Goal: Task Accomplishment & Management: Manage account settings

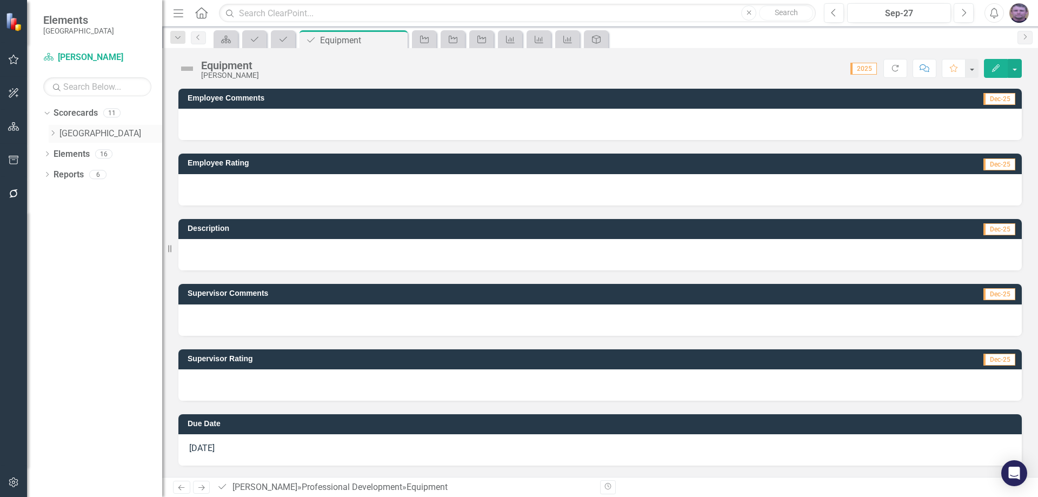
click at [106, 125] on div "Dropdown [GEOGRAPHIC_DATA]" at bounding box center [106, 134] width 114 height 18
click at [106, 133] on link "[GEOGRAPHIC_DATA]" at bounding box center [110, 134] width 103 height 12
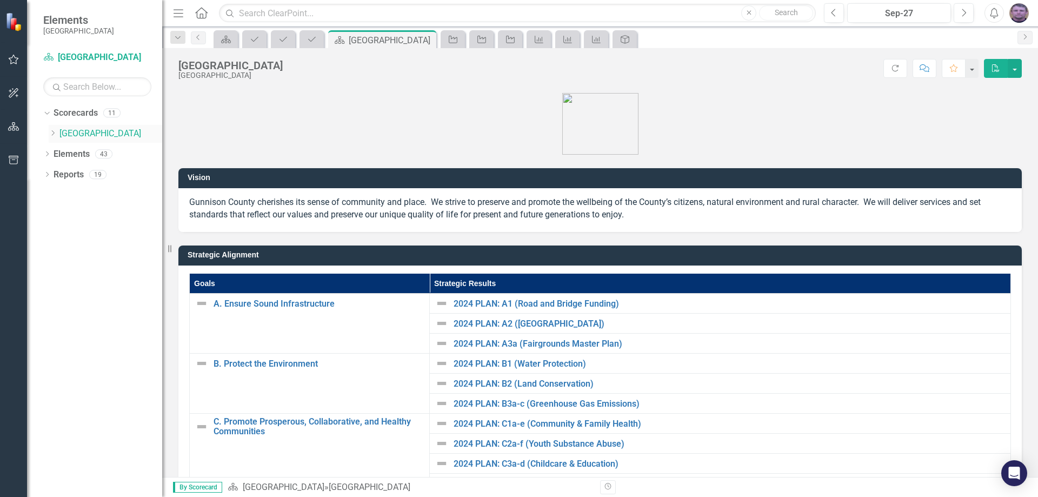
click at [51, 133] on icon "Dropdown" at bounding box center [53, 133] width 8 height 6
click at [64, 153] on icon "Dropdown" at bounding box center [63, 153] width 8 height 6
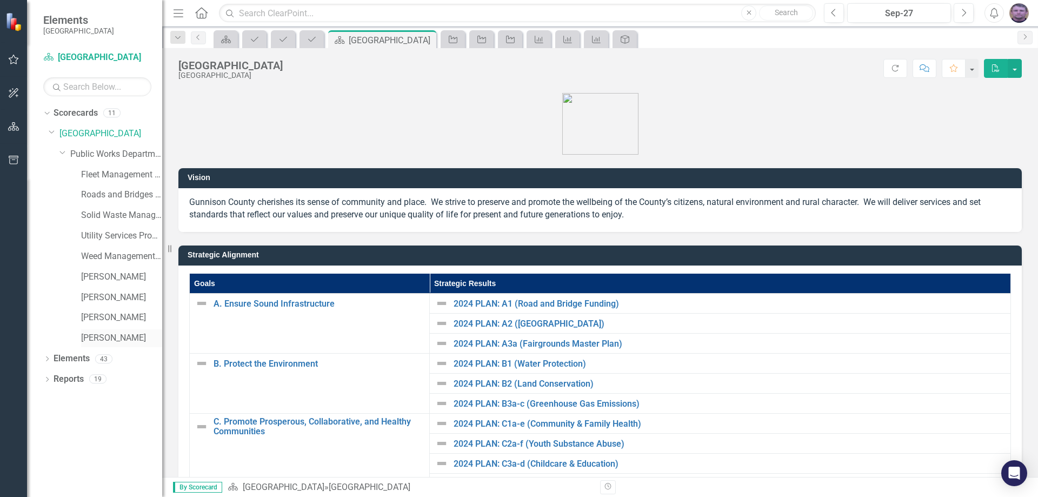
click at [98, 339] on link "[PERSON_NAME]" at bounding box center [121, 338] width 81 height 12
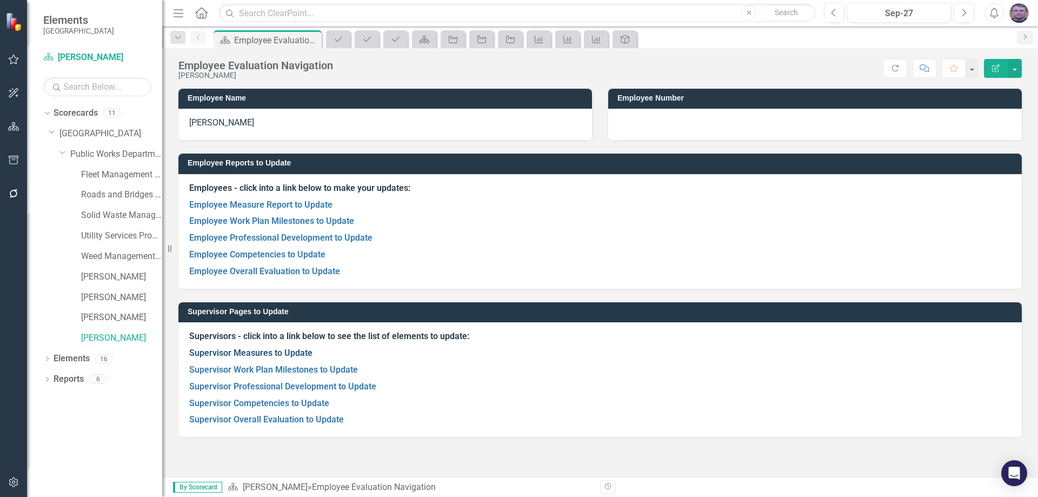
click at [266, 352] on link "Supervisor Measures to Update" at bounding box center [250, 353] width 123 height 10
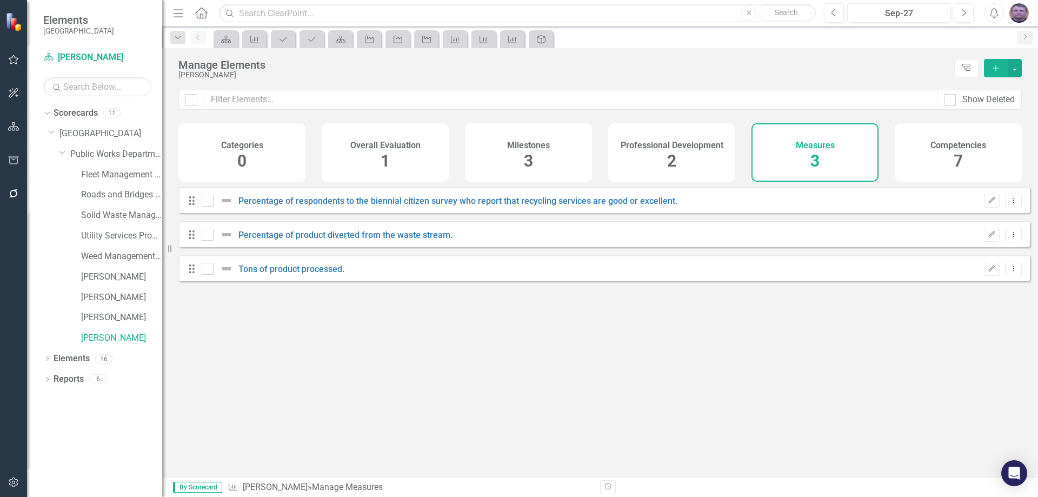
checkbox input "false"
click at [322, 206] on link "Percentage of respondents to the biennial citizen survey who report that recycl…" at bounding box center [457, 201] width 439 height 10
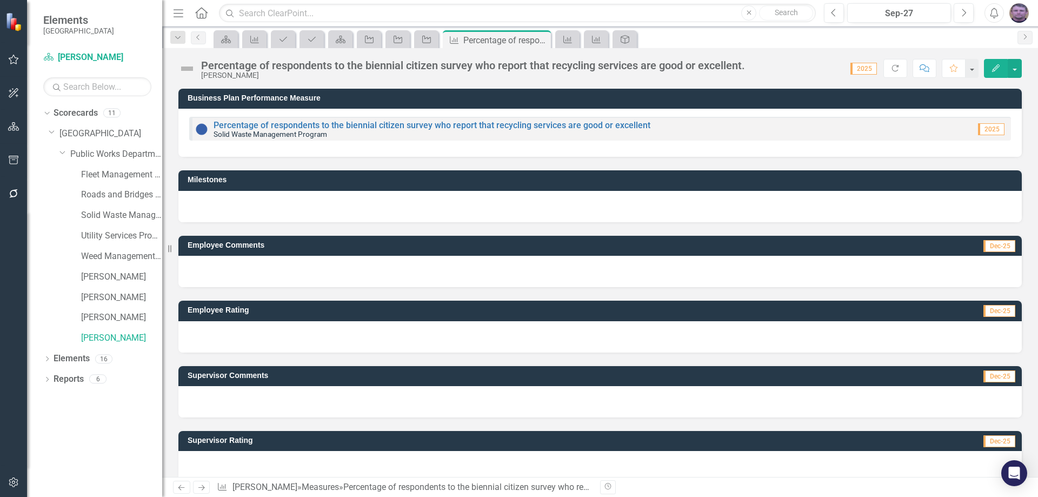
scroll to position [16, 0]
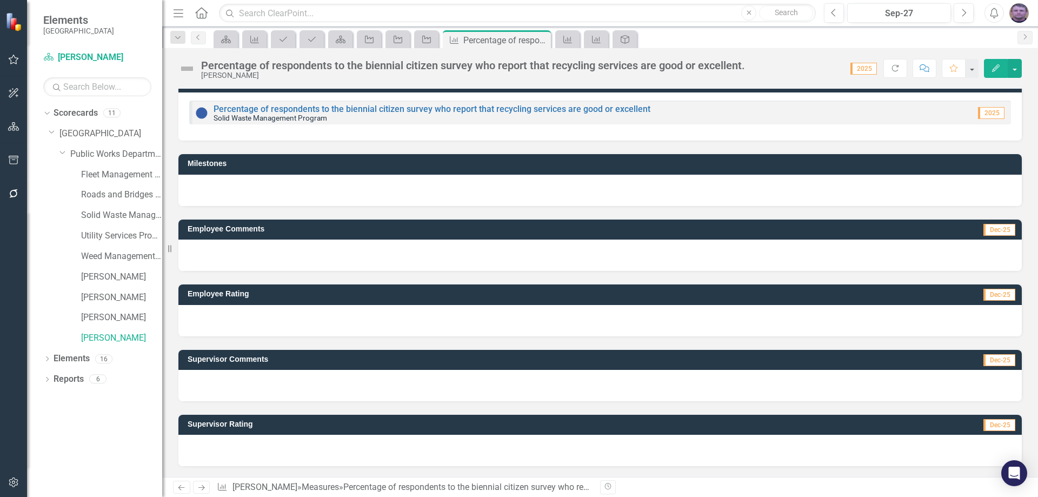
click at [221, 450] on div at bounding box center [599, 450] width 843 height 31
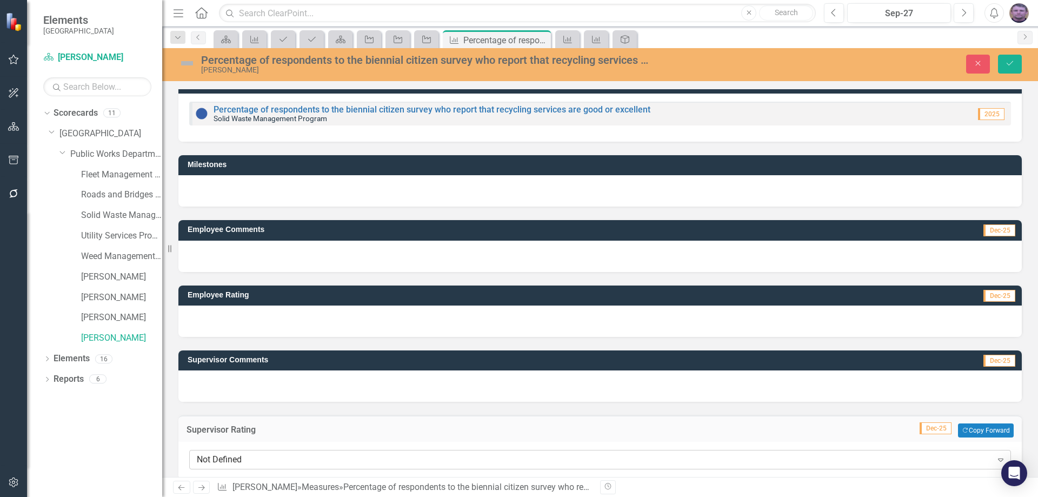
click at [225, 458] on div "Not Defined" at bounding box center [594, 460] width 795 height 12
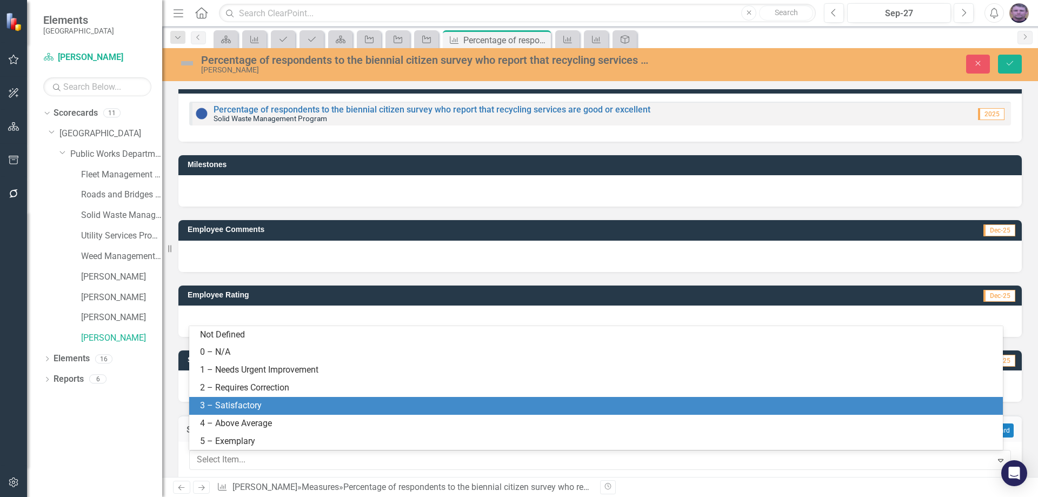
click at [226, 402] on div "3 – Satisfactory" at bounding box center [598, 405] width 796 height 12
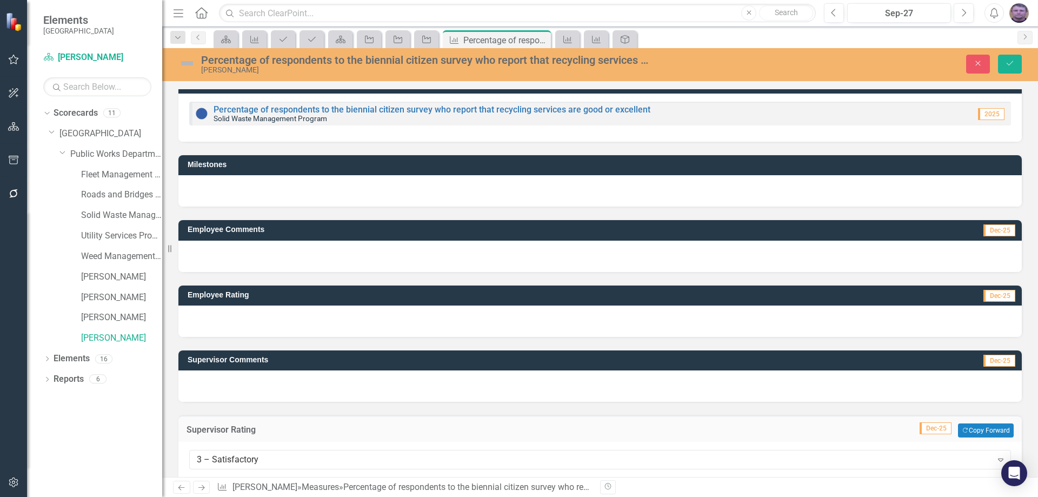
click at [223, 383] on div at bounding box center [599, 385] width 843 height 31
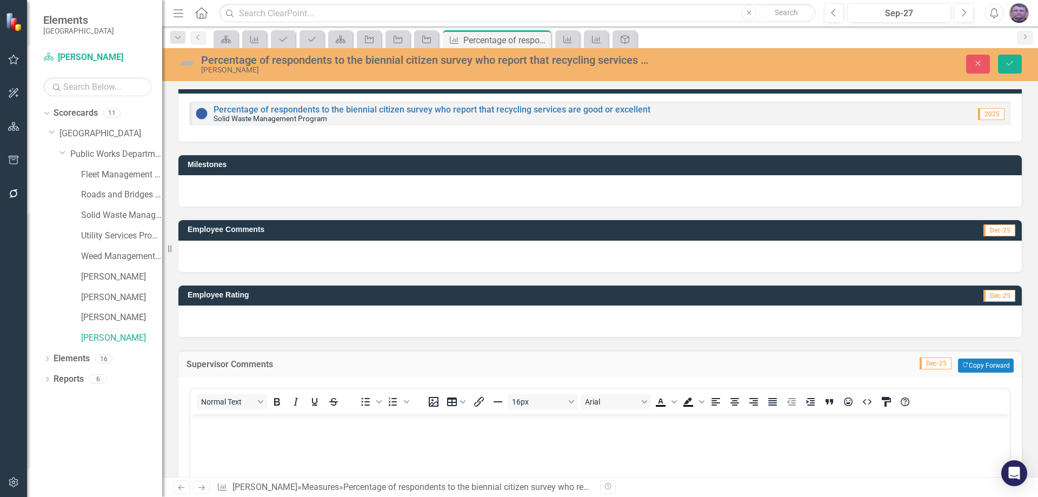
scroll to position [0, 0]
click at [214, 432] on body "Rich Text Area. Press ALT-0 for help." at bounding box center [599, 495] width 819 height 162
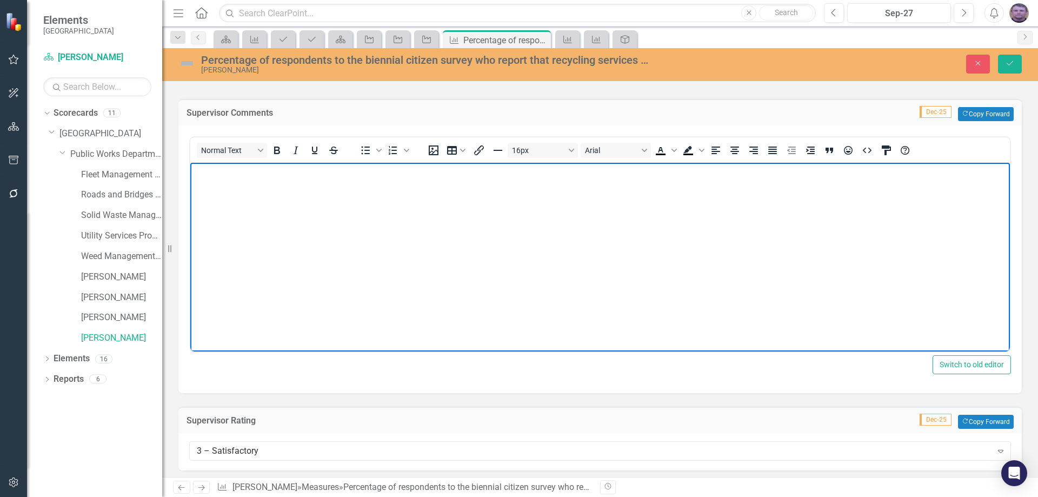
scroll to position [272, 0]
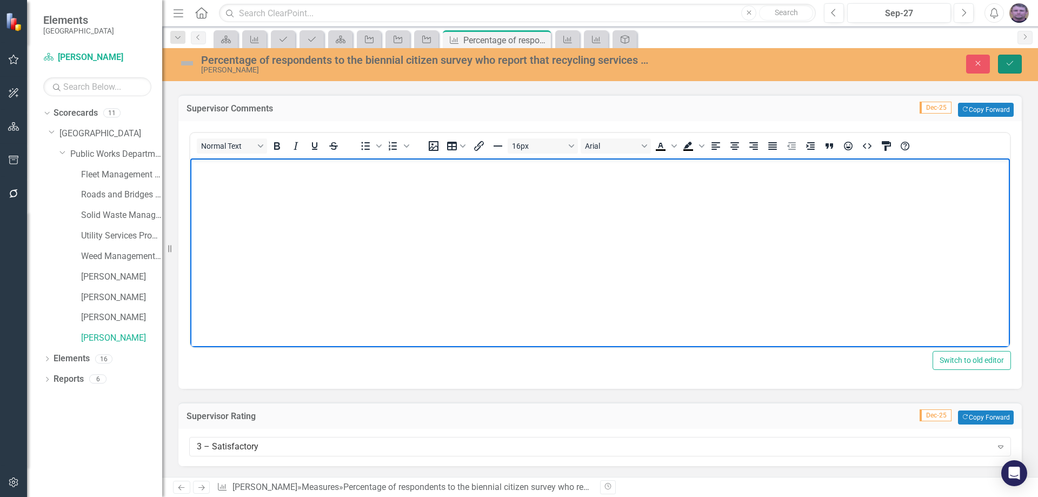
click at [1013, 57] on button "Save" at bounding box center [1010, 64] width 24 height 19
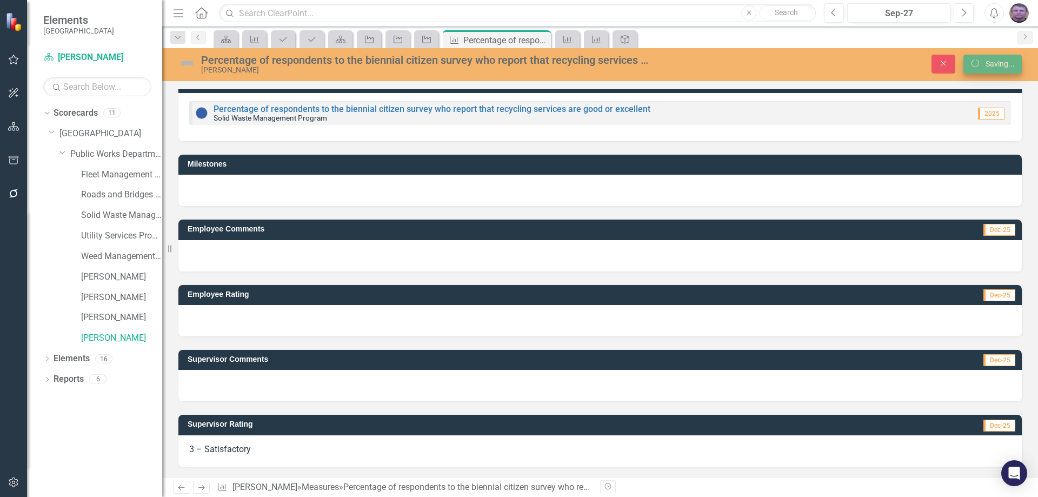
scroll to position [17, 0]
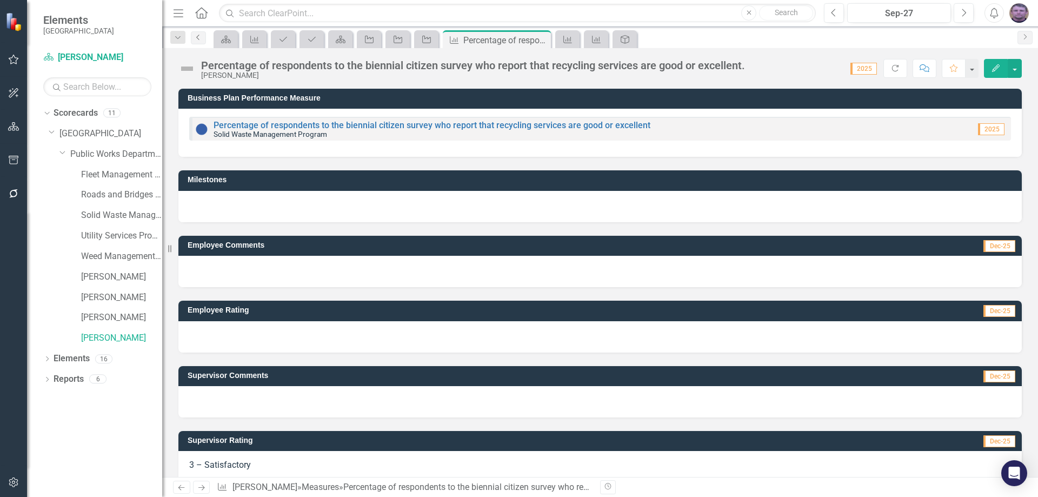
click at [201, 36] on icon "Previous" at bounding box center [198, 37] width 9 height 6
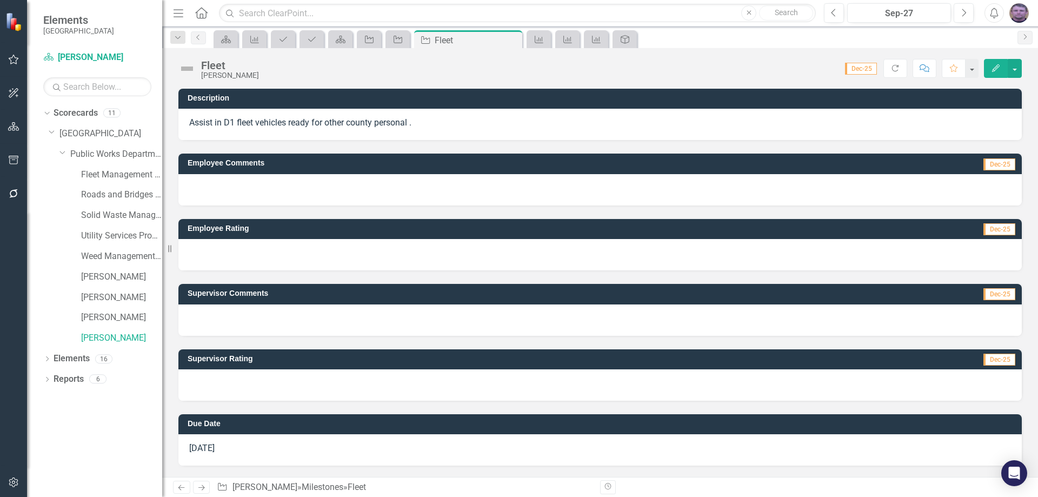
click at [215, 384] on div at bounding box center [599, 384] width 843 height 31
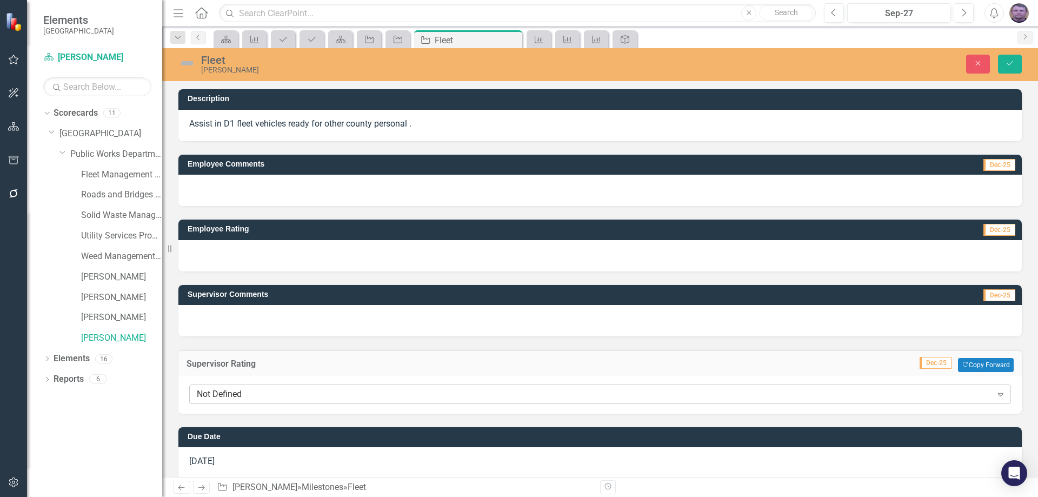
click at [225, 397] on div "Not Defined" at bounding box center [594, 394] width 795 height 12
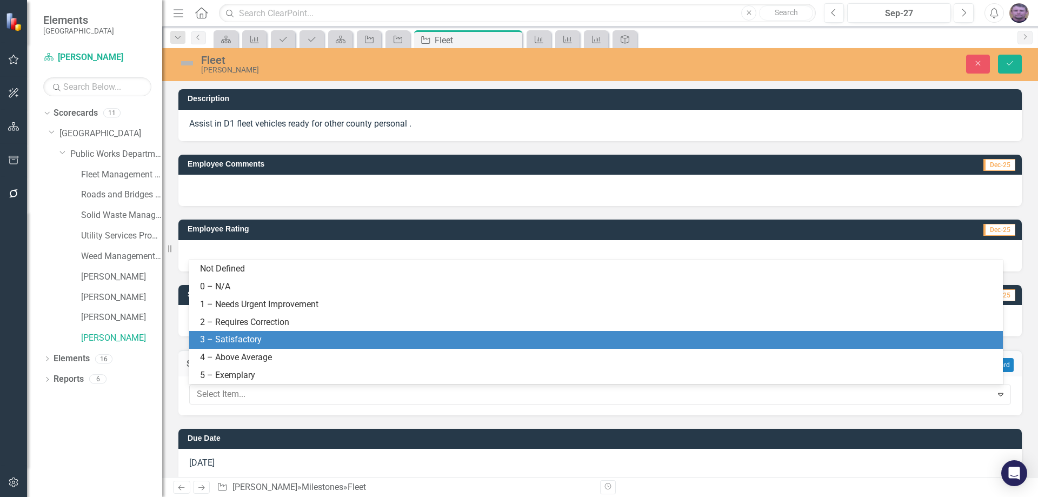
click at [224, 332] on div "3 – Satisfactory" at bounding box center [595, 340] width 813 height 18
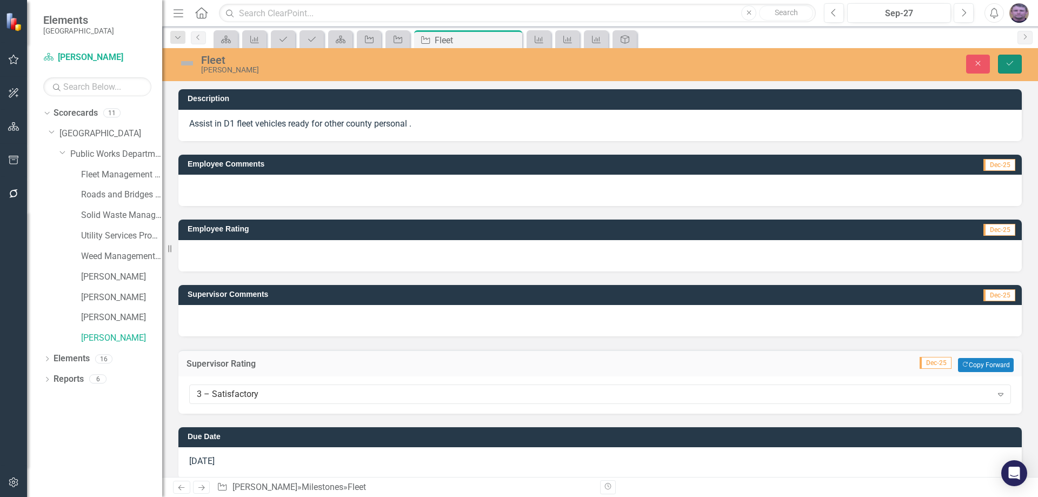
click at [1009, 59] on icon "Save" at bounding box center [1010, 63] width 10 height 8
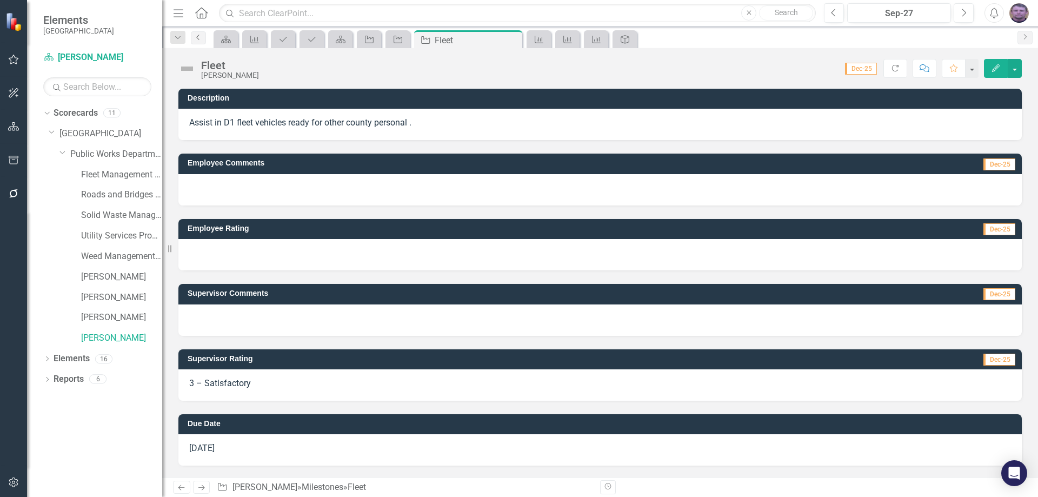
click at [201, 35] on icon "Previous" at bounding box center [198, 37] width 9 height 6
click at [213, 390] on div at bounding box center [599, 384] width 843 height 31
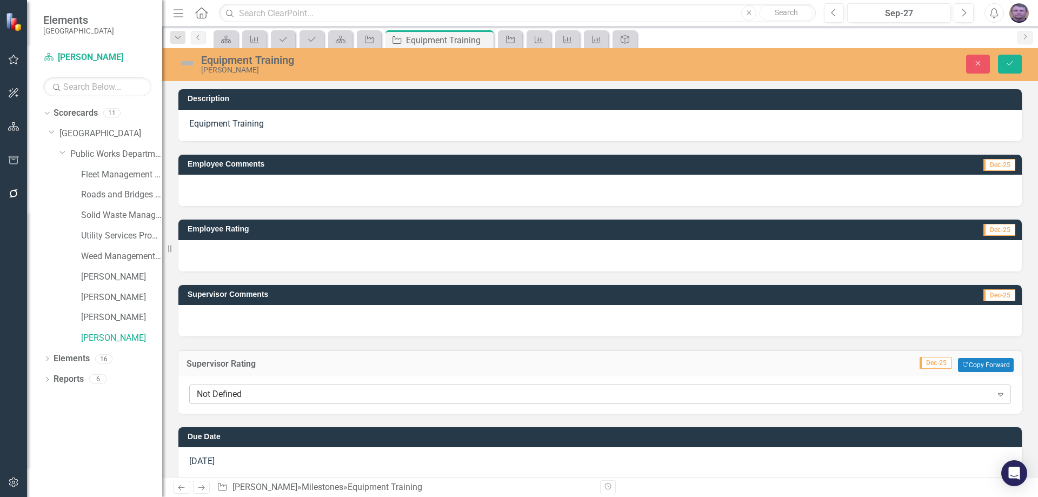
click at [208, 396] on div "Not Defined" at bounding box center [594, 394] width 795 height 12
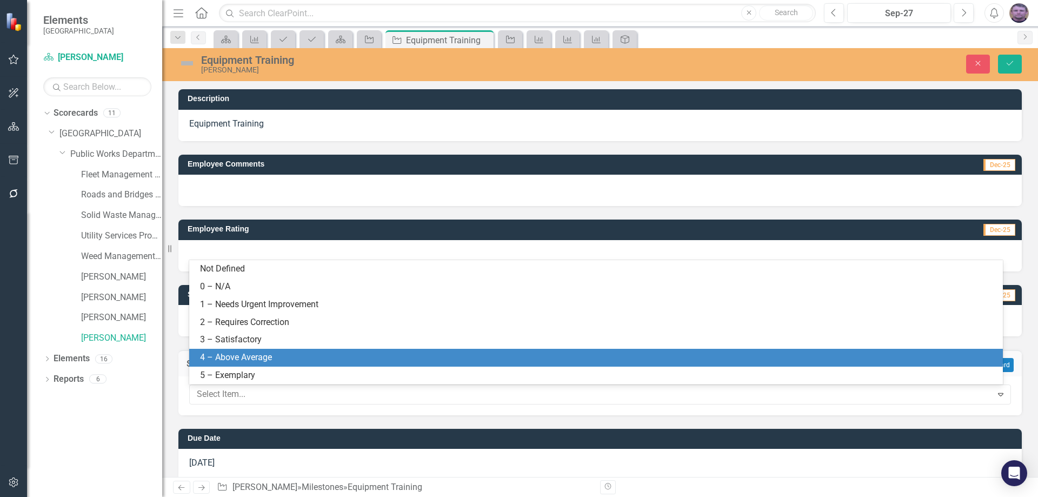
click at [211, 357] on div "4 – Above Average" at bounding box center [598, 357] width 796 height 12
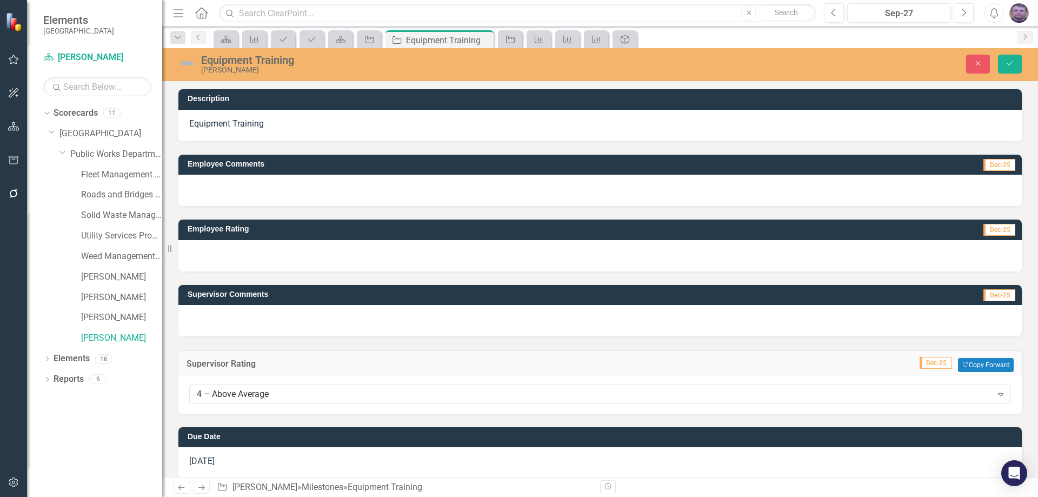
click at [202, 311] on div at bounding box center [599, 320] width 843 height 31
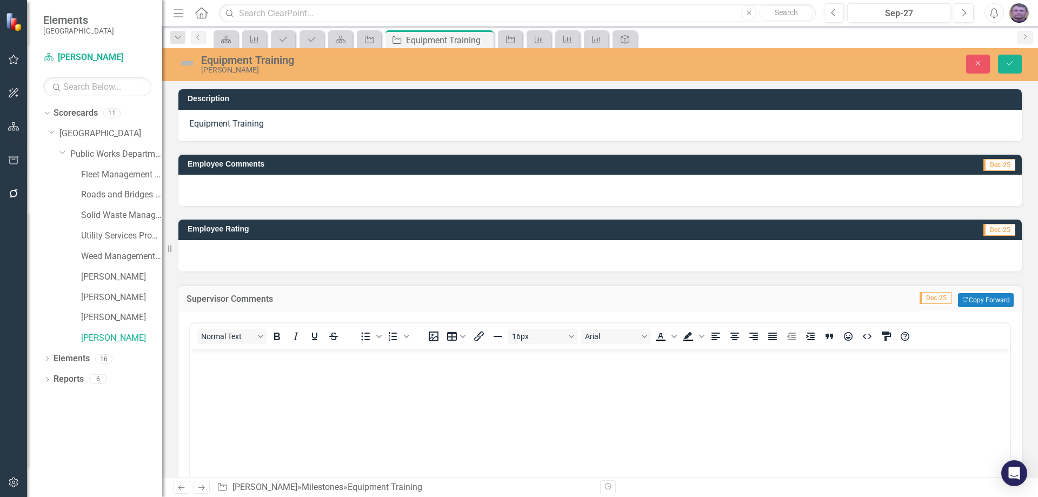
click at [217, 365] on body "Rich Text Area. Press ALT-0 for help." at bounding box center [599, 429] width 819 height 162
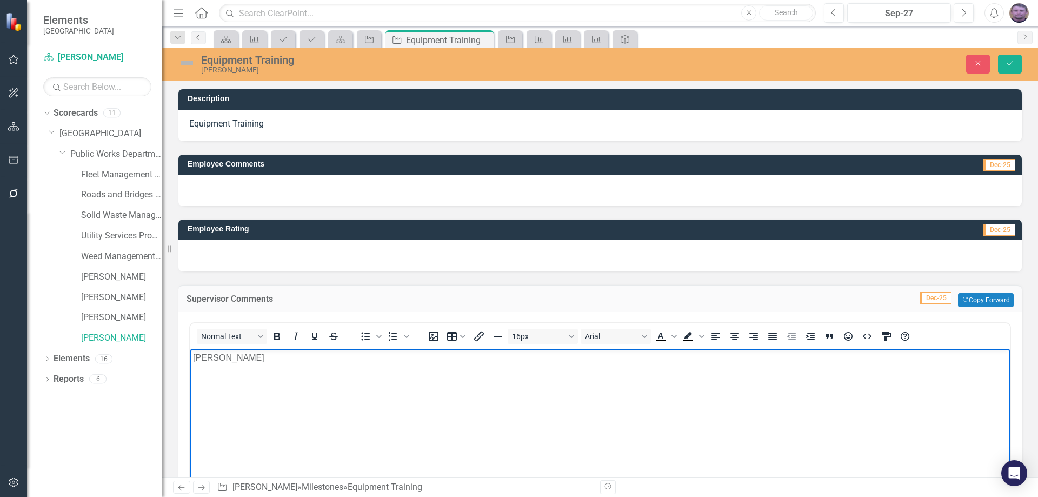
click at [196, 38] on icon "Previous" at bounding box center [198, 37] width 9 height 6
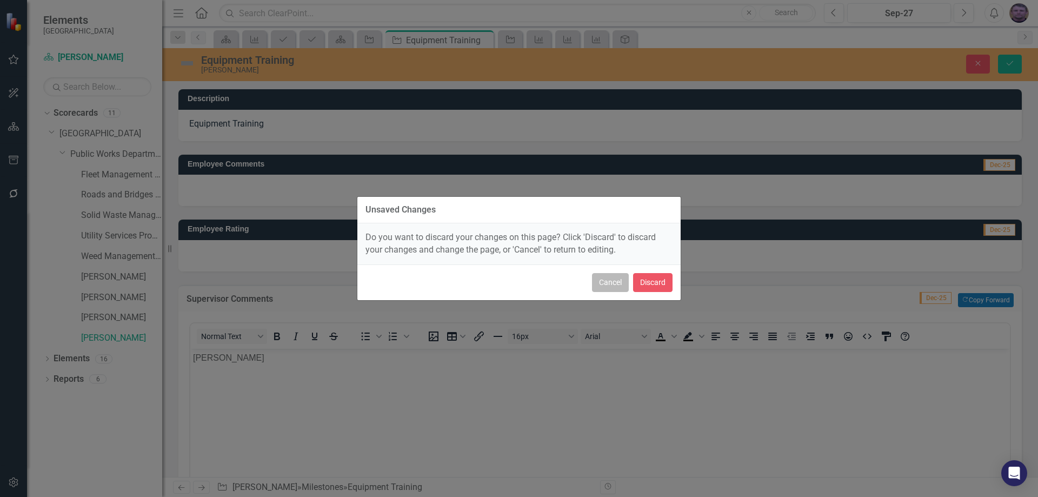
click at [617, 285] on button "Cancel" at bounding box center [610, 282] width 37 height 19
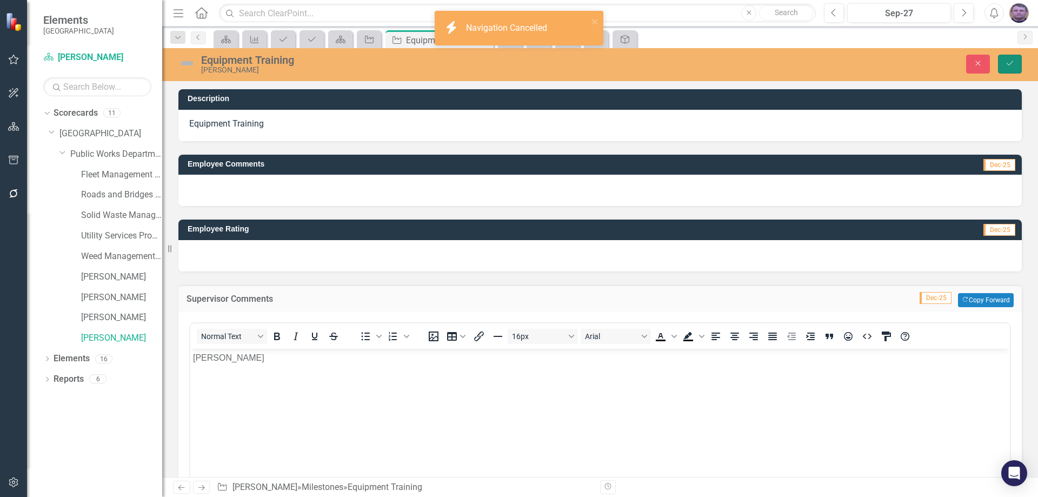
click at [1003, 65] on button "Save" at bounding box center [1010, 64] width 24 height 19
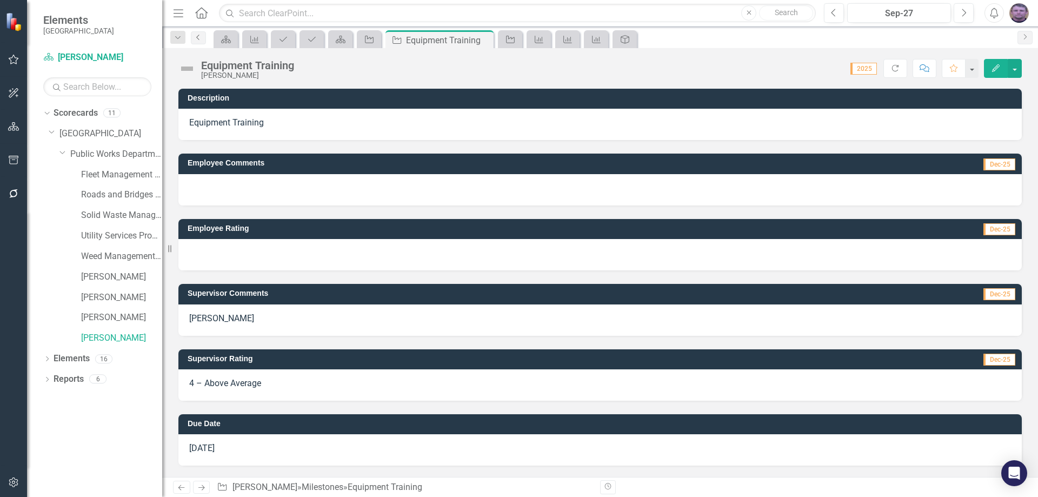
click at [201, 43] on link "Previous" at bounding box center [198, 37] width 15 height 13
click at [197, 39] on icon "Previous" at bounding box center [198, 37] width 9 height 6
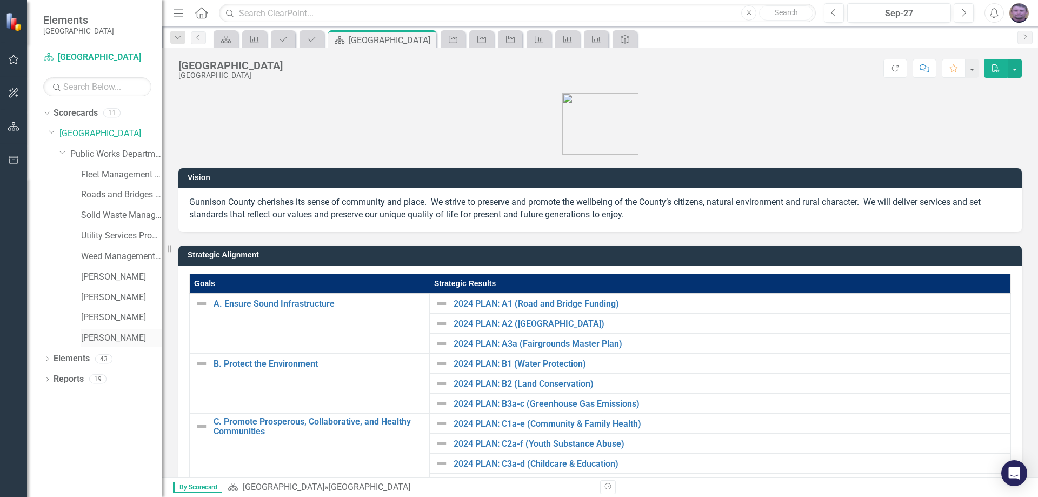
click at [85, 332] on link "[PERSON_NAME]" at bounding box center [121, 338] width 81 height 12
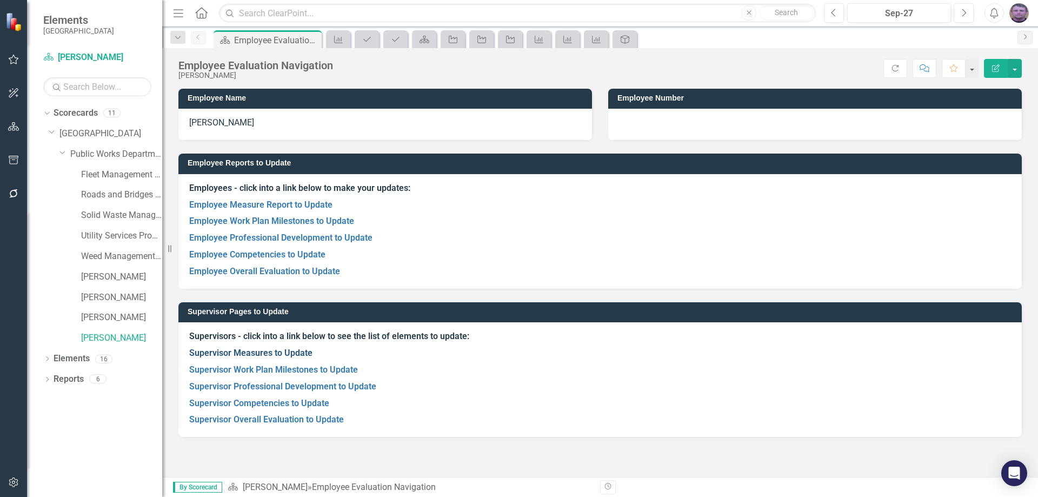
click at [246, 353] on link "Supervisor Measures to Update" at bounding box center [250, 353] width 123 height 10
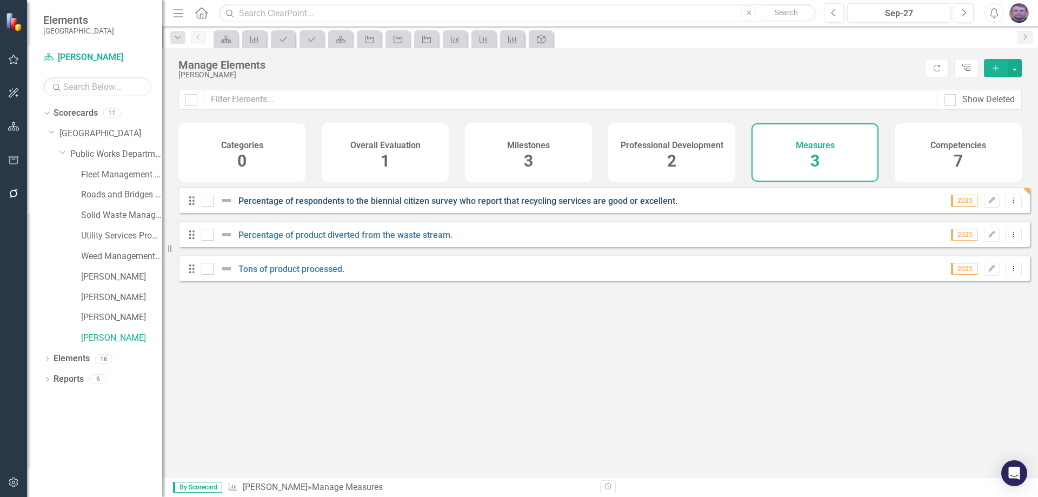
click at [354, 206] on link "Percentage of respondents to the biennial citizen survey who report that recycl…" at bounding box center [457, 201] width 439 height 10
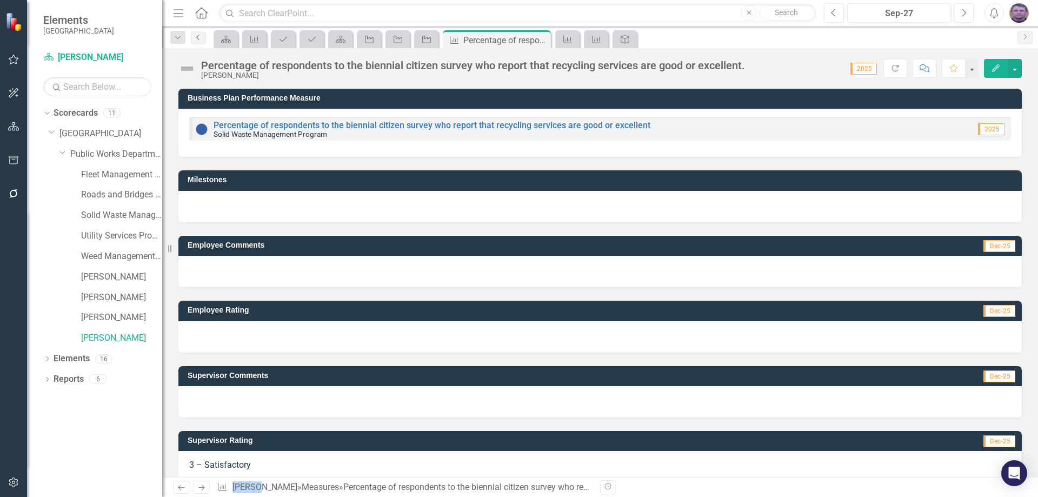
click at [197, 41] on link "Previous" at bounding box center [198, 37] width 15 height 13
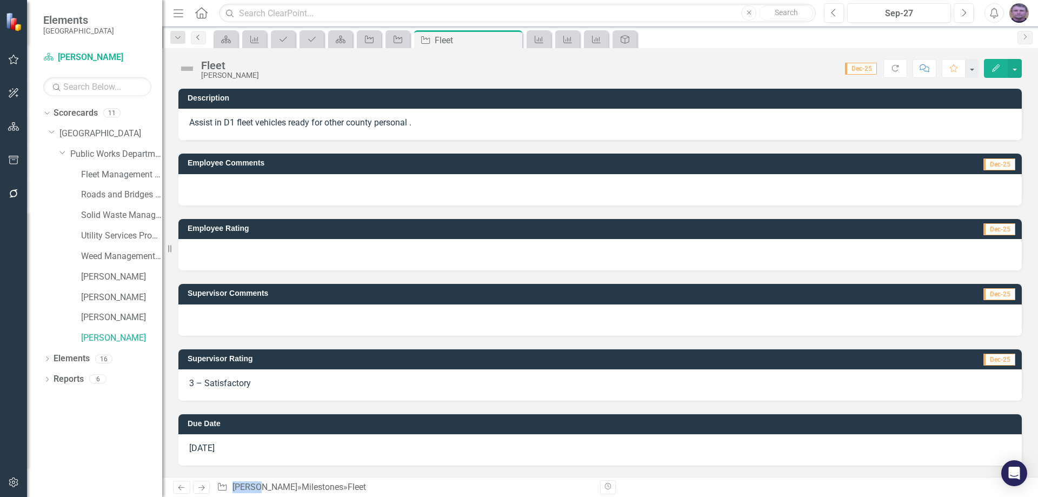
click at [196, 37] on icon "Previous" at bounding box center [198, 37] width 9 height 6
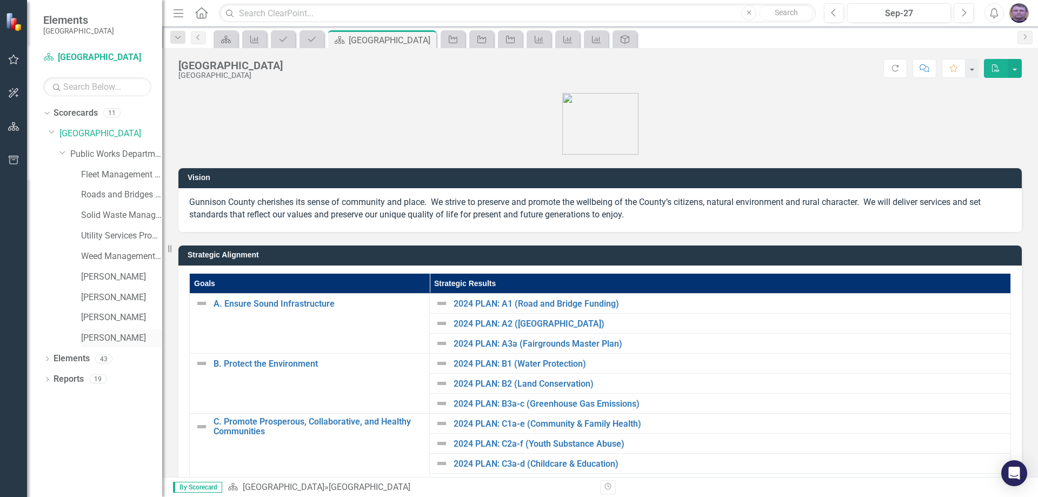
click at [117, 338] on link "[PERSON_NAME]" at bounding box center [121, 338] width 81 height 12
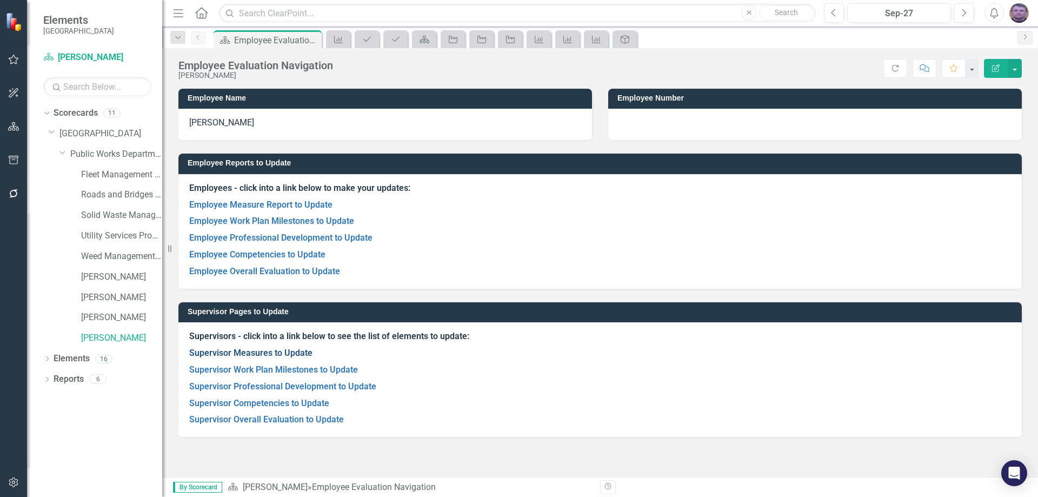
click at [249, 354] on link "Supervisor Measures to Update" at bounding box center [250, 353] width 123 height 10
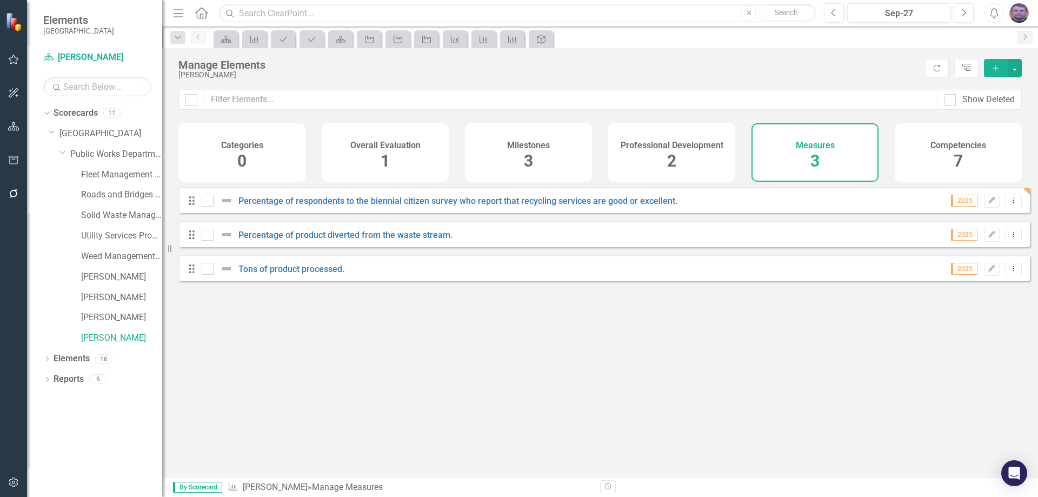
click at [288, 281] on div "Drag Tons of product processed. 2025 Edit Dropdown Menu" at bounding box center [603, 268] width 851 height 26
click at [291, 274] on link "Tons of product processed." at bounding box center [291, 269] width 106 height 10
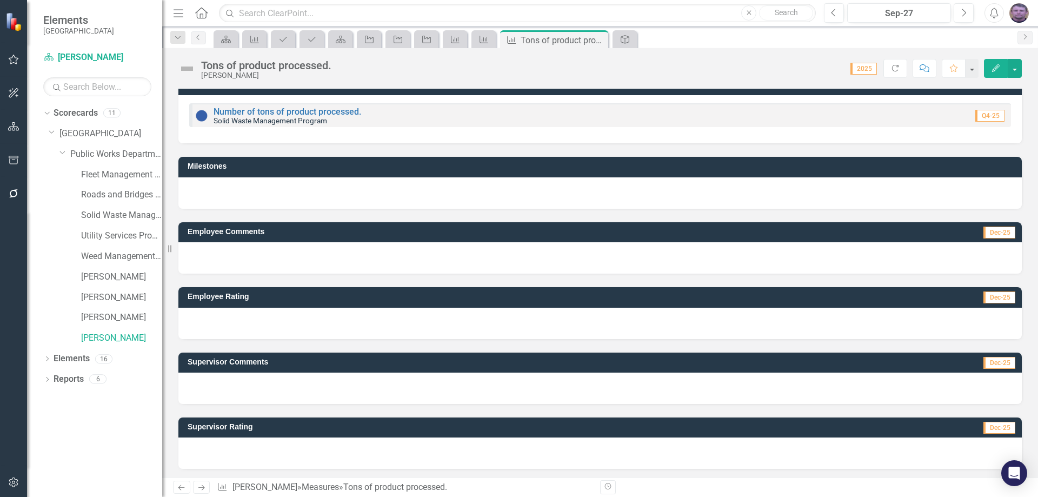
scroll to position [16, 0]
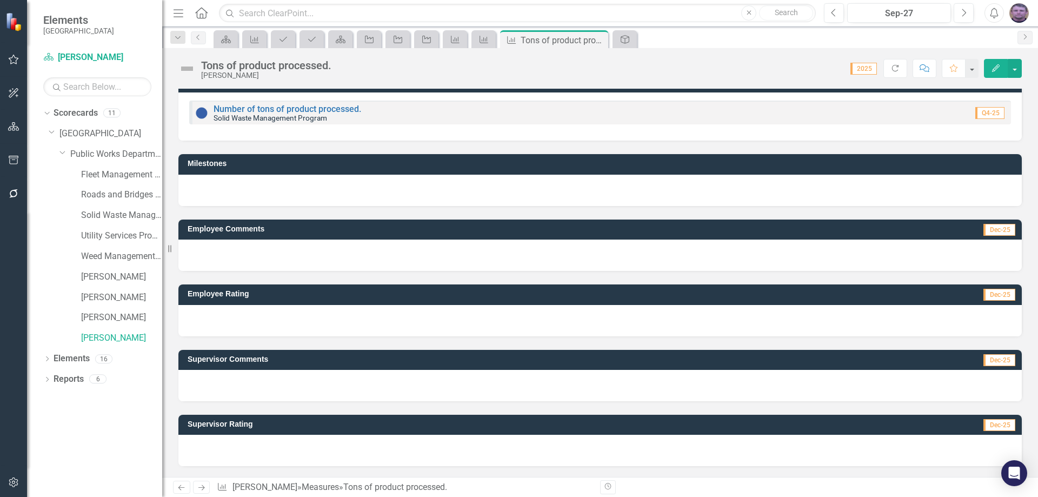
click at [246, 447] on div at bounding box center [599, 450] width 843 height 31
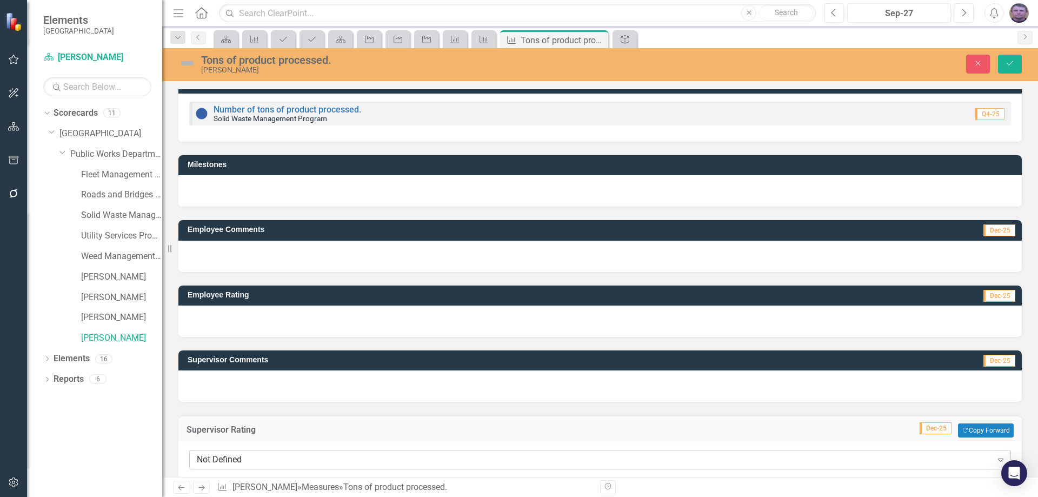
click at [246, 459] on div "Not Defined" at bounding box center [594, 460] width 795 height 12
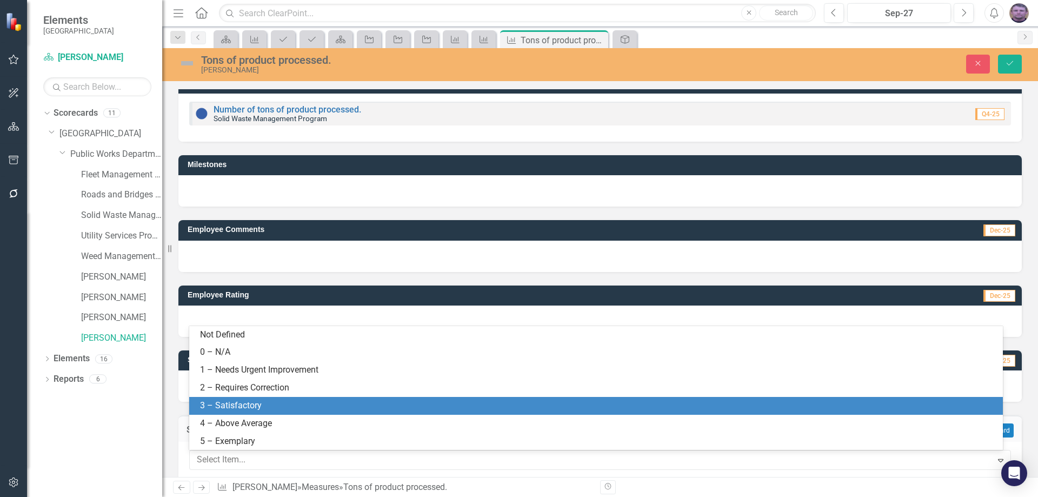
click at [245, 401] on div "3 – Satisfactory" at bounding box center [598, 405] width 796 height 12
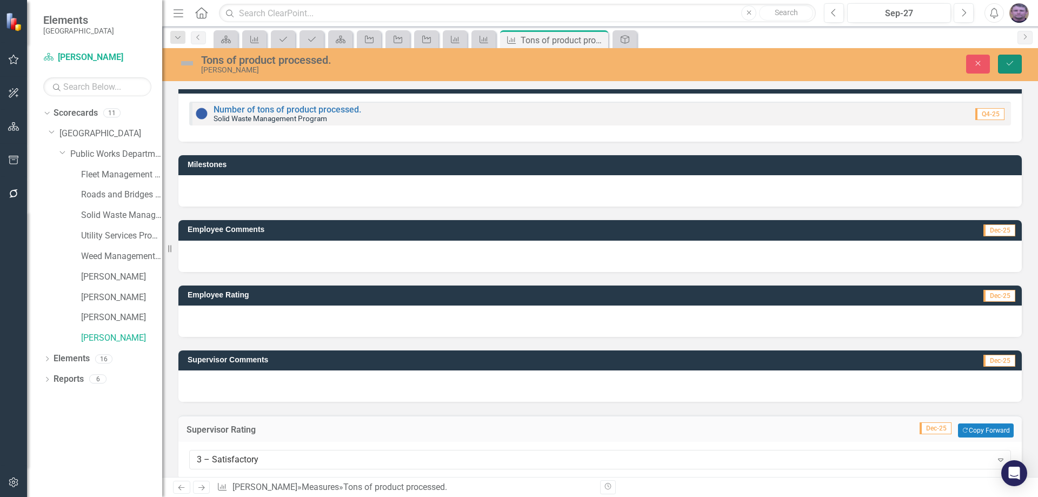
click at [1010, 59] on button "Save" at bounding box center [1010, 64] width 24 height 19
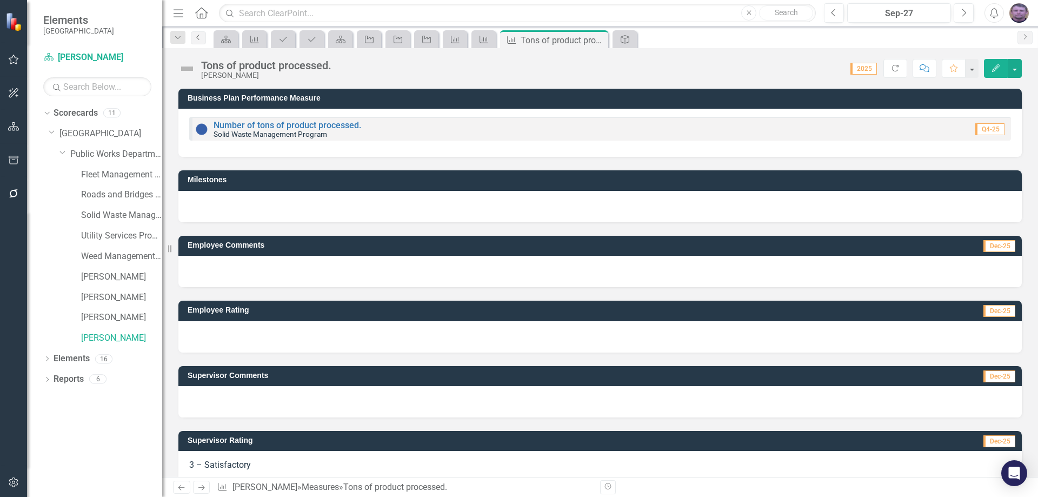
click at [199, 38] on icon "Previous" at bounding box center [198, 37] width 9 height 6
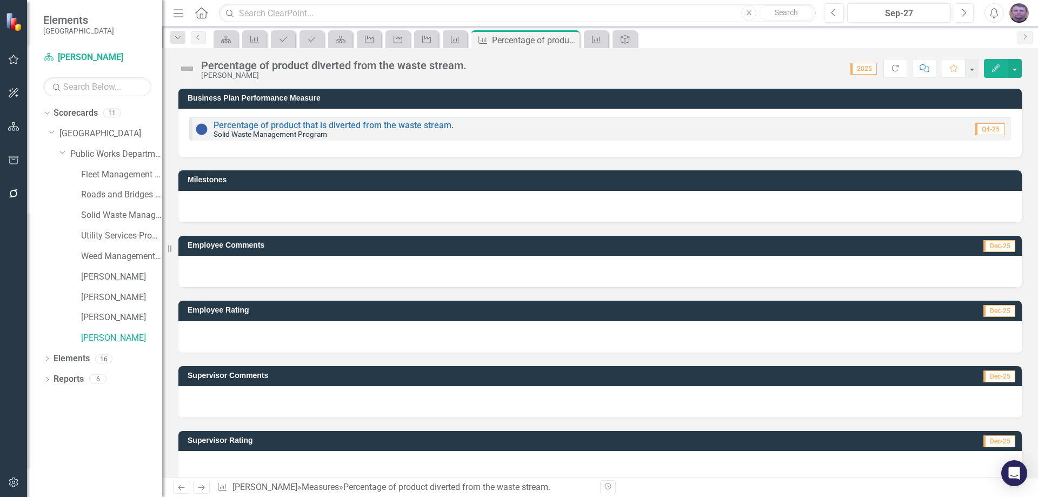
click at [224, 457] on div at bounding box center [599, 466] width 843 height 31
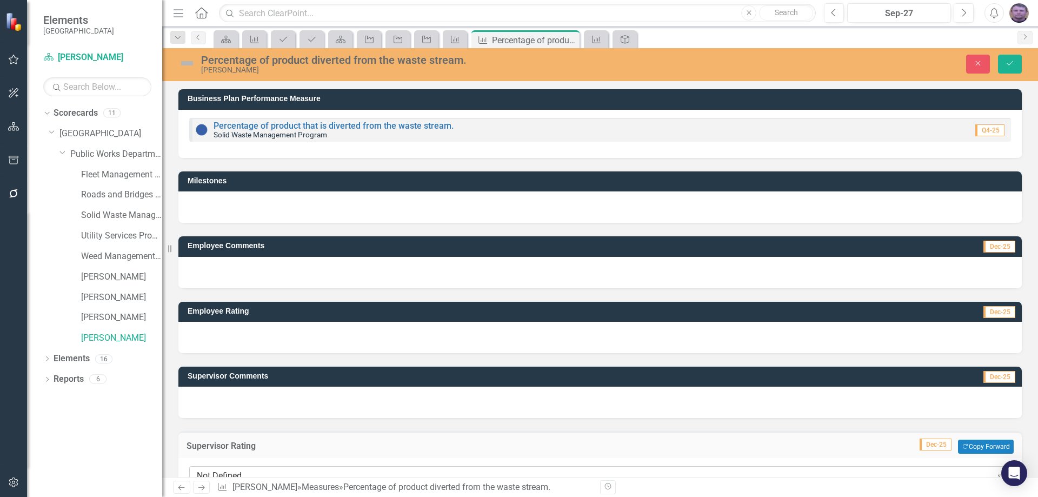
click at [236, 468] on div "Not Defined Expand" at bounding box center [600, 475] width 822 height 19
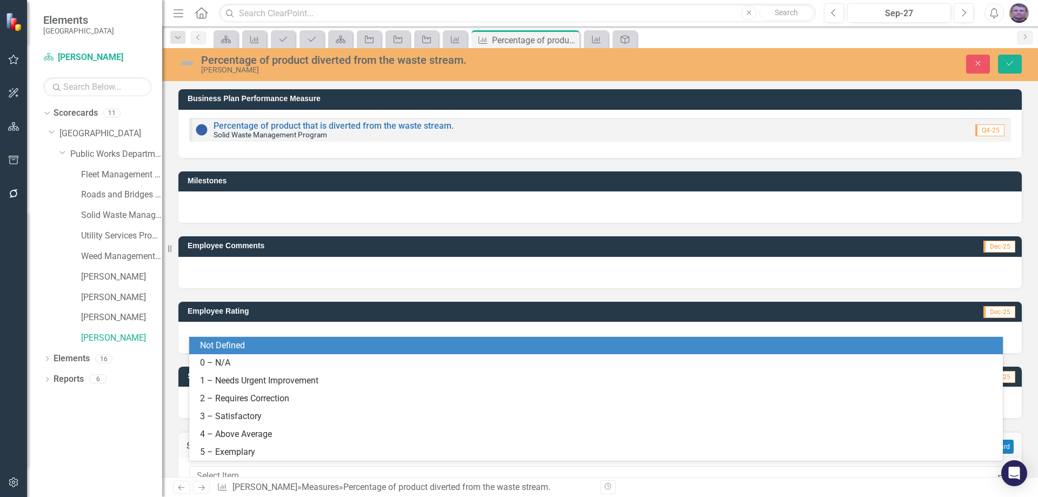
scroll to position [5, 0]
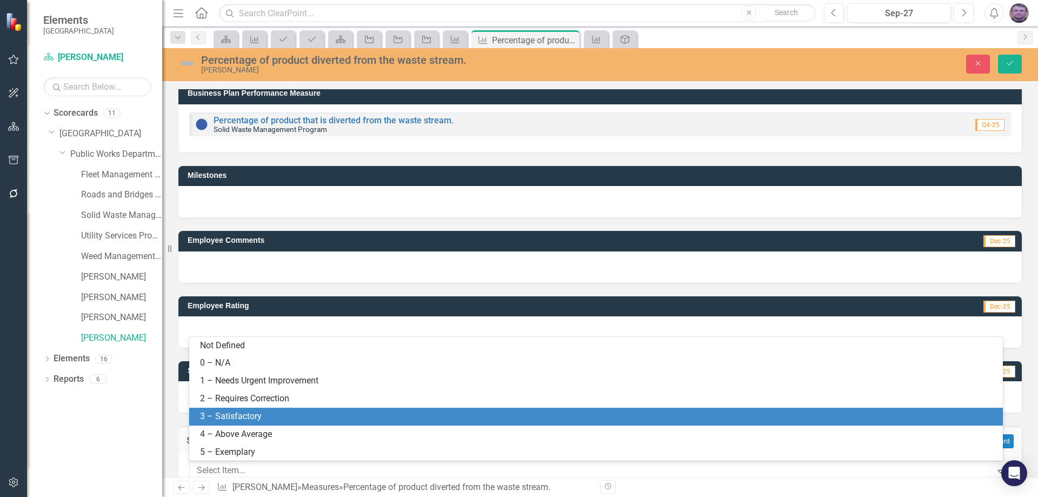
click at [395, 422] on div "3 – Satisfactory" at bounding box center [598, 416] width 796 height 12
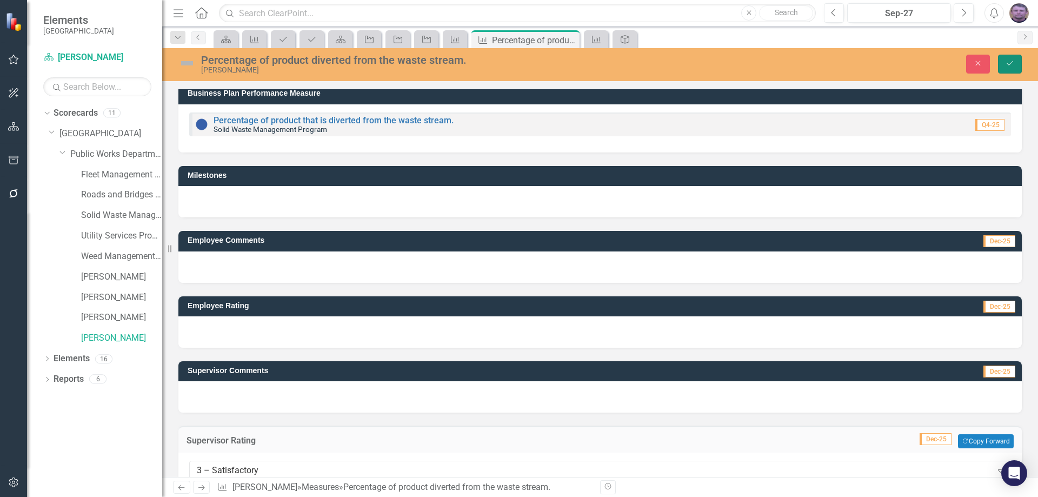
click at [1000, 66] on button "Save" at bounding box center [1010, 64] width 24 height 19
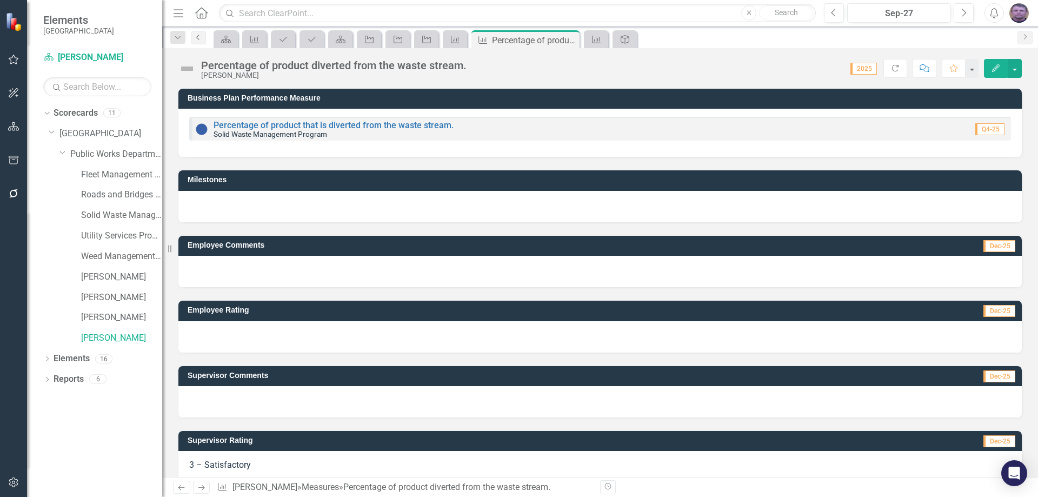
click at [201, 38] on icon "Previous" at bounding box center [198, 37] width 9 height 6
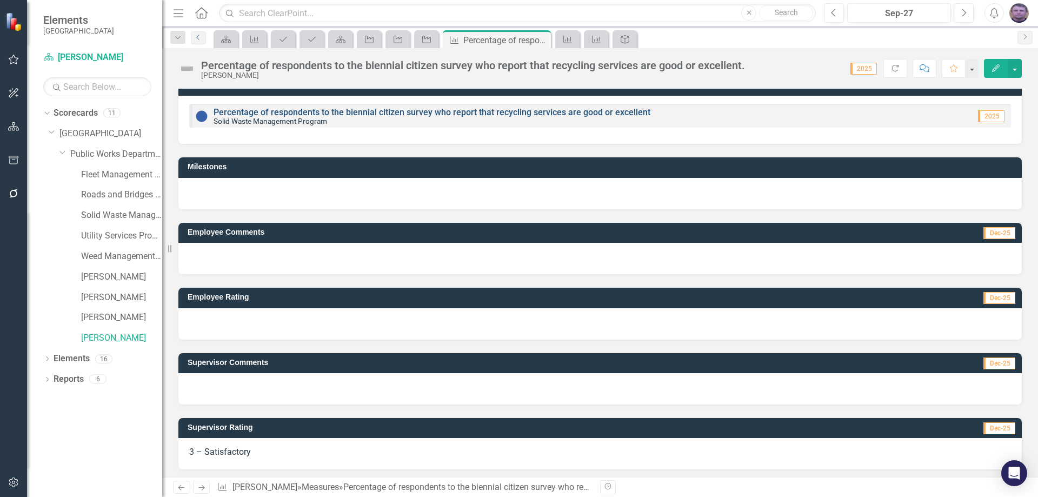
scroll to position [16, 0]
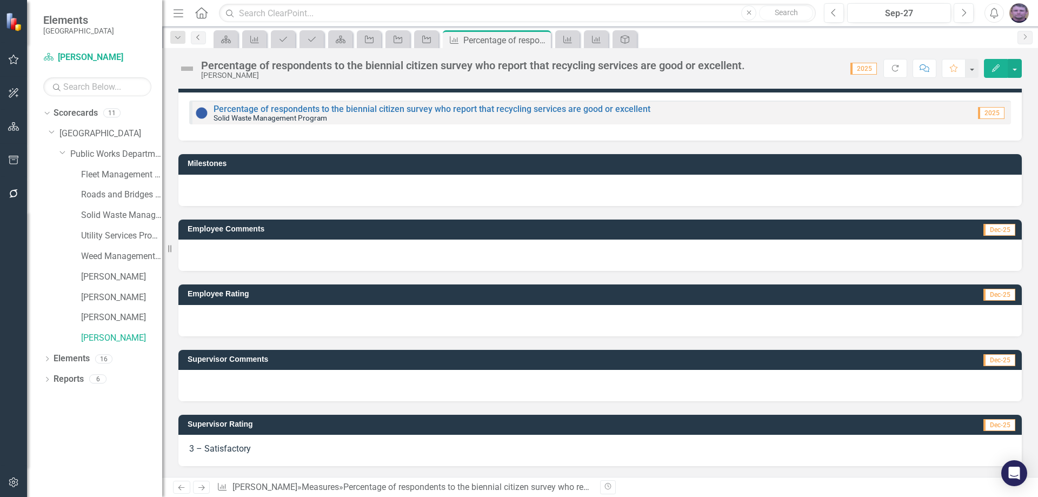
click at [198, 36] on icon at bounding box center [197, 37] width 3 height 5
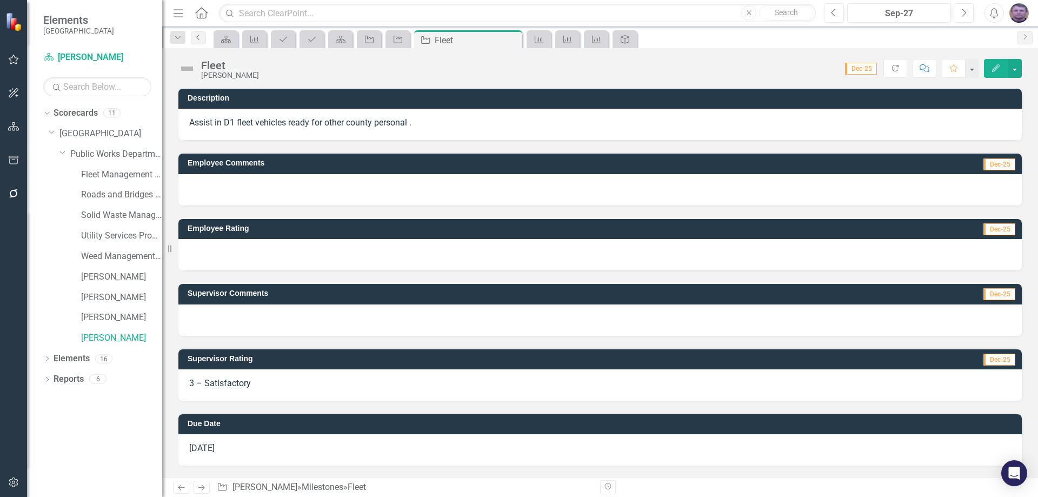
click at [200, 34] on icon "Previous" at bounding box center [198, 37] width 9 height 6
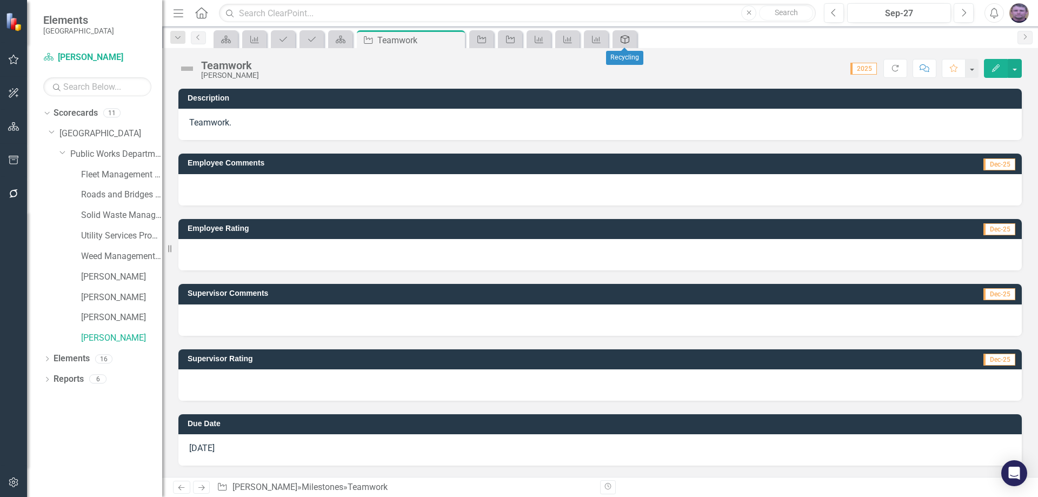
click at [618, 40] on div "Overall Evaluation" at bounding box center [622, 39] width 15 height 14
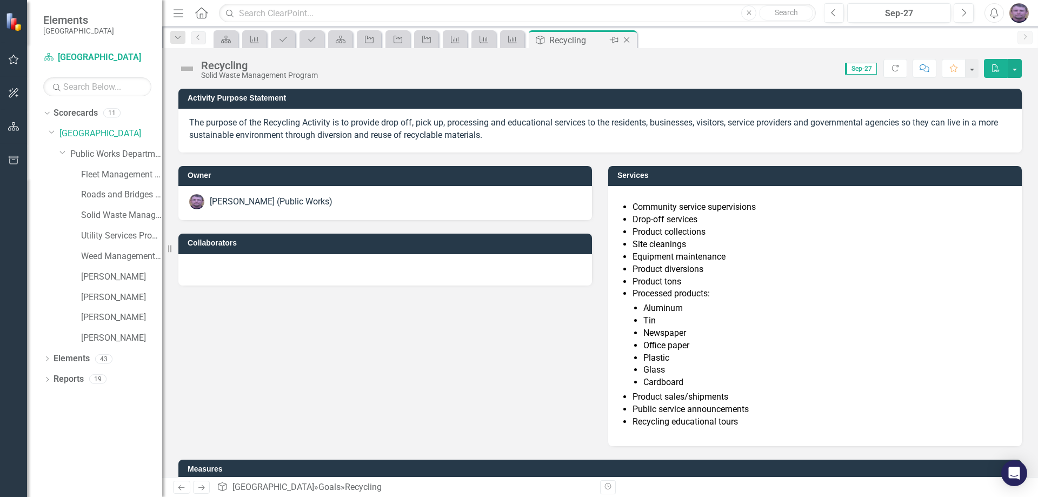
click at [626, 36] on icon "Close" at bounding box center [626, 40] width 11 height 9
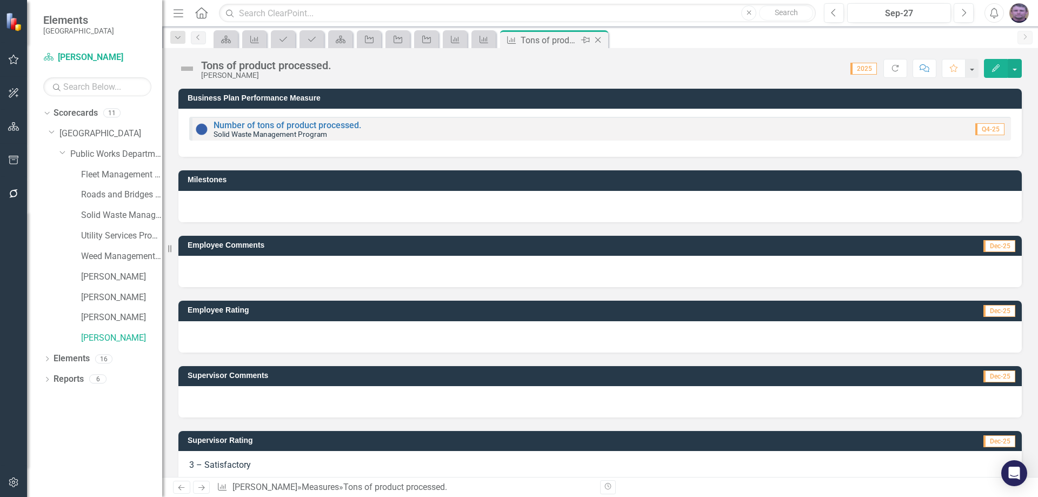
click at [559, 41] on div "Tons of product processed." at bounding box center [550, 41] width 58 height 14
click at [595, 41] on icon "Close" at bounding box center [597, 40] width 11 height 9
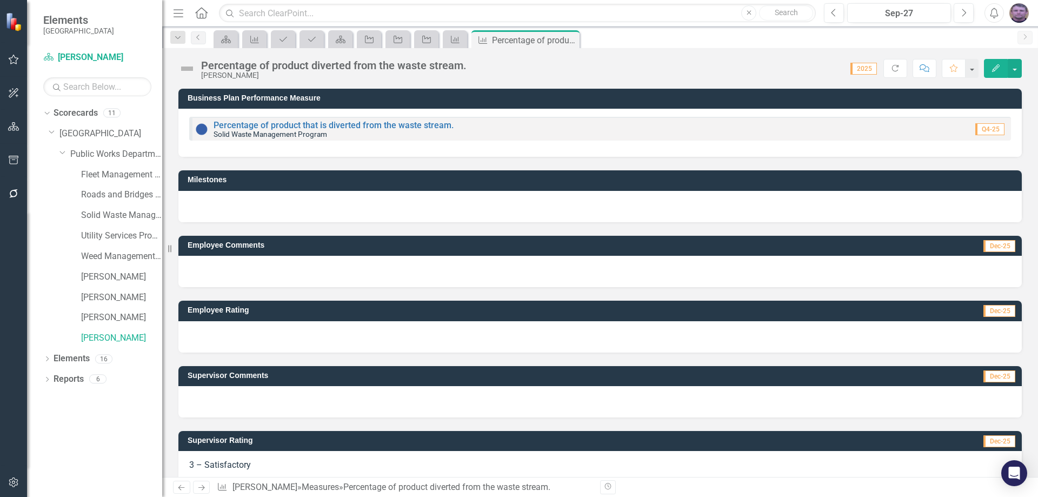
scroll to position [16, 0]
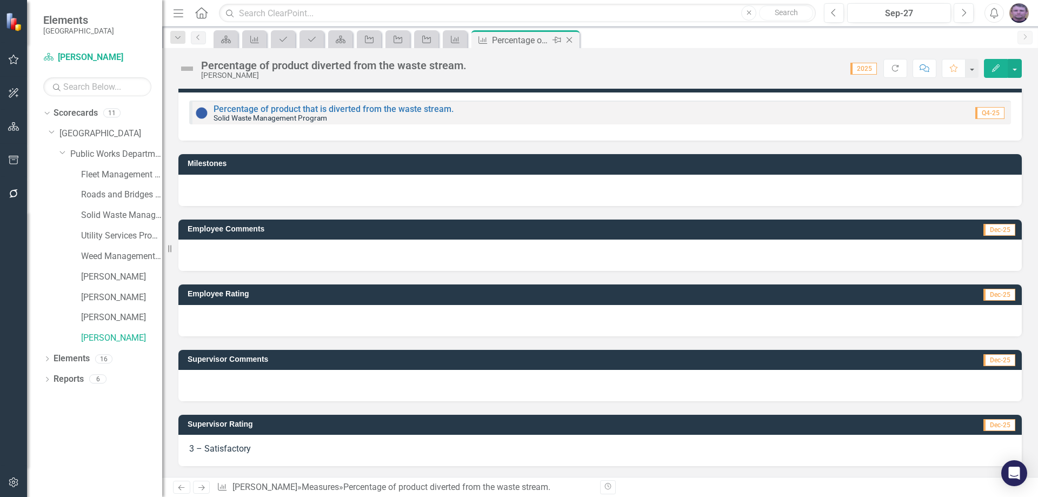
click at [568, 42] on icon "Close" at bounding box center [569, 40] width 11 height 9
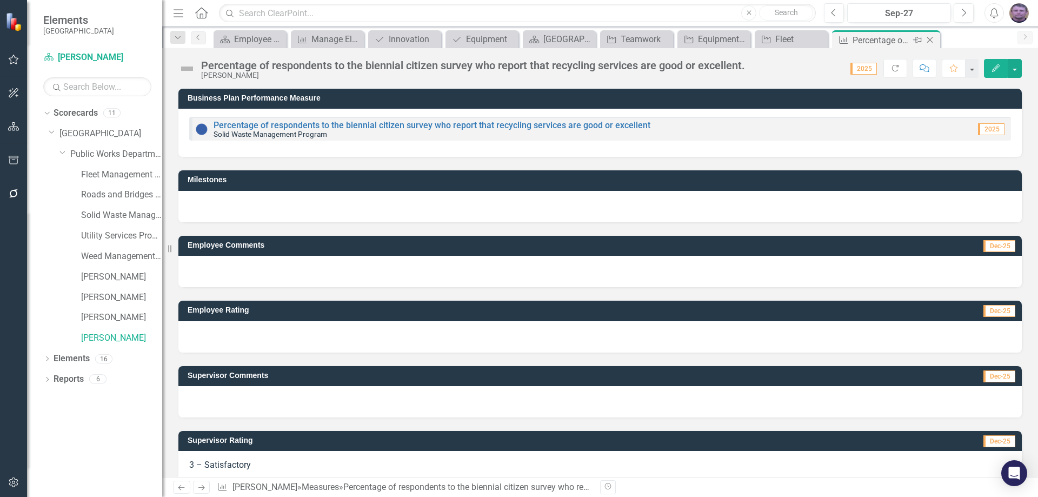
click at [931, 40] on icon "Close" at bounding box center [929, 40] width 11 height 9
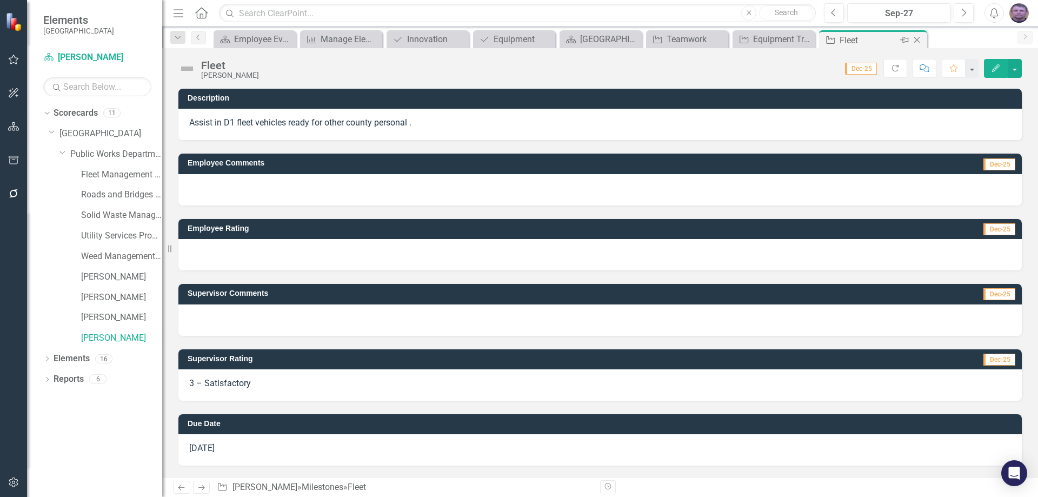
click at [917, 41] on icon at bounding box center [917, 40] width 6 height 6
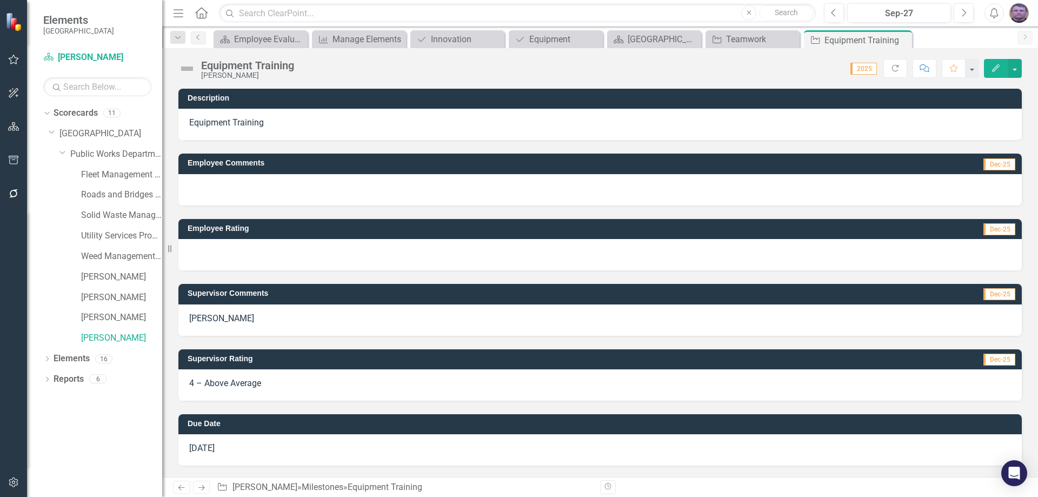
click at [218, 316] on p "Chris" at bounding box center [600, 318] width 822 height 12
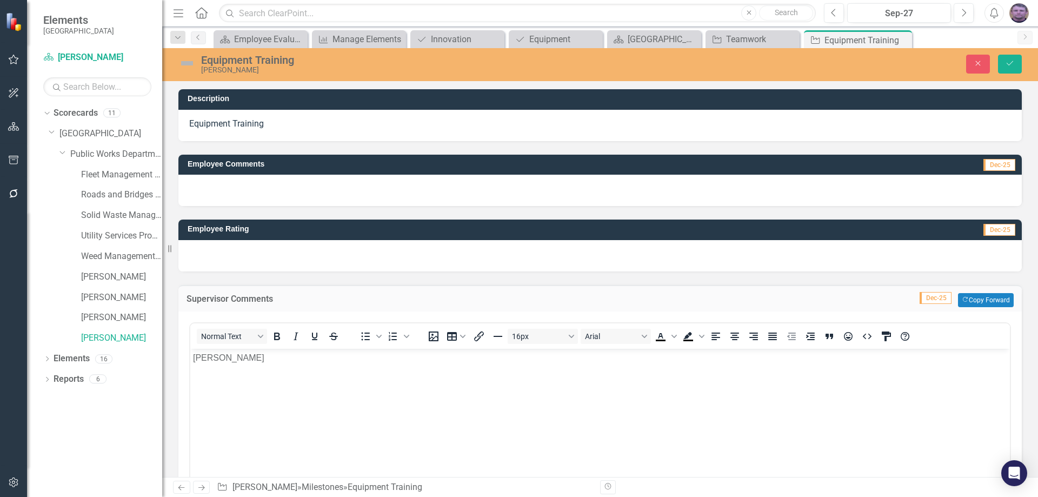
click at [242, 357] on p "Chris" at bounding box center [600, 357] width 814 height 13
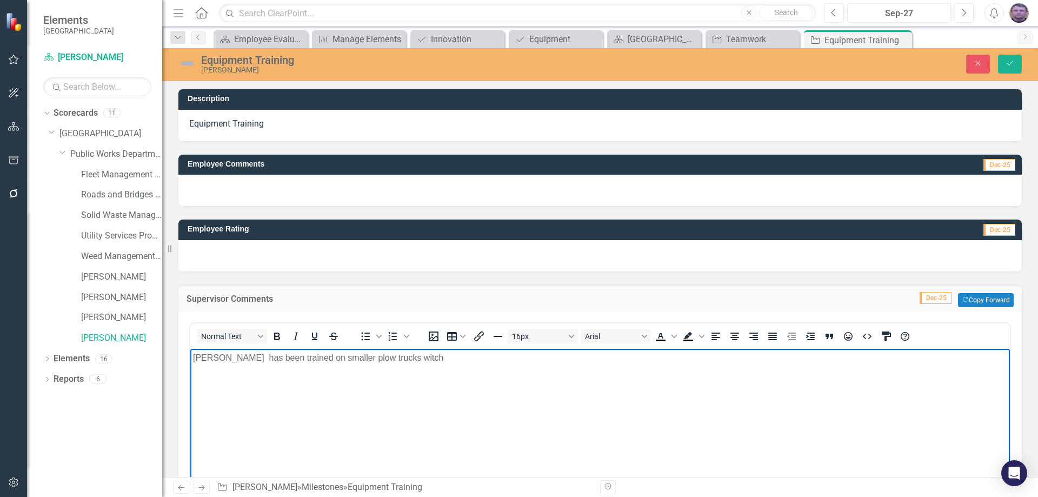
click at [383, 358] on p "Chris has been trained on smaller plow trucks witch" at bounding box center [600, 357] width 814 height 13
click at [406, 363] on p "Chris has been trained on smaller plow trucks wich" at bounding box center [600, 357] width 814 height 13
click at [643, 356] on p "Chris has been trained on smaller plow trucks which he is comfortable operating…" at bounding box center [600, 357] width 814 height 13
click at [617, 361] on p "Chris has been trained on smaller plow trucks which he is comfortable operating…" at bounding box center [600, 357] width 814 height 13
click at [731, 357] on p "Chris has been trained on smaller plow trucks which he is comfortable operating…" at bounding box center [600, 357] width 814 height 13
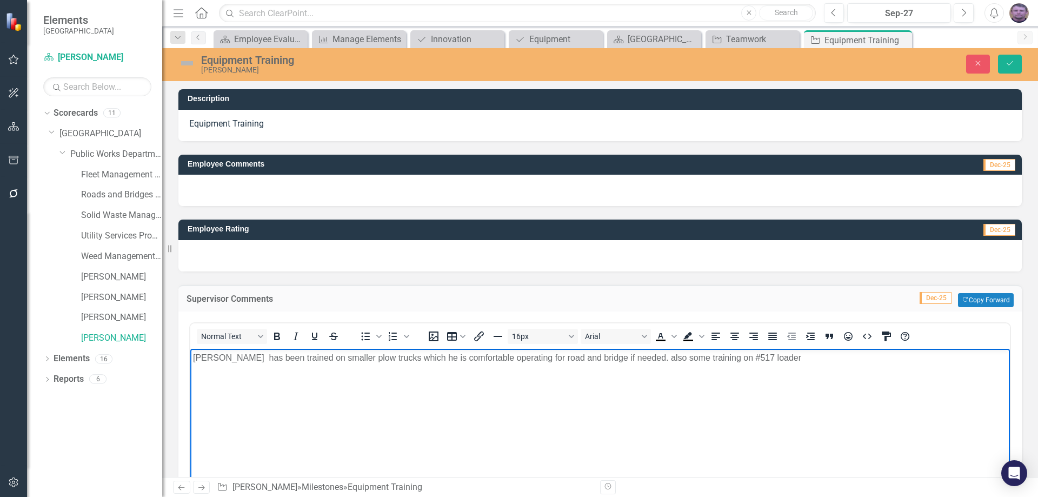
drag, startPoint x: 751, startPoint y: 358, endPoint x: 783, endPoint y: 352, distance: 32.4
click at [752, 358] on p "Chris has been trained on smaller plow trucks which he is comfortable operating…" at bounding box center [600, 357] width 814 height 13
click at [815, 359] on p "Chris has been trained on smaller plow trucks which he is comfortable operating…" at bounding box center [600, 357] width 814 height 13
click at [917, 362] on p "Chris has been trained on smaller plow trucks which he is comfortable operating…" at bounding box center [600, 357] width 814 height 13
click at [1014, 66] on icon "Save" at bounding box center [1010, 63] width 10 height 8
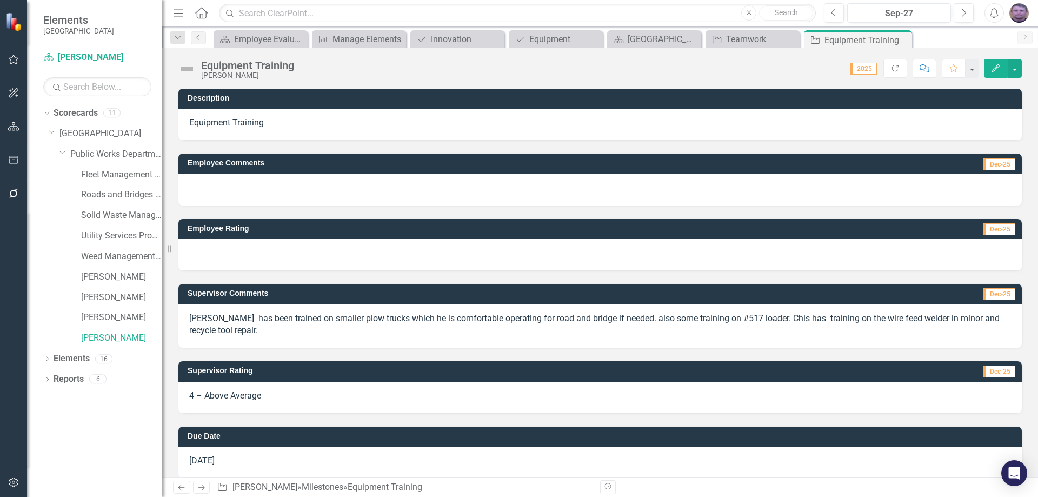
click at [242, 330] on p "[PERSON_NAME] has been trained on smaller plow trucks which he is comfortable o…" at bounding box center [600, 324] width 822 height 25
click at [748, 319] on p "[PERSON_NAME] has been trained on smaller plow trucks which he is comfortable o…" at bounding box center [600, 324] width 822 height 25
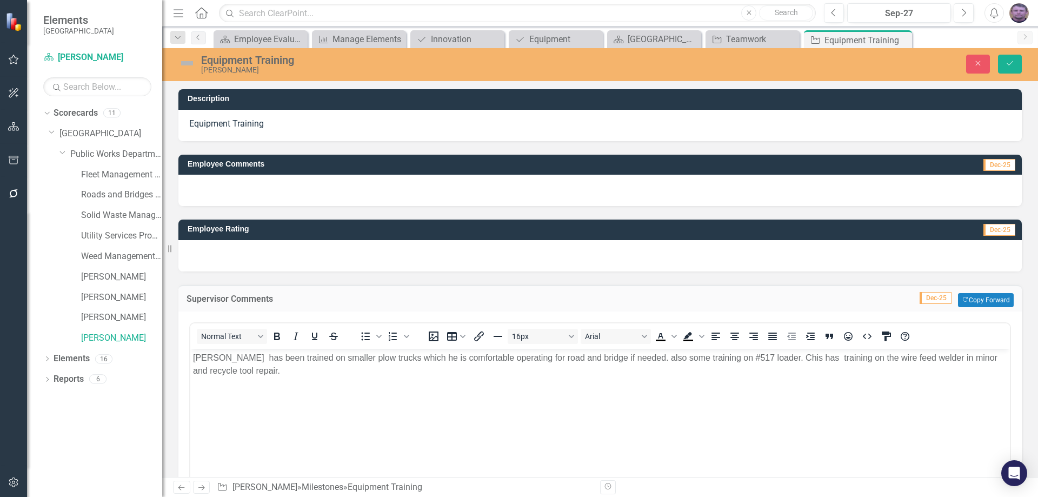
click at [748, 357] on p "[PERSON_NAME] has been trained on smaller plow trucks which he is comfortable o…" at bounding box center [600, 364] width 814 height 26
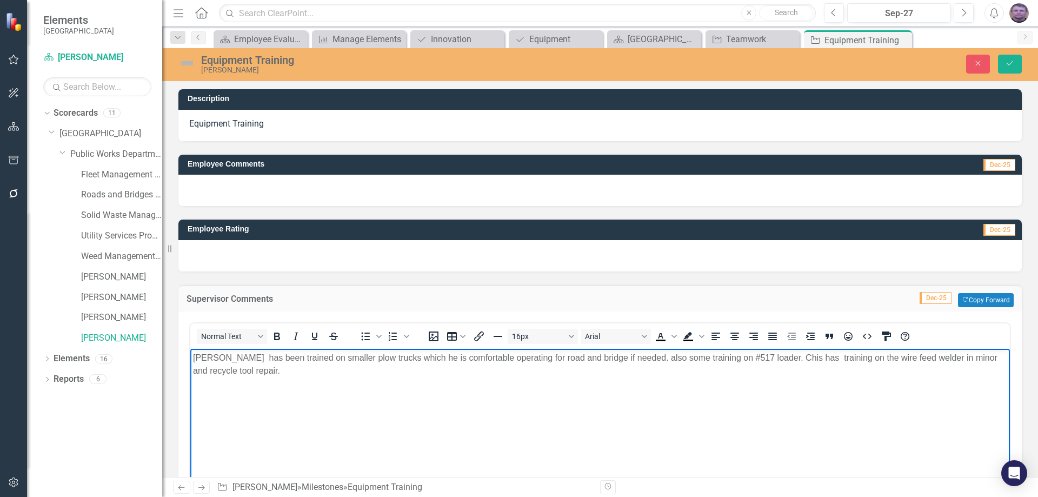
click at [748, 357] on p "[PERSON_NAME] has been trained on smaller plow trucks which he is comfortable o…" at bounding box center [600, 364] width 814 height 26
click at [747, 358] on p "[PERSON_NAME] has been trained on smaller plow trucks which he is comfortable o…" at bounding box center [600, 364] width 814 height 26
click at [828, 358] on p "Chris has been trained on smaller plow trucks which he is comfortable operating…" at bounding box center [600, 364] width 814 height 26
click at [848, 358] on p "Chris has been trained on smaller plow trucks which he is comfortable operating…" at bounding box center [600, 364] width 814 height 26
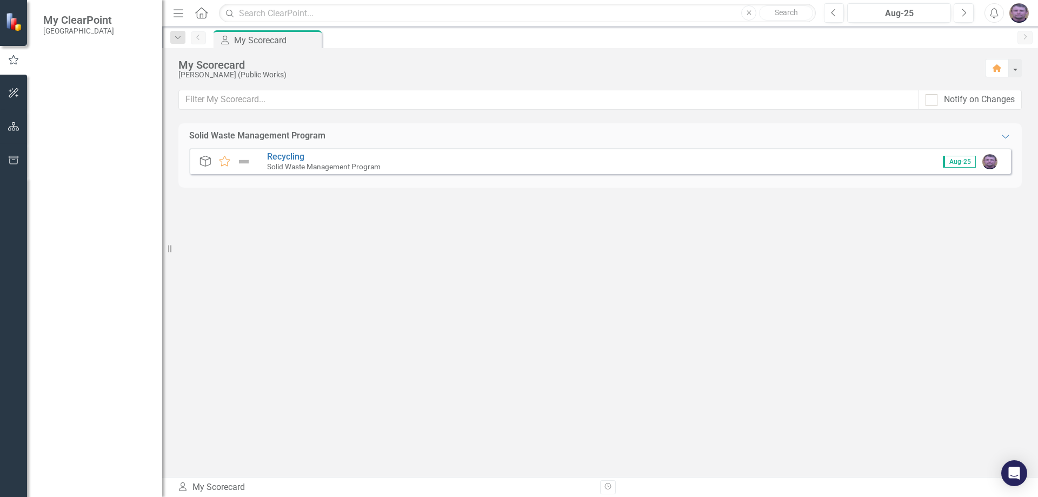
click at [16, 20] on img at bounding box center [14, 21] width 19 height 19
click at [76, 21] on span "My ClearPoint" at bounding box center [78, 20] width 71 height 13
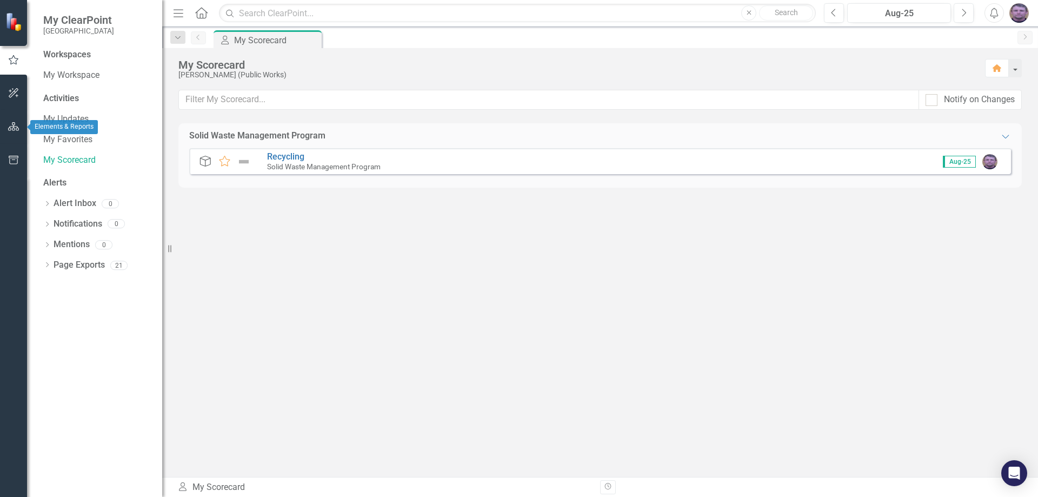
click at [15, 129] on icon "button" at bounding box center [13, 126] width 11 height 9
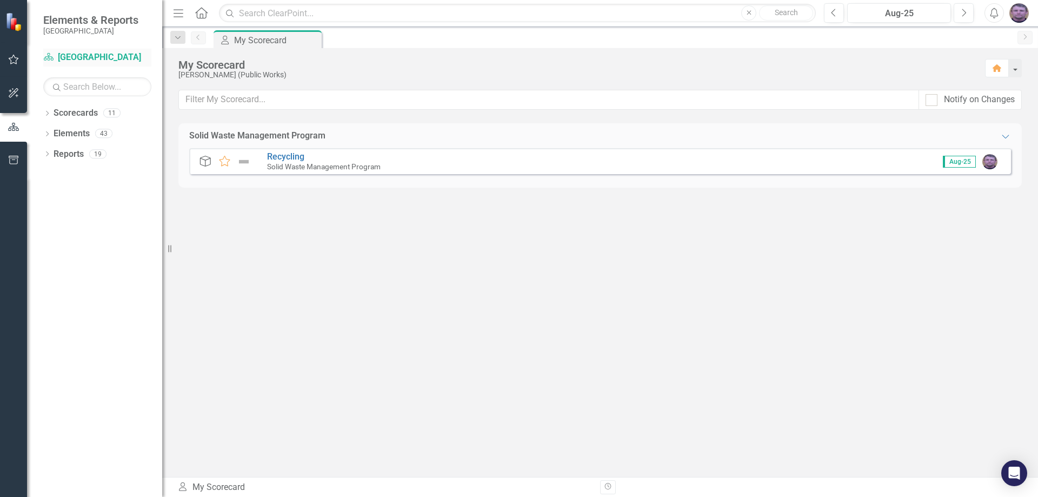
click at [67, 55] on link "Scorecard [GEOGRAPHIC_DATA]" at bounding box center [97, 57] width 108 height 12
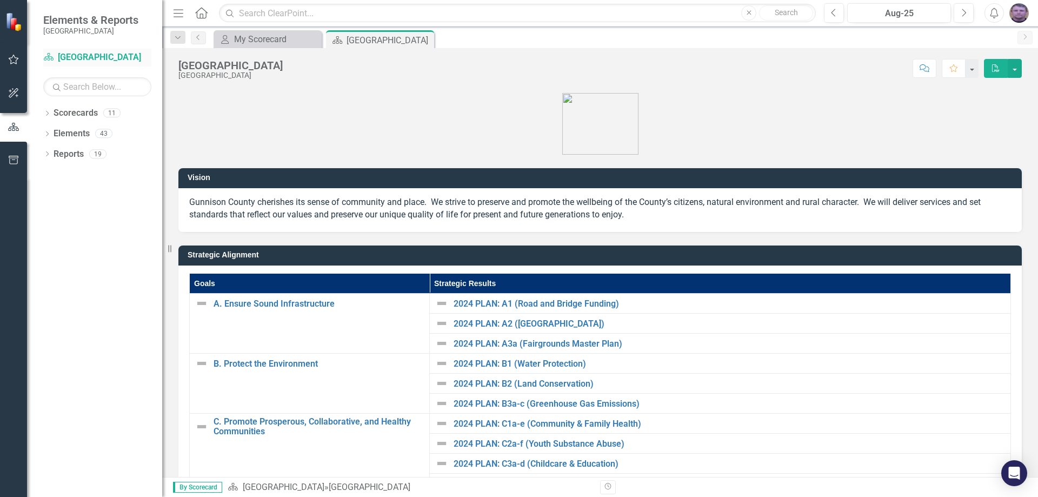
click at [44, 59] on icon at bounding box center [49, 57] width 10 height 8
click at [49, 57] on icon "Scorecard" at bounding box center [48, 56] width 11 height 9
click at [72, 58] on link "Scorecard Gunnison County" at bounding box center [97, 57] width 108 height 12
click at [44, 58] on icon "Scorecard" at bounding box center [48, 56] width 11 height 9
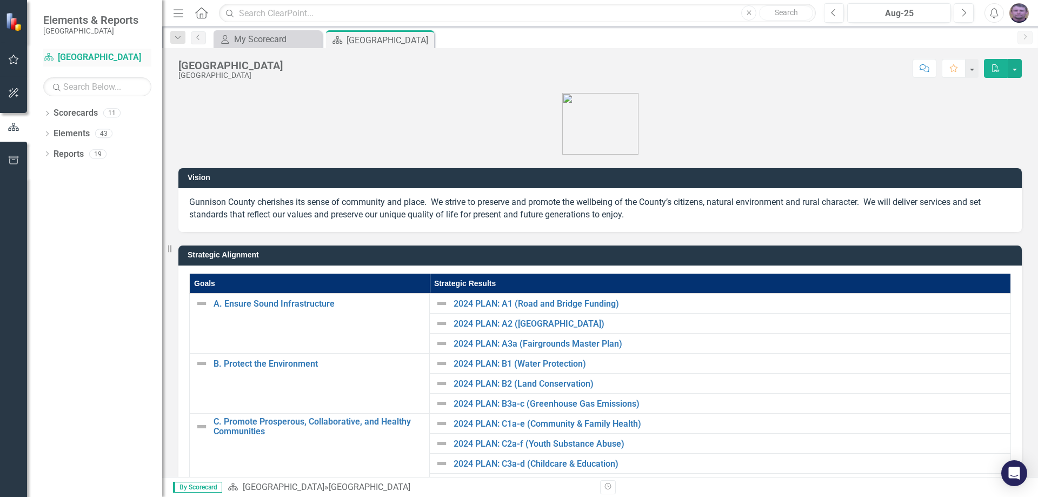
click at [47, 57] on icon at bounding box center [49, 57] width 10 height 8
click at [101, 57] on link "Scorecard Gunnison County" at bounding box center [97, 57] width 108 height 12
click at [9, 95] on icon "button" at bounding box center [13, 93] width 11 height 9
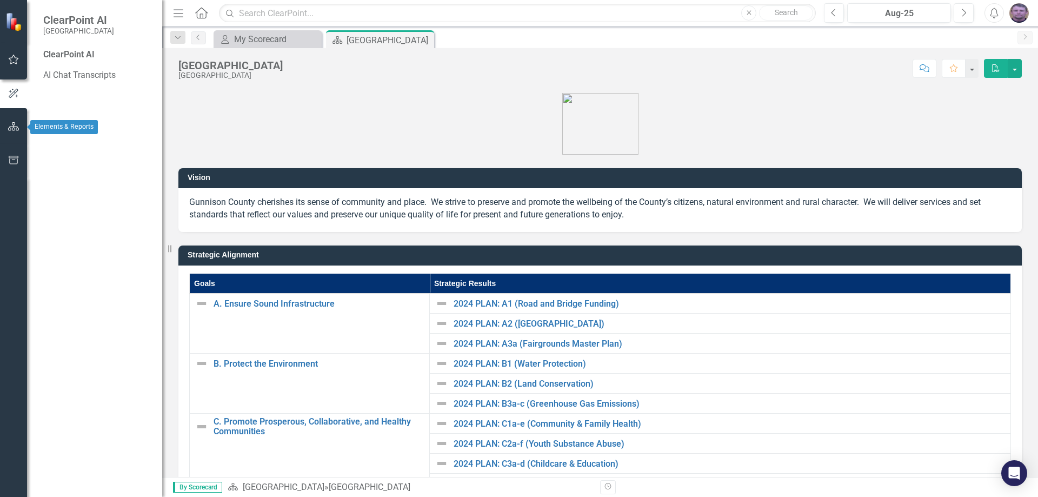
click at [11, 130] on icon "button" at bounding box center [13, 126] width 11 height 9
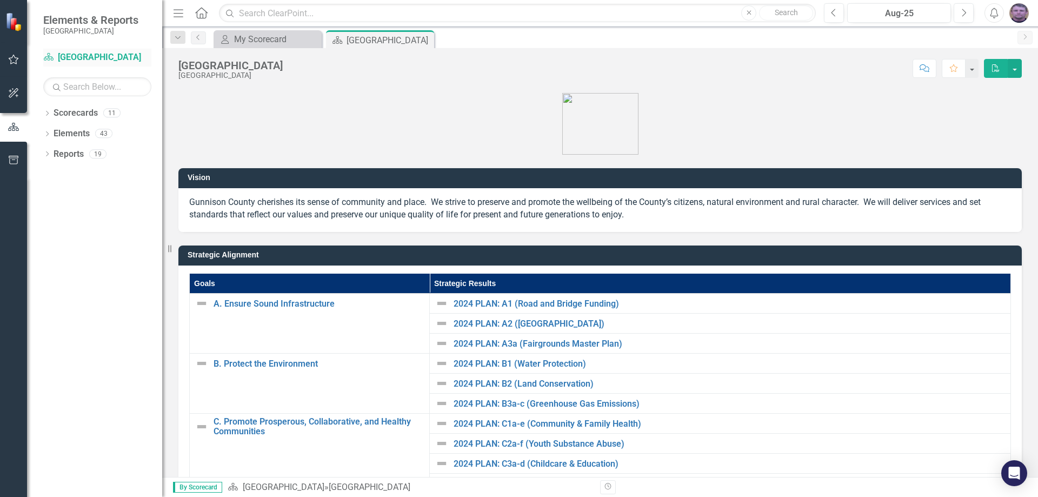
click at [54, 56] on icon "Scorecard" at bounding box center [48, 56] width 11 height 9
click at [78, 56] on link "Scorecard Gunnison County" at bounding box center [97, 57] width 108 height 12
click at [45, 56] on icon "Scorecard" at bounding box center [48, 56] width 11 height 9
click at [47, 111] on icon at bounding box center [47, 113] width 3 height 5
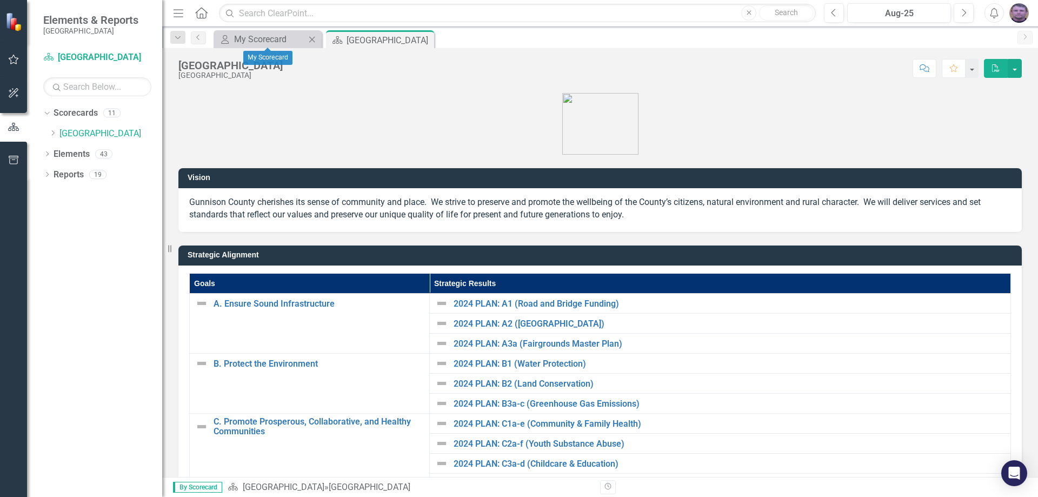
click at [313, 41] on icon "Close" at bounding box center [311, 39] width 11 height 9
click at [67, 56] on link "Scorecard Gunnison County" at bounding box center [97, 57] width 108 height 12
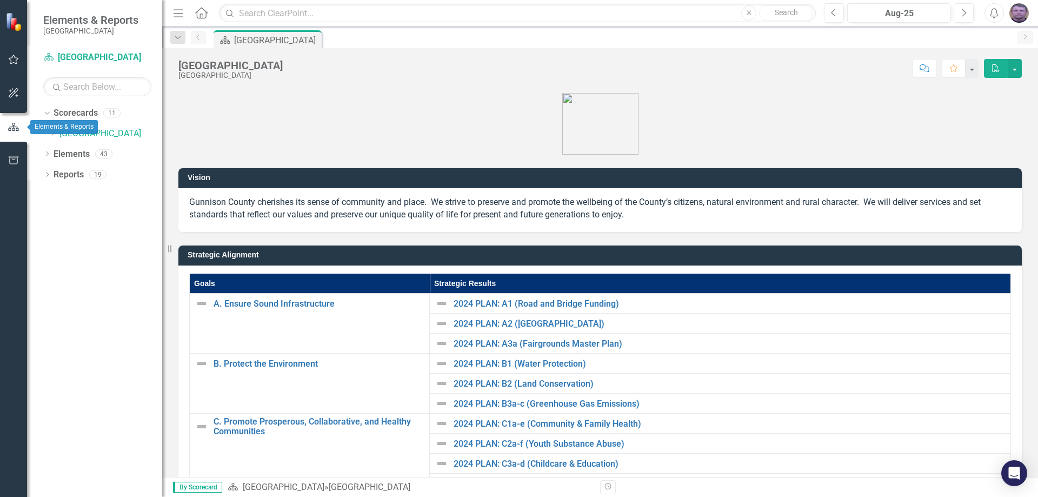
click at [15, 123] on icon "button" at bounding box center [14, 127] width 12 height 10
click at [74, 133] on link "[GEOGRAPHIC_DATA]" at bounding box center [110, 134] width 103 height 12
click at [53, 134] on icon "Dropdown" at bounding box center [53, 133] width 8 height 6
click at [64, 155] on icon "Dropdown" at bounding box center [63, 153] width 8 height 6
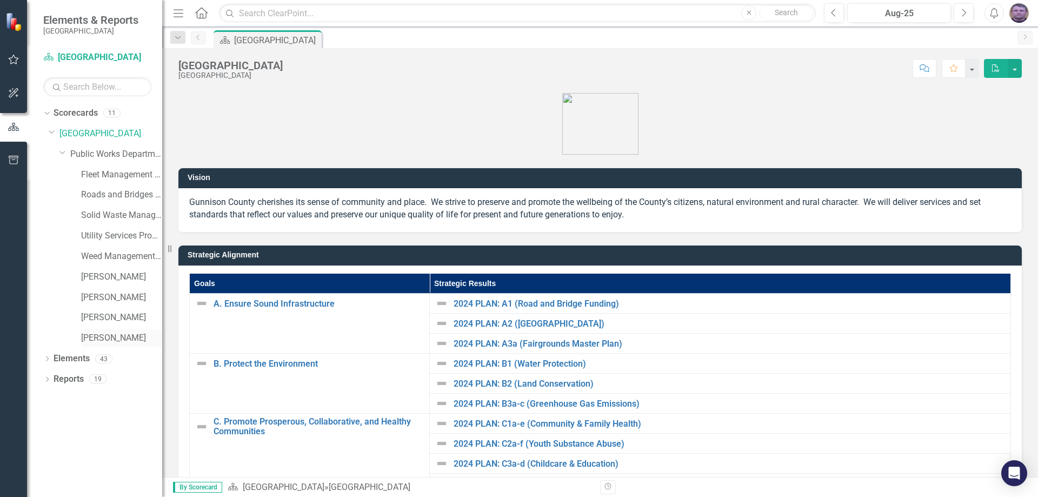
click at [110, 339] on link "[PERSON_NAME]" at bounding box center [121, 338] width 81 height 12
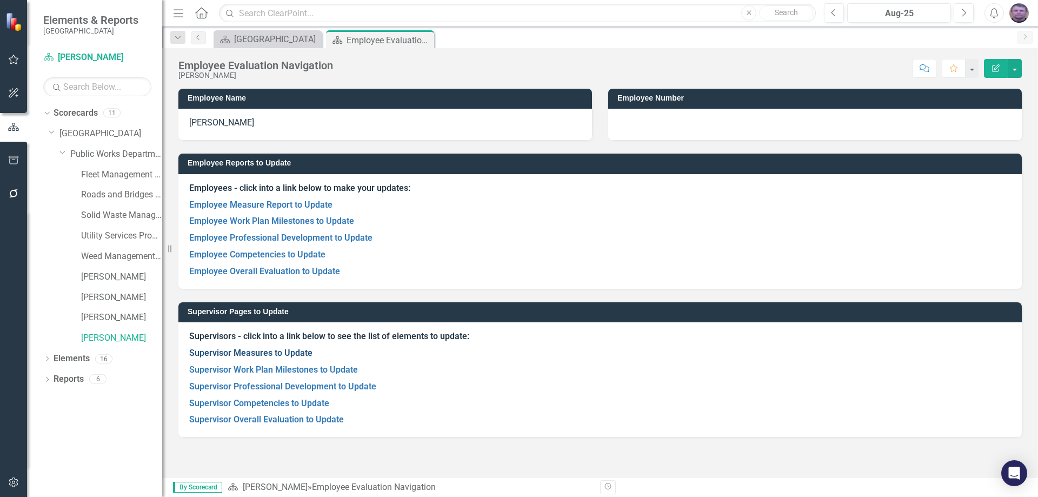
click at [263, 354] on link "Supervisor Measures to Update" at bounding box center [250, 353] width 123 height 10
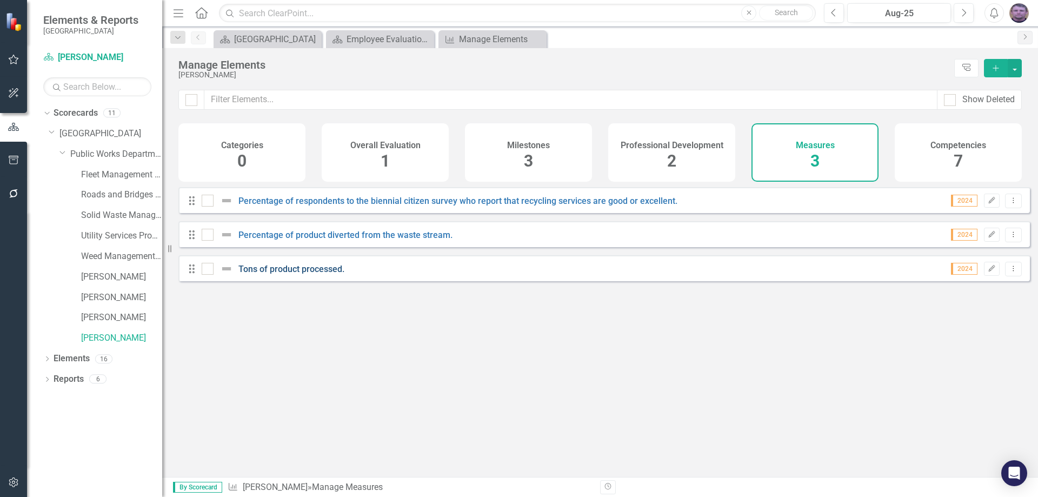
click at [296, 274] on link "Tons of product processed." at bounding box center [291, 269] width 106 height 10
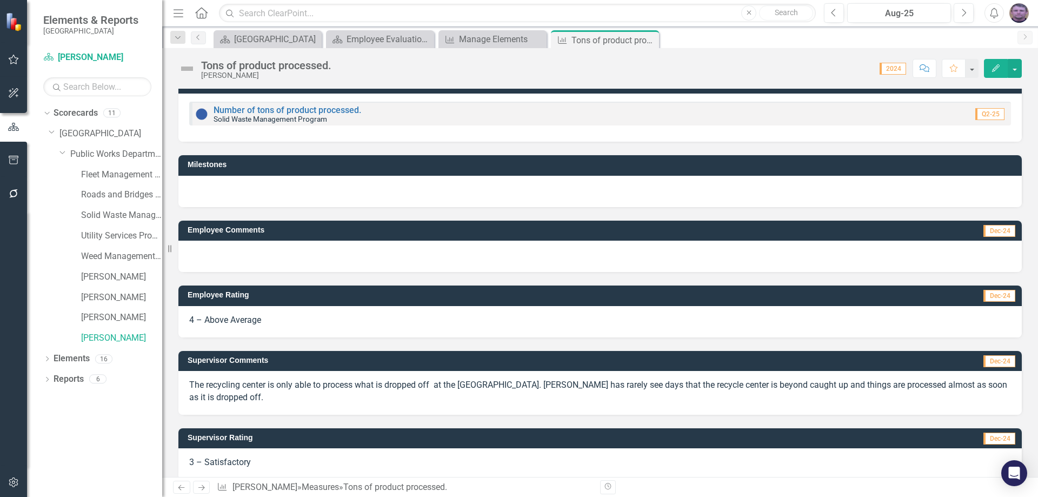
scroll to position [29, 0]
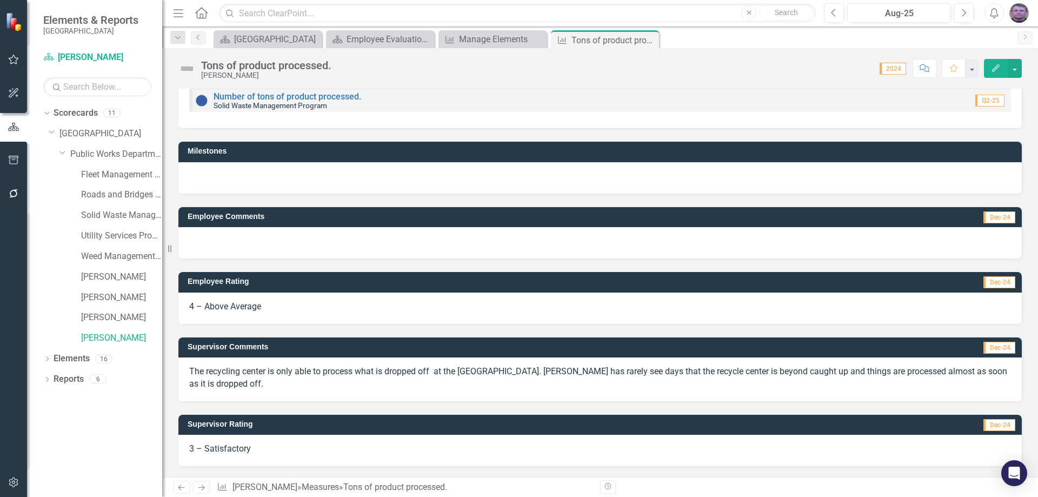
click at [902, 70] on span "2024" at bounding box center [892, 69] width 26 height 12
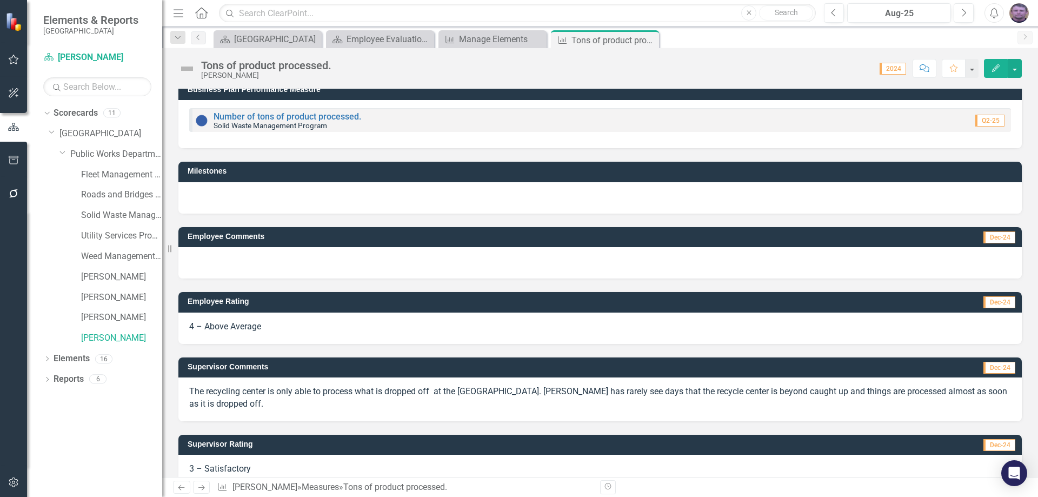
scroll to position [0, 0]
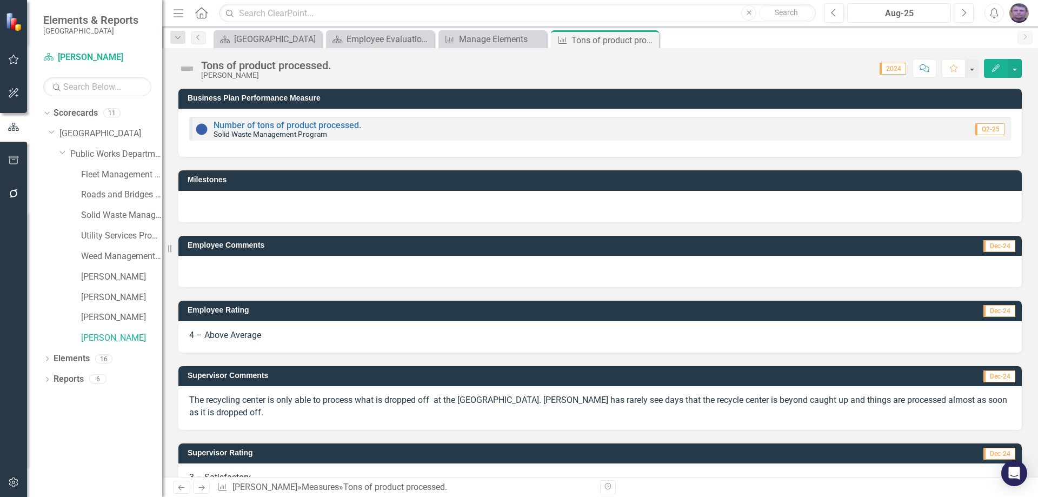
click at [915, 14] on div "Aug-25" at bounding box center [899, 13] width 96 height 13
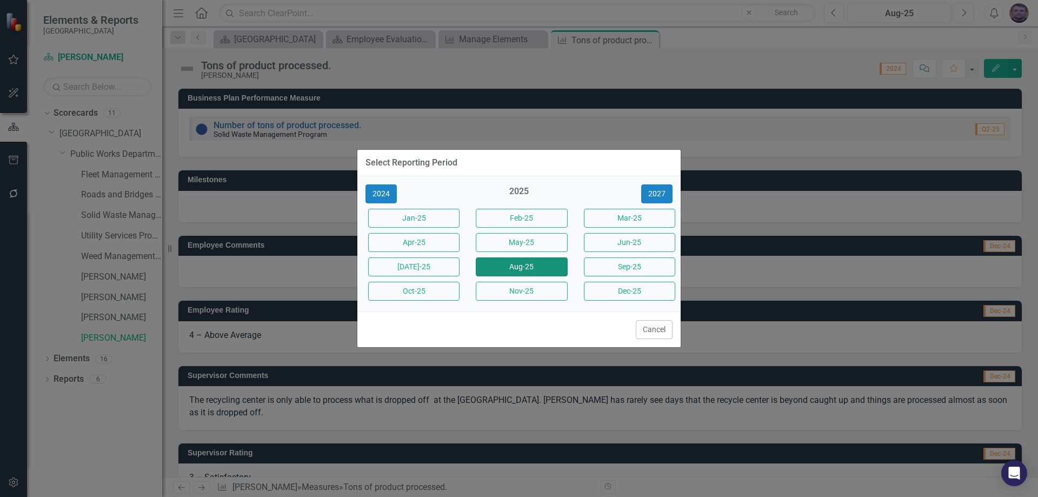
click at [537, 265] on button "Aug-25" at bounding box center [521, 266] width 91 height 19
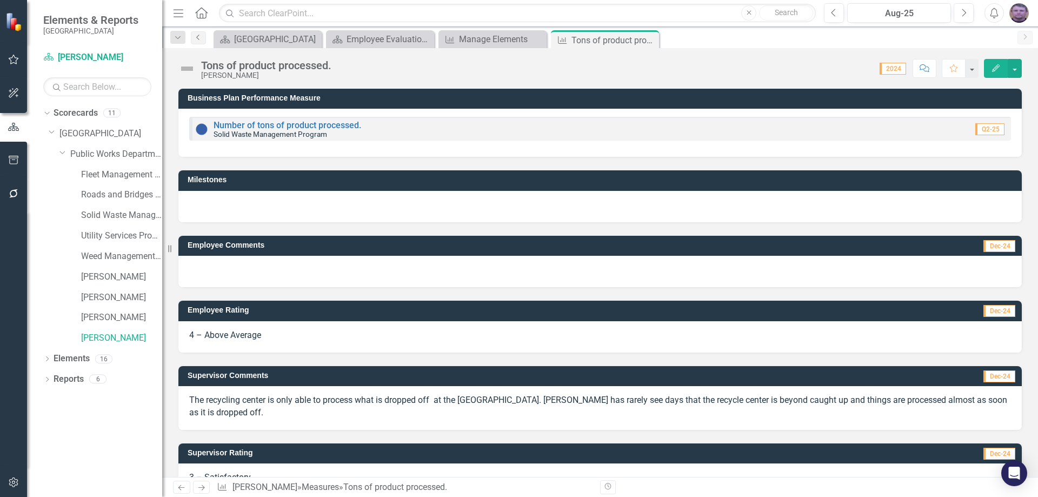
click at [196, 38] on icon "Previous" at bounding box center [198, 37] width 9 height 6
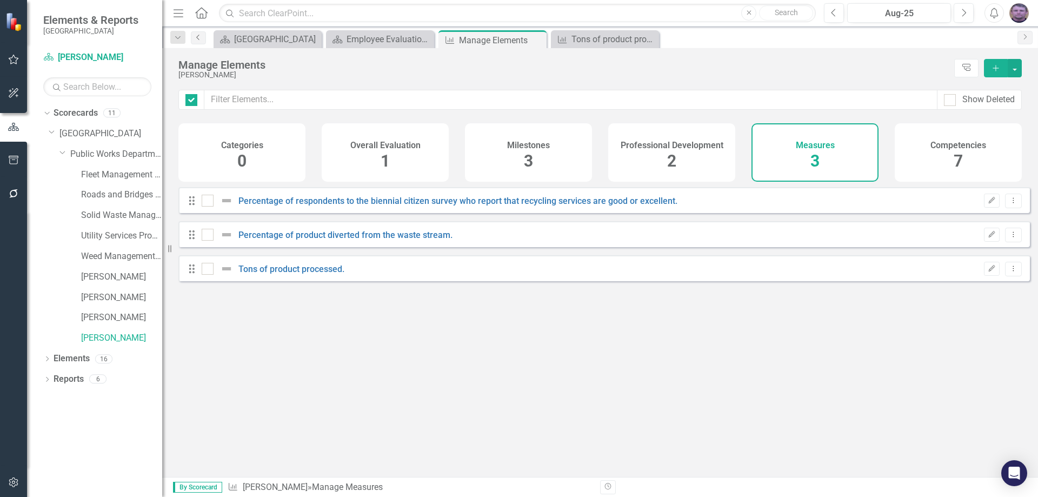
checkbox input "false"
click at [294, 240] on link "Percentage of product diverted from the waste stream." at bounding box center [345, 235] width 214 height 10
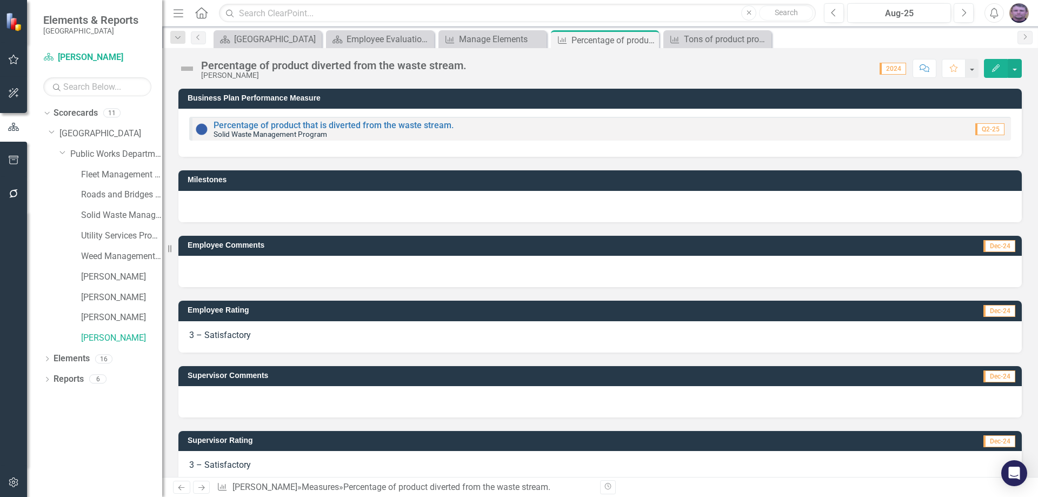
scroll to position [16, 0]
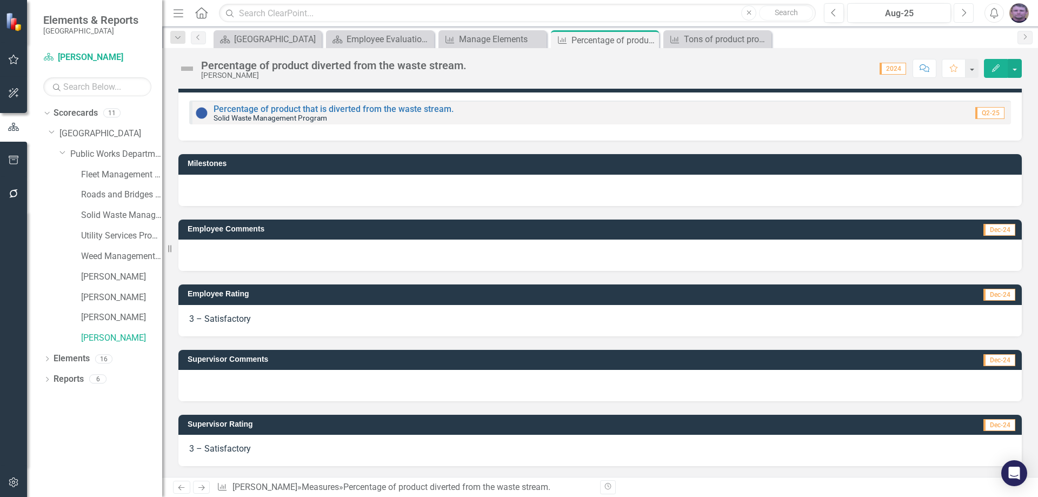
click at [963, 14] on icon "Next" at bounding box center [964, 13] width 6 height 10
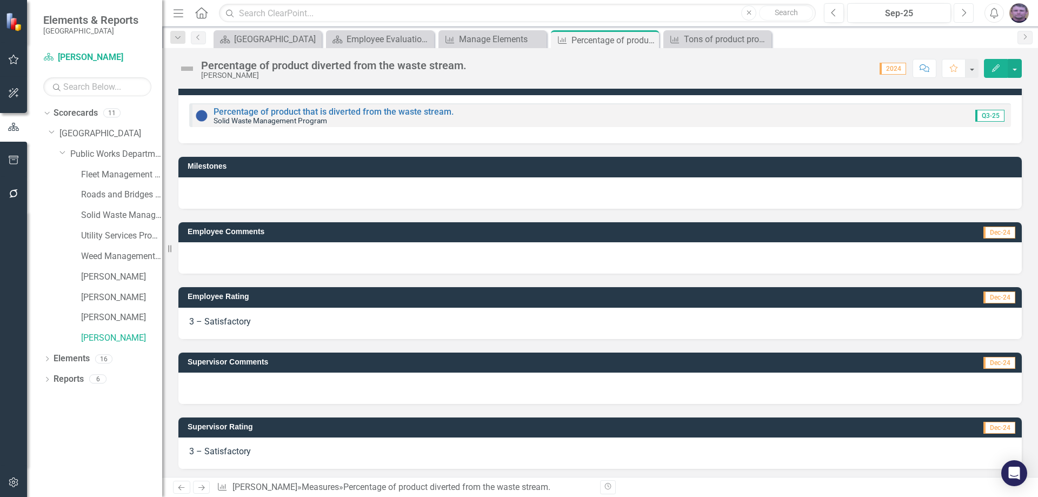
scroll to position [16, 0]
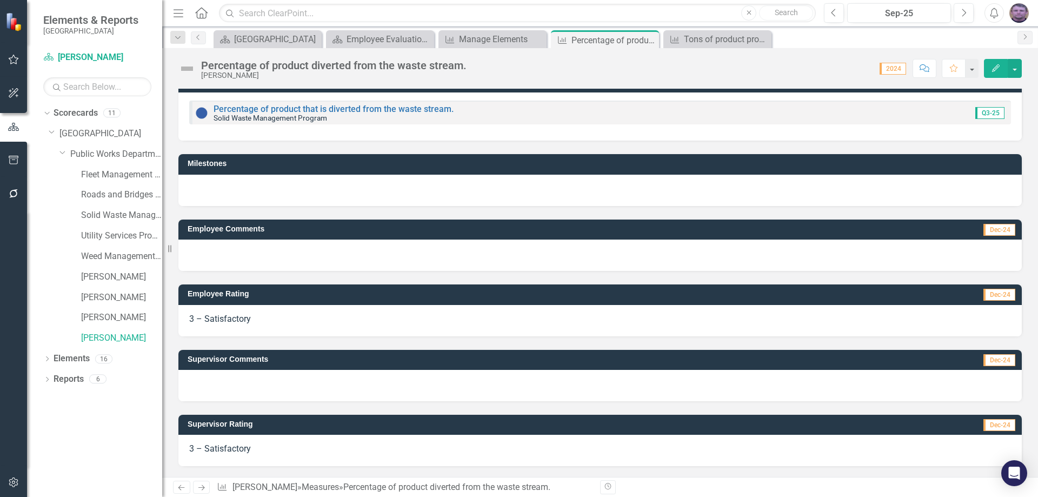
click at [898, 70] on span "2024" at bounding box center [892, 69] width 26 height 12
click at [959, 12] on button "Next" at bounding box center [963, 12] width 20 height 19
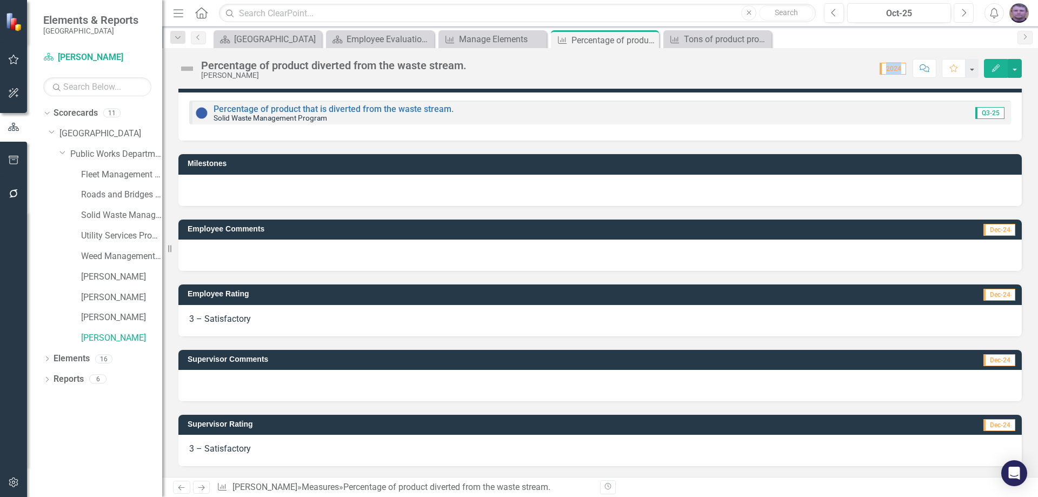
click at [959, 12] on button "Next" at bounding box center [963, 12] width 20 height 19
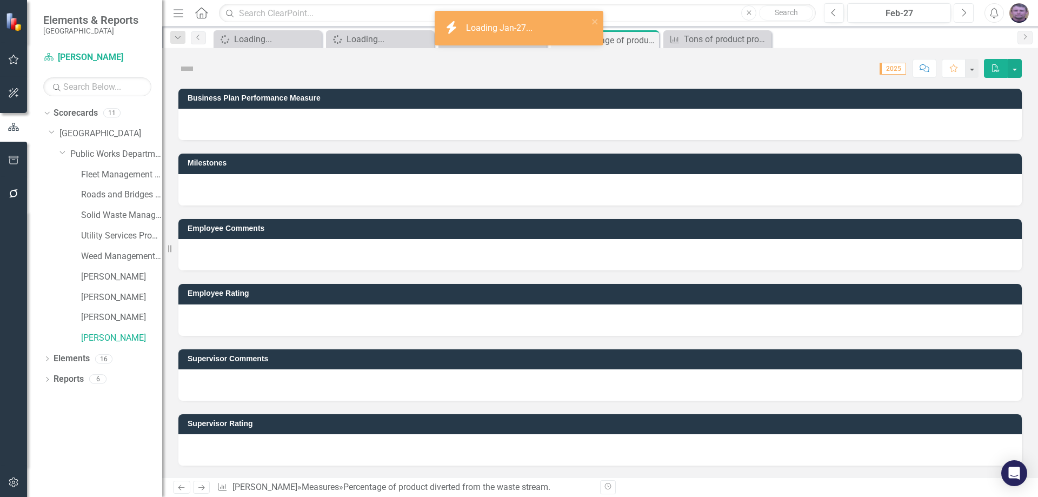
click at [959, 12] on button "Next" at bounding box center [963, 12] width 20 height 19
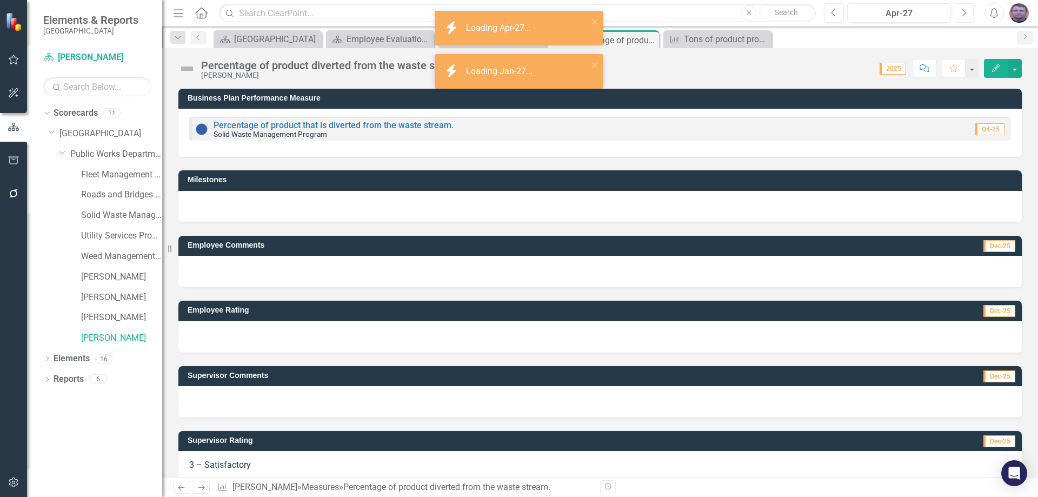
click at [959, 12] on button "Next" at bounding box center [963, 12] width 20 height 19
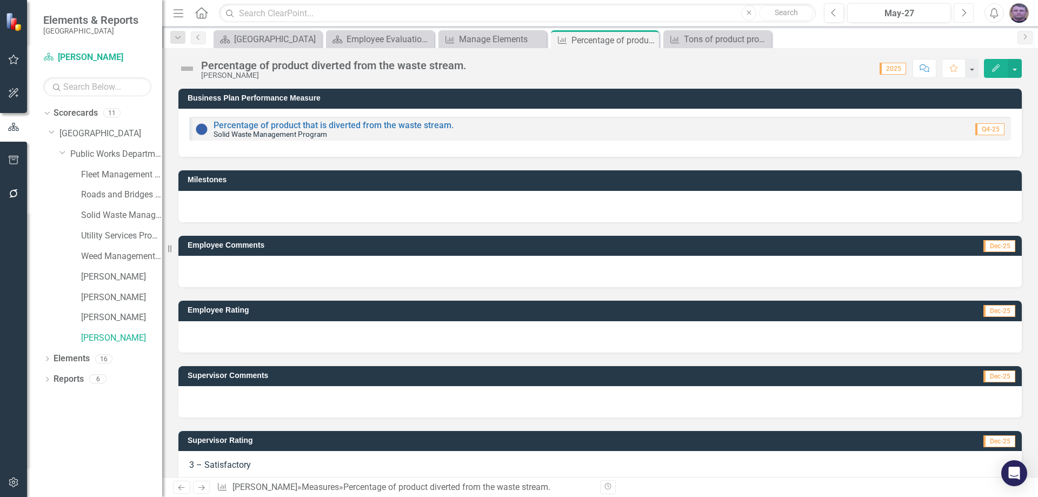
click at [959, 12] on button "Next" at bounding box center [963, 12] width 20 height 19
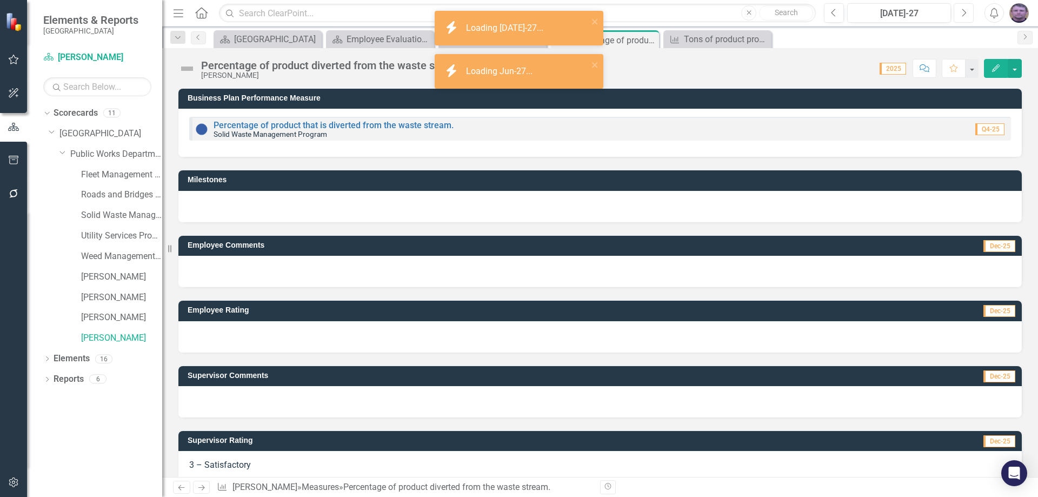
click at [959, 12] on button "Next" at bounding box center [963, 12] width 20 height 19
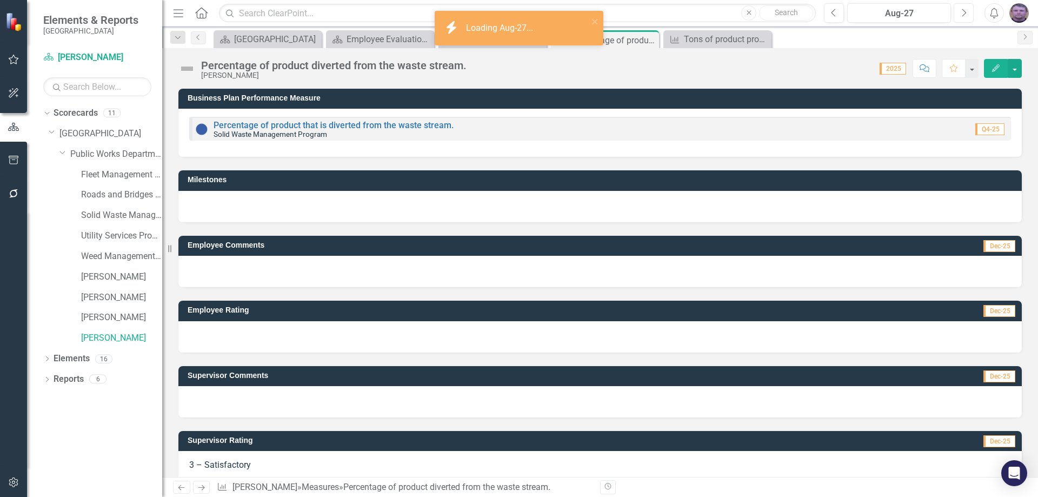
click at [959, 12] on button "Next" at bounding box center [963, 12] width 20 height 19
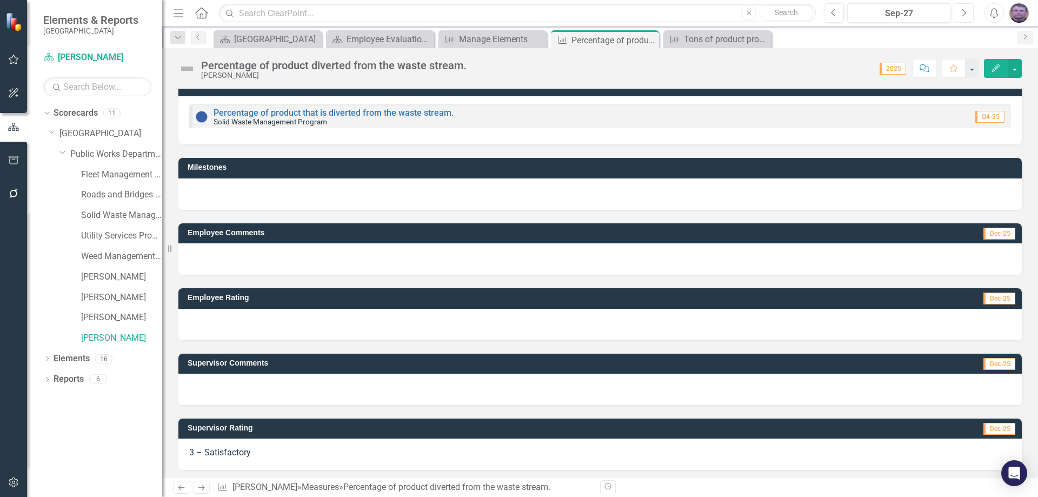
scroll to position [16, 0]
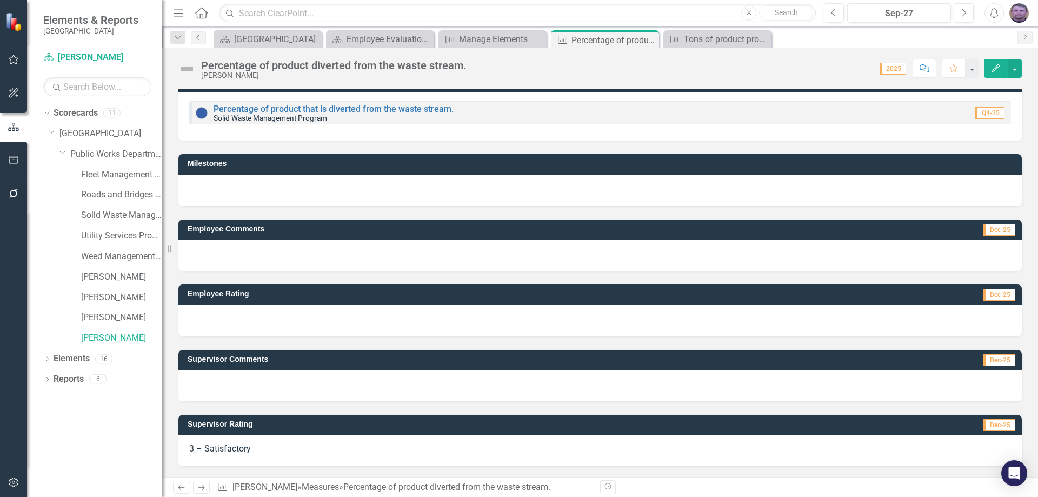
click at [205, 40] on link "Previous" at bounding box center [198, 37] width 15 height 13
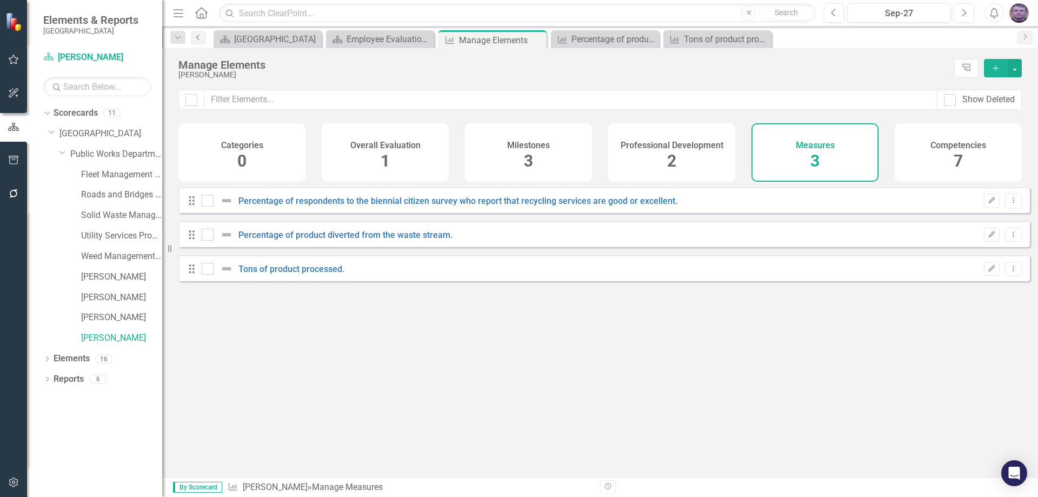
checkbox input "false"
click at [303, 206] on link "Percentage of respondents to the biennial citizen survey who report that recycl…" at bounding box center [457, 201] width 439 height 10
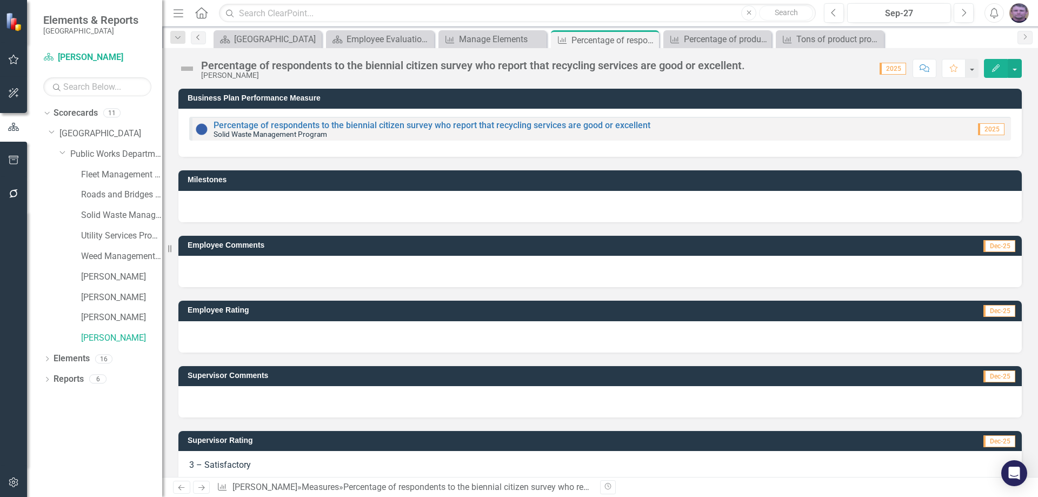
click at [198, 35] on icon "Previous" at bounding box center [198, 37] width 9 height 6
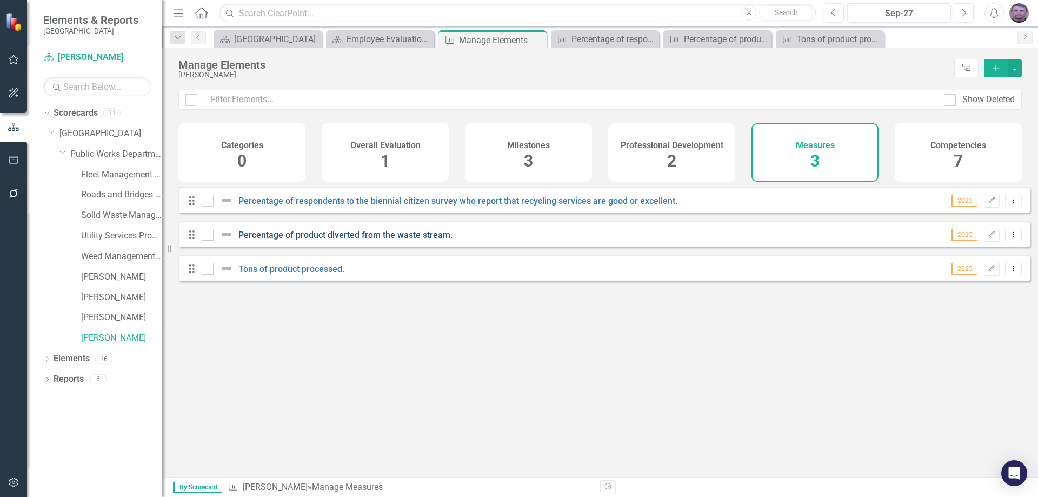
click at [337, 240] on link "Percentage of product diverted from the waste stream." at bounding box center [345, 235] width 214 height 10
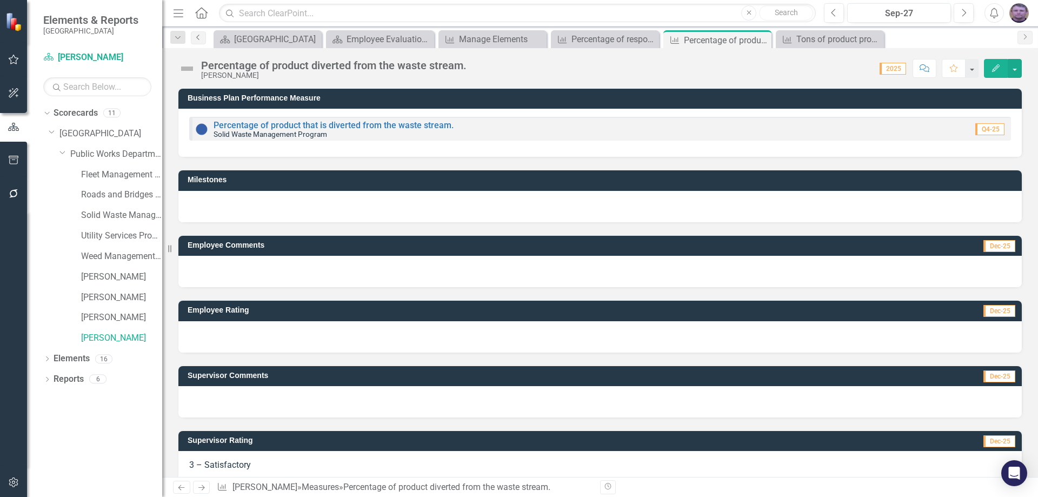
click at [198, 38] on icon "Previous" at bounding box center [198, 37] width 9 height 6
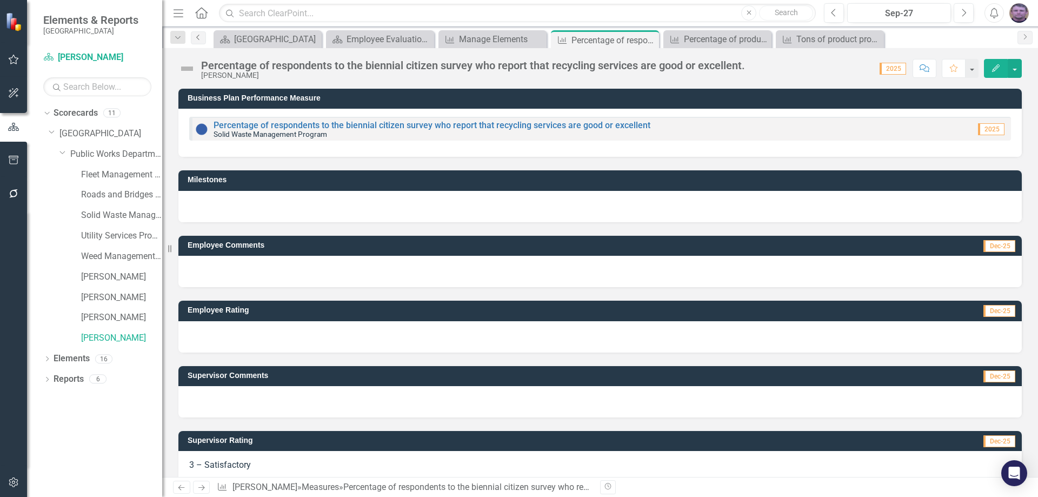
click at [198, 37] on icon "Previous" at bounding box center [198, 37] width 9 height 6
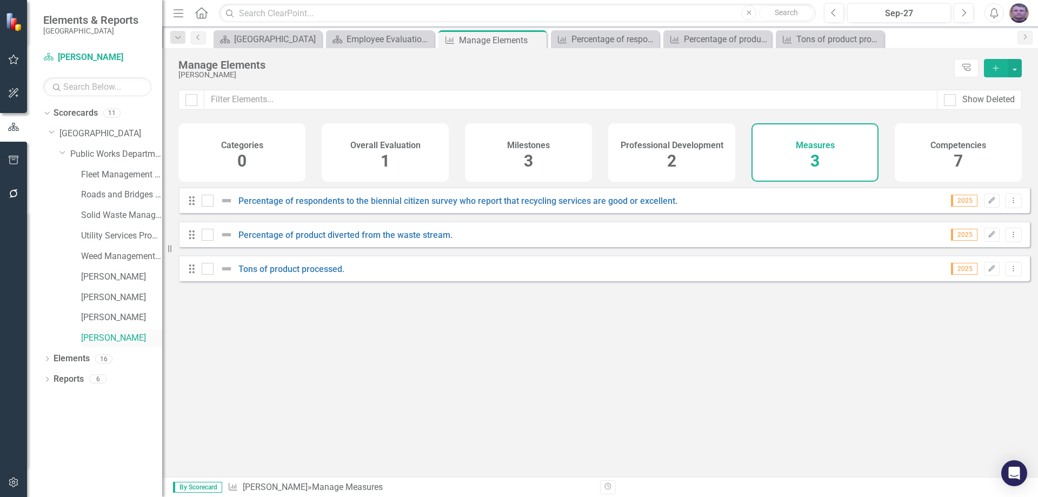
click at [110, 336] on link "[PERSON_NAME]" at bounding box center [121, 338] width 81 height 12
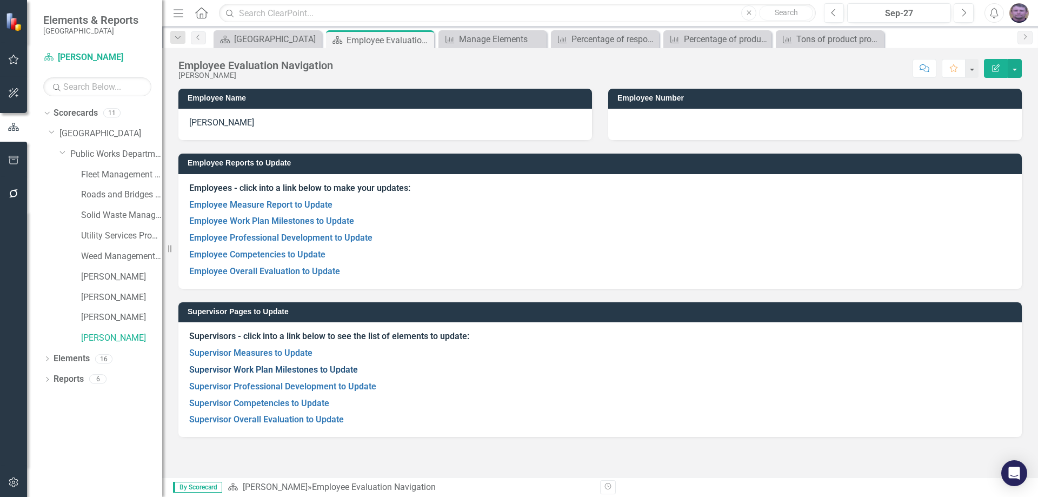
click at [252, 370] on link "Supervisor Work Plan Milestones to Update" at bounding box center [273, 369] width 169 height 10
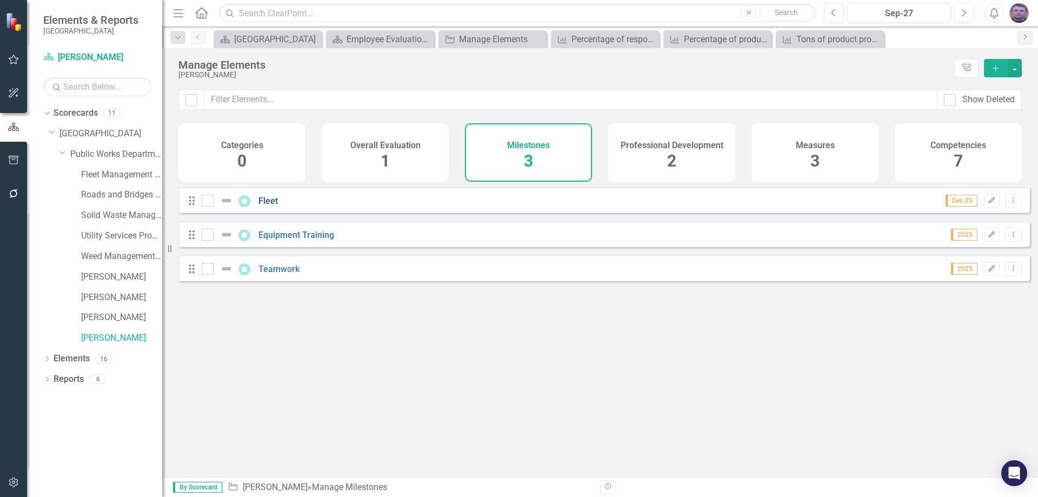
click at [270, 206] on link "Fleet" at bounding box center [267, 201] width 19 height 10
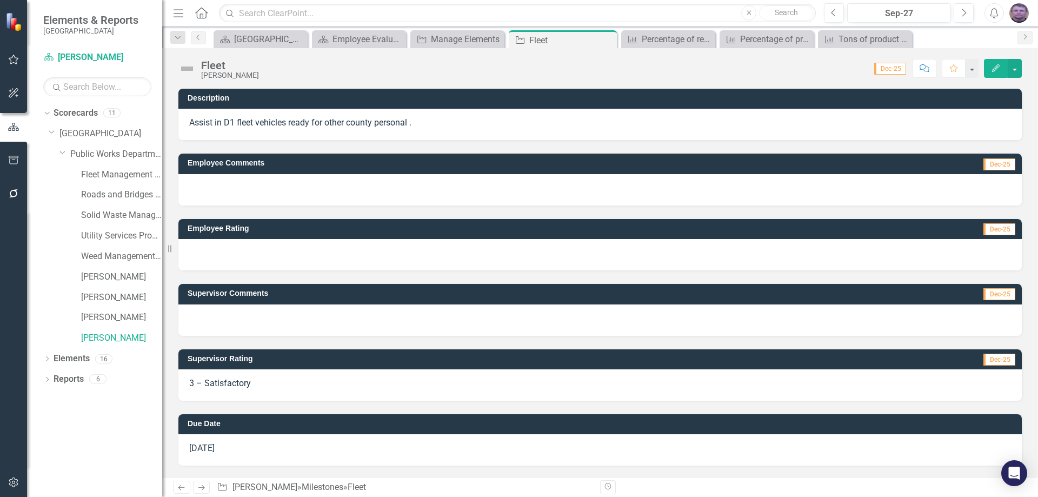
click at [209, 448] on span "[DATE]" at bounding box center [201, 448] width 25 height 10
click at [197, 448] on span "[DATE]" at bounding box center [201, 448] width 25 height 10
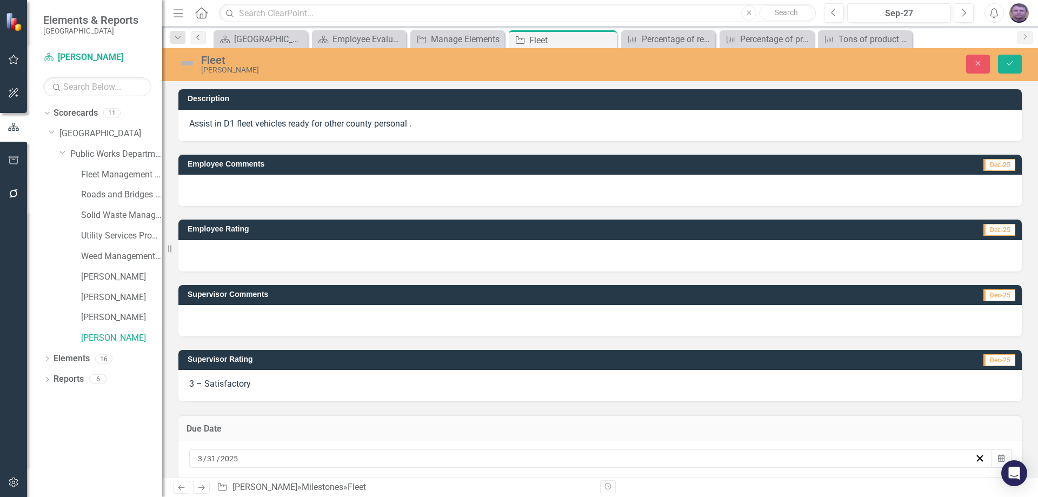
click at [196, 38] on icon "Previous" at bounding box center [198, 37] width 9 height 6
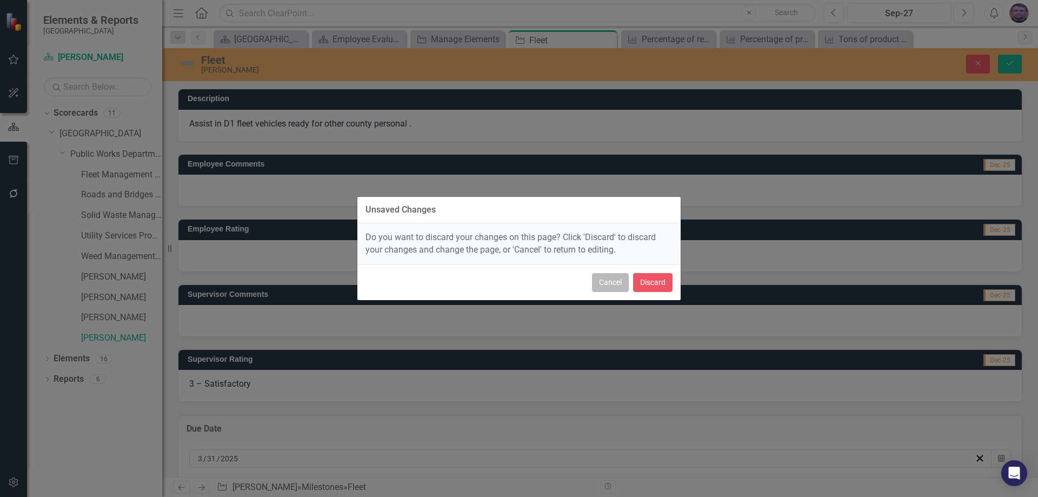
click at [596, 283] on button "Cancel" at bounding box center [610, 282] width 37 height 19
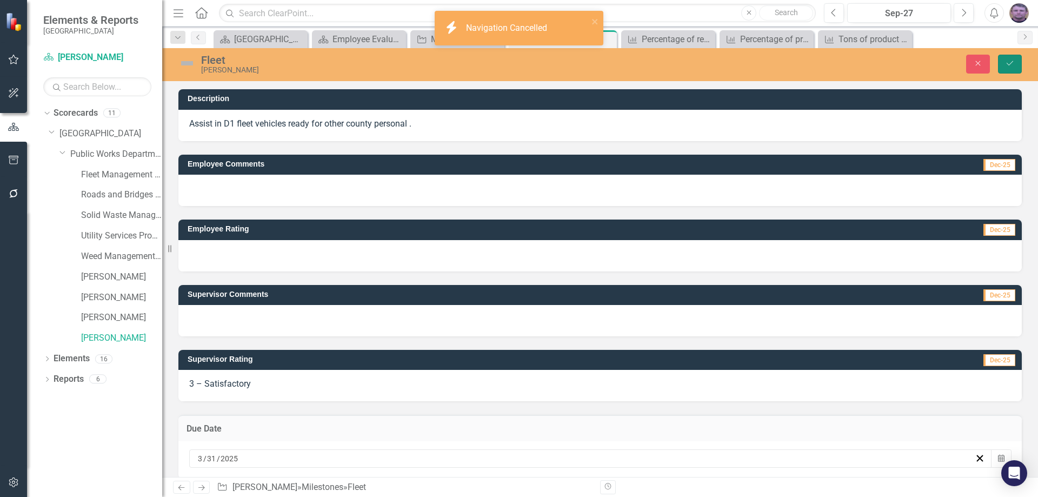
click at [1007, 57] on button "Save" at bounding box center [1010, 64] width 24 height 19
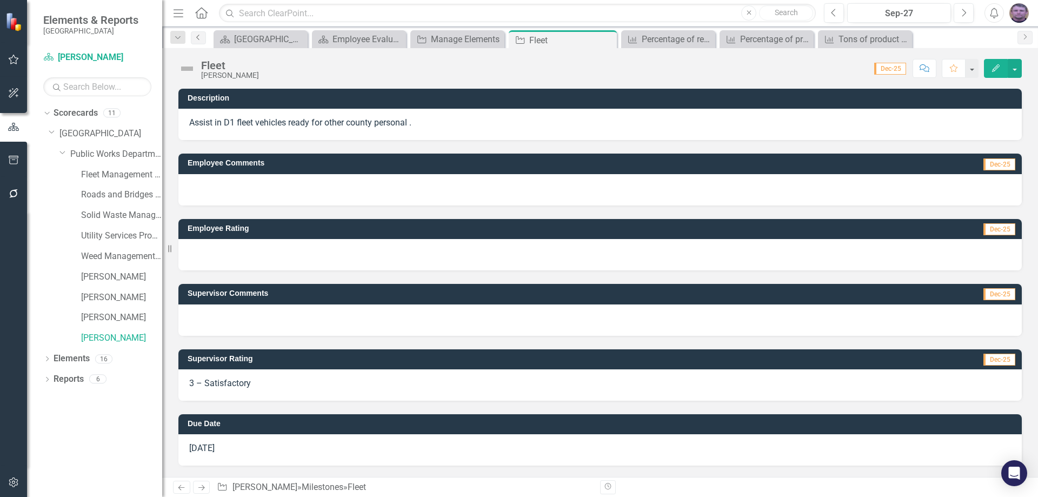
click at [195, 36] on icon "Previous" at bounding box center [198, 37] width 9 height 6
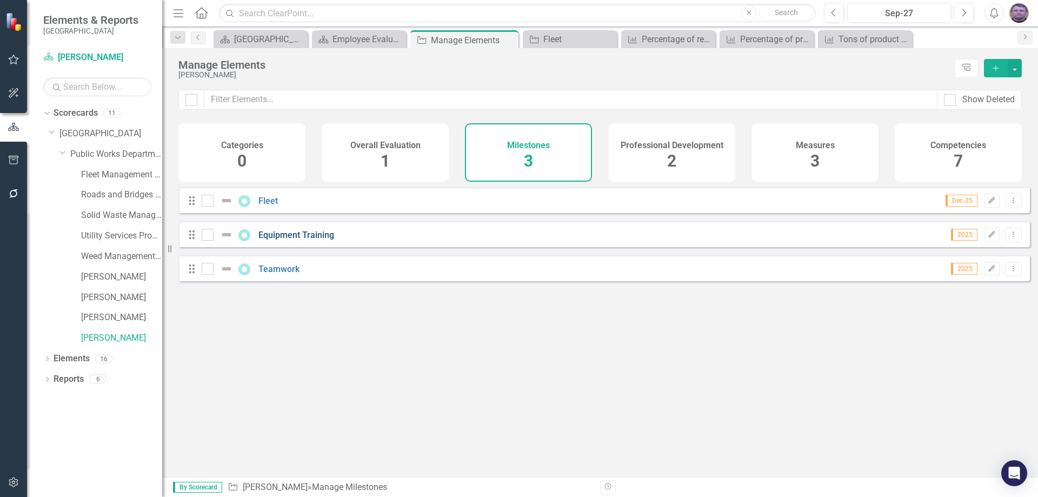
click at [274, 240] on link "Equipment Training" at bounding box center [296, 235] width 76 height 10
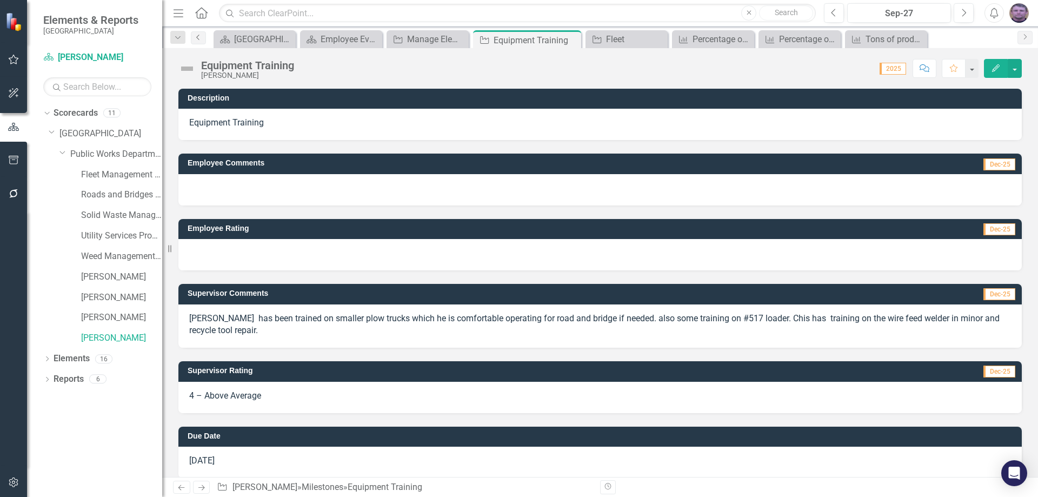
click at [197, 37] on icon "Previous" at bounding box center [198, 37] width 9 height 6
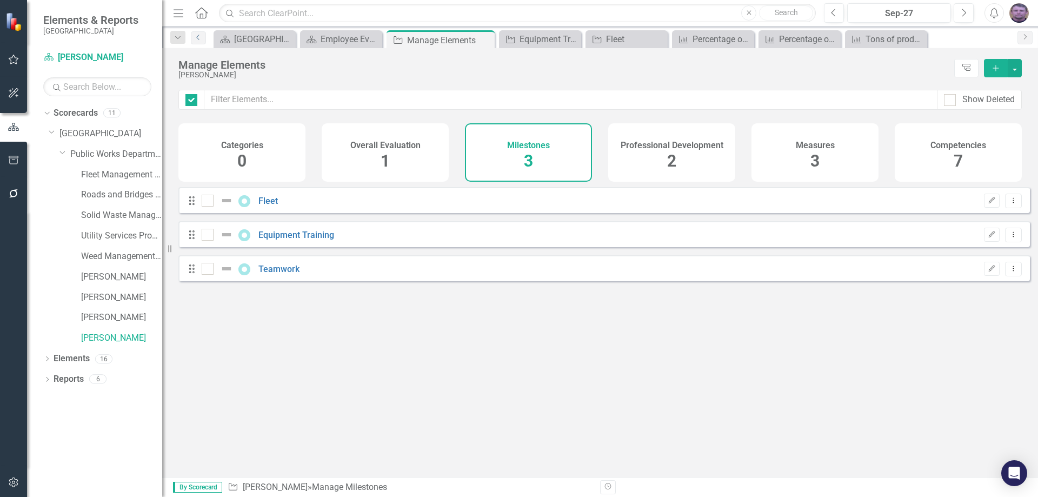
checkbox input "false"
click at [270, 274] on link "Teamwork" at bounding box center [278, 269] width 41 height 10
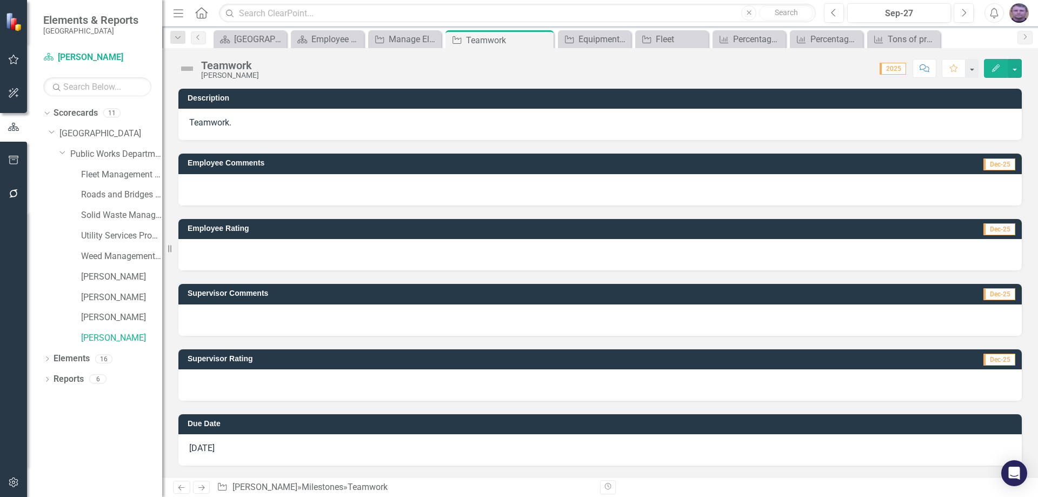
click at [215, 375] on div at bounding box center [599, 384] width 843 height 31
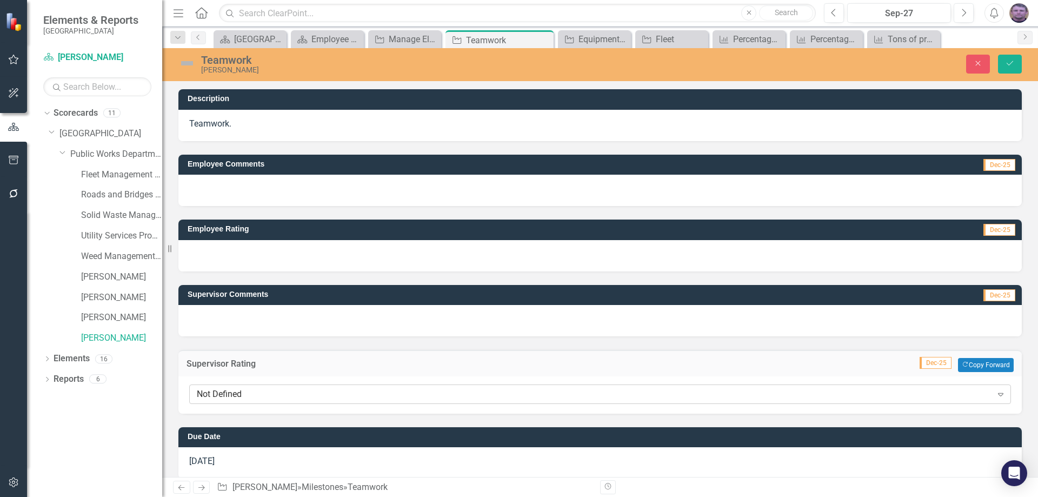
click at [217, 394] on div "Not Defined" at bounding box center [594, 394] width 795 height 12
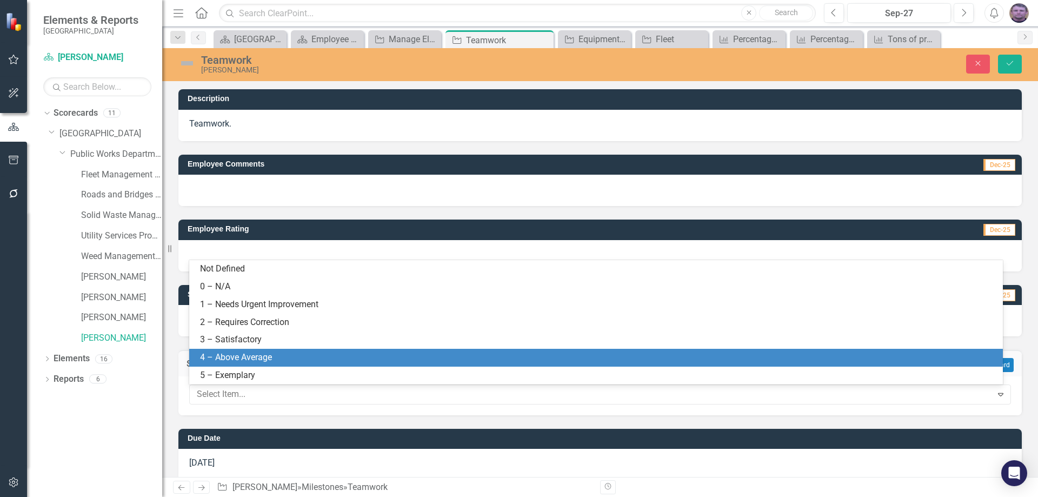
click at [216, 358] on div "4 – Above Average" at bounding box center [598, 357] width 796 height 12
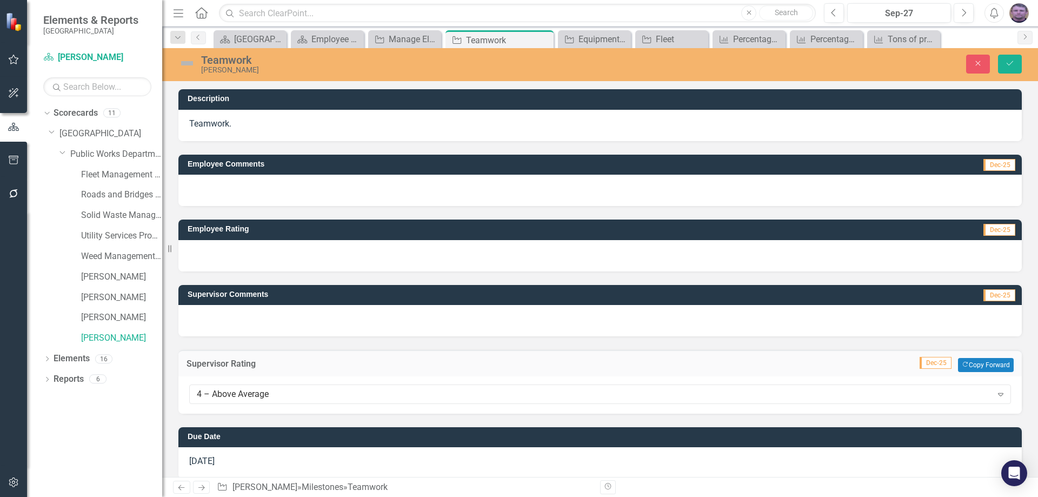
click at [204, 308] on div at bounding box center [599, 320] width 843 height 31
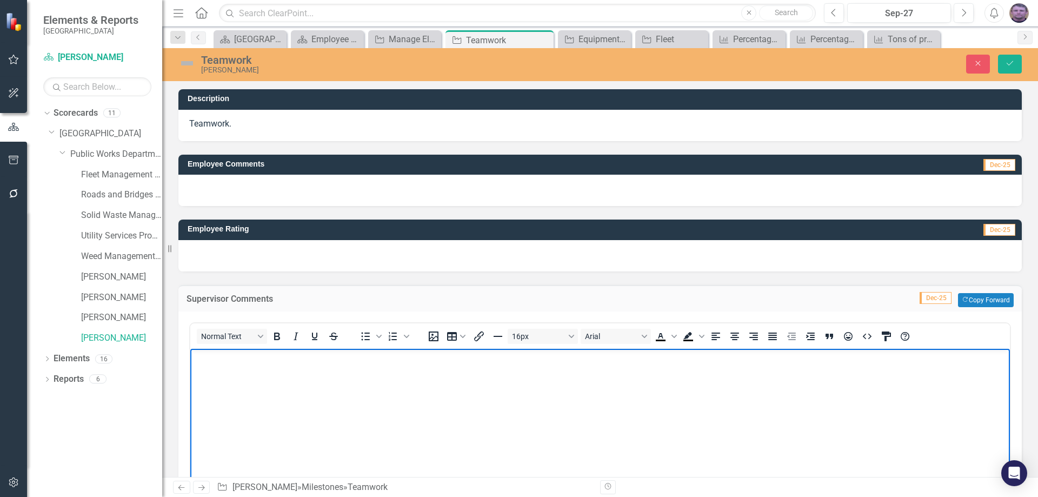
click at [221, 364] on body "Rich Text Area. Press ALT-0 for help." at bounding box center [599, 429] width 819 height 162
click at [436, 364] on body "Holding morning meetings is helping further efficient production" at bounding box center [599, 429] width 819 height 162
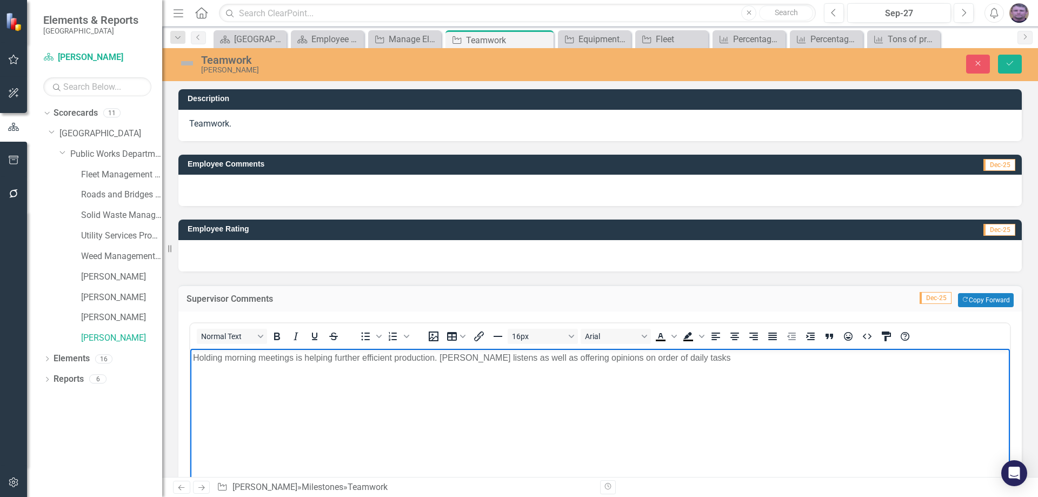
click at [555, 357] on p "Holding morning meetings is helping further efficient production. Chris listens…" at bounding box center [600, 357] width 814 height 13
click at [559, 358] on p "Holding morning meetings is helping further efficient production. Chris listens…" at bounding box center [600, 357] width 814 height 13
click at [678, 358] on p "Holding morning meetings is helping further efficient production. Chris listens…" at bounding box center [600, 357] width 814 height 13
click at [1010, 63] on icon "Save" at bounding box center [1010, 63] width 10 height 8
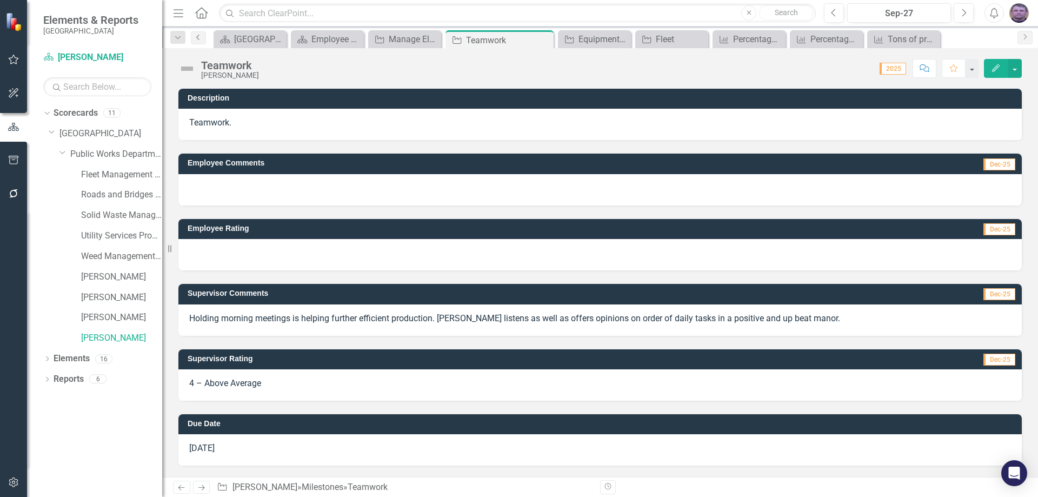
click at [201, 42] on link "Previous" at bounding box center [198, 37] width 15 height 13
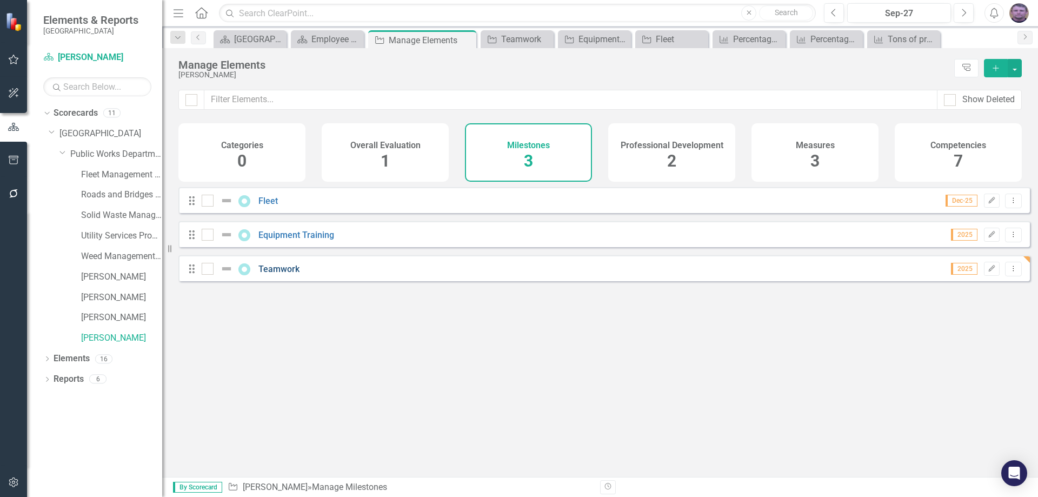
click at [278, 274] on link "Teamwork" at bounding box center [278, 269] width 41 height 10
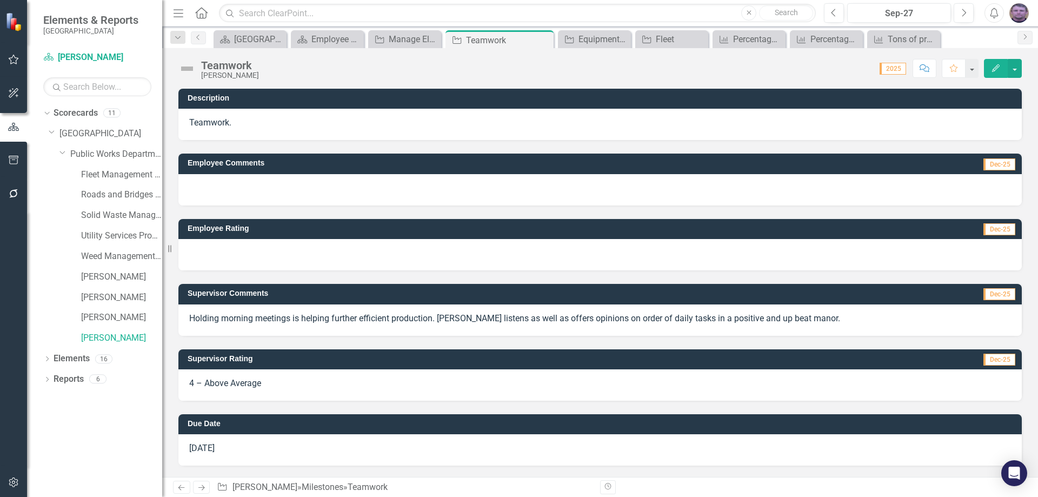
click at [804, 316] on p "Holding morning meetings is helping further efficient production. Chris listens…" at bounding box center [600, 318] width 822 height 12
click at [802, 316] on p "Holding morning meetings is helping further efficient production. Chris listens…" at bounding box center [600, 318] width 822 height 12
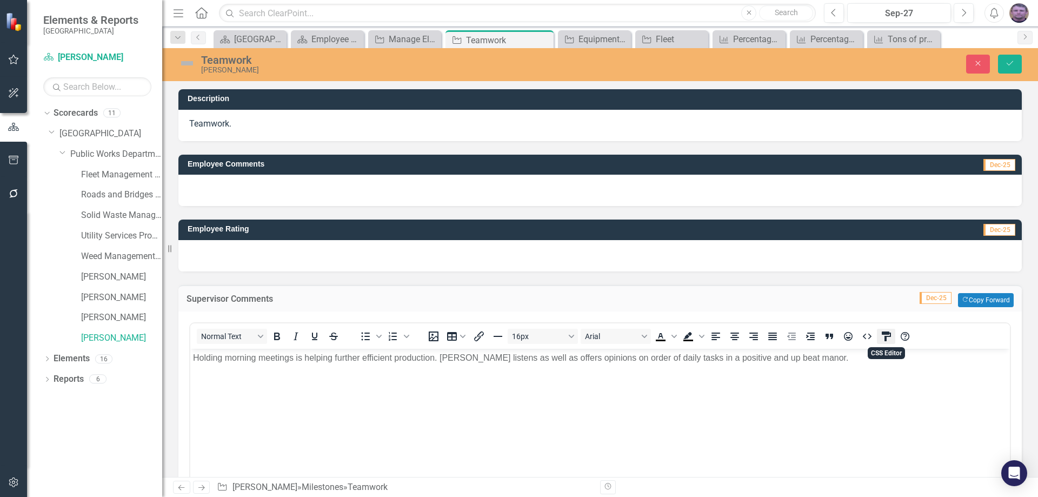
scroll to position [243, 0]
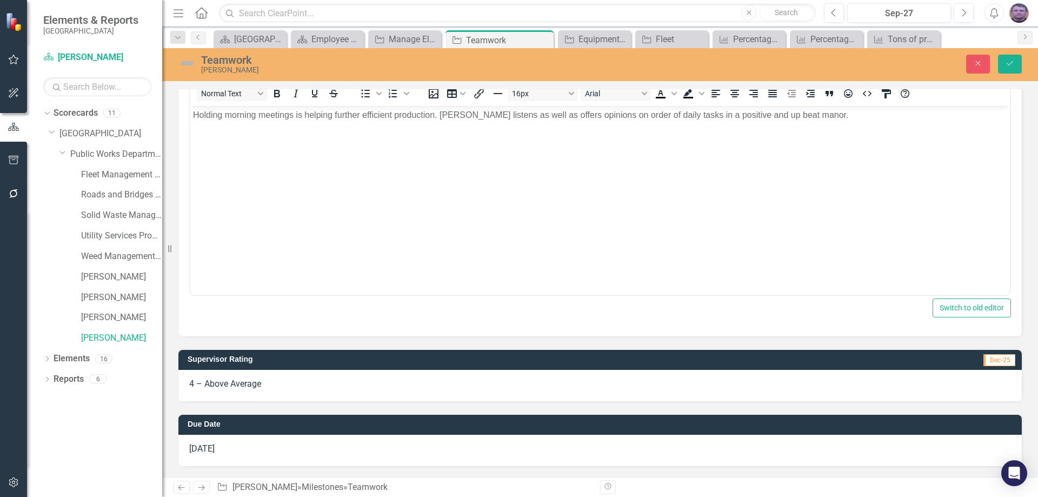
click at [824, 117] on p "Holding morning meetings is helping further efficient production. Chris listens…" at bounding box center [600, 114] width 814 height 13
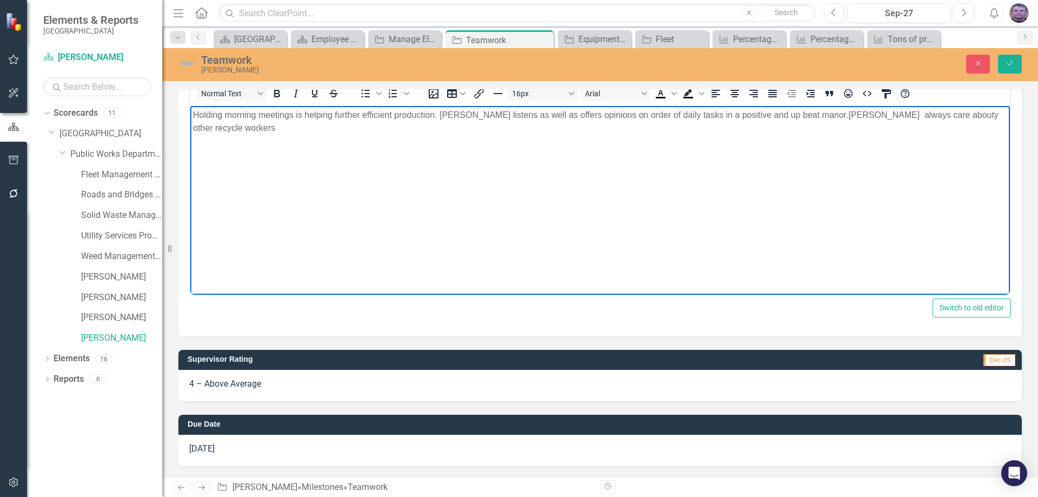
click at [799, 116] on p "Holding morning meetings is helping further efficient production. Chris listens…" at bounding box center [600, 121] width 814 height 26
click at [985, 117] on p "Holding morning meetings is helping further efficient production. Chris listens…" at bounding box center [600, 121] width 814 height 26
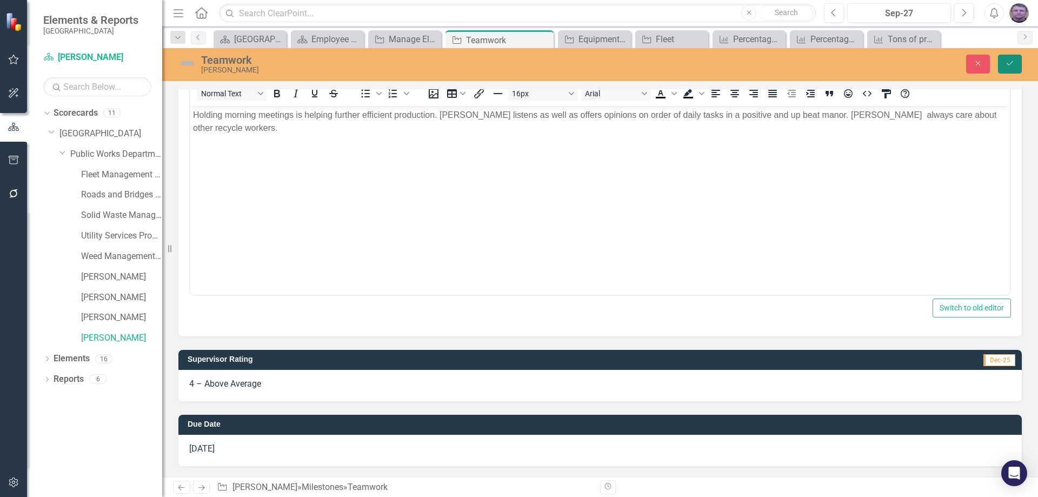
click at [1015, 64] on button "Save" at bounding box center [1010, 64] width 24 height 19
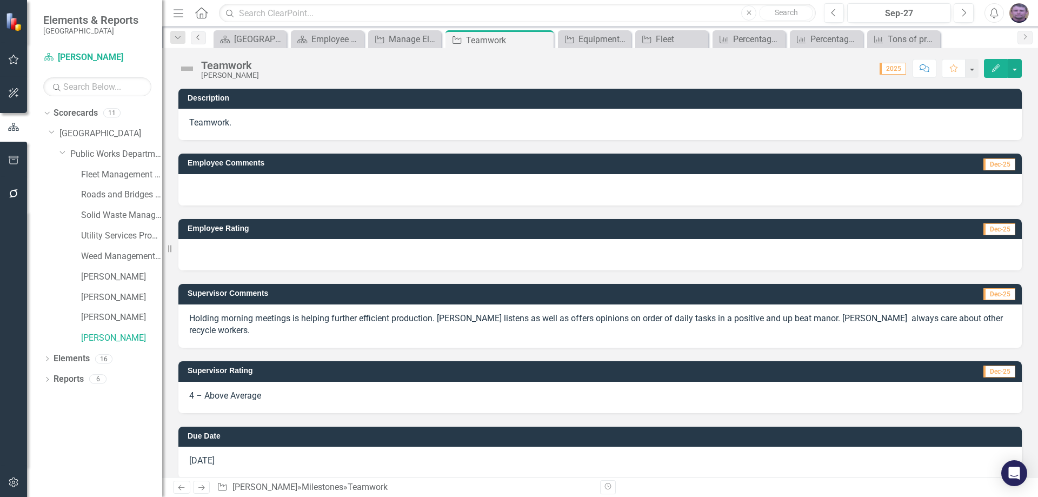
click at [196, 39] on icon "Previous" at bounding box center [198, 37] width 9 height 6
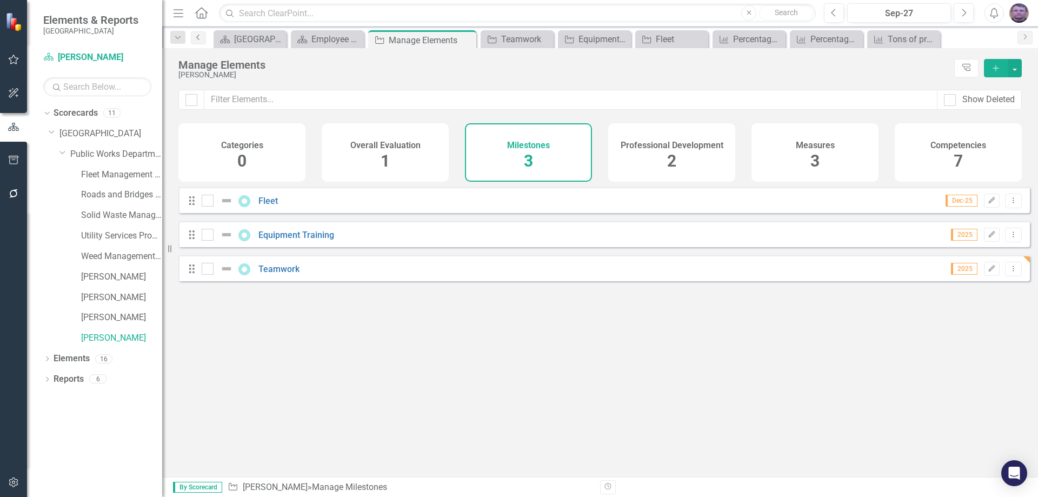
click at [196, 39] on icon "Previous" at bounding box center [198, 37] width 9 height 6
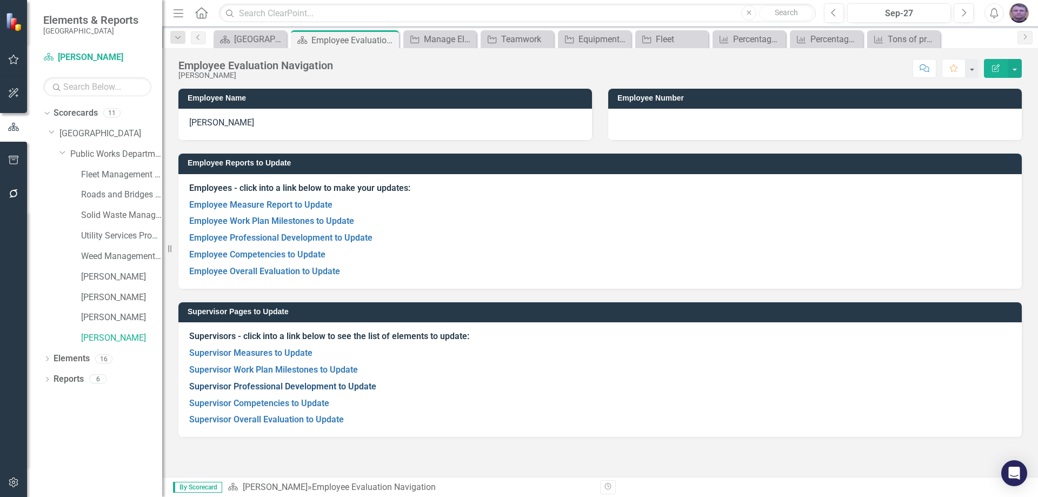
click at [271, 388] on link "Supervisor Professional Development to Update" at bounding box center [282, 386] width 187 height 10
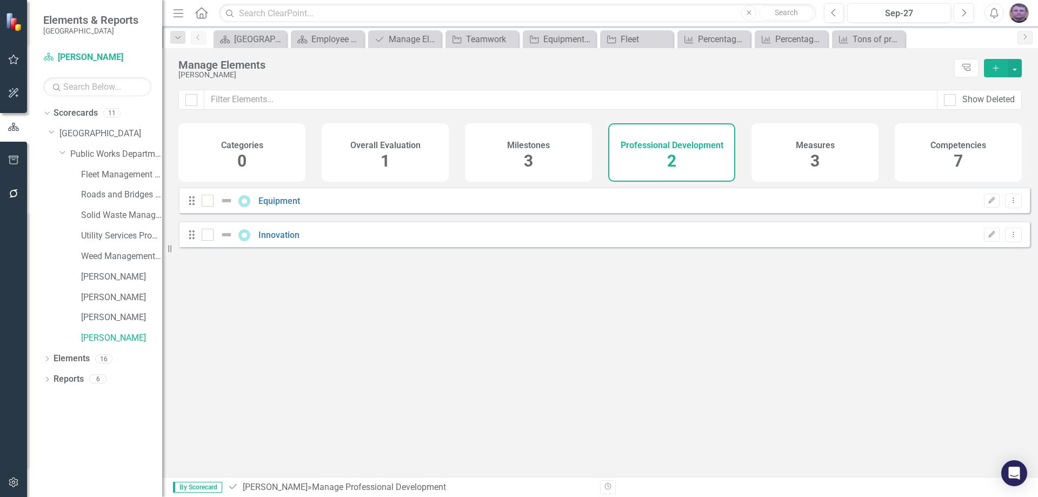
checkbox input "false"
click at [293, 206] on link "Equipment" at bounding box center [279, 201] width 42 height 10
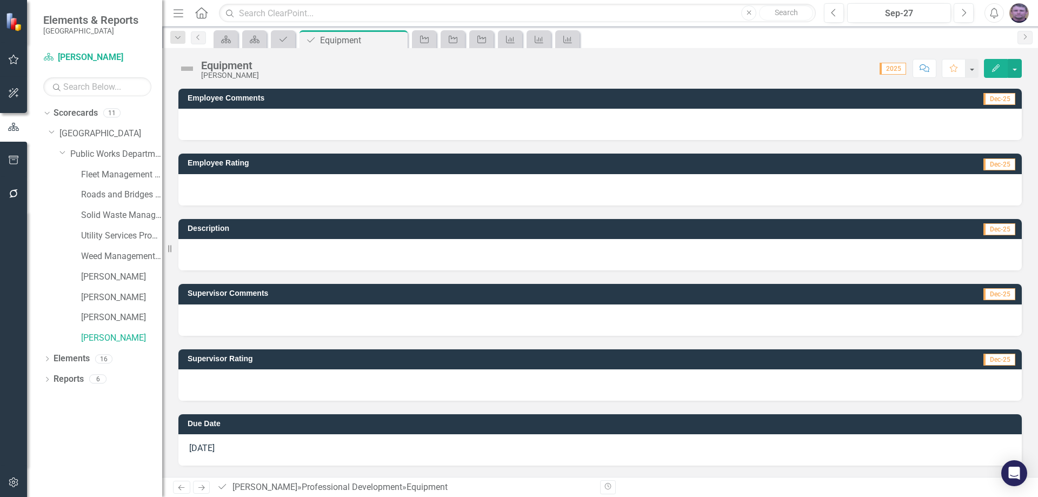
click at [212, 319] on div at bounding box center [599, 319] width 843 height 31
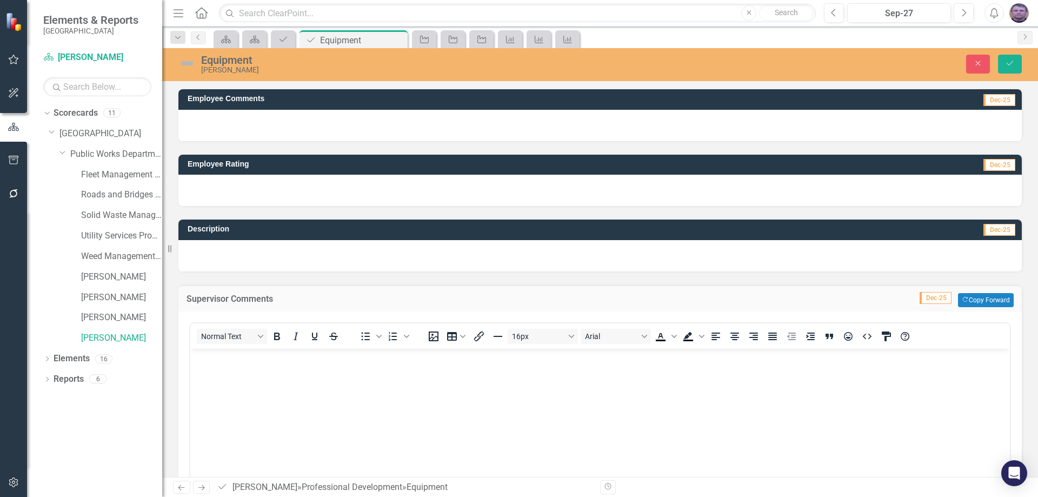
click at [235, 358] on p "Rich Text Area. Press ALT-0 for help." at bounding box center [600, 357] width 814 height 13
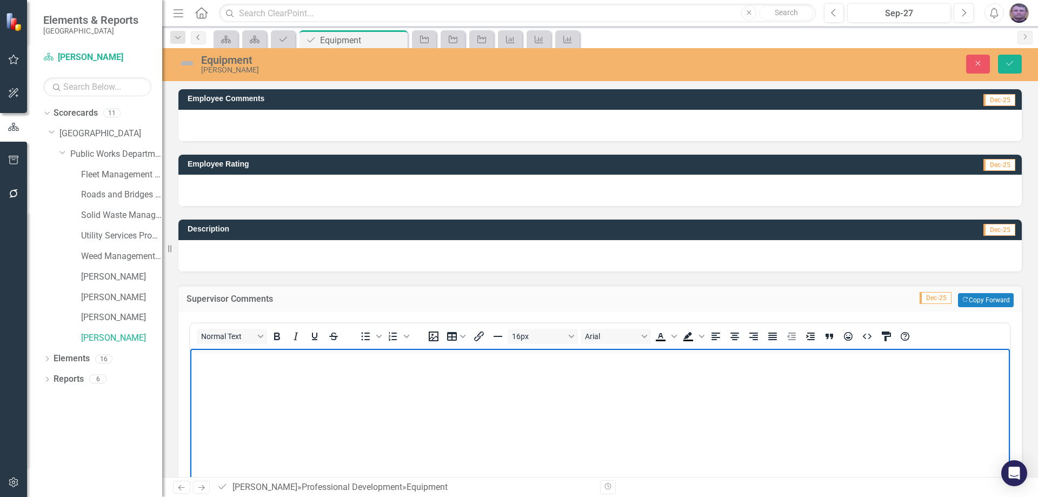
click at [198, 34] on icon "Previous" at bounding box center [198, 37] width 9 height 6
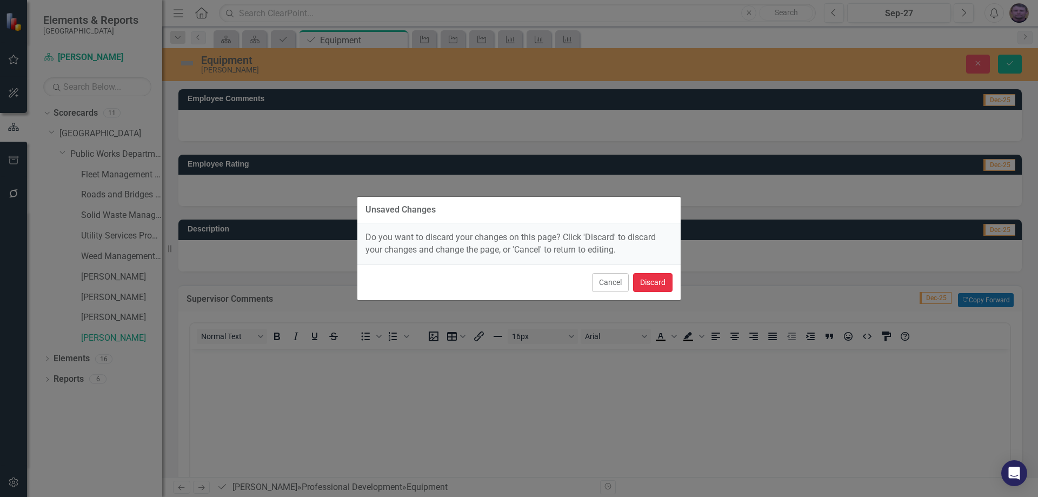
click at [656, 276] on button "Discard" at bounding box center [652, 282] width 39 height 19
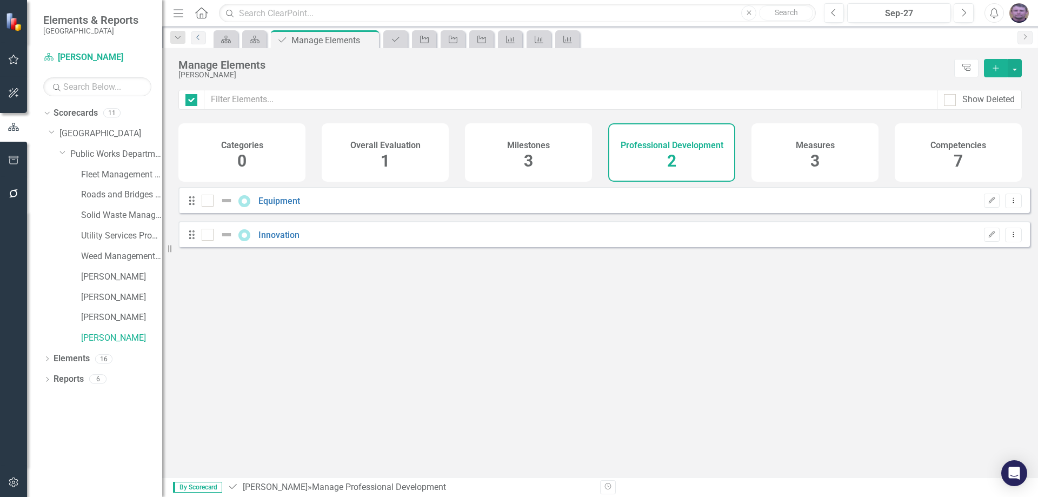
checkbox input "false"
click at [271, 240] on link "Innovation" at bounding box center [278, 235] width 41 height 10
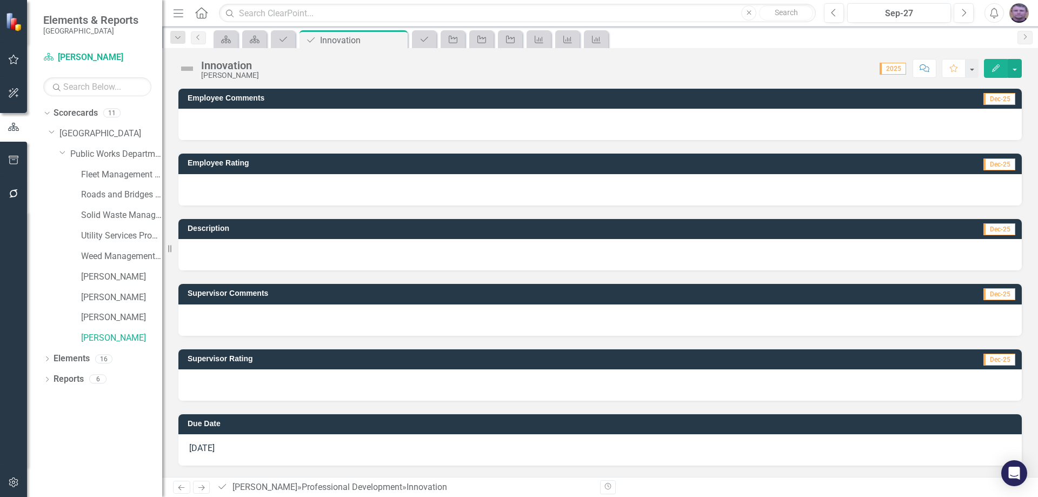
click at [213, 378] on div at bounding box center [599, 384] width 843 height 31
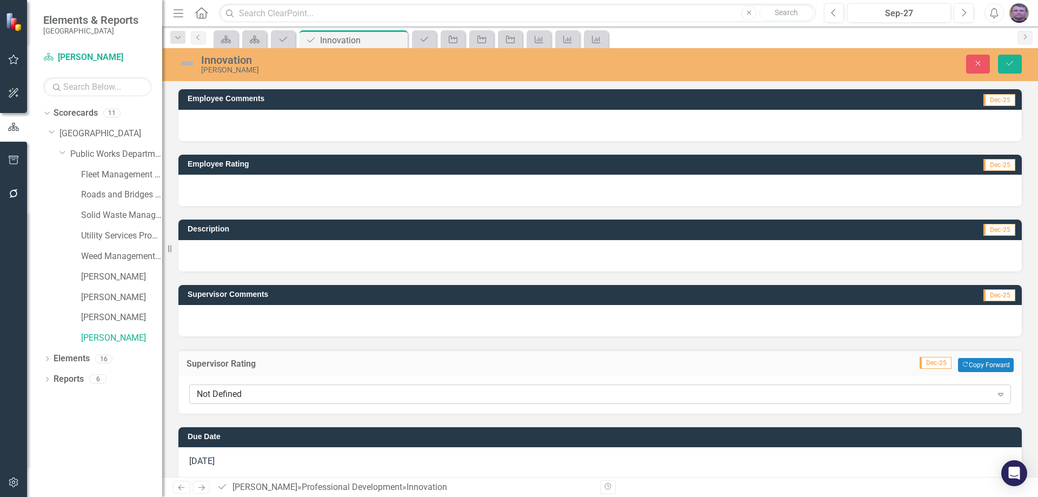
click at [218, 392] on div "Not Defined" at bounding box center [594, 394] width 795 height 12
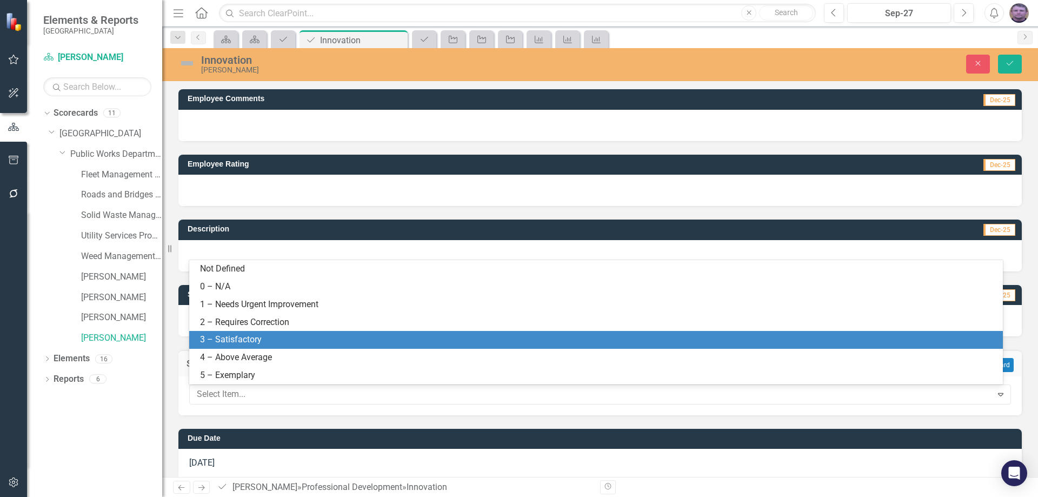
click at [226, 341] on div "3 – Satisfactory" at bounding box center [598, 340] width 796 height 12
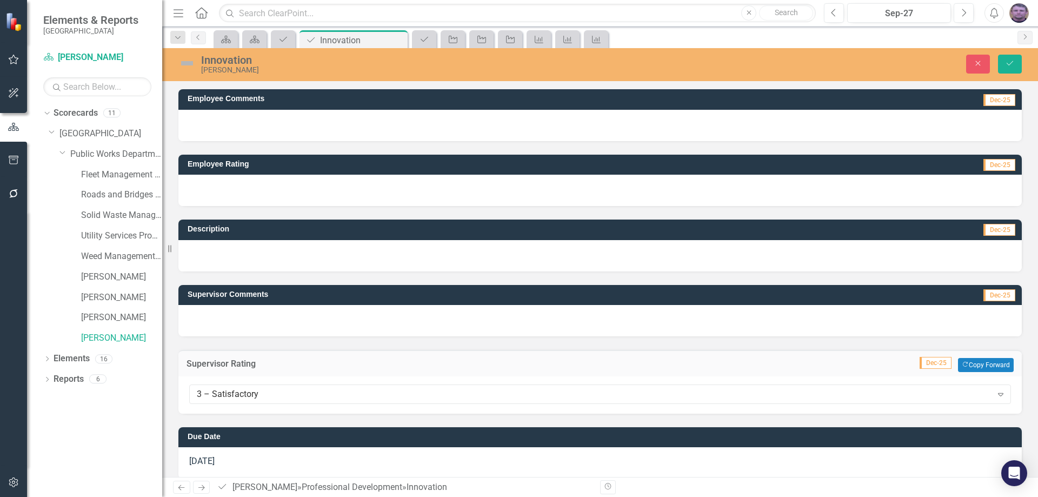
click at [218, 314] on div at bounding box center [599, 320] width 843 height 31
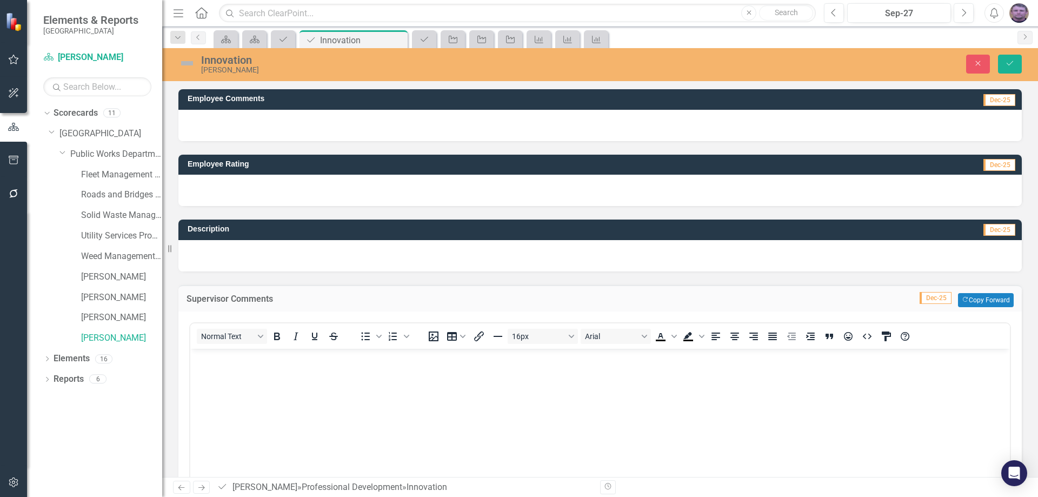
click at [220, 360] on p "Rich Text Area. Press ALT-0 for help." at bounding box center [600, 357] width 814 height 13
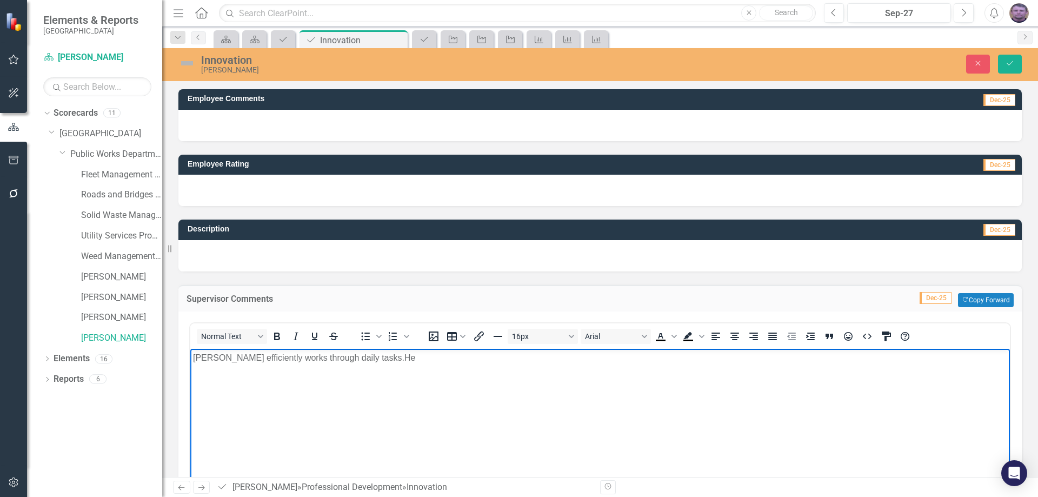
click at [354, 357] on p "Chris efficiently works through daily tasks.He" at bounding box center [600, 357] width 814 height 13
click at [384, 361] on p "Chris efficiently works through daily tasks. He" at bounding box center [600, 357] width 814 height 13
click at [397, 359] on p "Chris efficiently works through daily tasks. He voices better ways of production" at bounding box center [600, 357] width 814 height 13
click at [505, 361] on p "Chris efficiently works through daily tasks. He voices better ways of production" at bounding box center [600, 357] width 814 height 13
click at [1015, 63] on button "Save" at bounding box center [1010, 64] width 24 height 19
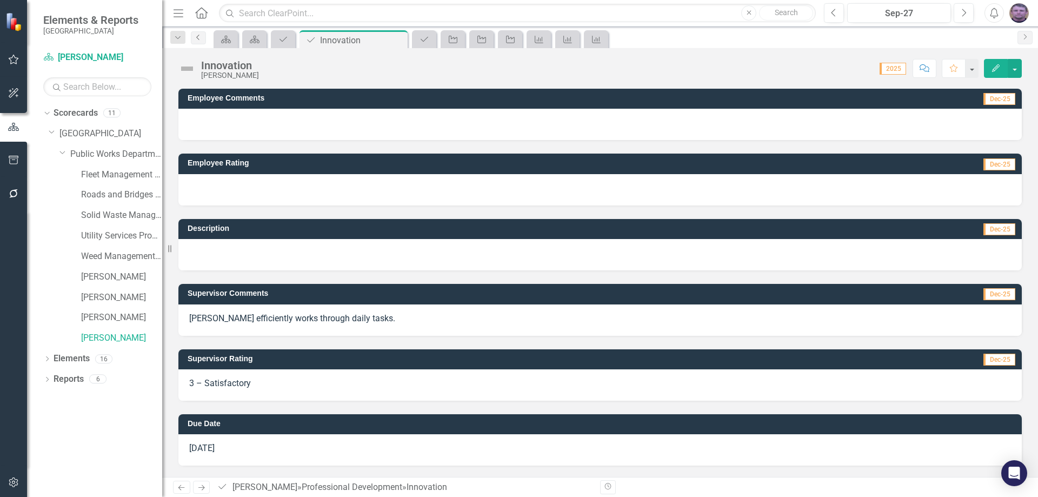
click at [196, 39] on icon "Previous" at bounding box center [198, 37] width 9 height 6
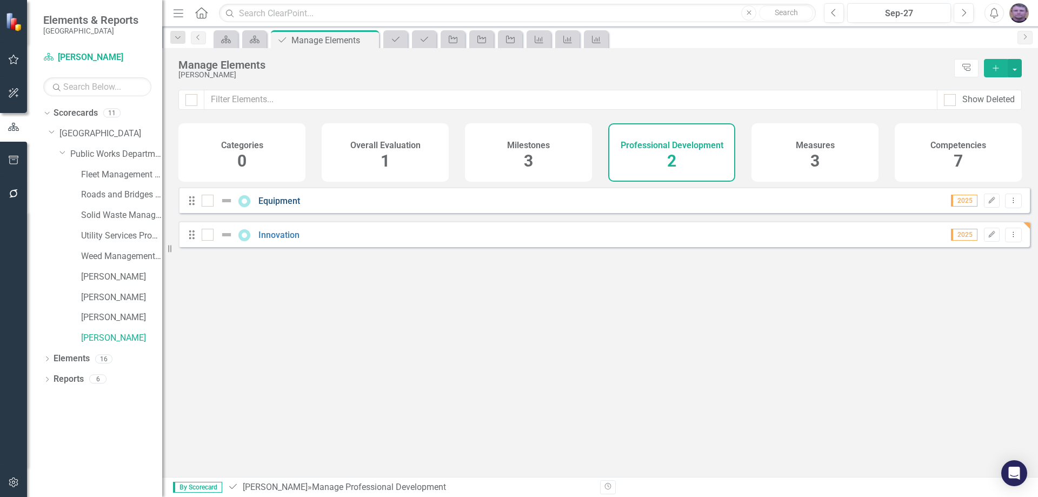
click at [291, 206] on link "Equipment" at bounding box center [279, 201] width 42 height 10
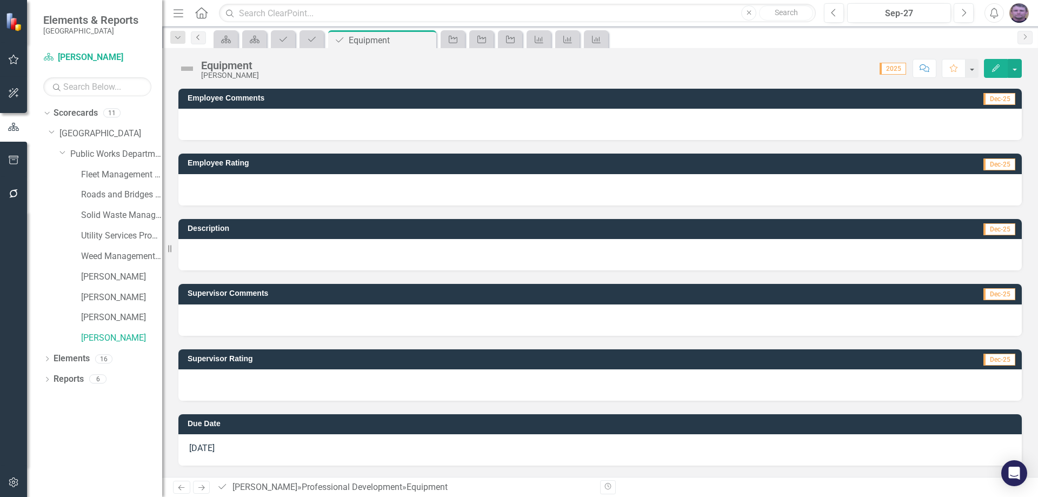
click at [203, 35] on link "Previous" at bounding box center [198, 37] width 15 height 13
click at [202, 37] on icon "Previous" at bounding box center [198, 37] width 9 height 6
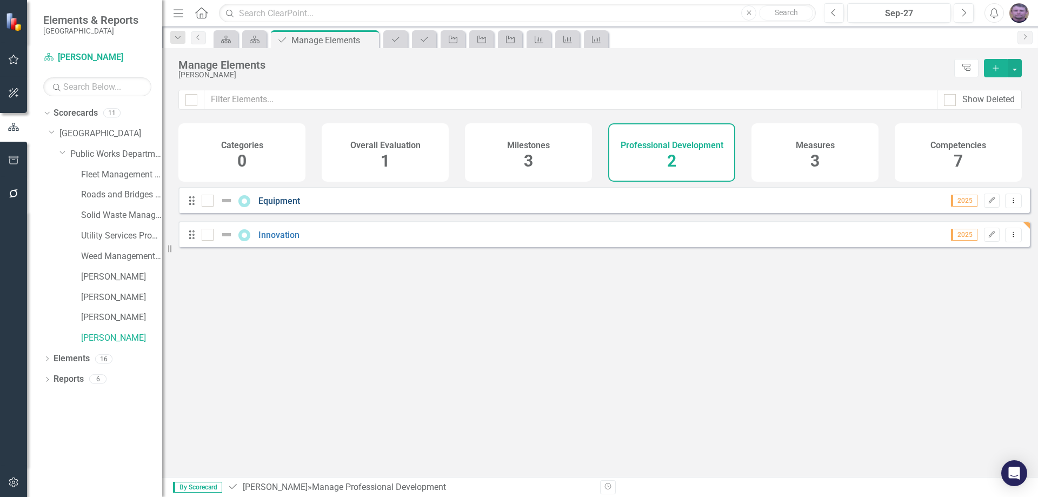
click at [276, 206] on link "Equipment" at bounding box center [279, 201] width 42 height 10
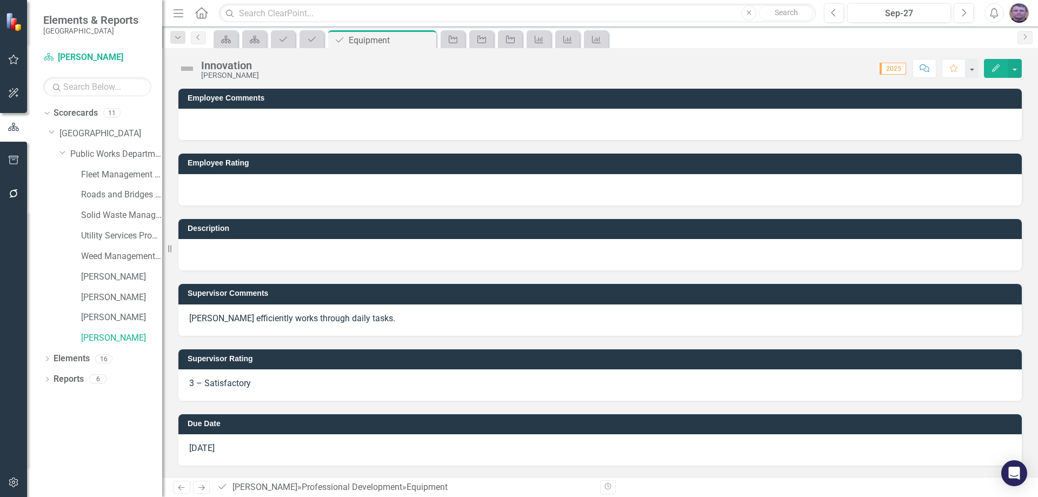
click at [276, 211] on div "Description" at bounding box center [599, 237] width 859 height 65
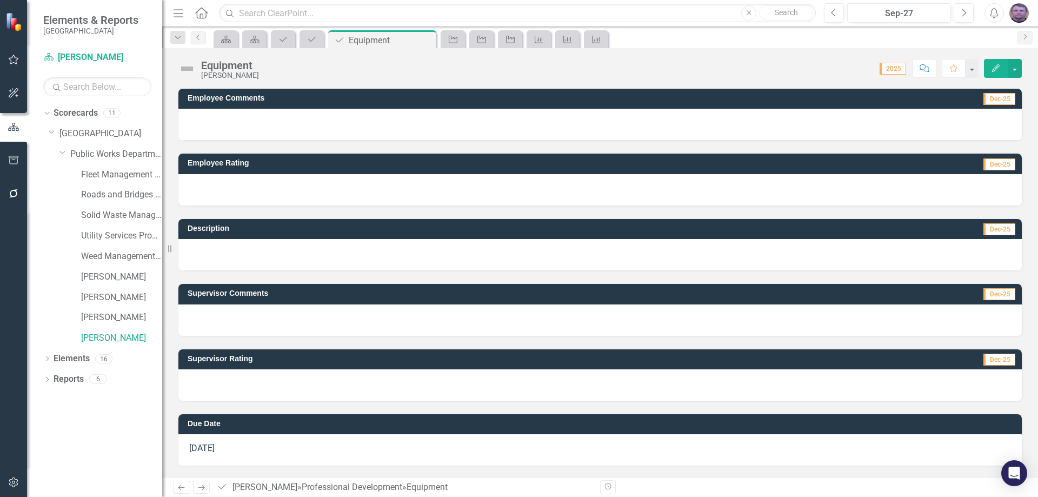
click at [211, 242] on div at bounding box center [599, 254] width 843 height 31
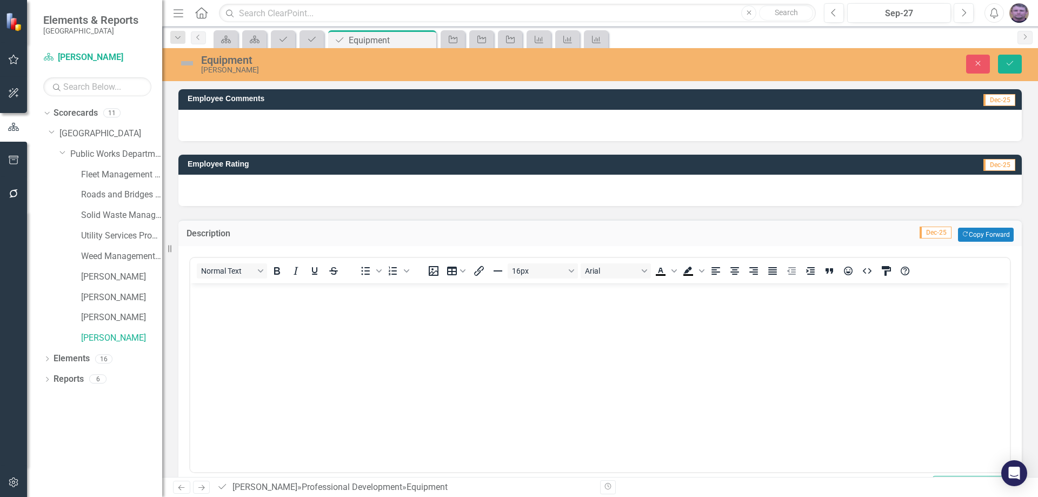
click at [219, 299] on body "Rich Text Area. Press ALT-0 for help." at bounding box center [599, 364] width 819 height 162
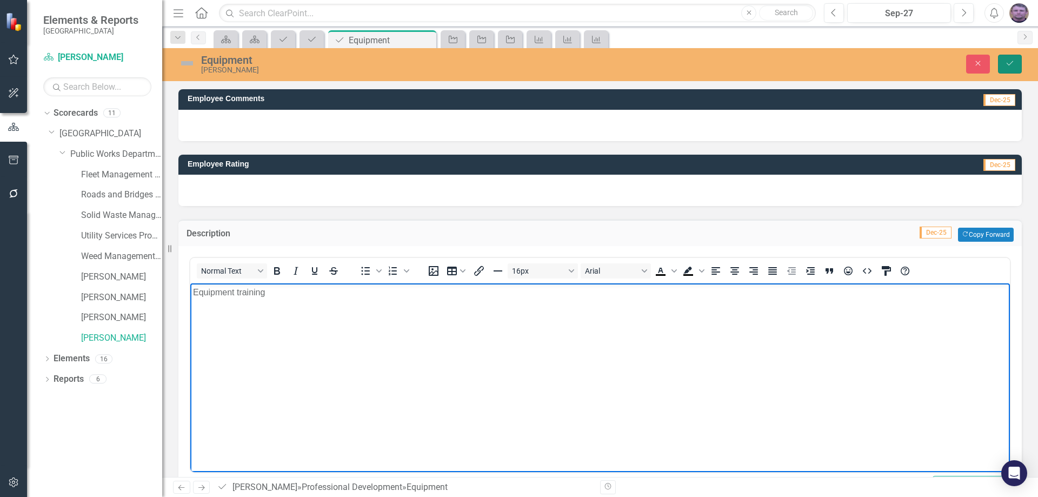
click at [1005, 59] on icon "Save" at bounding box center [1010, 63] width 10 height 8
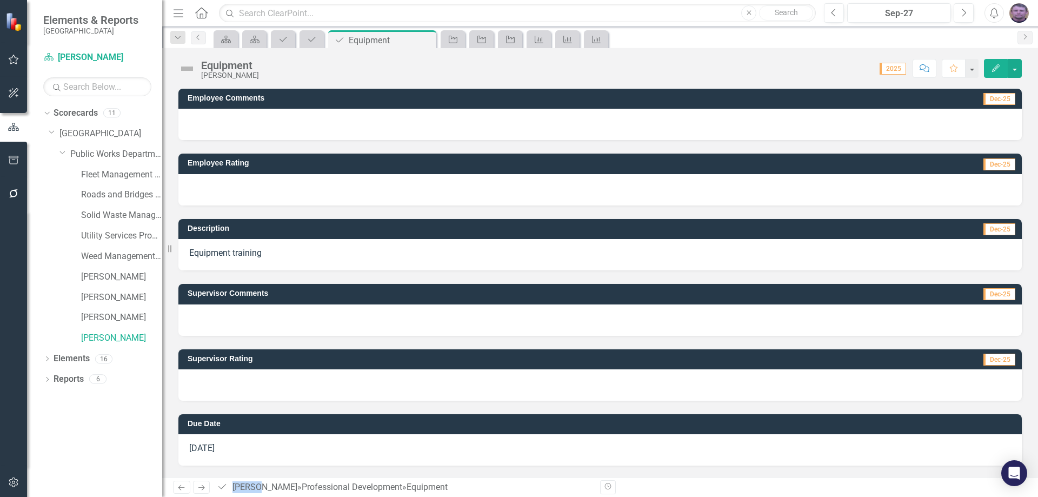
click at [221, 310] on div at bounding box center [599, 319] width 843 height 31
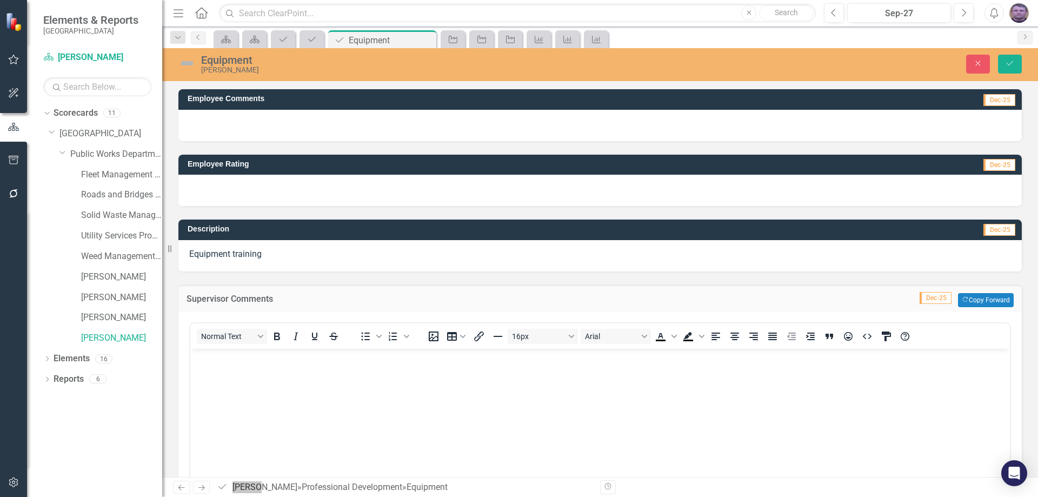
click at [218, 360] on p "Rich Text Area. Press ALT-0 for help." at bounding box center [600, 357] width 814 height 13
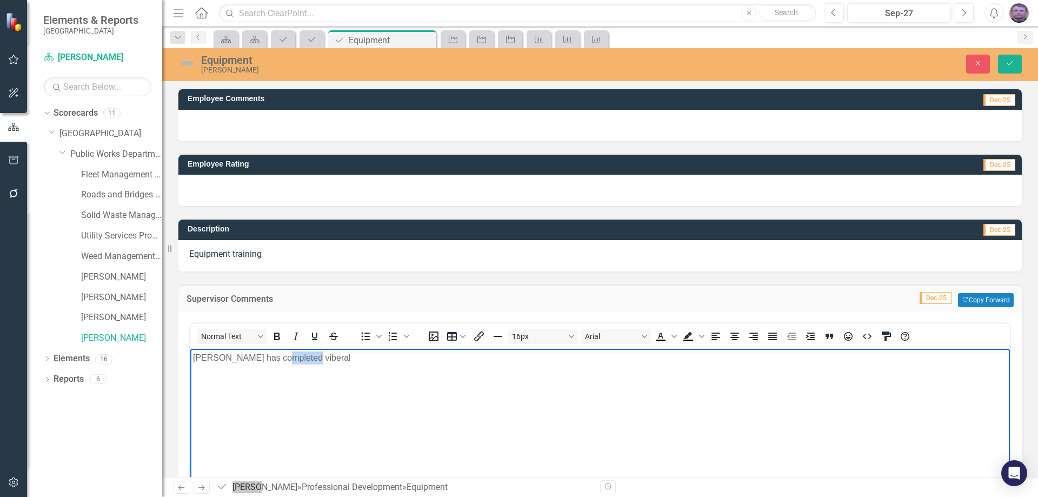
drag, startPoint x: 281, startPoint y: 358, endPoint x: 297, endPoint y: 359, distance: 16.3
click at [297, 359] on p "Chris has completed viberal" at bounding box center [600, 357] width 814 height 13
drag, startPoint x: 315, startPoint y: 349, endPoint x: 305, endPoint y: 358, distance: 13.4
click at [305, 358] on p "Chris has completed viberal" at bounding box center [600, 357] width 814 height 13
click at [270, 358] on p "Chris has had sometraining on the" at bounding box center [600, 357] width 814 height 13
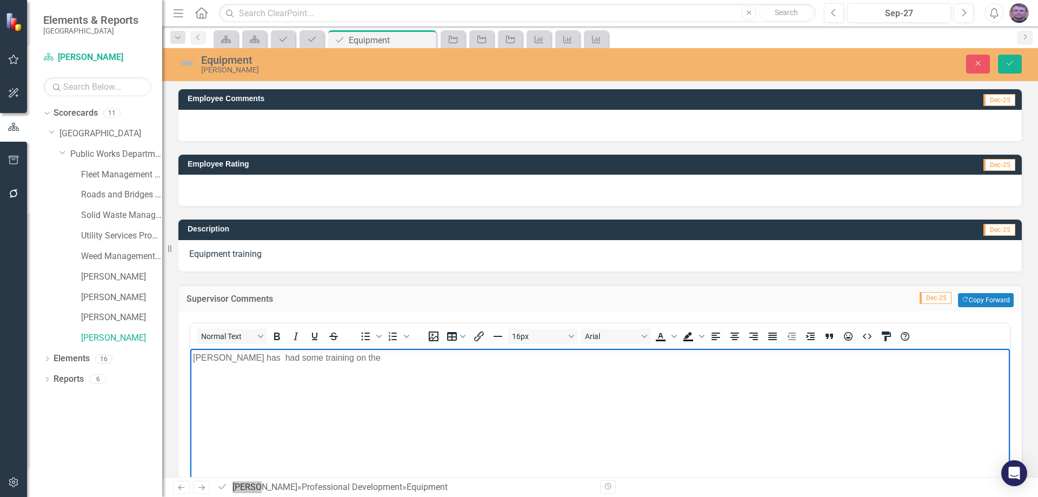
click at [337, 358] on p "Chris has had some training on the" at bounding box center [600, 357] width 814 height 13
click at [493, 356] on p "Chris has had some training on the the back operation of #312, as well as lo" at bounding box center [600, 357] width 814 height 13
click at [234, 361] on p "Chris has had some training on the the back operation of #312." at bounding box center [600, 357] width 814 height 13
click at [301, 359] on p "Chris has had some training on the the back operation of #312." at bounding box center [600, 357] width 814 height 13
click at [521, 357] on p "Chris has had some training on #517 loader, as well on the the back operation o…" at bounding box center [600, 357] width 814 height 13
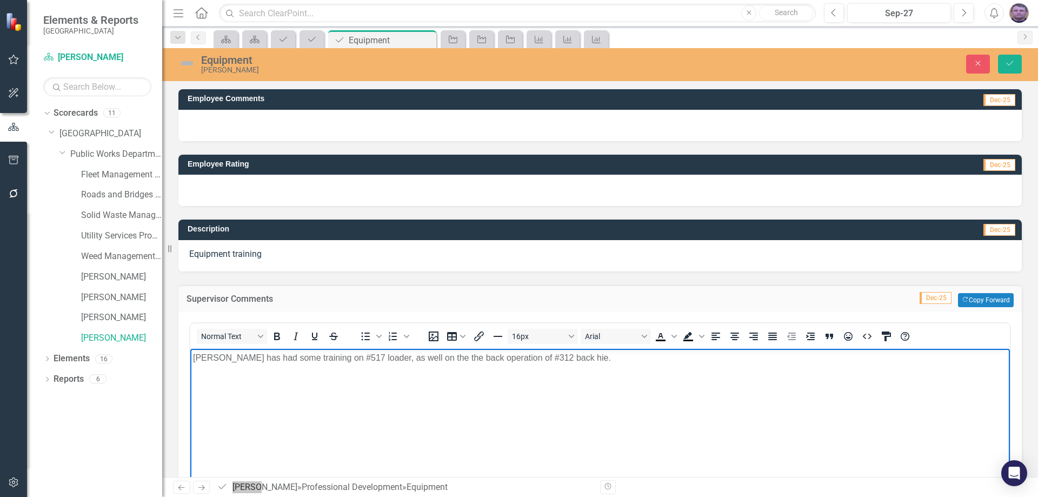
click at [551, 358] on p "Chris has had some training on #517 loader, as well on the the back operation o…" at bounding box center [600, 357] width 814 height 13
click at [1012, 62] on icon "submit" at bounding box center [1009, 63] width 6 height 4
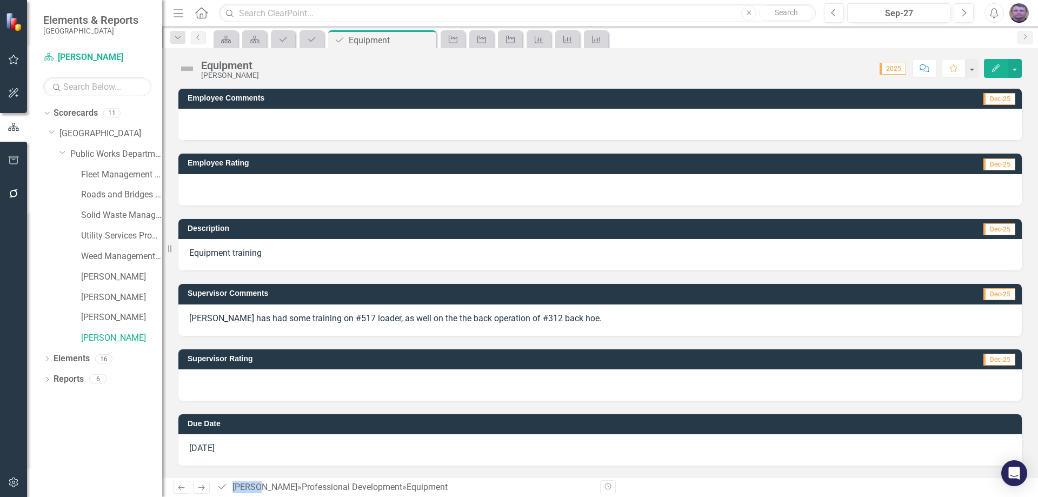
click at [219, 376] on div at bounding box center [599, 384] width 843 height 31
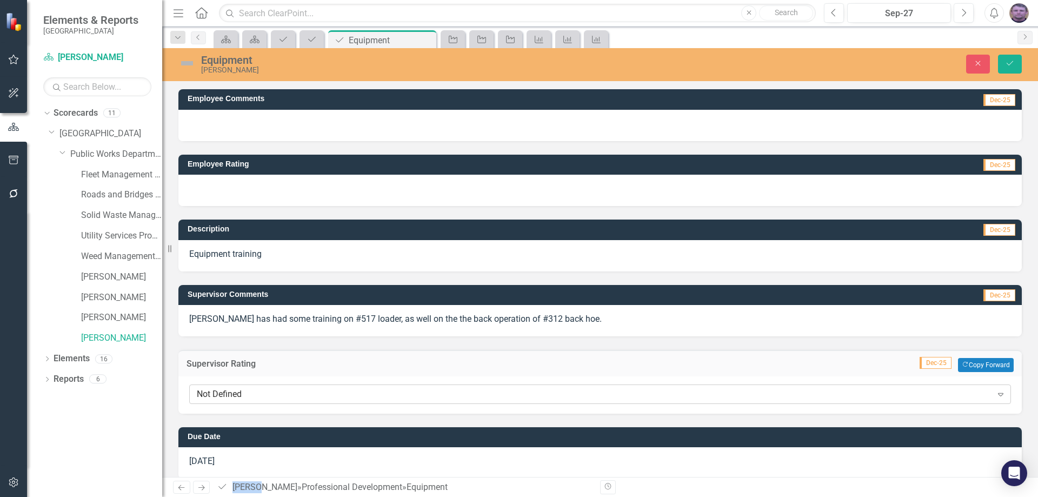
click at [221, 390] on div "Not Defined" at bounding box center [594, 394] width 795 height 12
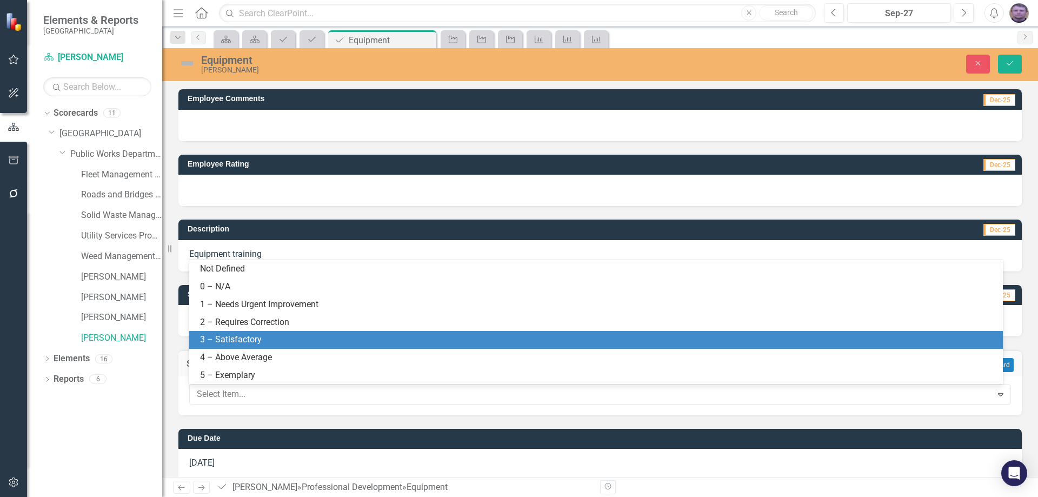
click at [221, 342] on div "3 – Satisfactory" at bounding box center [598, 340] width 796 height 12
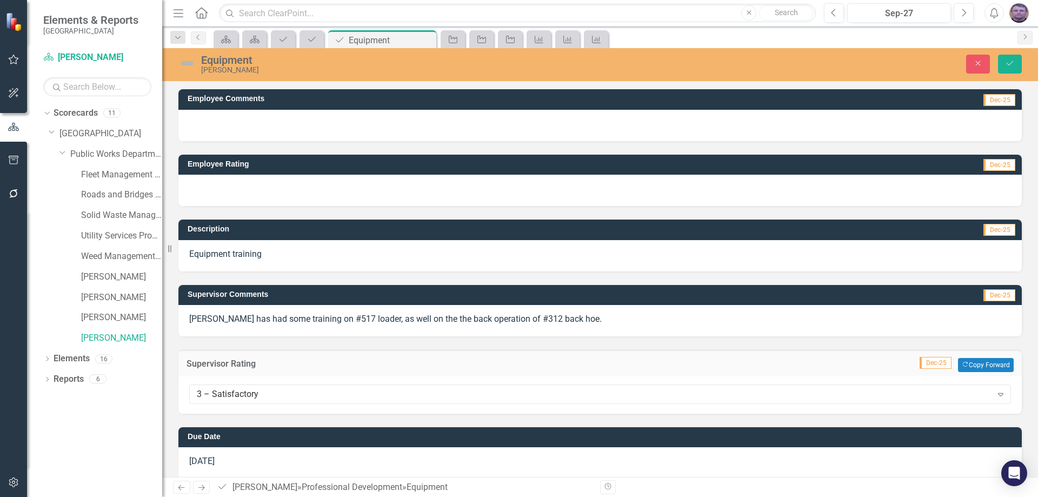
click at [188, 319] on div "Chris has had some training on #517 loader, as well on the the back operation o…" at bounding box center [599, 320] width 843 height 31
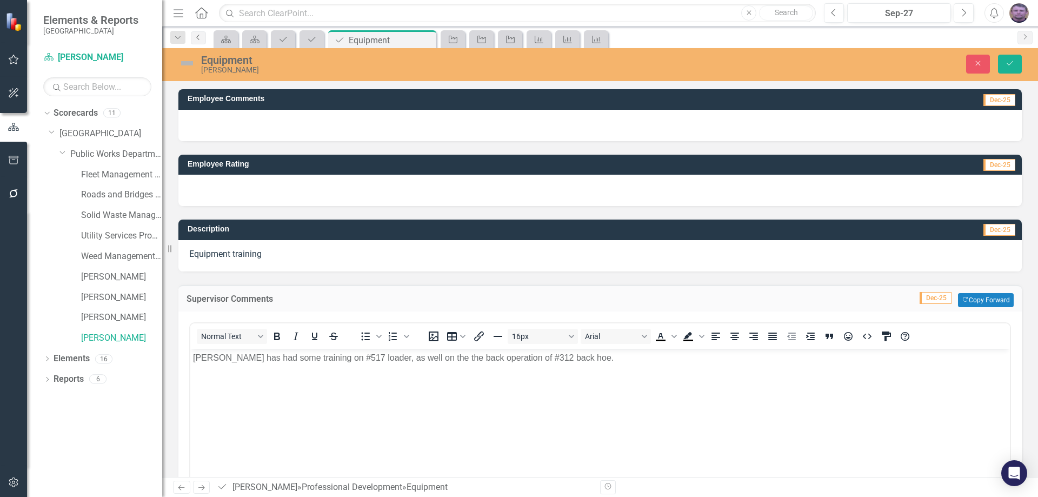
click at [201, 39] on icon "Previous" at bounding box center [198, 37] width 9 height 6
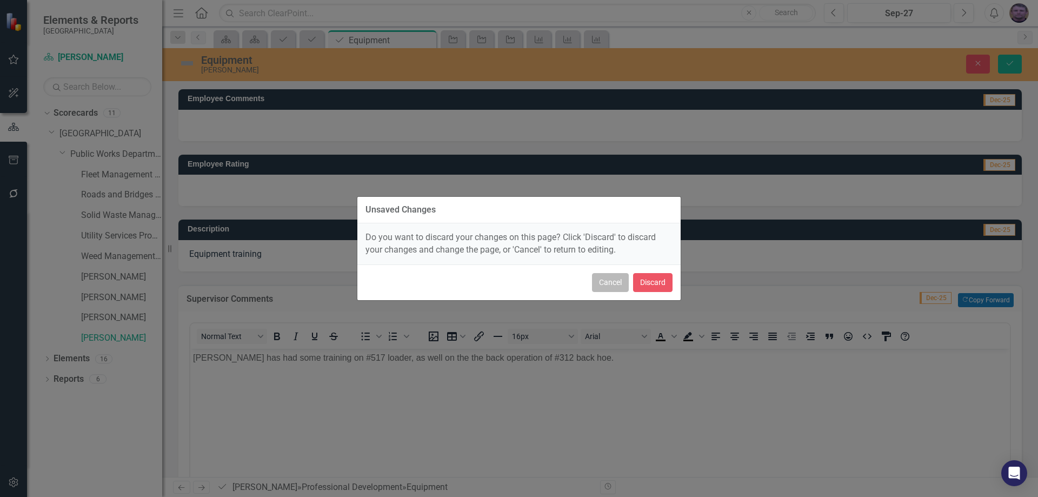
click at [614, 279] on button "Cancel" at bounding box center [610, 282] width 37 height 19
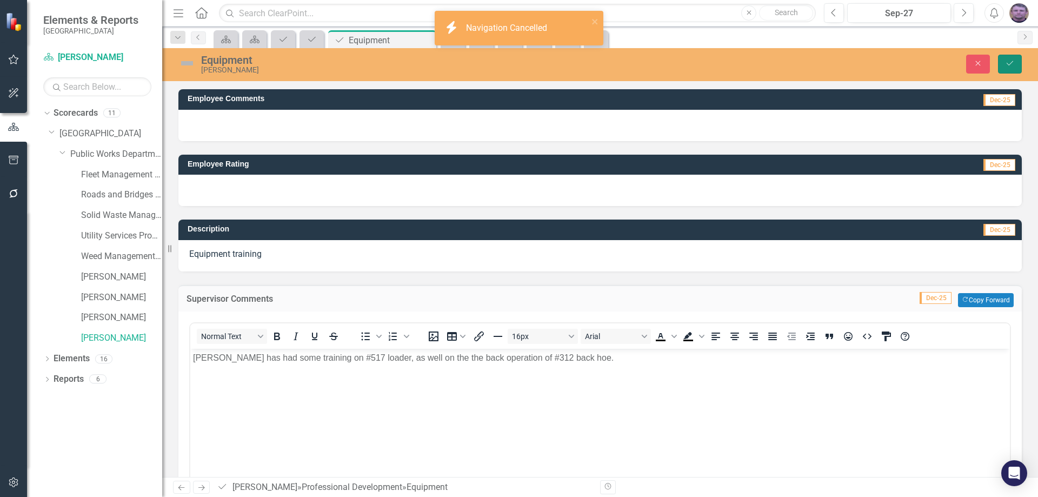
click at [1015, 63] on button "Save" at bounding box center [1010, 64] width 24 height 19
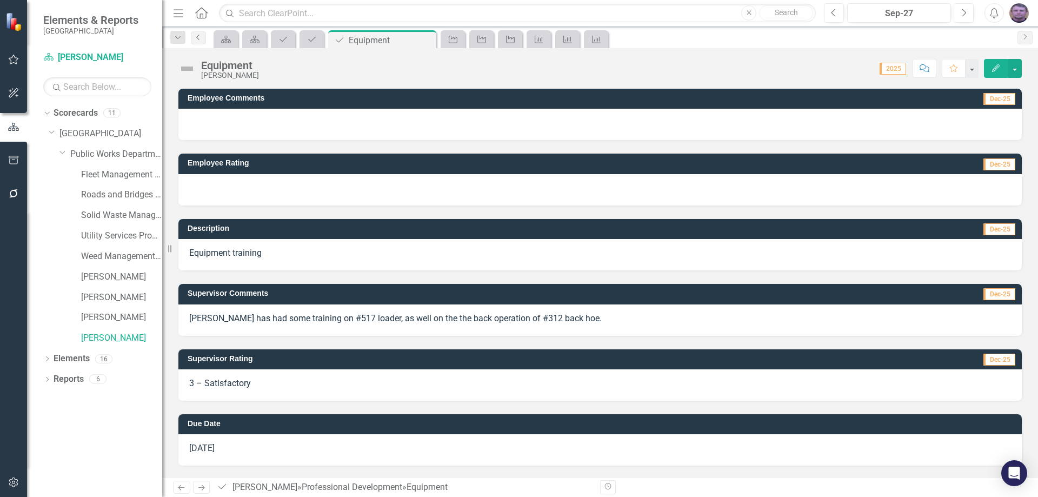
click at [201, 37] on icon "Previous" at bounding box center [198, 37] width 9 height 6
click at [351, 317] on p "[PERSON_NAME] efficiently works through daily tasks." at bounding box center [600, 318] width 822 height 12
click at [361, 319] on p "[PERSON_NAME] efficiently works through daily tasks." at bounding box center [600, 318] width 822 height 12
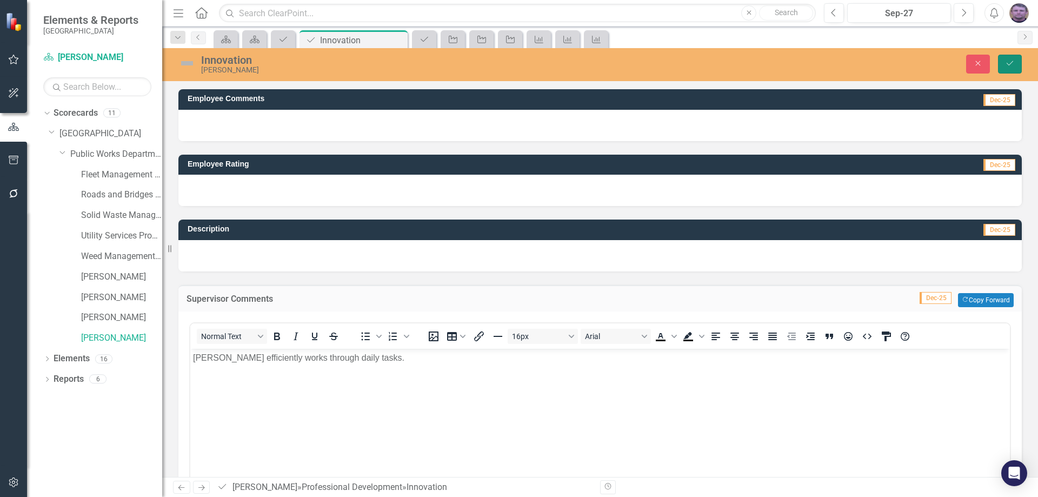
click at [1014, 63] on icon "Save" at bounding box center [1010, 63] width 10 height 8
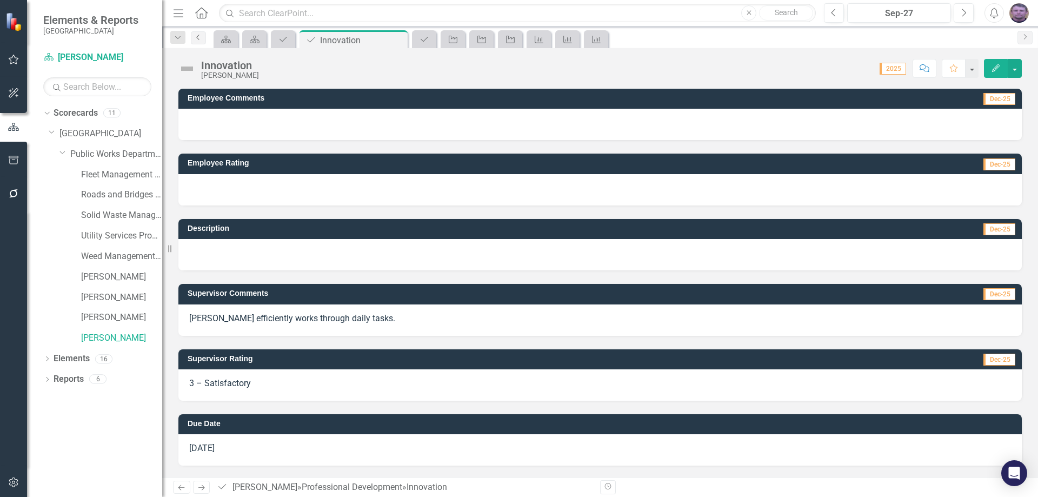
click at [198, 37] on icon "Previous" at bounding box center [198, 37] width 9 height 6
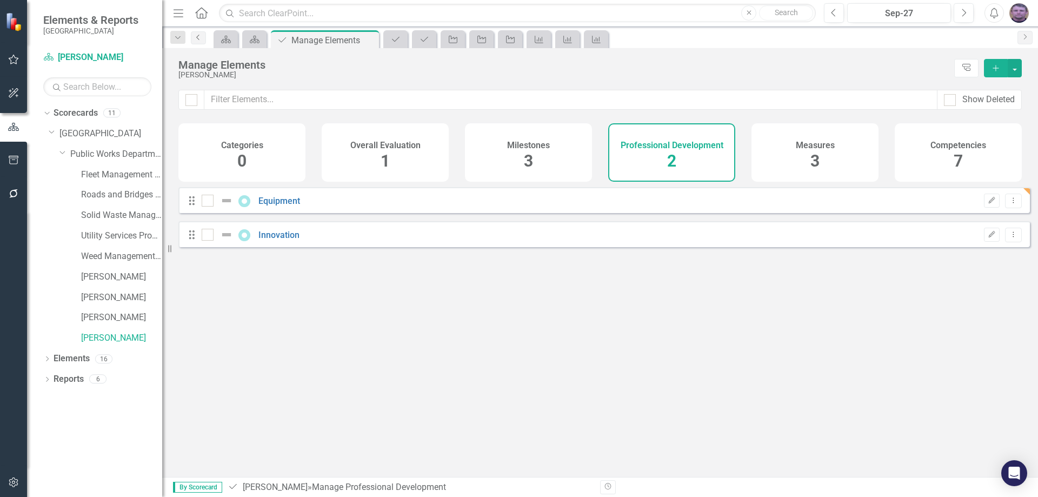
checkbox input "false"
click at [296, 205] on link "Equipment" at bounding box center [279, 201] width 42 height 10
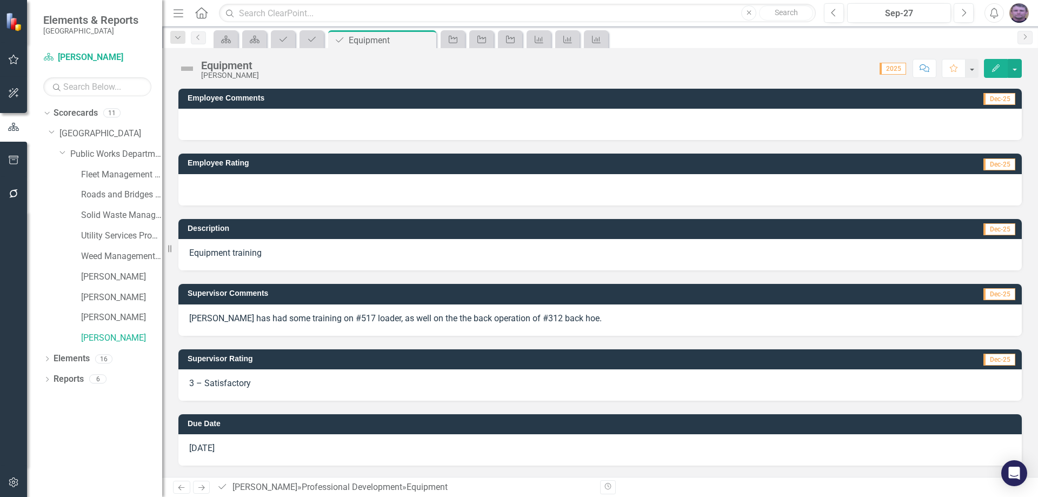
click at [561, 319] on p "Chris has had some training on #517 loader, as well on the the back operation o…" at bounding box center [600, 318] width 822 height 12
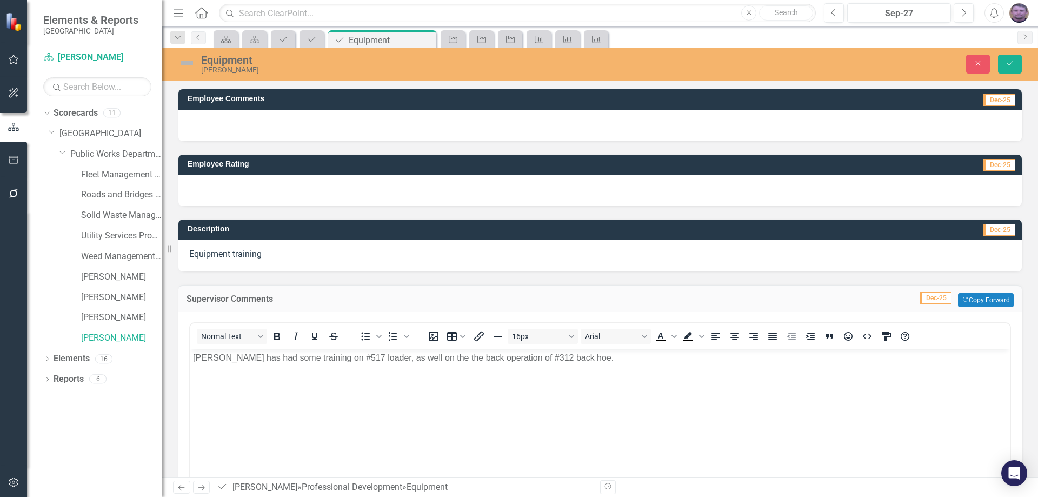
click at [569, 361] on p "Chris has had some training on #517 loader, as well on the the back operation o…" at bounding box center [600, 357] width 814 height 13
click at [1003, 66] on button "Save" at bounding box center [1010, 64] width 24 height 19
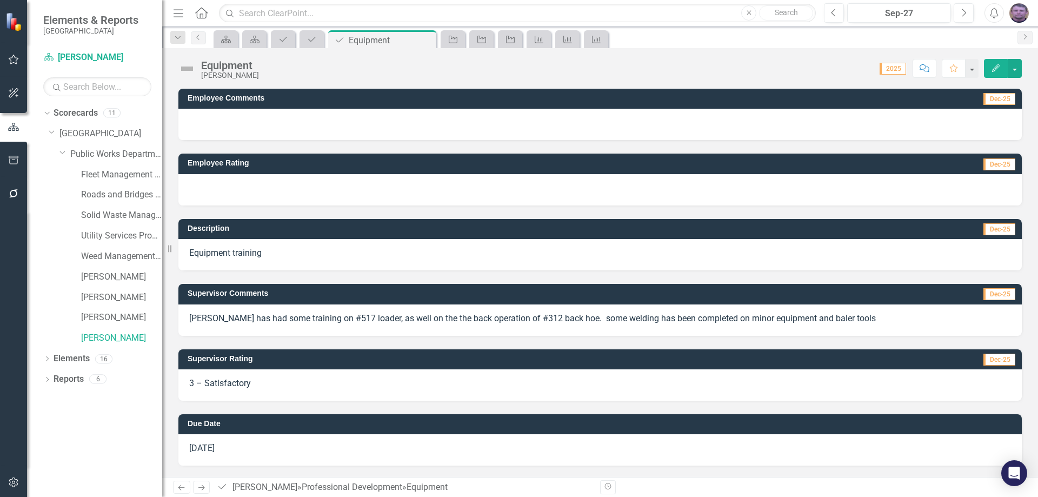
click at [840, 319] on p "Chris has had some training on #517 loader, as well on the the back operation o…" at bounding box center [600, 318] width 822 height 12
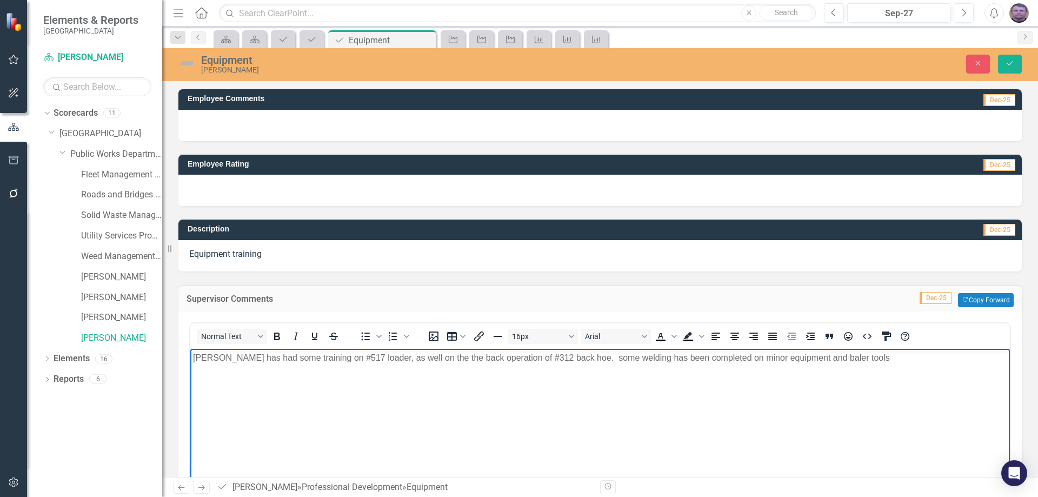
click at [839, 361] on p "Chris has had some training on #517 loader, as well on the the back operation o…" at bounding box center [600, 357] width 814 height 13
click at [1006, 63] on icon "Save" at bounding box center [1010, 63] width 10 height 8
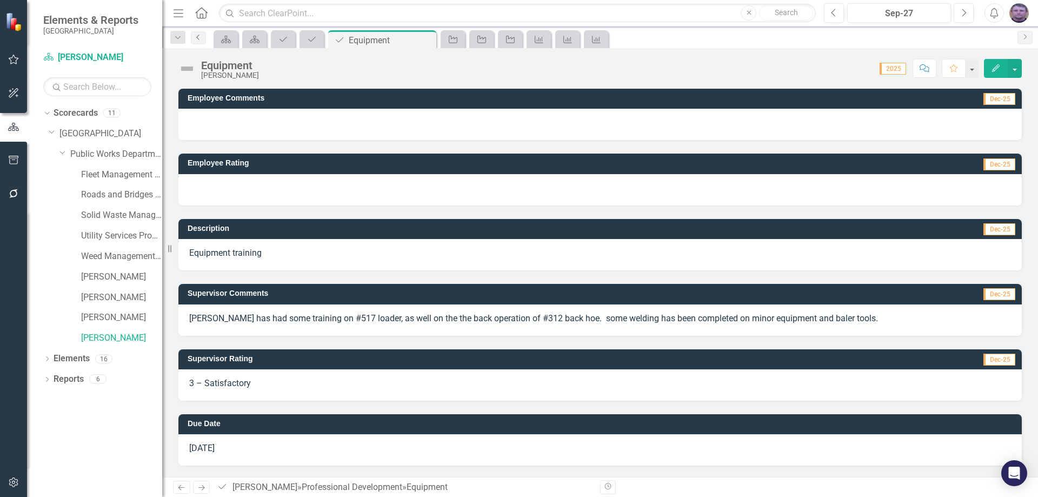
click at [198, 42] on link "Previous" at bounding box center [198, 37] width 15 height 13
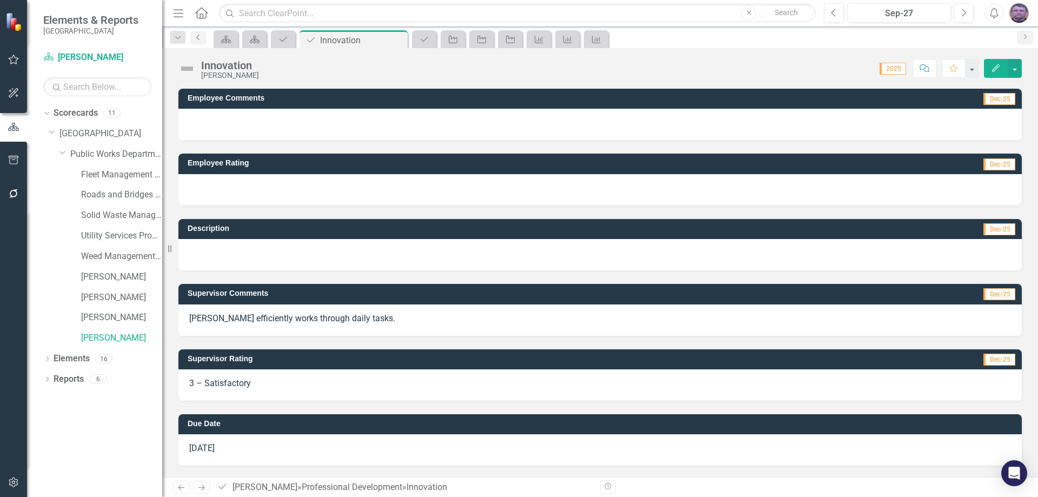
click at [198, 42] on link "Previous" at bounding box center [198, 37] width 15 height 13
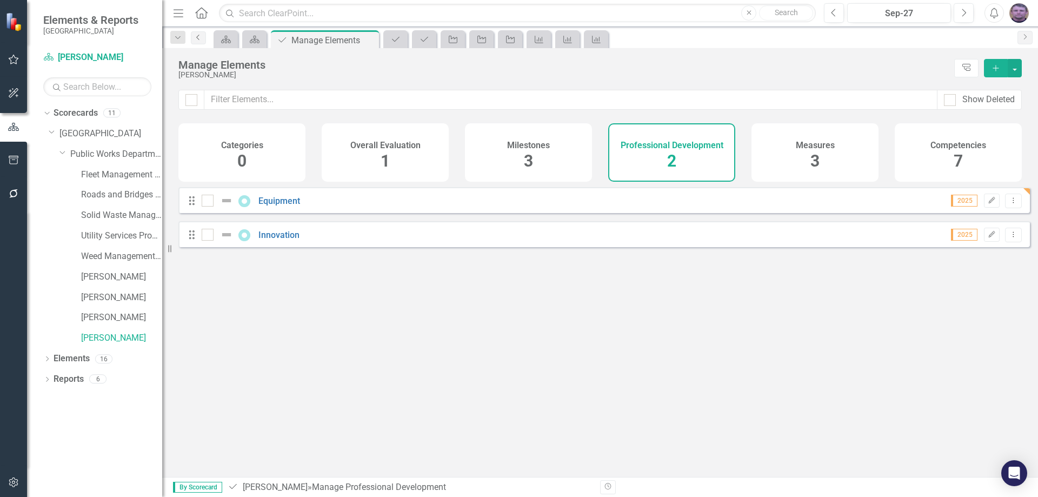
click at [201, 39] on icon "Previous" at bounding box center [198, 37] width 9 height 6
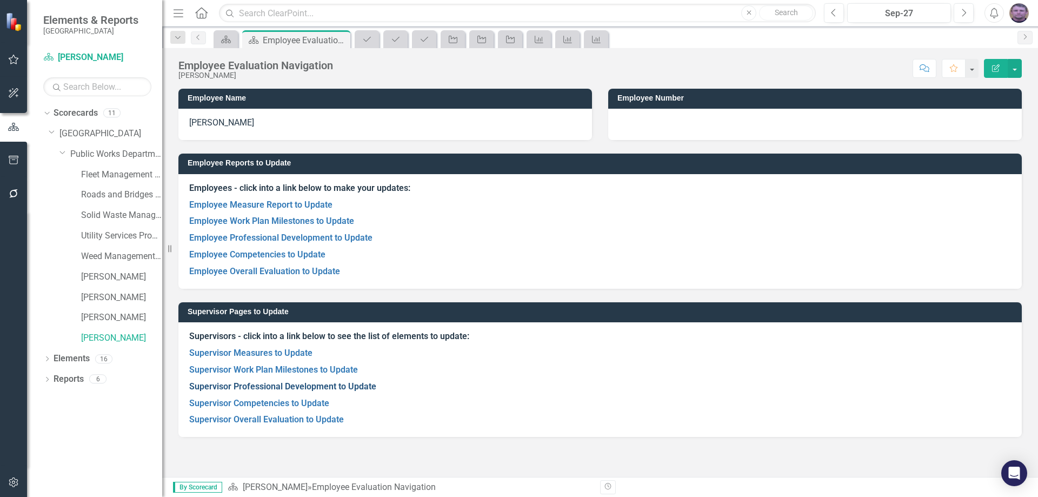
click at [274, 386] on link "Supervisor Professional Development to Update" at bounding box center [282, 386] width 187 height 10
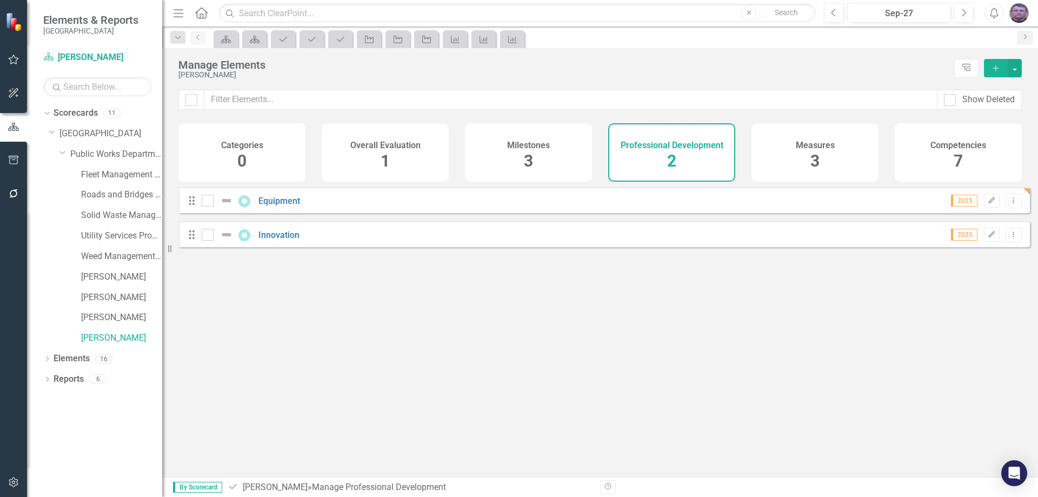
click at [197, 42] on link "Previous" at bounding box center [198, 37] width 15 height 13
click at [201, 40] on icon "Previous" at bounding box center [198, 37] width 9 height 6
click at [109, 336] on link "[PERSON_NAME]" at bounding box center [121, 338] width 81 height 12
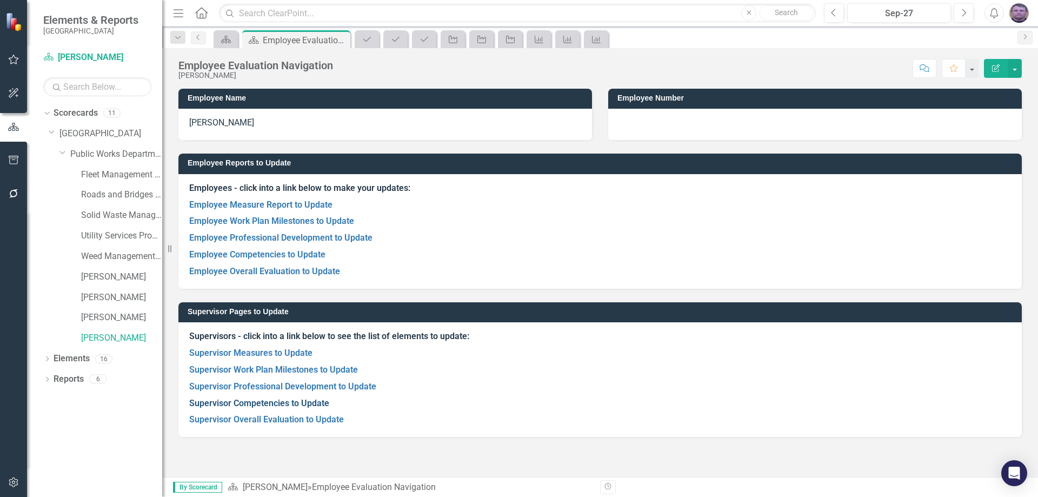
click at [238, 404] on link "Supervisor Competencies to Update" at bounding box center [259, 403] width 140 height 10
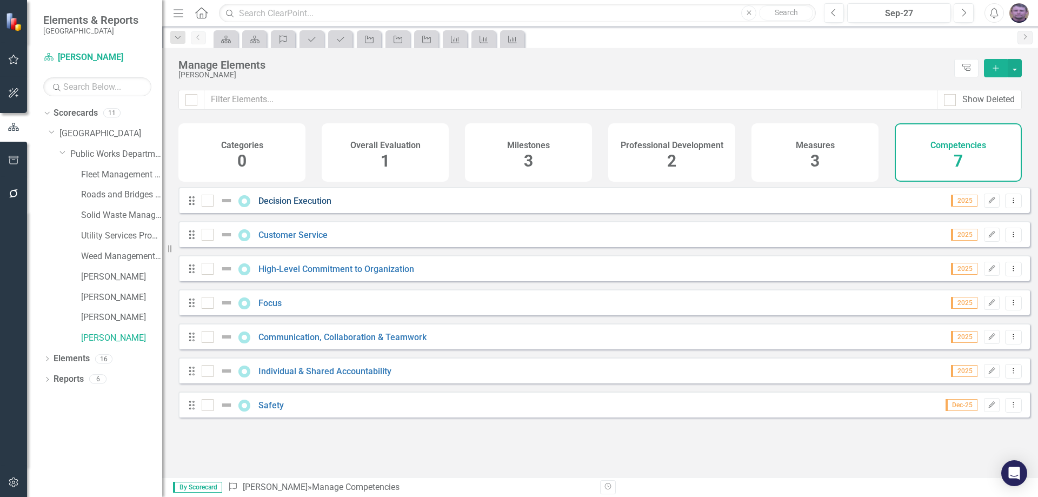
click at [303, 206] on link "Decision Execution" at bounding box center [294, 201] width 73 height 10
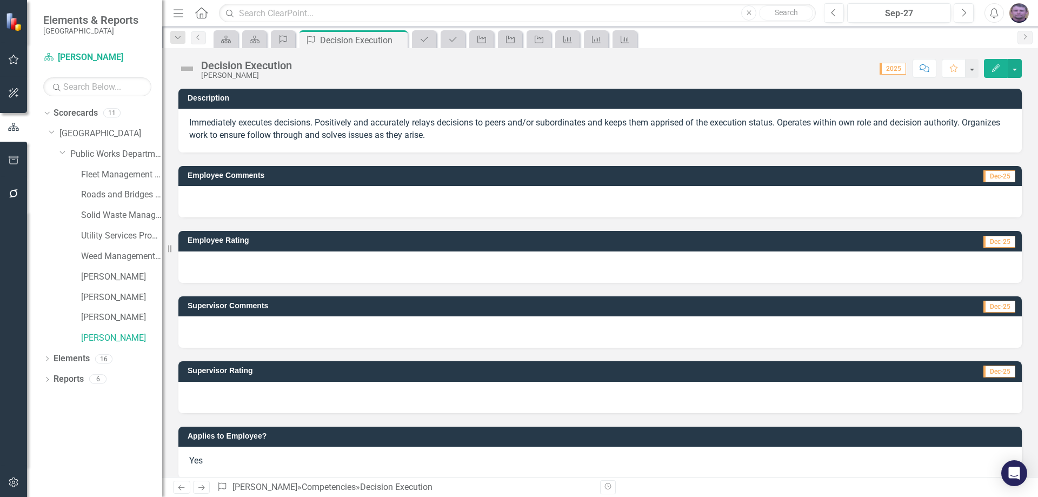
click at [223, 392] on div at bounding box center [599, 397] width 843 height 31
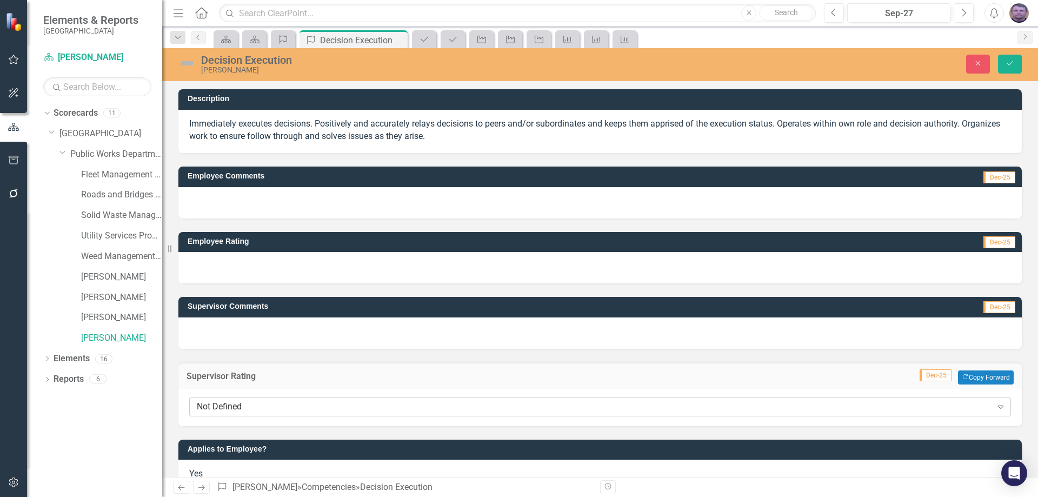
click at [222, 406] on div "Not Defined" at bounding box center [594, 406] width 795 height 12
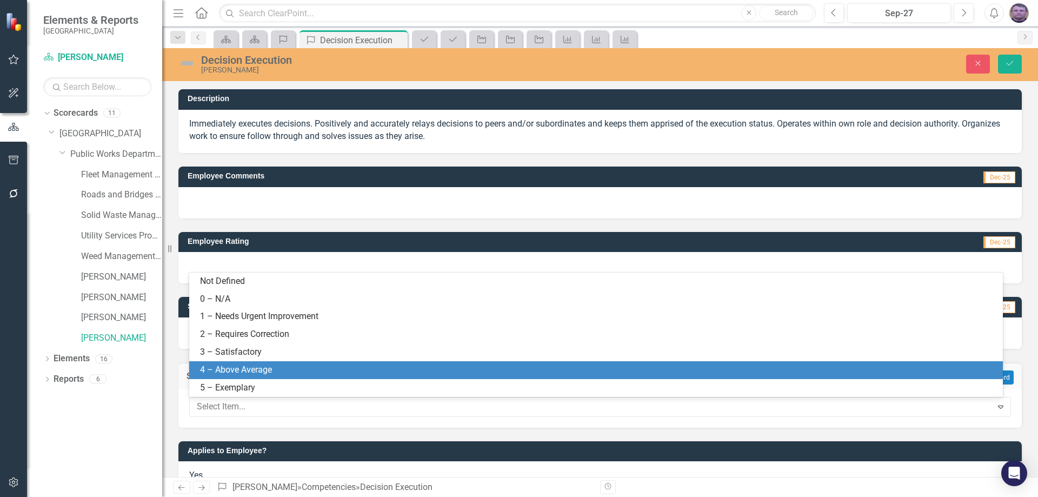
click at [218, 371] on div "4 – Above Average" at bounding box center [598, 370] width 796 height 12
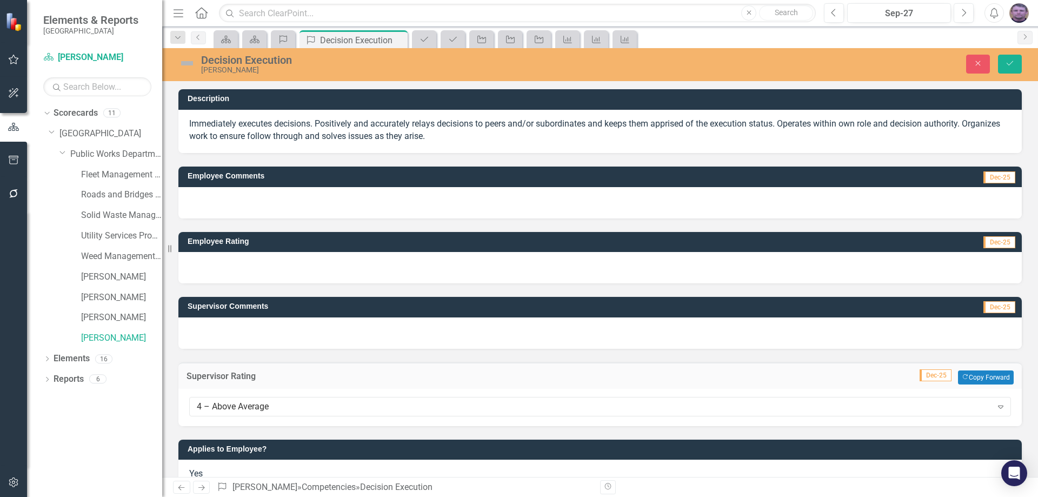
click at [218, 322] on div at bounding box center [599, 332] width 843 height 31
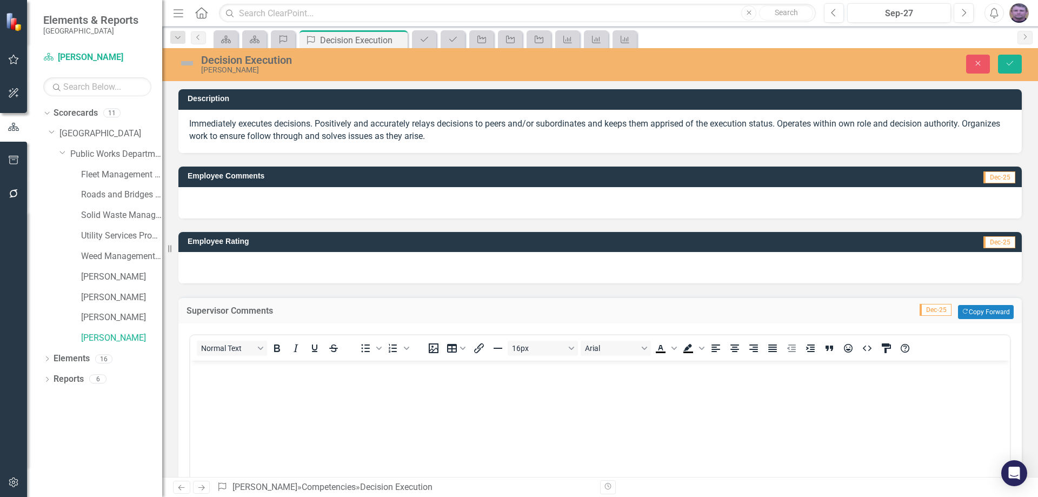
click at [216, 371] on p "Rich Text Area. Press ALT-0 for help." at bounding box center [600, 369] width 814 height 13
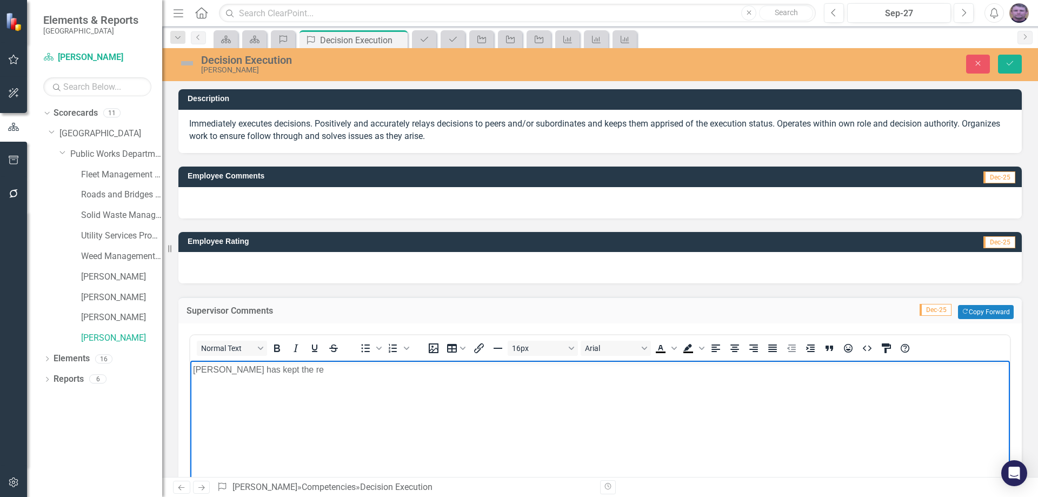
click at [282, 374] on p "Chris has kept the re" at bounding box center [600, 369] width 814 height 13
click at [272, 369] on p "Chris has kept the re" at bounding box center [600, 369] width 814 height 13
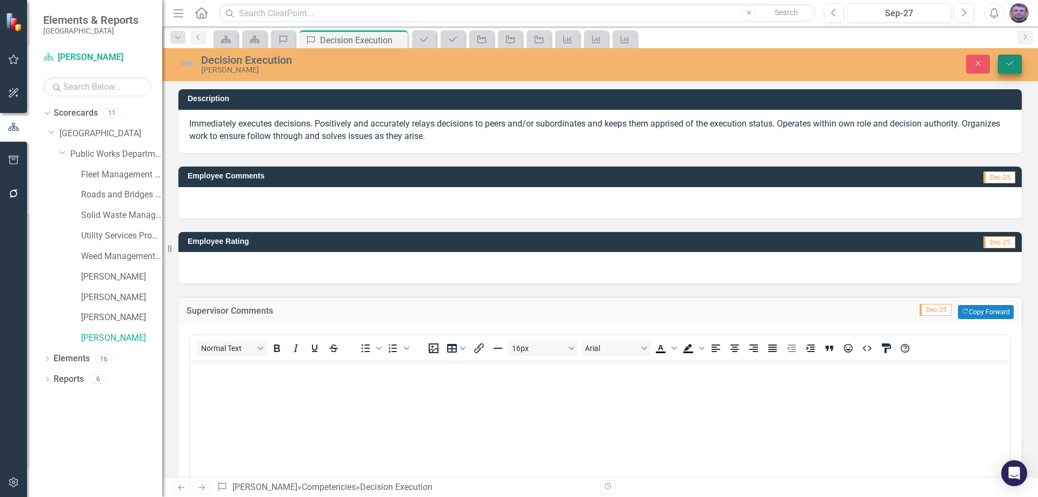
click at [1014, 57] on button "Save" at bounding box center [1010, 64] width 24 height 19
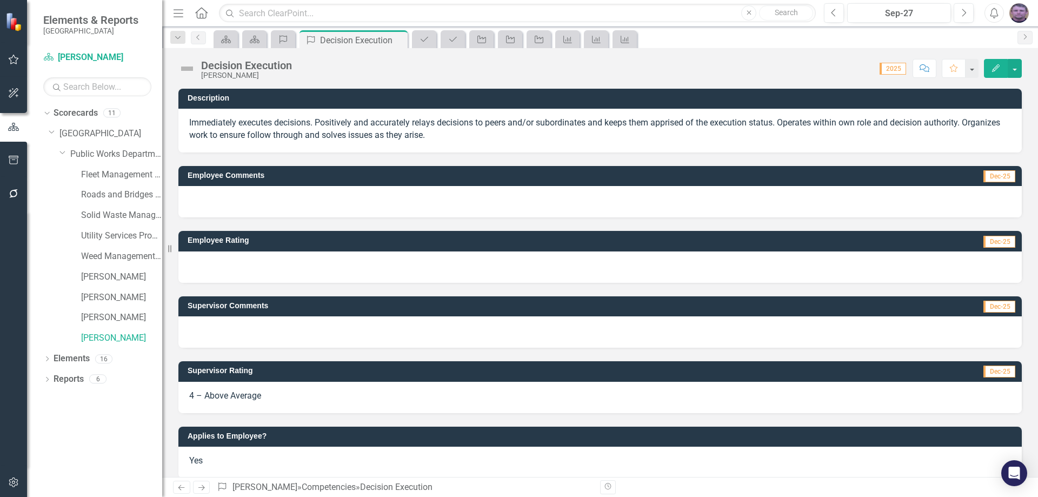
click at [242, 399] on span "4 – Above Average" at bounding box center [225, 395] width 72 height 10
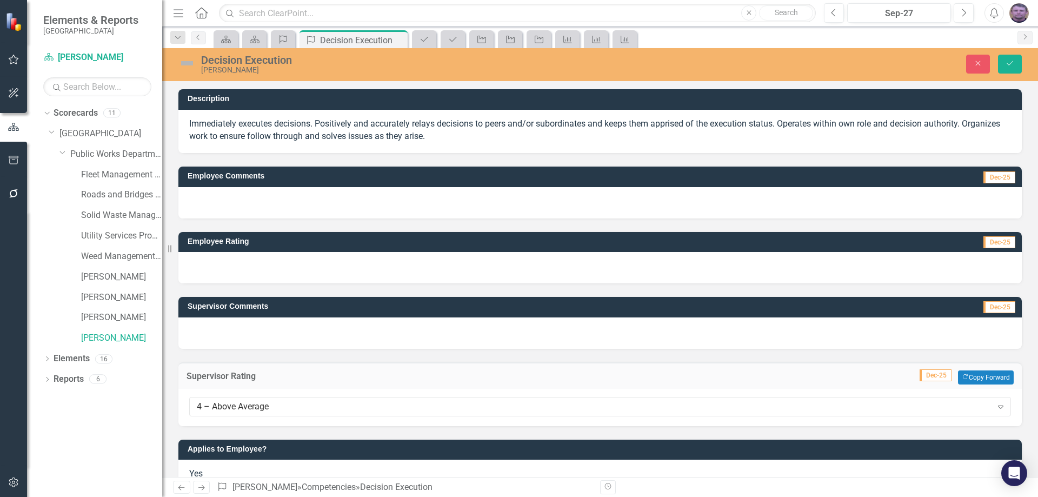
scroll to position [25, 0]
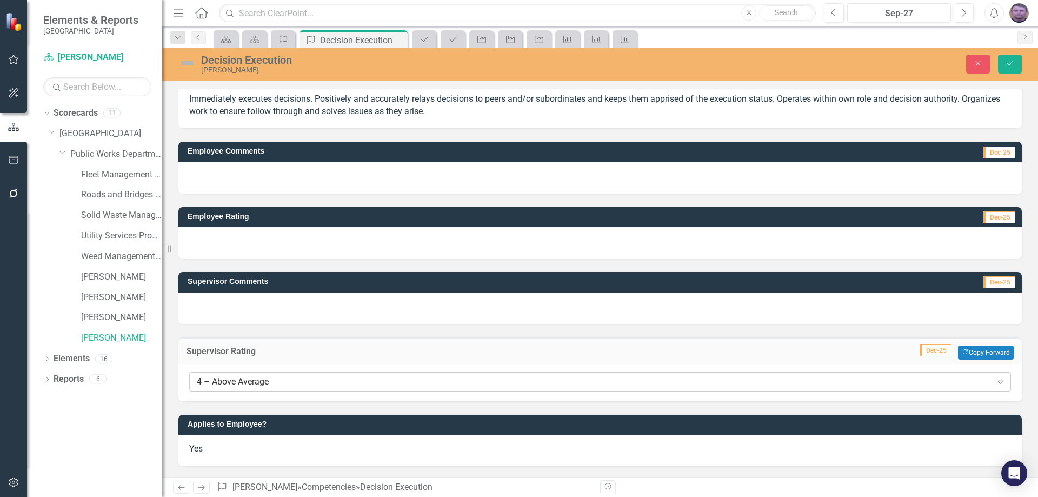
click at [223, 380] on div "4 – Above Average" at bounding box center [594, 381] width 795 height 12
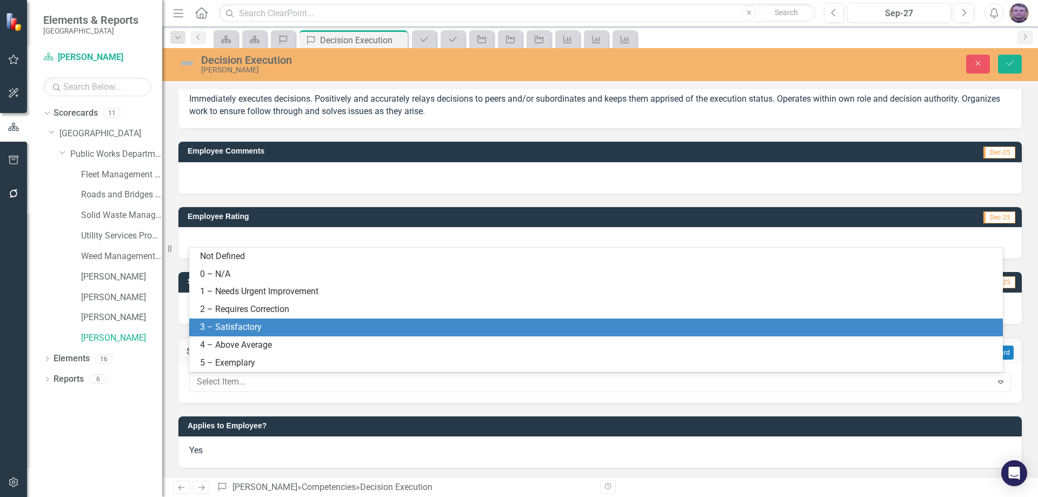
click at [231, 323] on div "3 – Satisfactory" at bounding box center [598, 327] width 796 height 12
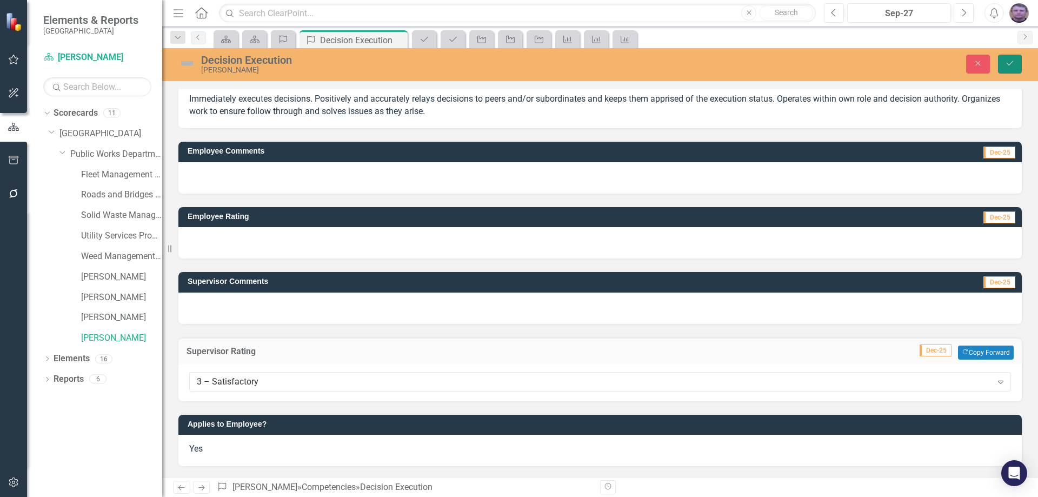
click at [1015, 59] on button "Save" at bounding box center [1010, 64] width 24 height 19
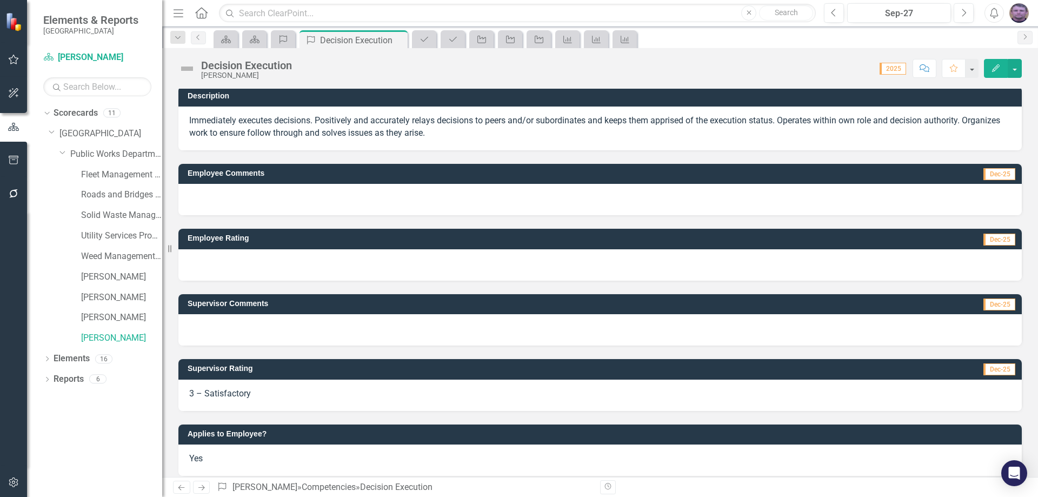
scroll to position [0, 0]
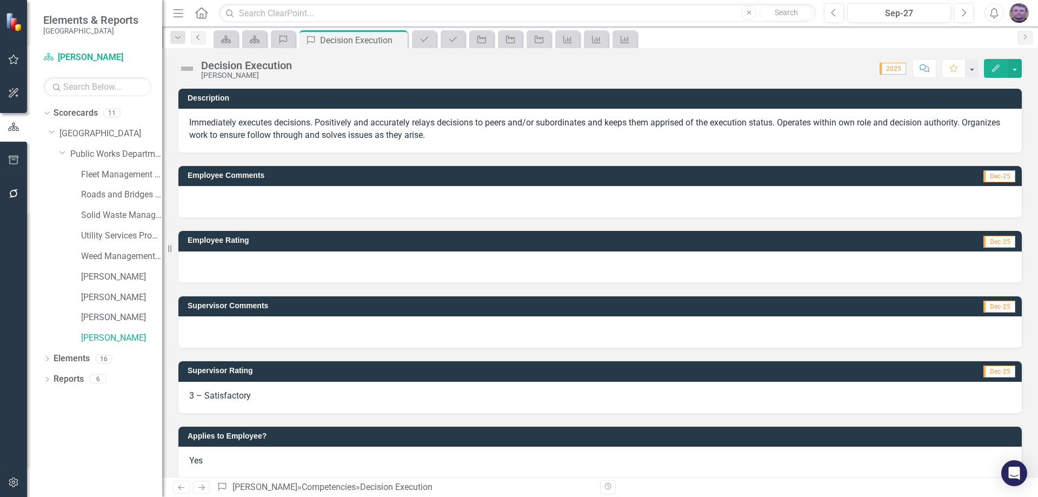
click at [201, 40] on icon "Previous" at bounding box center [198, 37] width 9 height 6
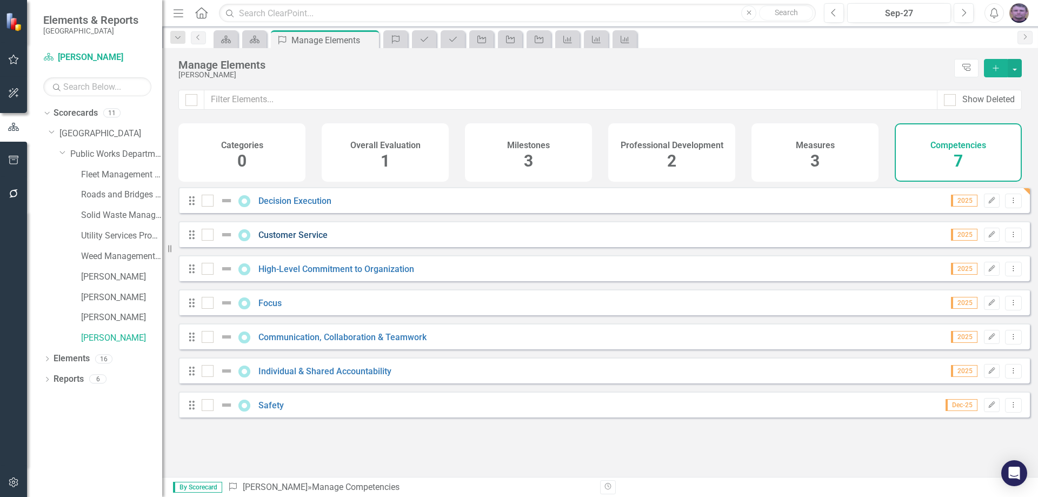
click at [301, 240] on link "Customer Service" at bounding box center [292, 235] width 69 height 10
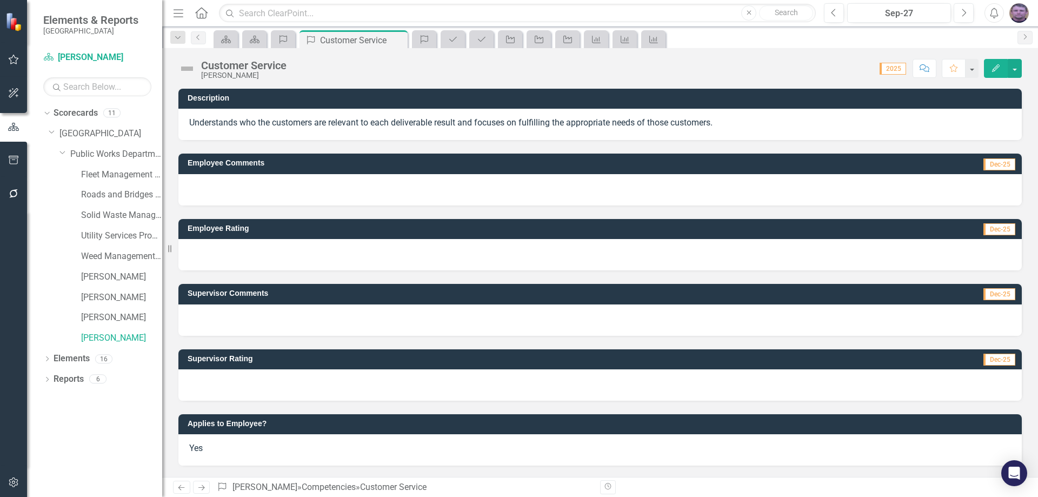
click at [219, 375] on div at bounding box center [599, 384] width 843 height 31
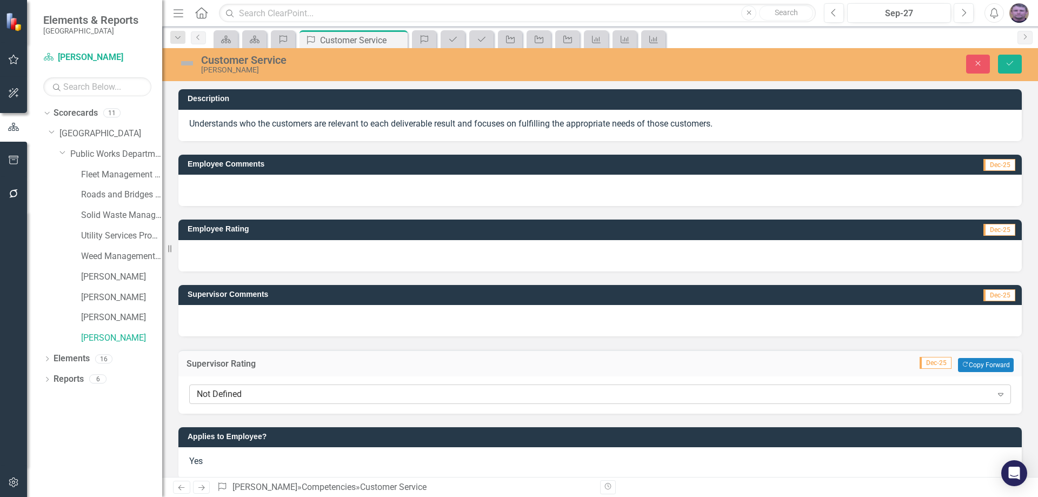
click at [218, 398] on div "Not Defined" at bounding box center [594, 394] width 795 height 12
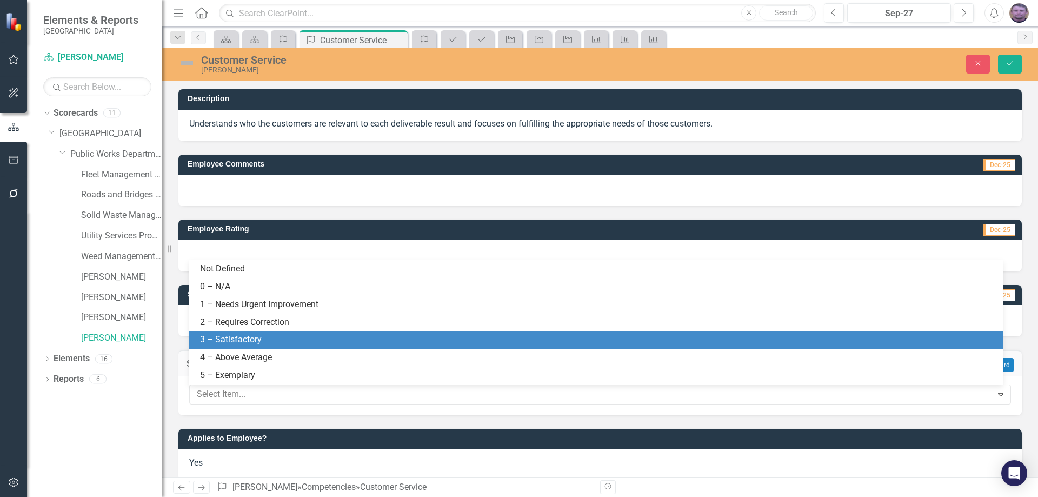
click at [220, 335] on div "3 – Satisfactory" at bounding box center [598, 340] width 796 height 12
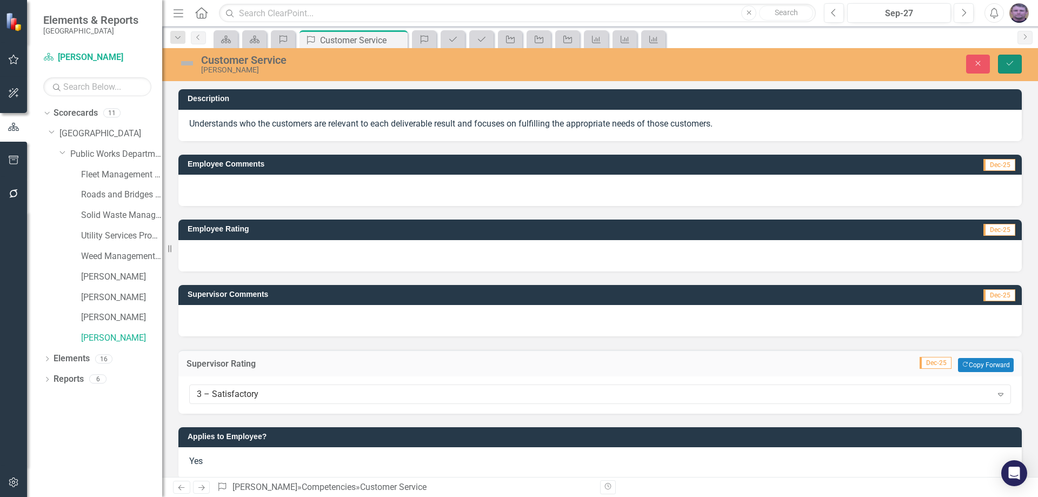
click at [1019, 63] on button "Save" at bounding box center [1010, 64] width 24 height 19
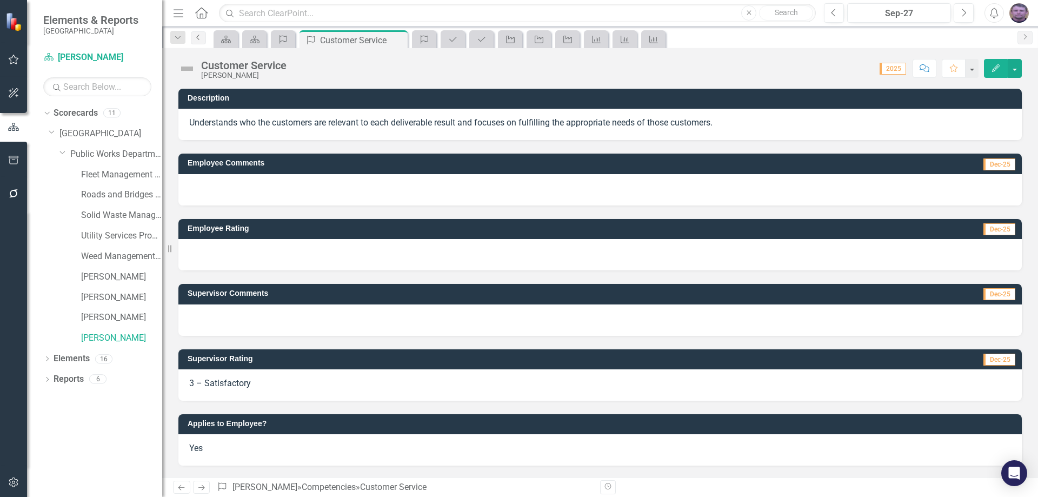
click at [198, 42] on link "Previous" at bounding box center [198, 37] width 15 height 13
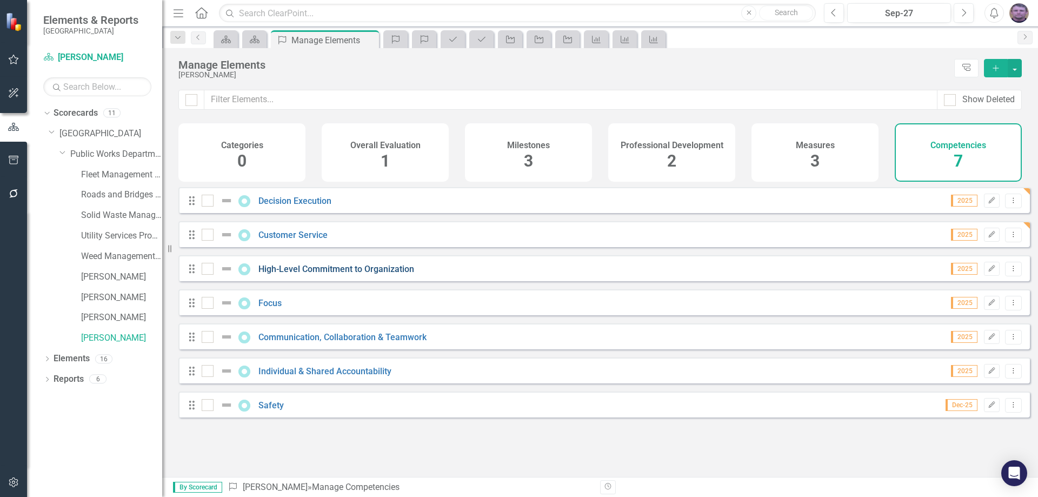
click at [323, 274] on link "High-Level Commitment to Organization" at bounding box center [336, 269] width 156 height 10
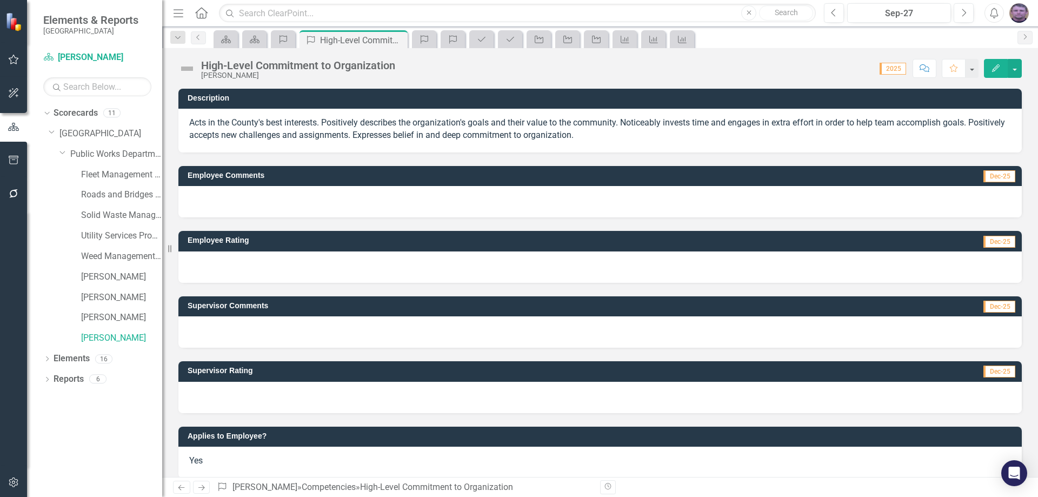
click at [208, 386] on div at bounding box center [599, 397] width 843 height 31
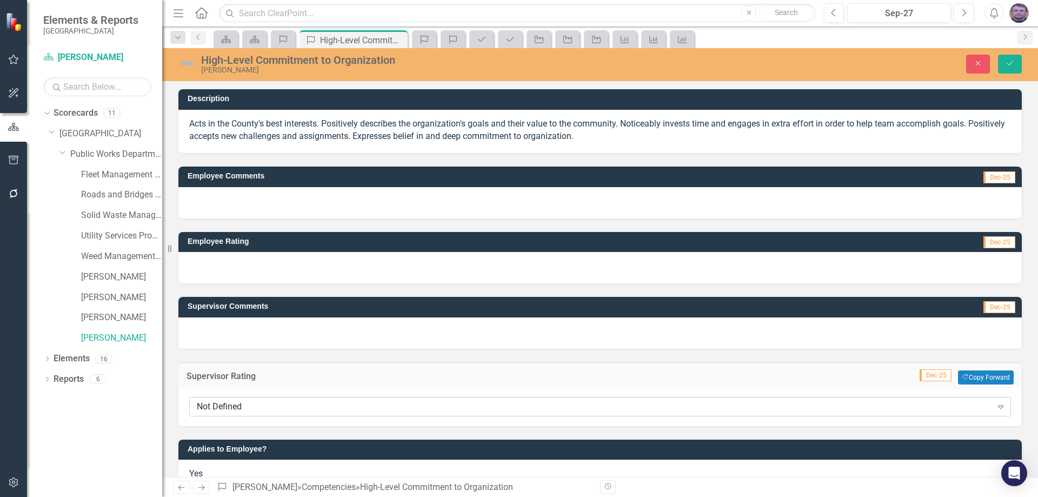
click at [209, 406] on div "Not Defined" at bounding box center [594, 406] width 795 height 12
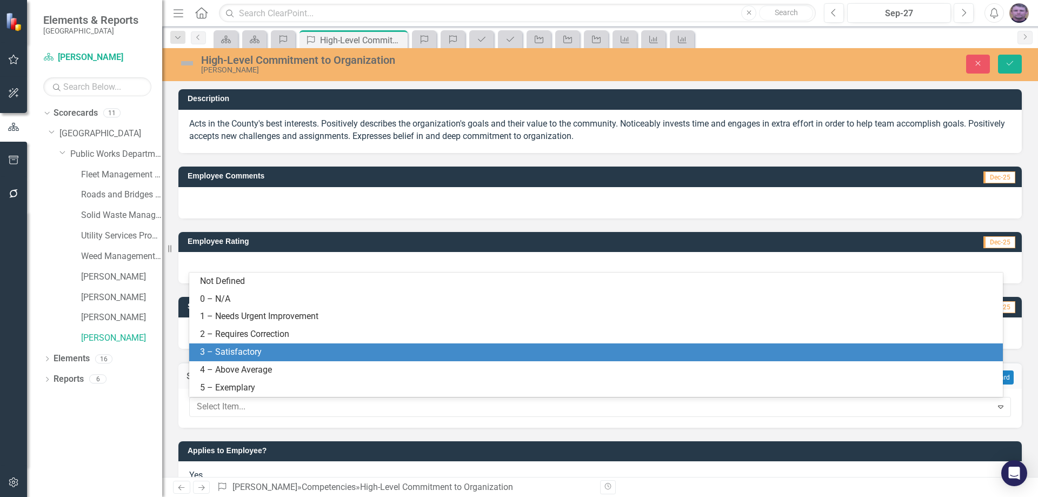
click at [216, 353] on div "3 – Satisfactory" at bounding box center [598, 352] width 796 height 12
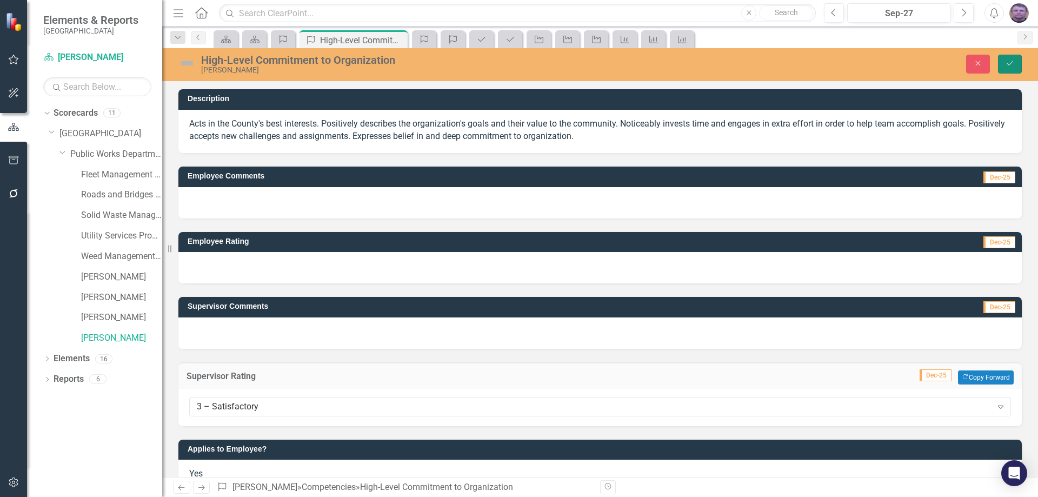
click at [1013, 71] on button "Save" at bounding box center [1010, 64] width 24 height 19
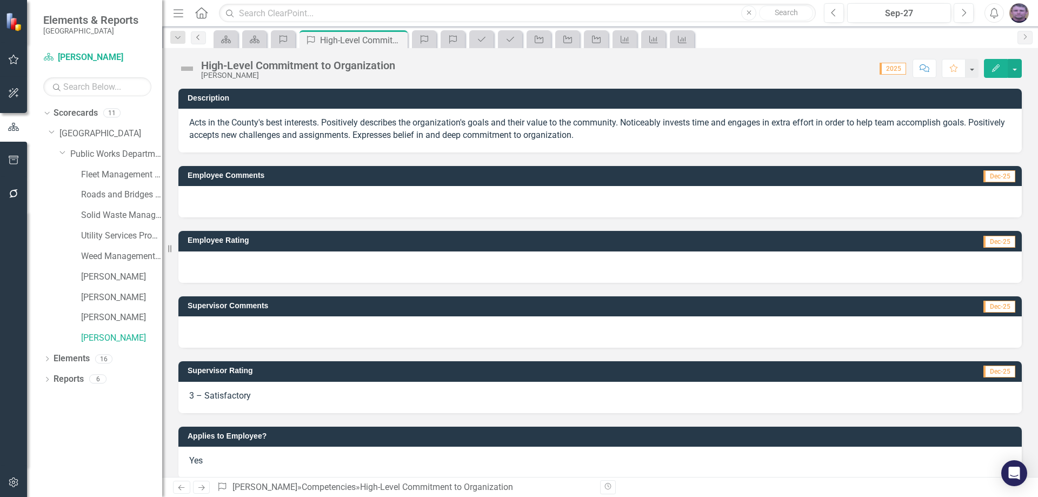
click at [202, 39] on icon "Previous" at bounding box center [198, 37] width 9 height 6
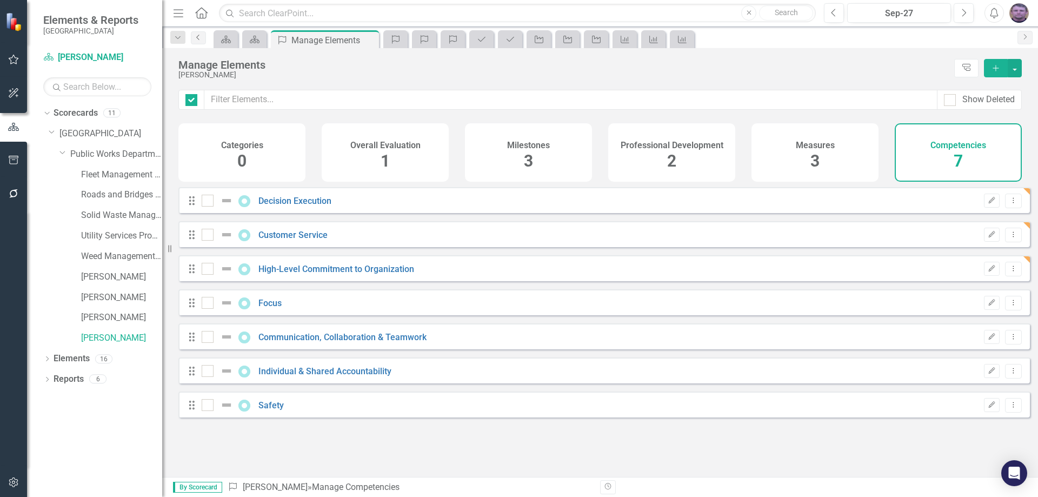
checkbox input "false"
click at [278, 308] on link "Focus" at bounding box center [269, 303] width 23 height 10
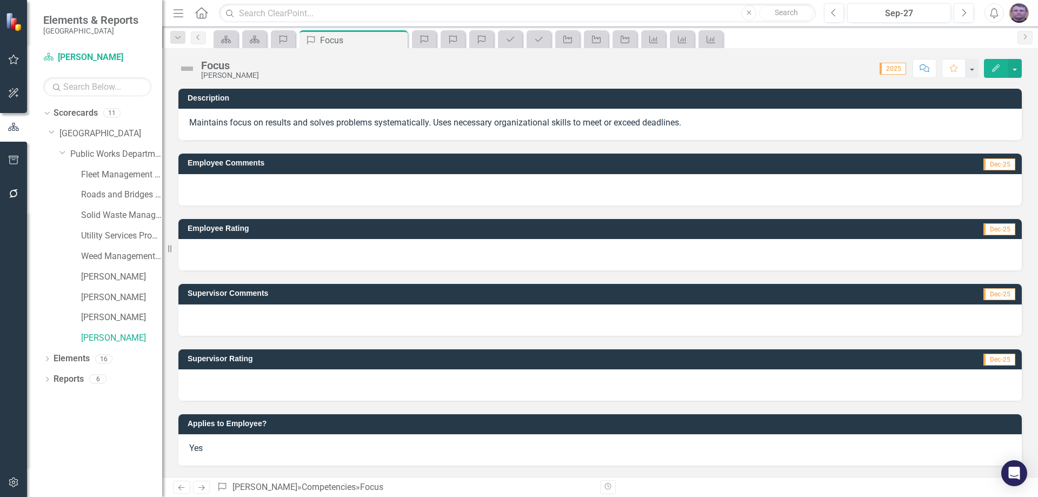
click at [241, 371] on div at bounding box center [599, 384] width 843 height 31
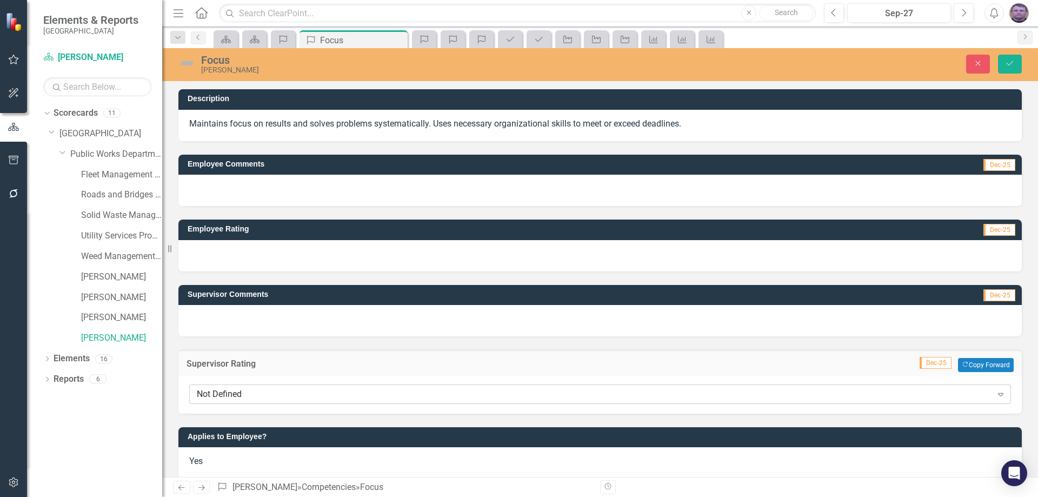
click at [217, 389] on div "Not Defined" at bounding box center [594, 394] width 795 height 12
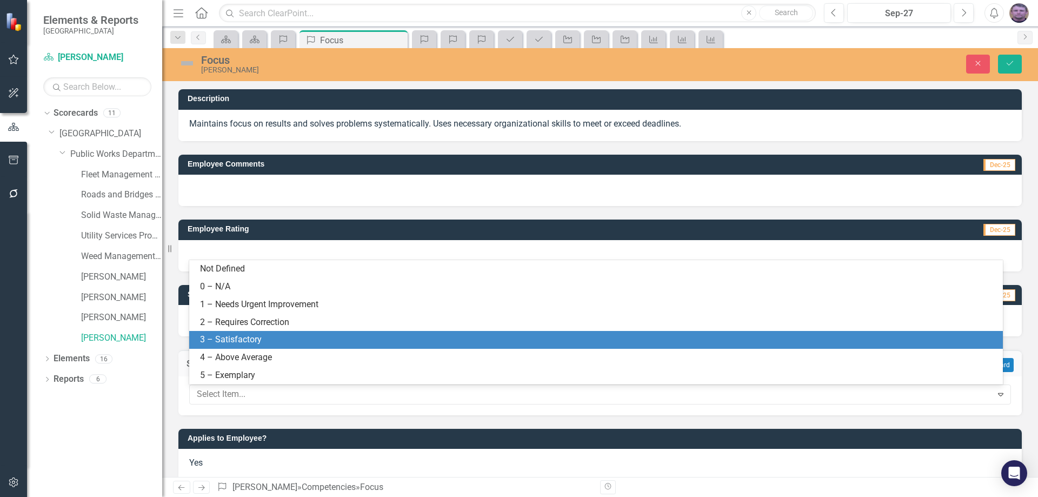
click at [234, 338] on div "3 – Satisfactory" at bounding box center [598, 340] width 796 height 12
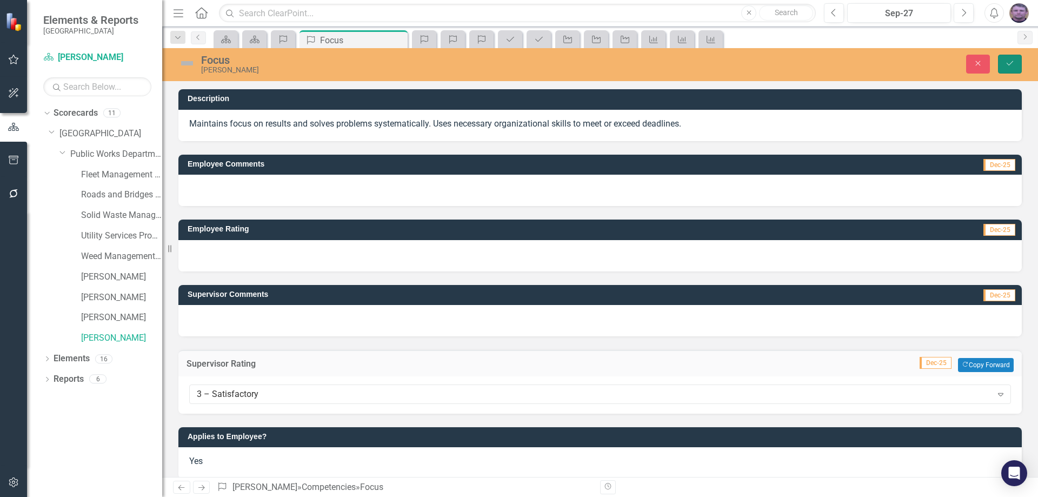
click at [1010, 63] on icon "Save" at bounding box center [1010, 63] width 10 height 8
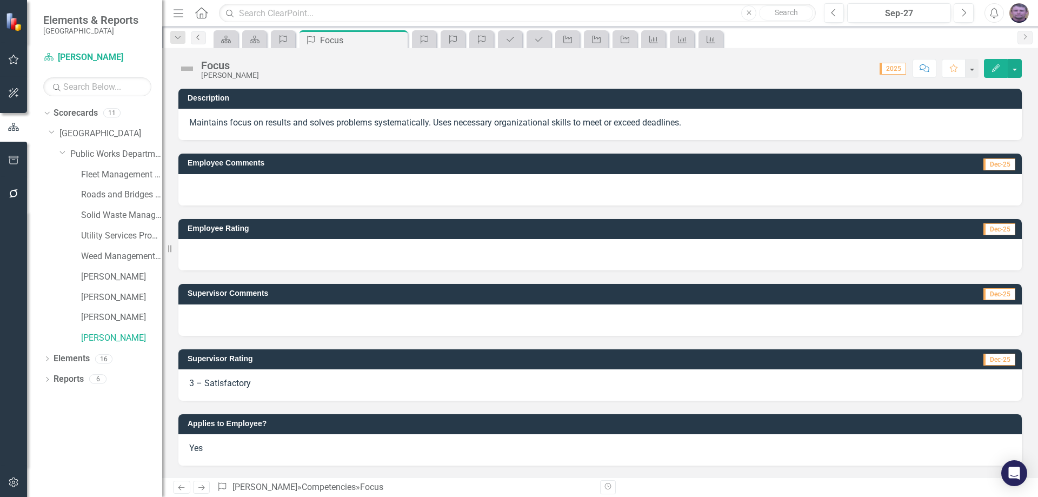
click at [198, 39] on icon "Previous" at bounding box center [198, 37] width 9 height 6
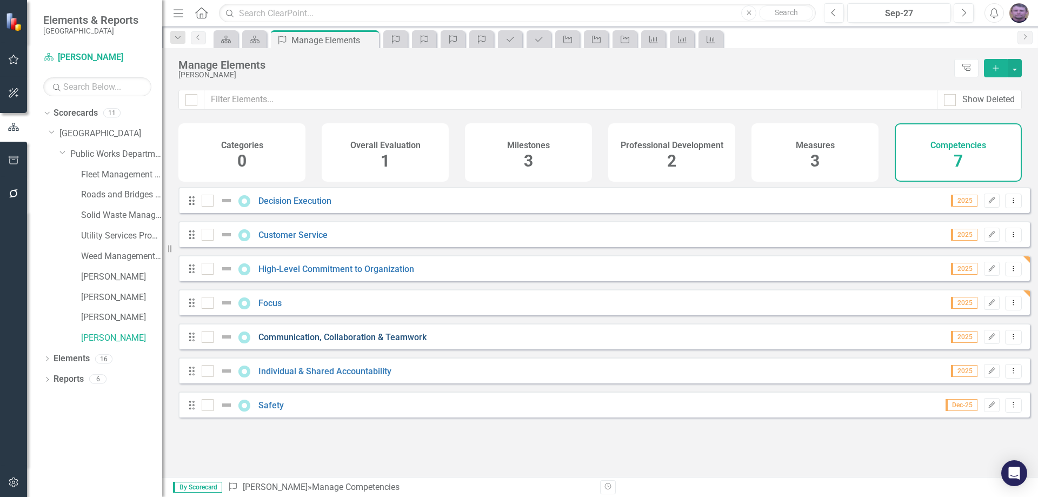
click at [306, 342] on link "Communication, Collaboration & Teamwork" at bounding box center [342, 337] width 168 height 10
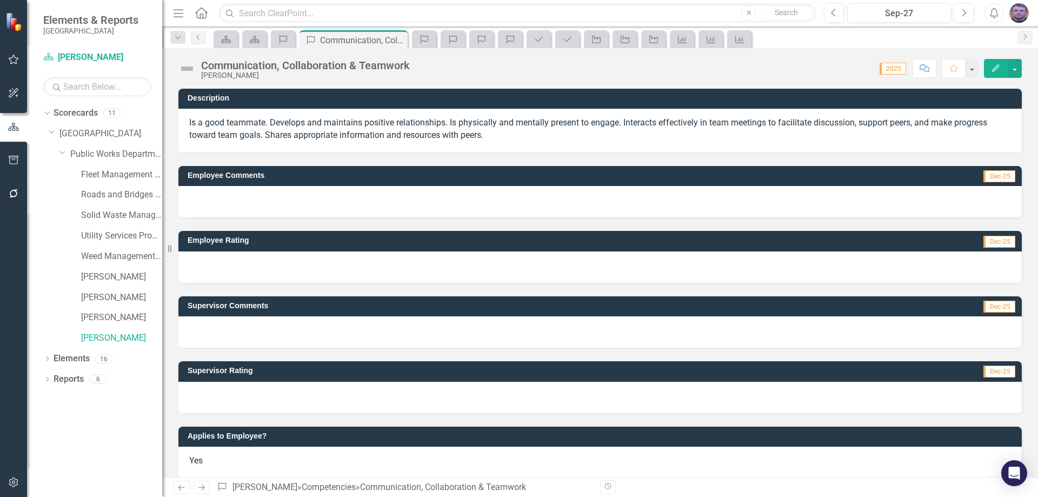
click at [227, 397] on div at bounding box center [599, 397] width 843 height 31
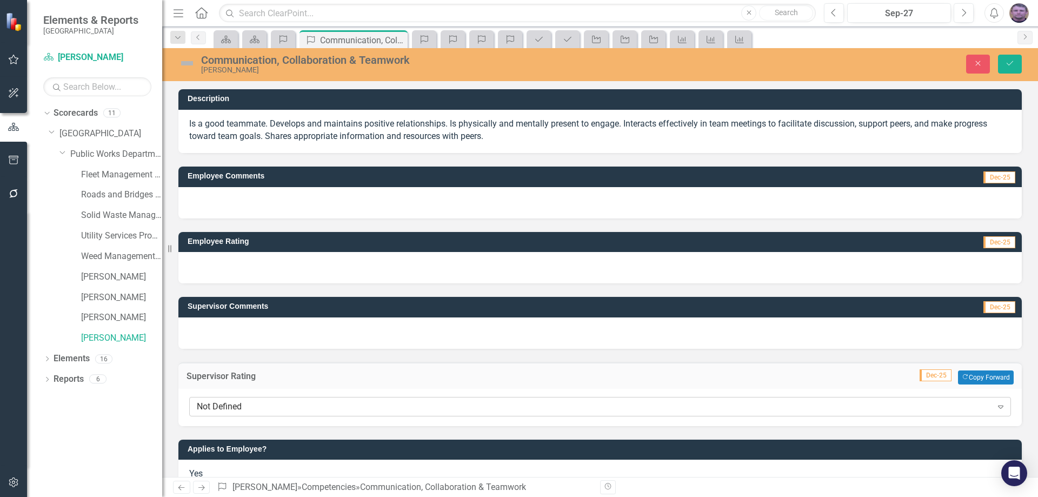
click at [227, 406] on div "Not Defined" at bounding box center [594, 406] width 795 height 12
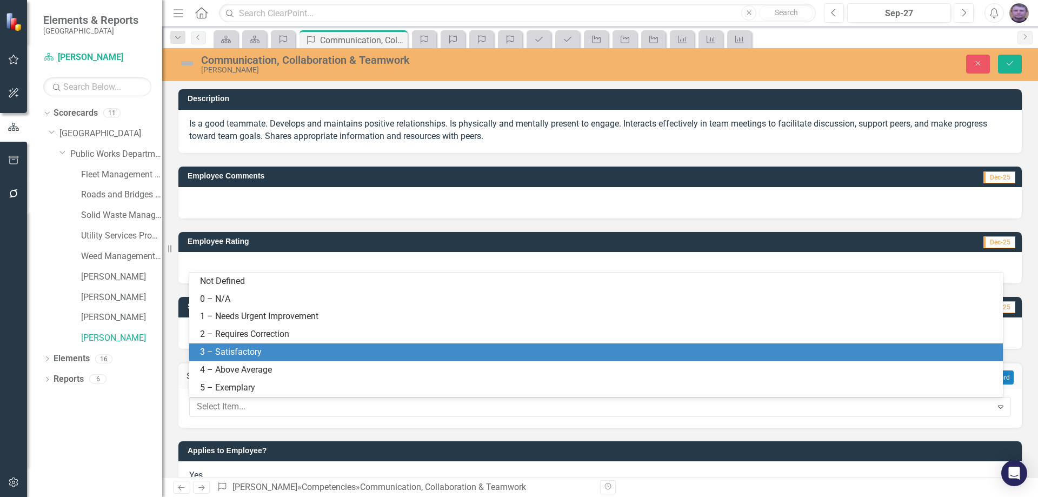
click at [225, 350] on div "3 – Satisfactory" at bounding box center [598, 352] width 796 height 12
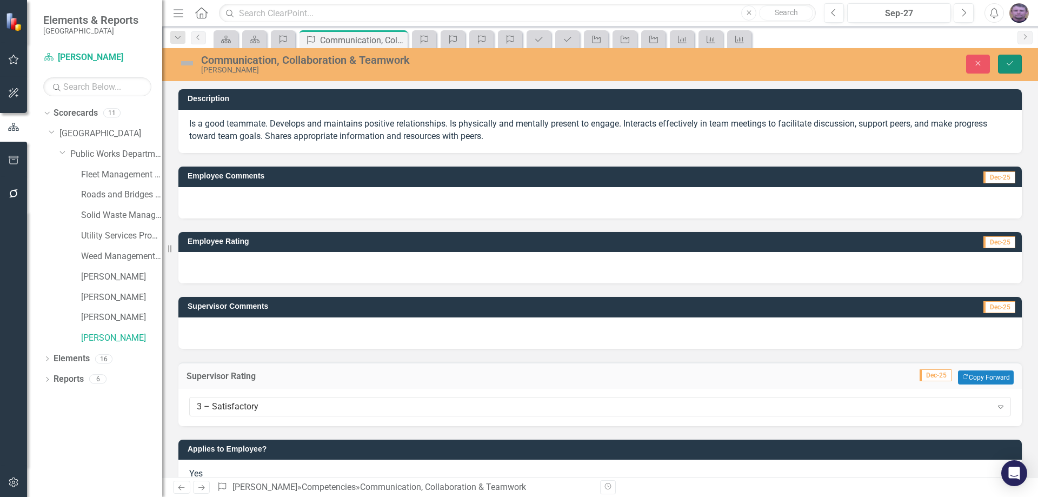
click at [1011, 67] on icon "Save" at bounding box center [1010, 63] width 10 height 8
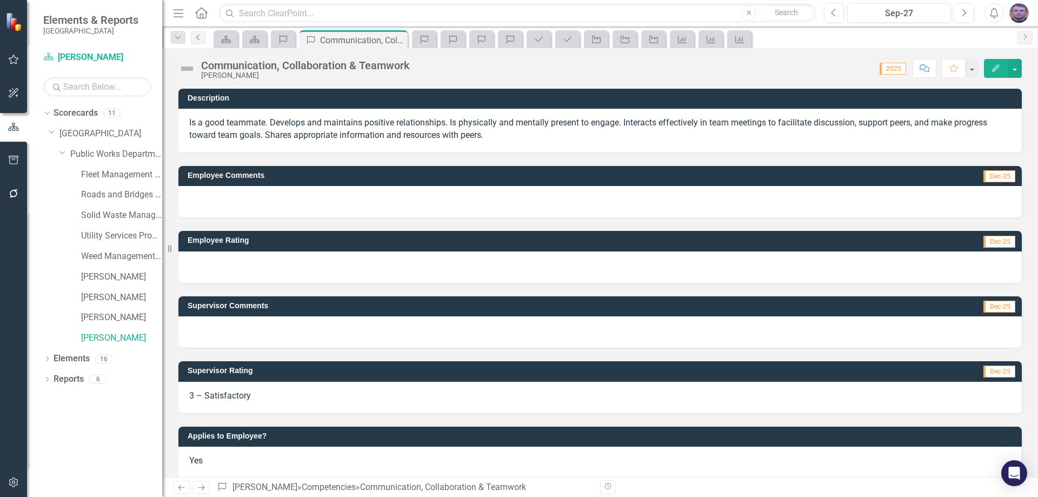
click at [202, 39] on icon "Previous" at bounding box center [198, 37] width 9 height 6
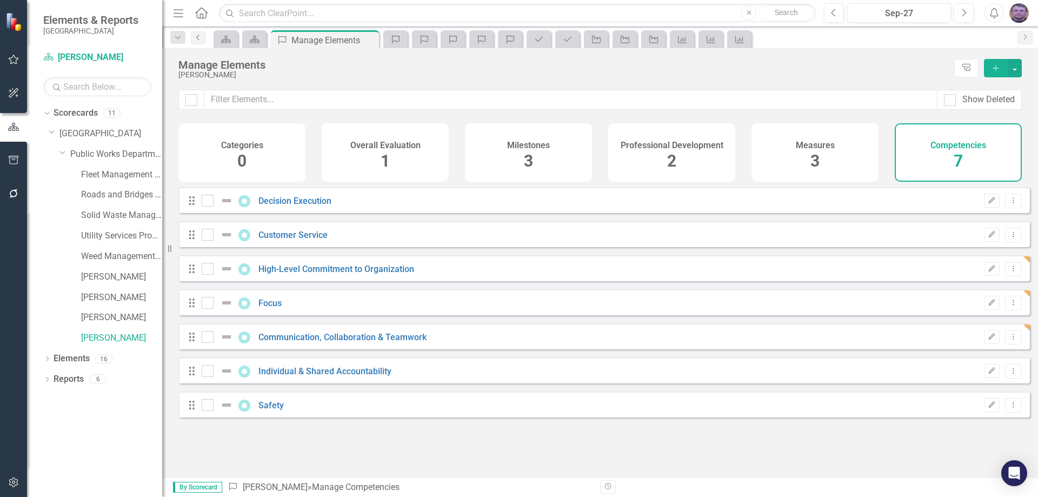
checkbox input "false"
click at [311, 376] on link "Individual & Shared Accountability" at bounding box center [324, 371] width 133 height 10
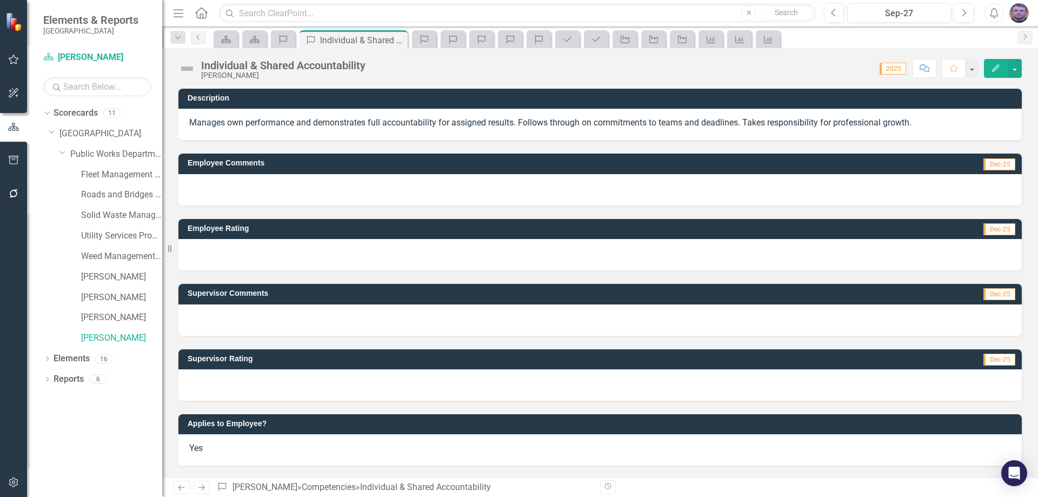
click at [217, 379] on div at bounding box center [599, 384] width 843 height 31
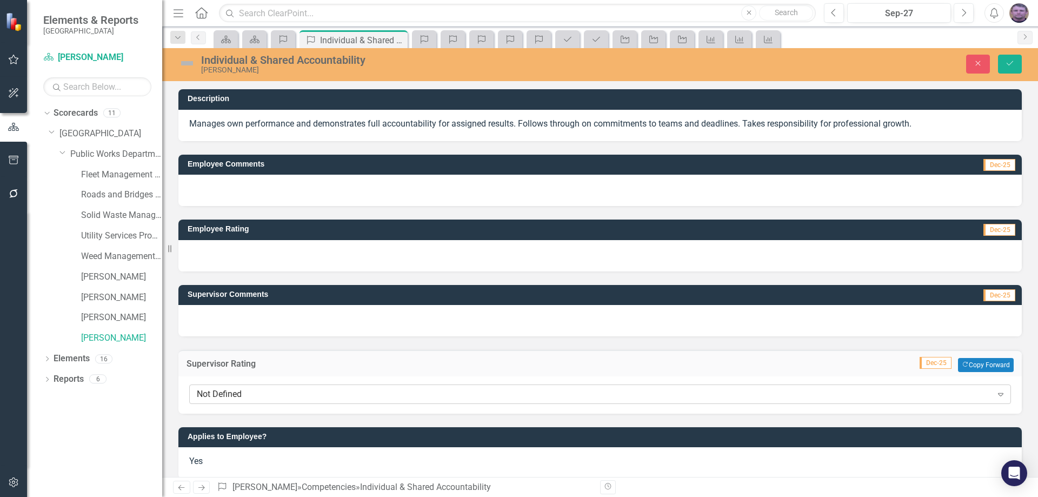
click at [218, 390] on div "Not Defined" at bounding box center [594, 394] width 795 height 12
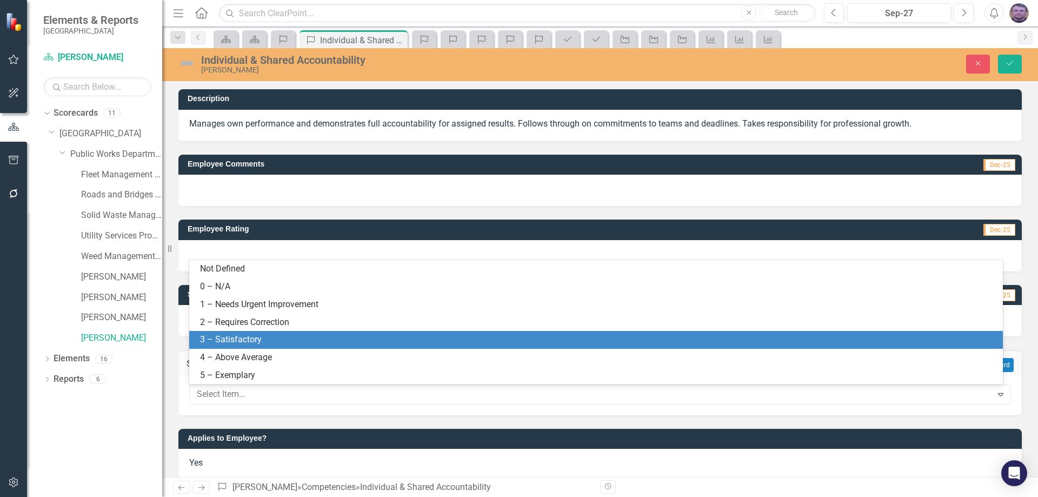
click at [245, 337] on div "3 – Satisfactory" at bounding box center [598, 340] width 796 height 12
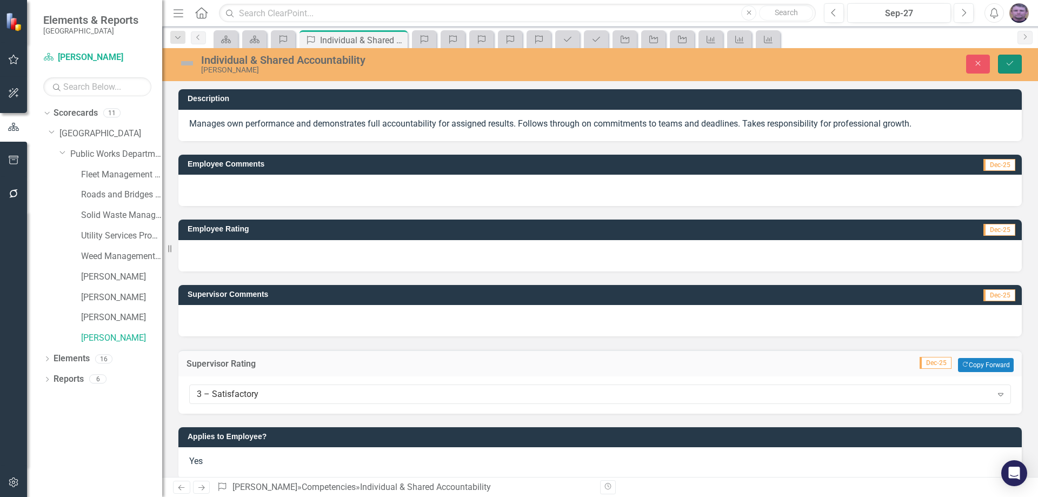
click at [1016, 63] on button "Save" at bounding box center [1010, 64] width 24 height 19
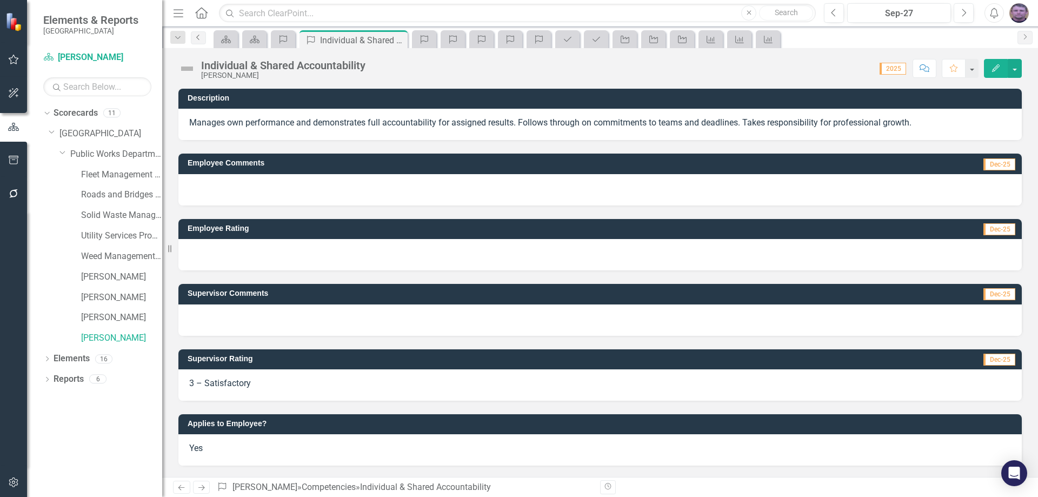
click at [196, 35] on icon "Previous" at bounding box center [198, 37] width 9 height 6
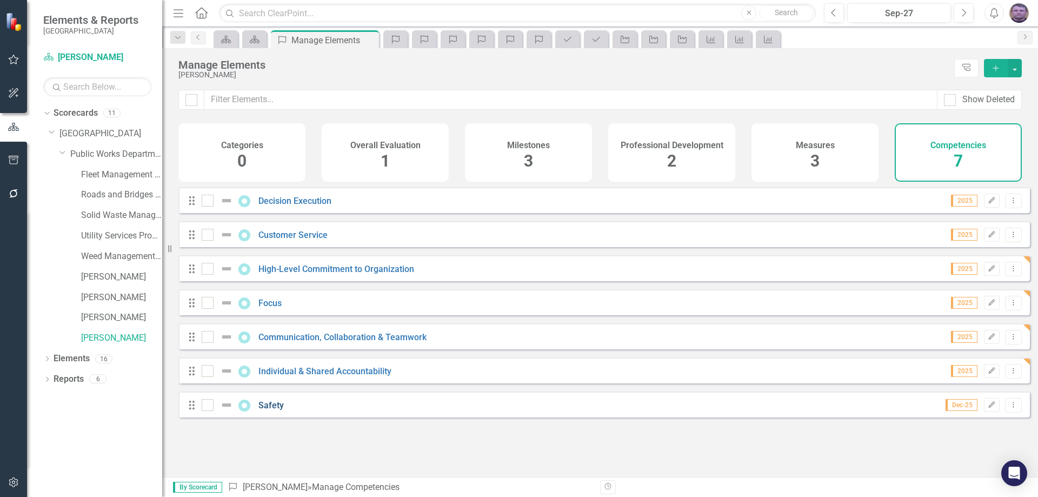
click at [264, 410] on link "Safety" at bounding box center [270, 405] width 25 height 10
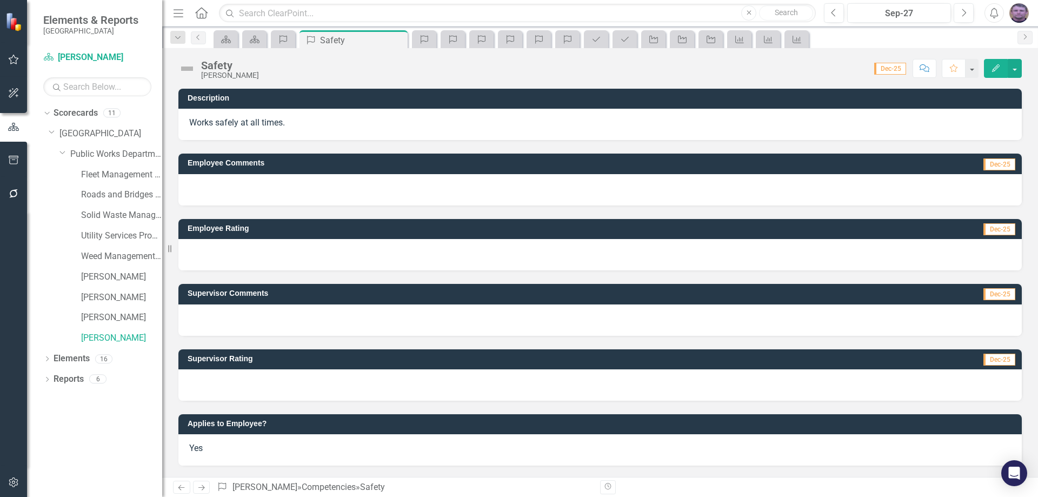
click at [224, 379] on div at bounding box center [599, 384] width 843 height 31
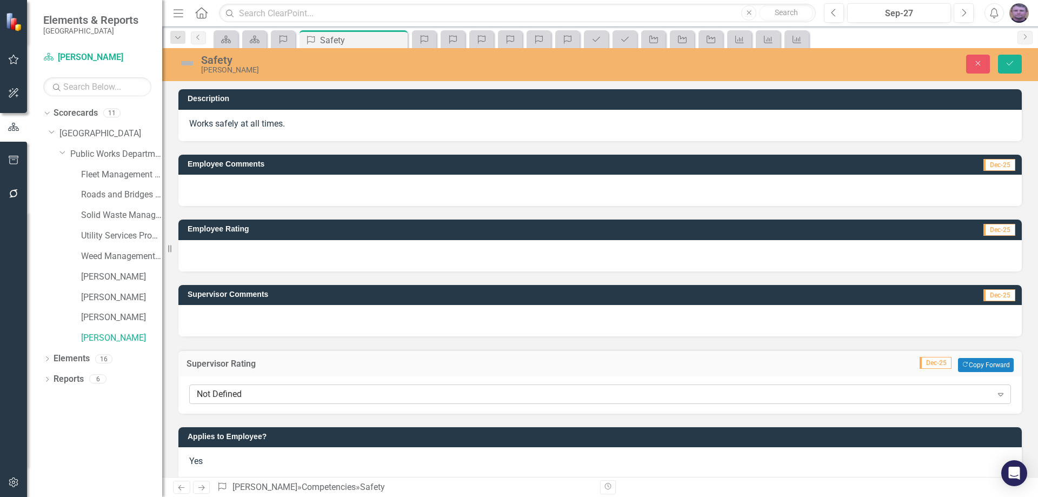
click at [224, 398] on div "Not Defined" at bounding box center [594, 394] width 795 height 12
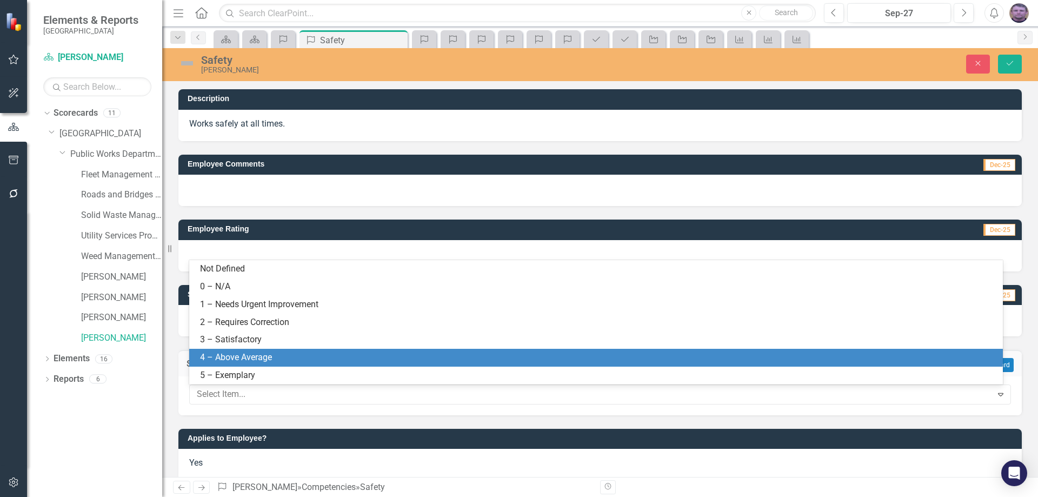
click at [225, 354] on div "4 – Above Average" at bounding box center [598, 357] width 796 height 12
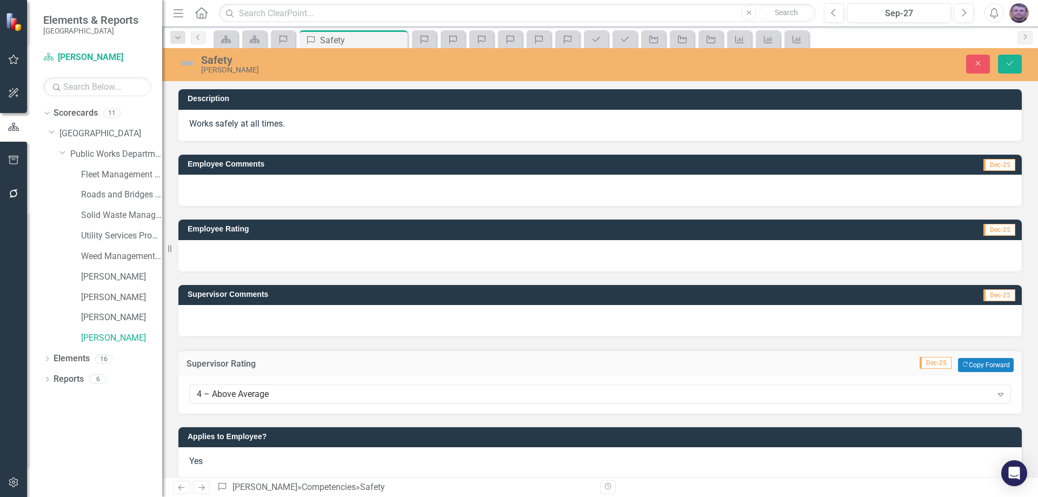
click at [235, 315] on div at bounding box center [599, 320] width 843 height 31
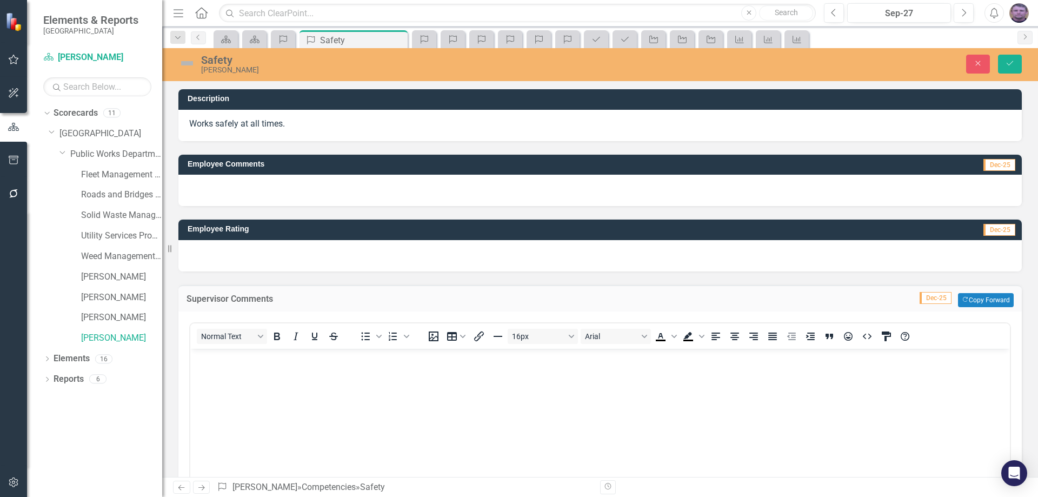
click at [217, 370] on body "Rich Text Area. Press ALT-0 for help." at bounding box center [599, 429] width 819 height 162
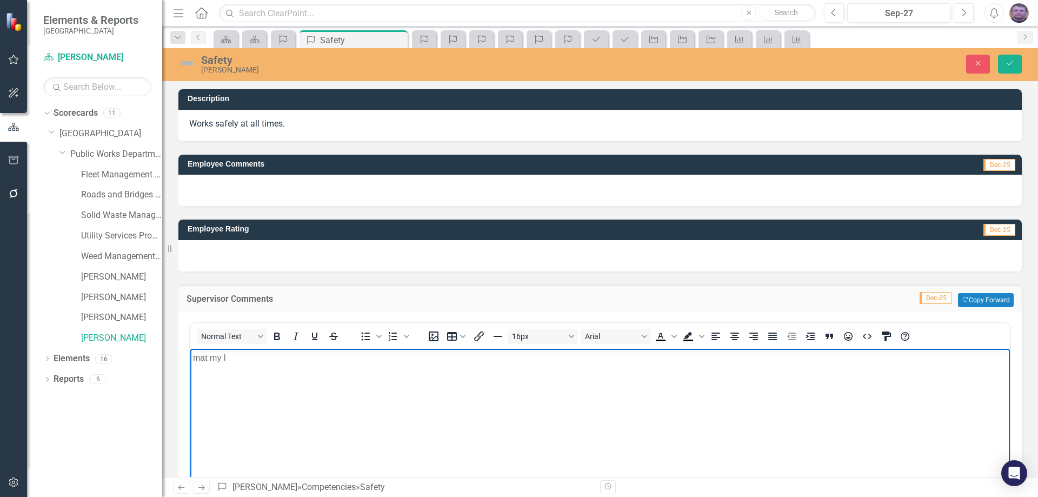
click at [234, 361] on p "mat my l" at bounding box center [600, 357] width 814 height 13
click at [381, 363] on p "Chris has been accident free over the past year" at bounding box center [600, 357] width 814 height 13
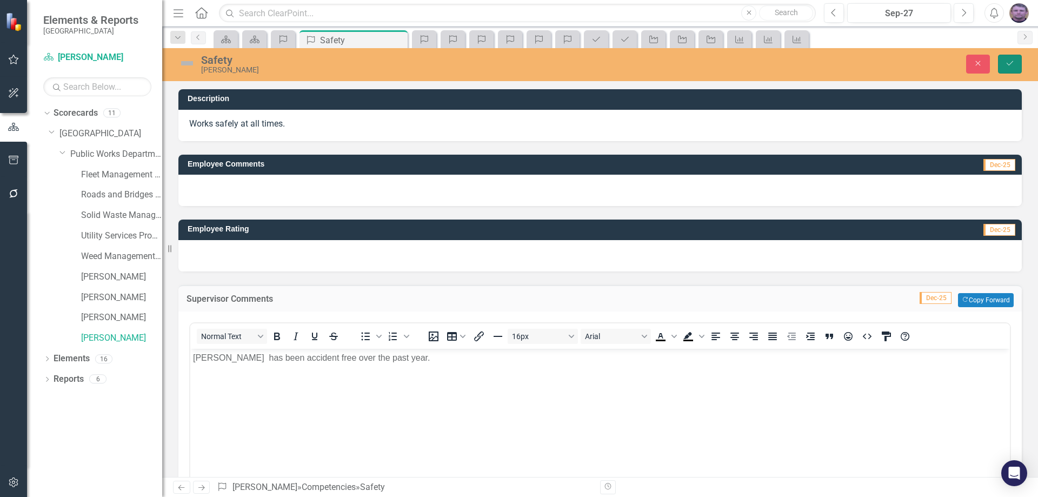
click at [1013, 66] on icon "Save" at bounding box center [1010, 63] width 10 height 8
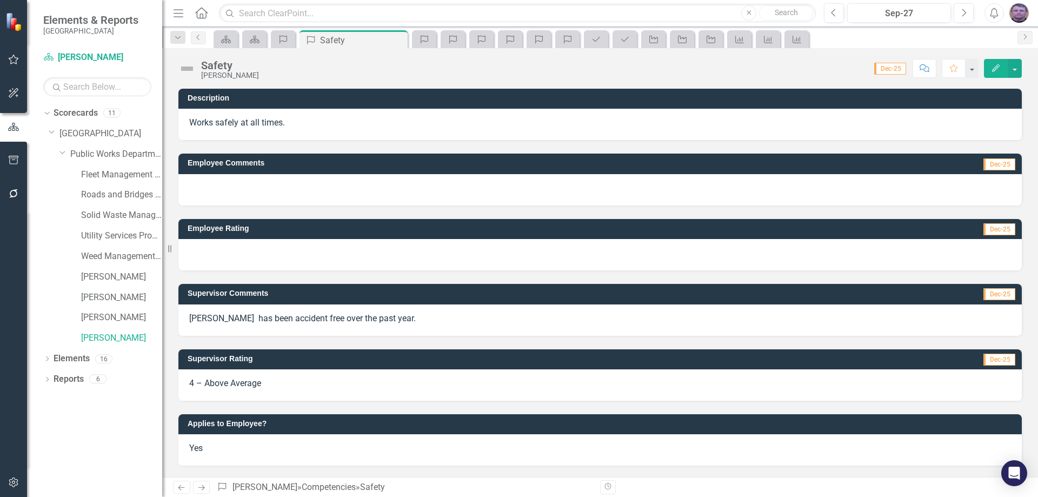
click at [378, 321] on p "Chris has been accident free over the past year." at bounding box center [600, 318] width 822 height 12
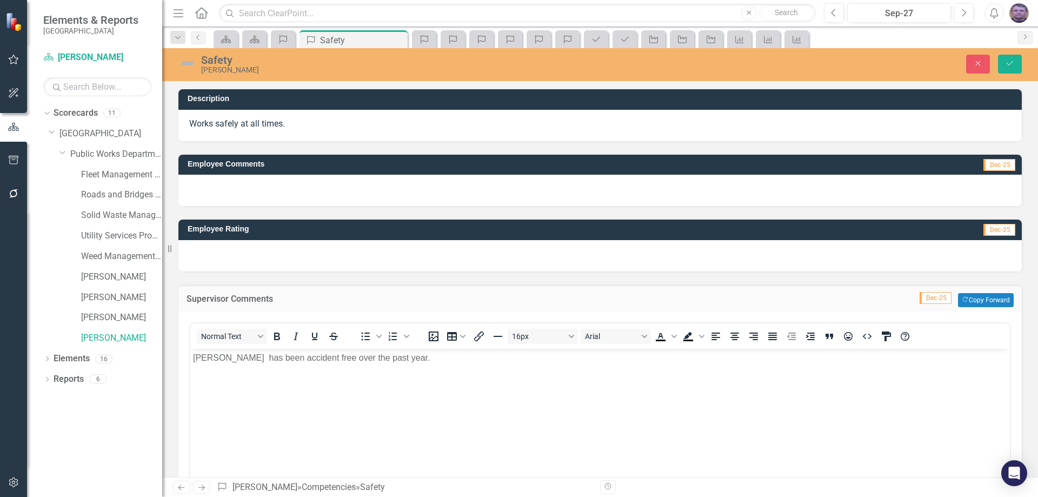
click at [388, 366] on body "Chris has been accident free over the past year." at bounding box center [599, 429] width 819 height 162
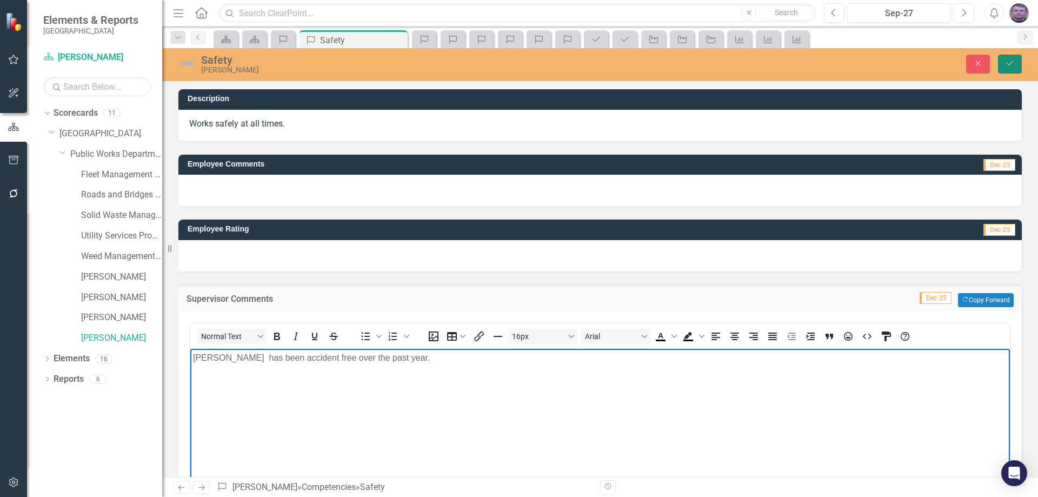
click at [1009, 58] on button "Save" at bounding box center [1010, 64] width 24 height 19
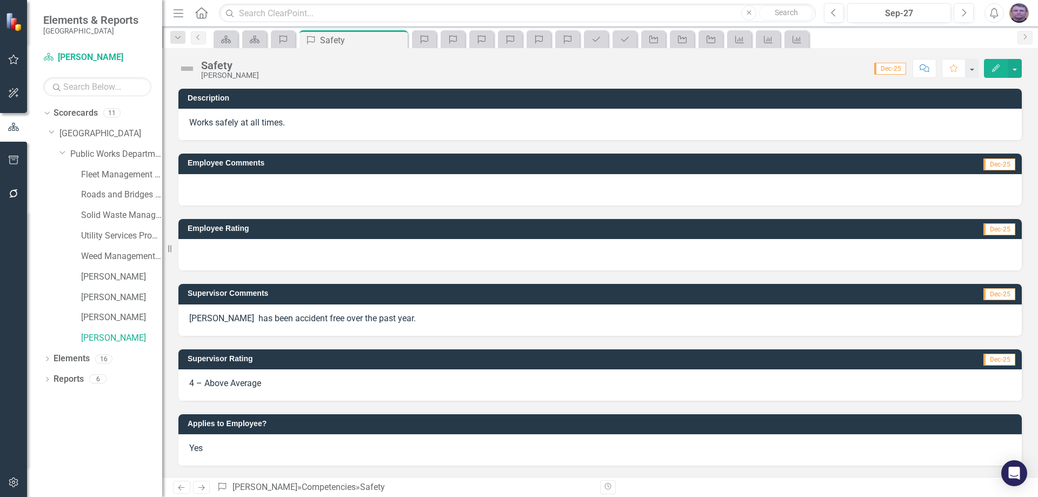
click at [386, 322] on p "Chris has been accident free over the past year." at bounding box center [600, 318] width 822 height 12
click at [382, 321] on p "Chris has been accident free over the past year." at bounding box center [600, 318] width 822 height 12
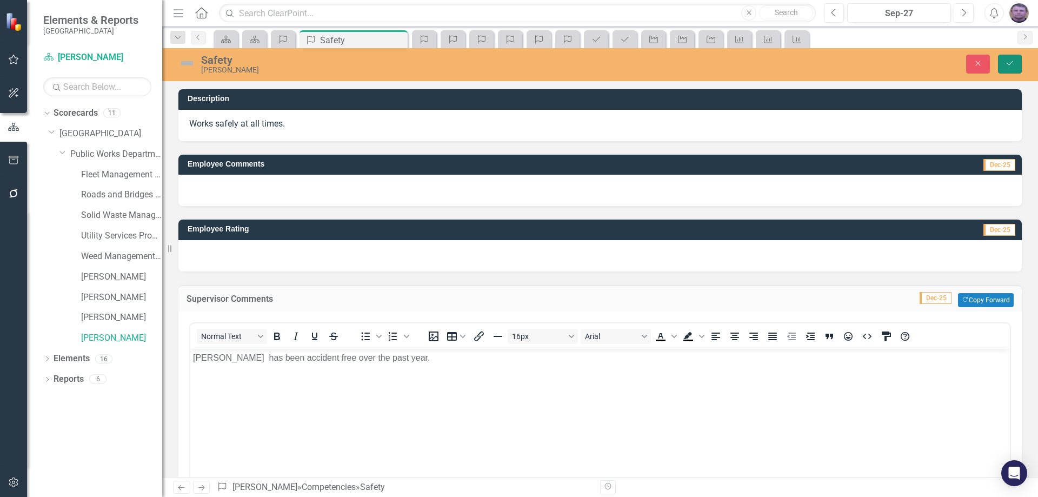
click at [1017, 59] on button "Save" at bounding box center [1010, 64] width 24 height 19
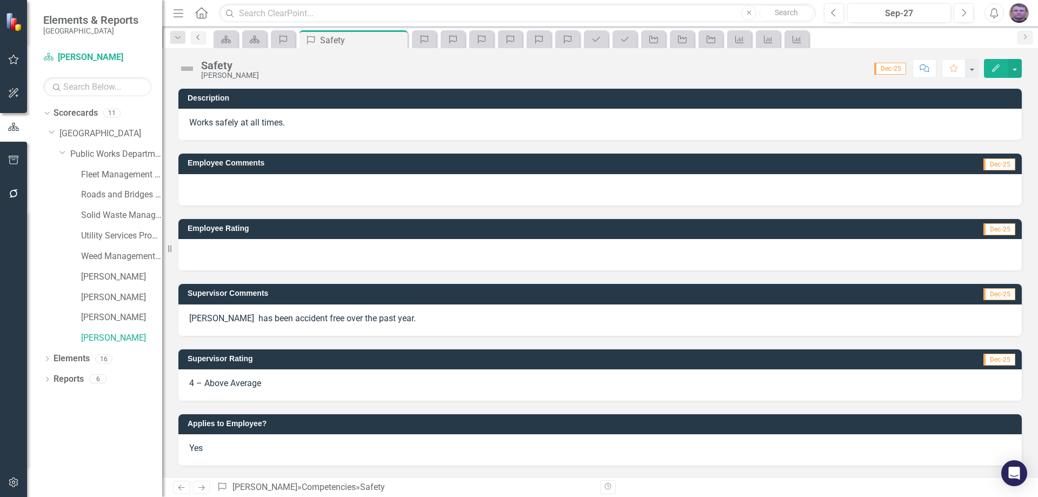
click at [197, 37] on icon "Previous" at bounding box center [198, 37] width 9 height 6
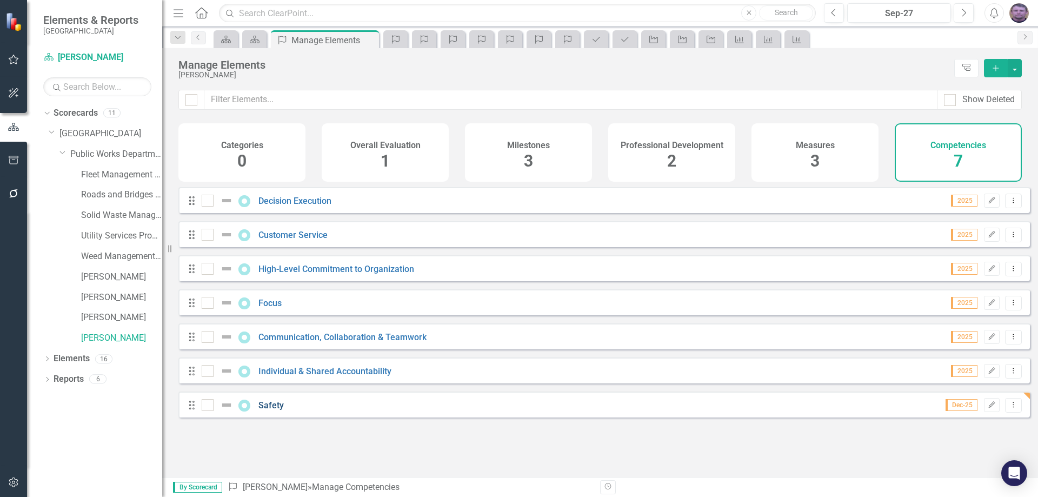
click at [276, 410] on link "Safety" at bounding box center [270, 405] width 25 height 10
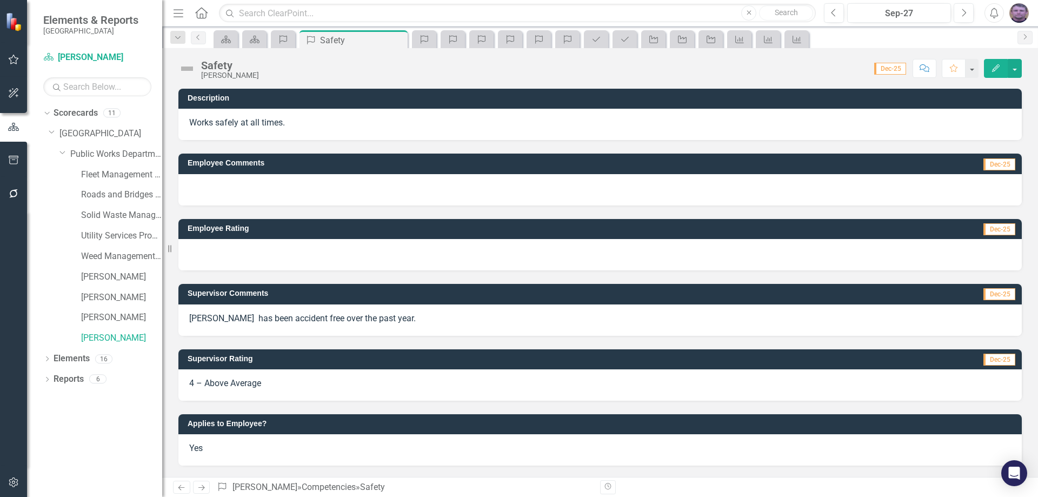
click at [383, 315] on p "Chris has been accident free over the past year." at bounding box center [600, 318] width 822 height 12
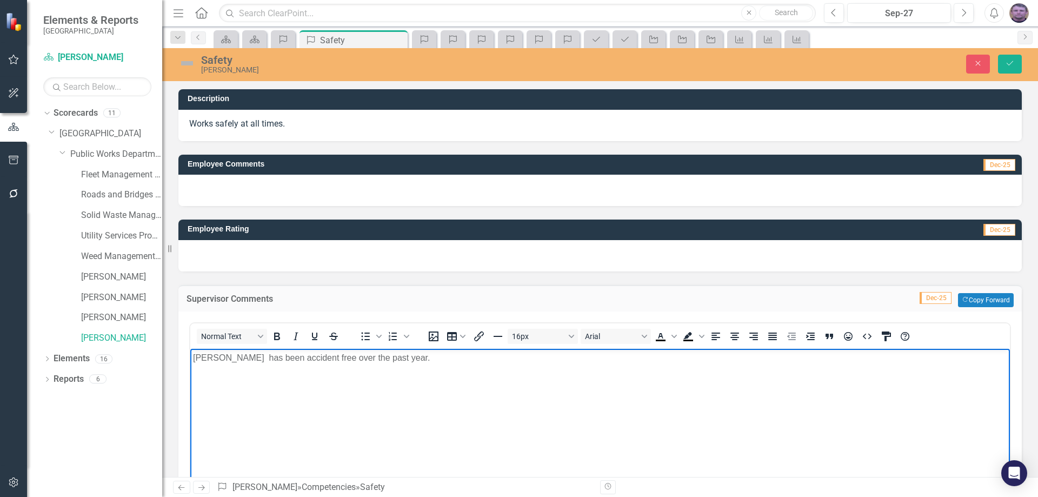
click at [387, 363] on p "Chris has been accident free over the past year." at bounding box center [600, 357] width 814 height 13
click at [387, 358] on p "Chris has been accident free over the past year. he always calm in all machine …" at bounding box center [600, 357] width 814 height 13
click at [1012, 62] on icon "Save" at bounding box center [1010, 63] width 10 height 8
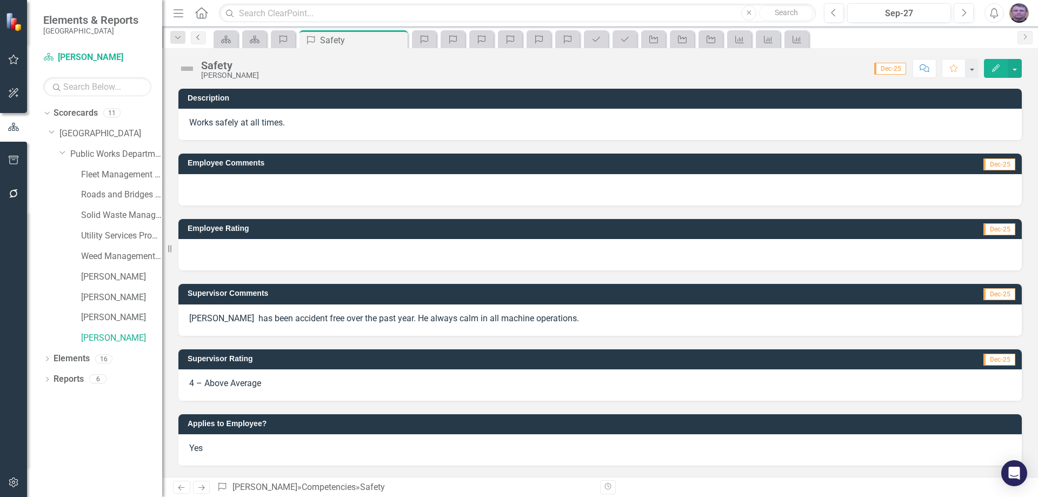
click at [197, 37] on icon "Previous" at bounding box center [198, 37] width 9 height 6
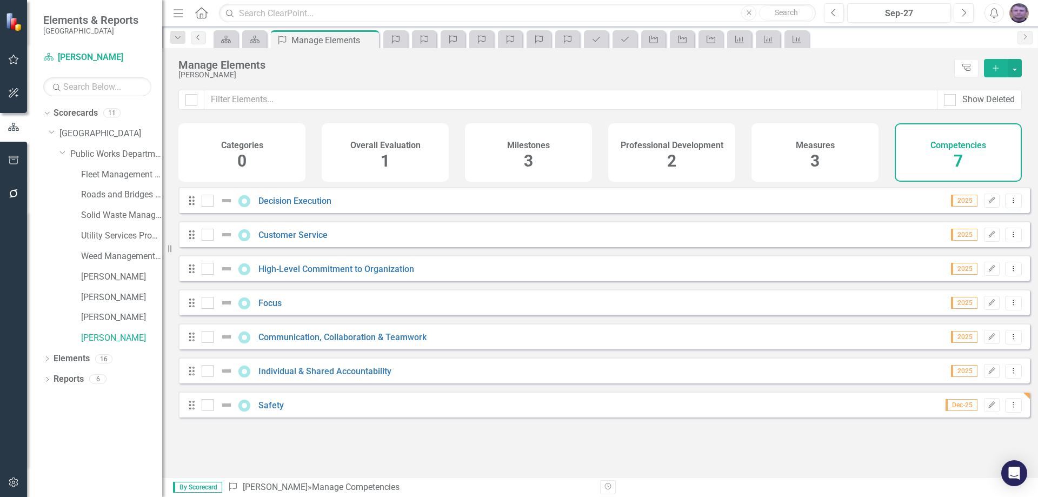
click at [202, 39] on icon "Previous" at bounding box center [198, 37] width 9 height 6
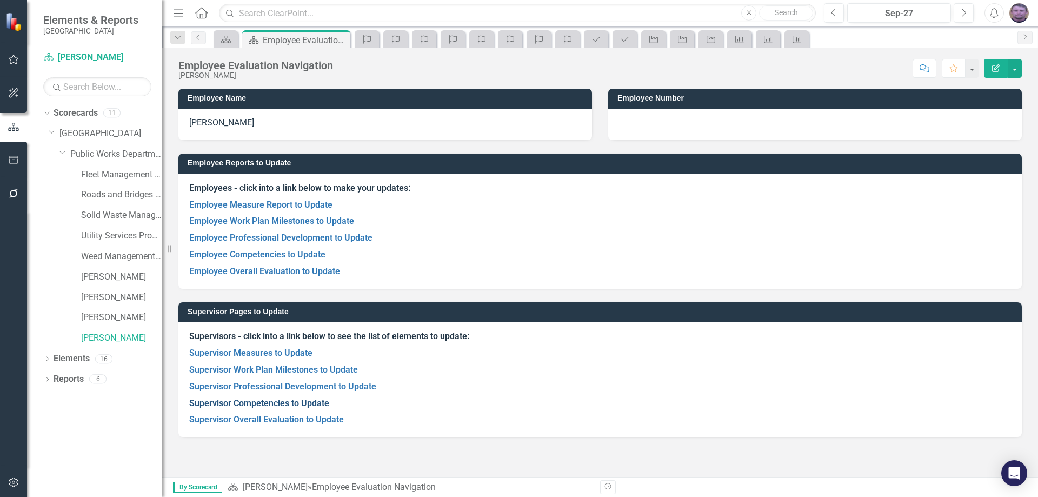
click at [262, 404] on link "Supervisor Competencies to Update" at bounding box center [259, 403] width 140 height 10
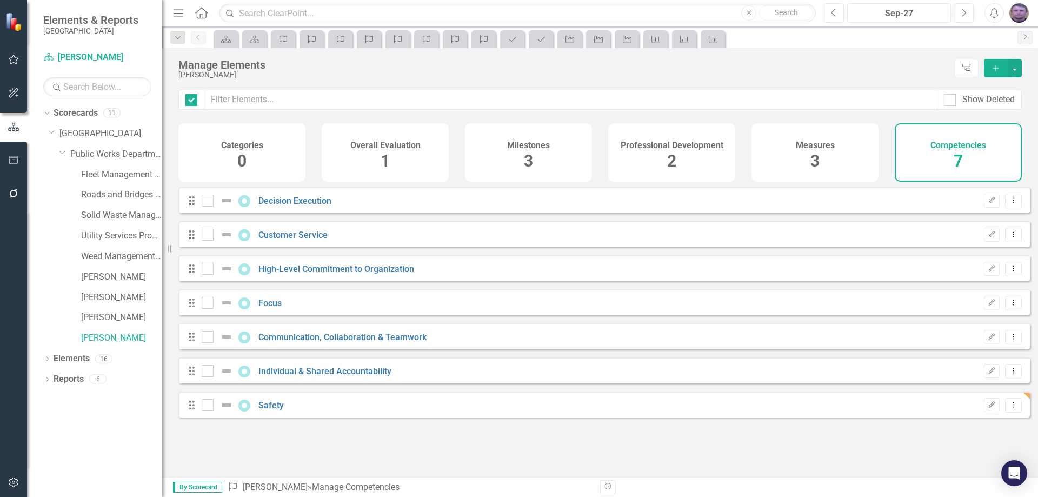
checkbox input "false"
click at [198, 39] on icon at bounding box center [197, 37] width 3 height 5
click at [199, 40] on icon "Previous" at bounding box center [198, 37] width 9 height 6
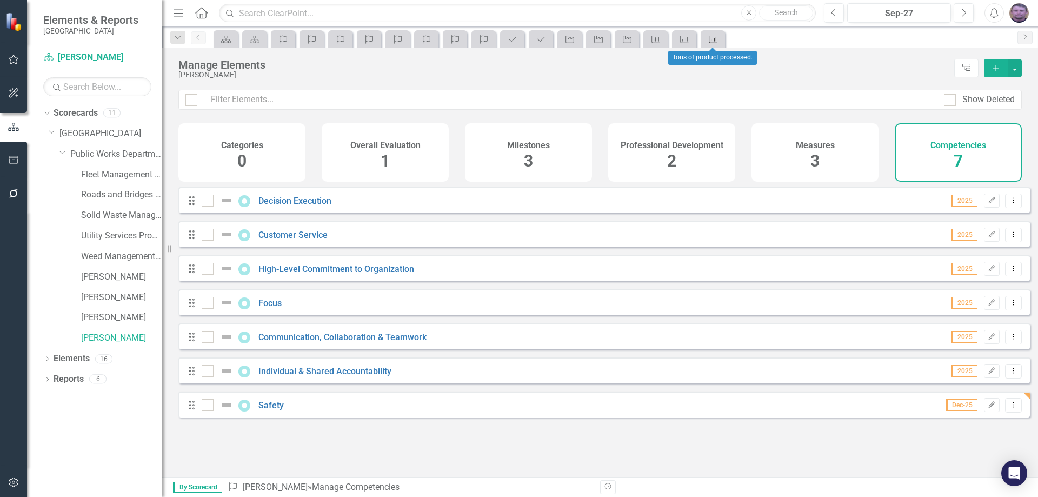
click at [709, 41] on icon at bounding box center [713, 40] width 9 height 8
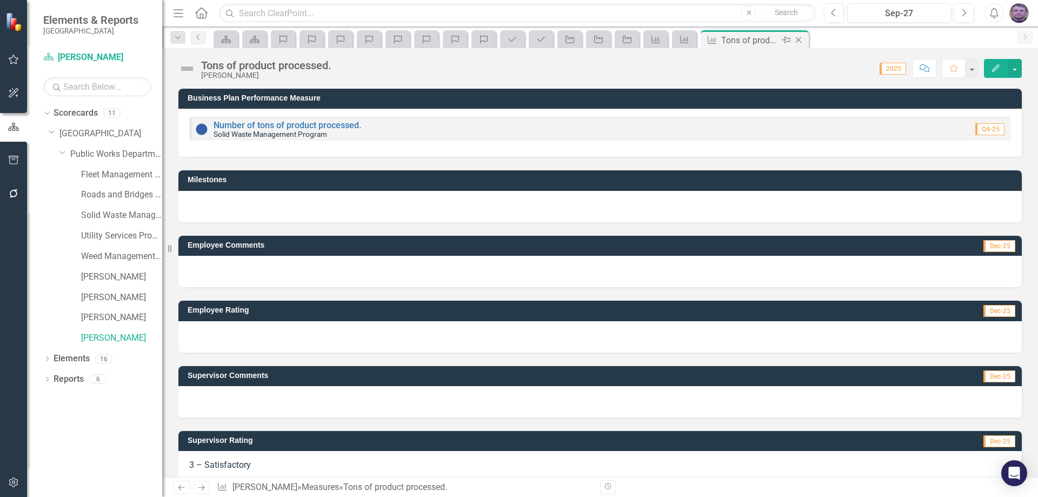
click at [801, 41] on icon "Close" at bounding box center [798, 40] width 11 height 9
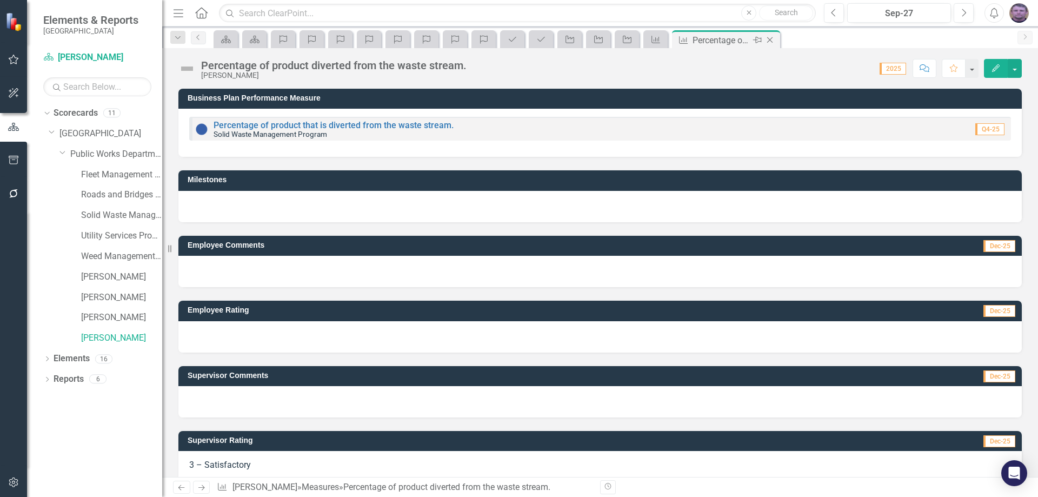
click at [771, 39] on icon "Close" at bounding box center [769, 40] width 11 height 9
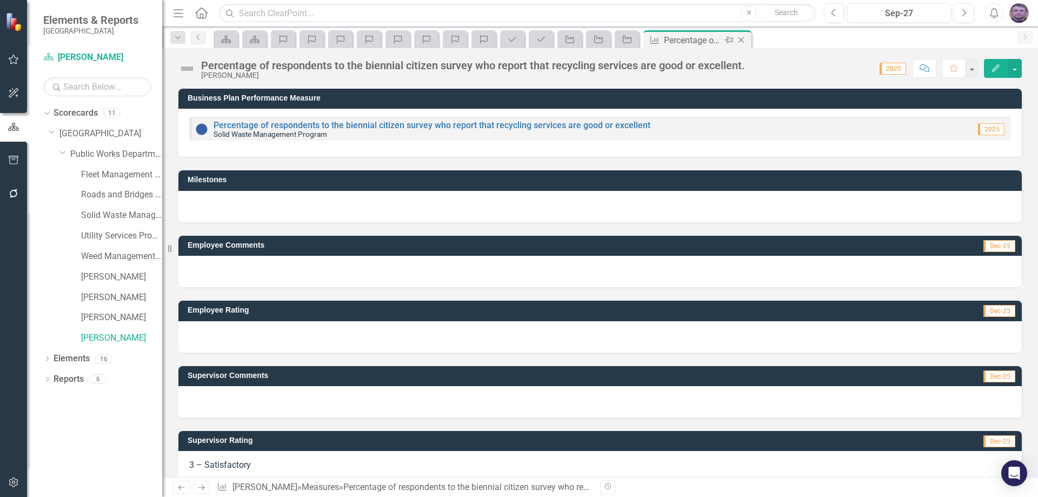
click at [685, 43] on div "Percentage of respondents to the biennial citizen survey who report that recycl…" at bounding box center [693, 41] width 58 height 14
click at [739, 41] on icon "Close" at bounding box center [741, 40] width 11 height 9
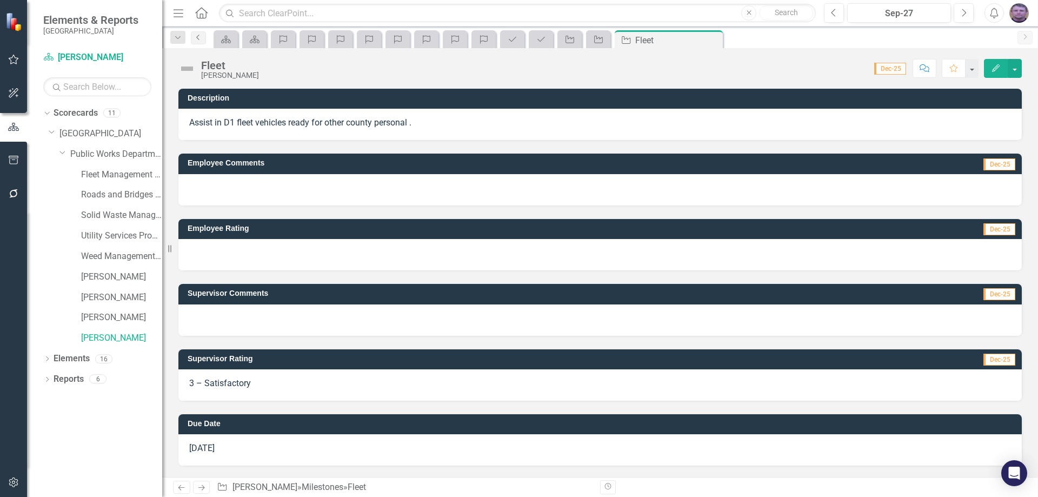
click at [197, 43] on link "Previous" at bounding box center [198, 37] width 15 height 13
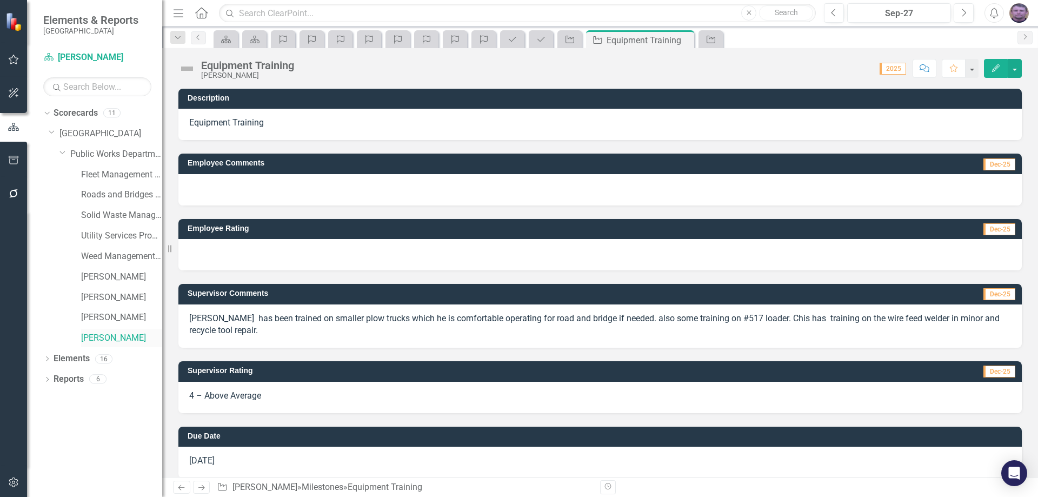
click at [91, 337] on link "[PERSON_NAME]" at bounding box center [121, 338] width 81 height 12
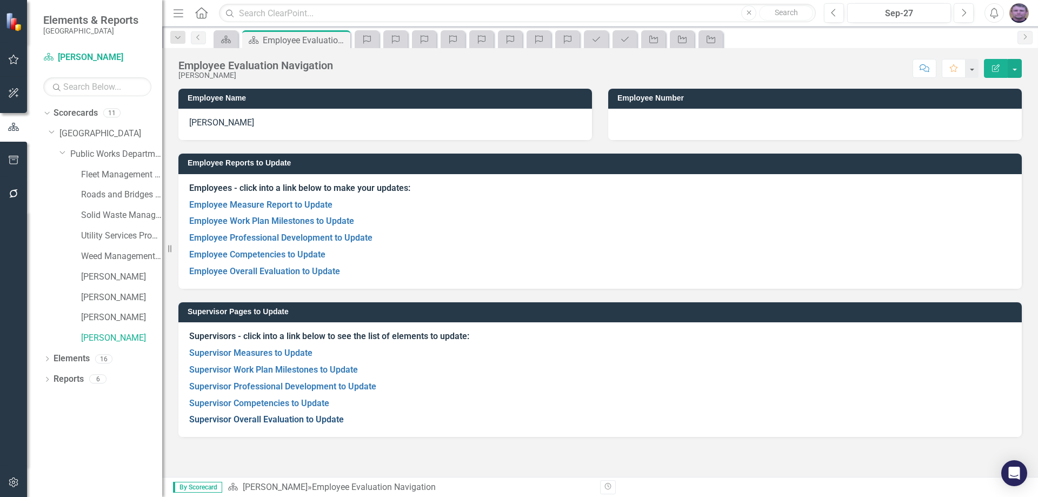
click at [249, 421] on link "Supervisor Overall Evaluation to Update" at bounding box center [266, 419] width 155 height 10
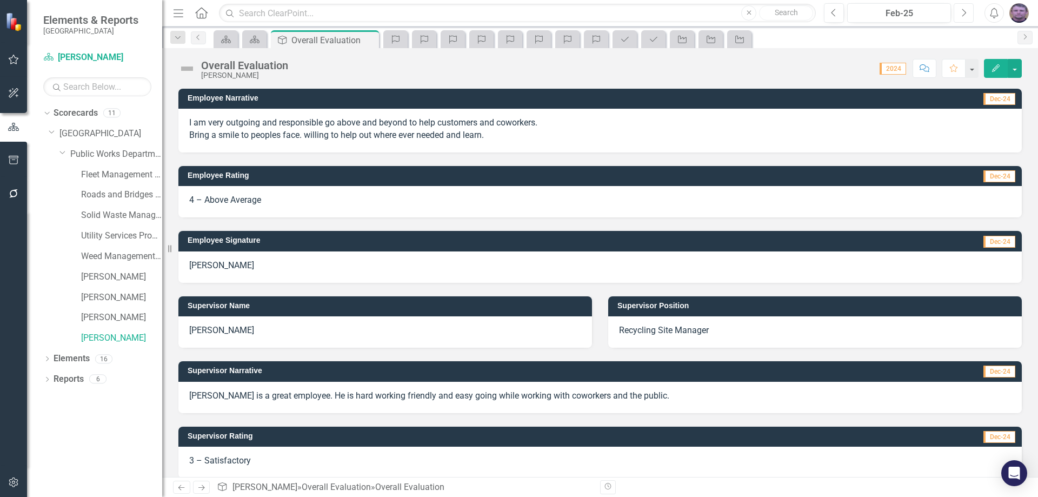
click at [959, 10] on button "Next" at bounding box center [963, 12] width 20 height 19
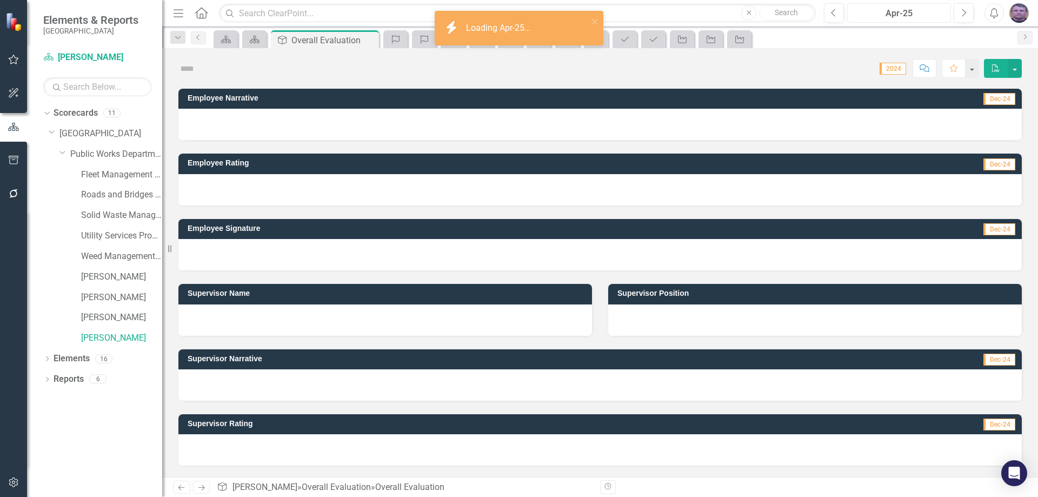
click at [924, 17] on div "Apr-25" at bounding box center [899, 13] width 96 height 13
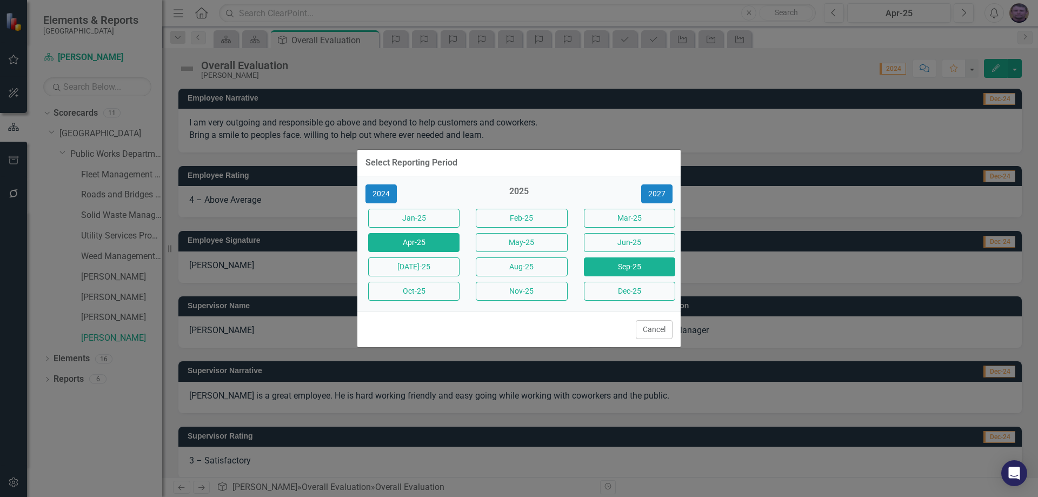
click at [625, 266] on button "Sep-25" at bounding box center [629, 266] width 91 height 19
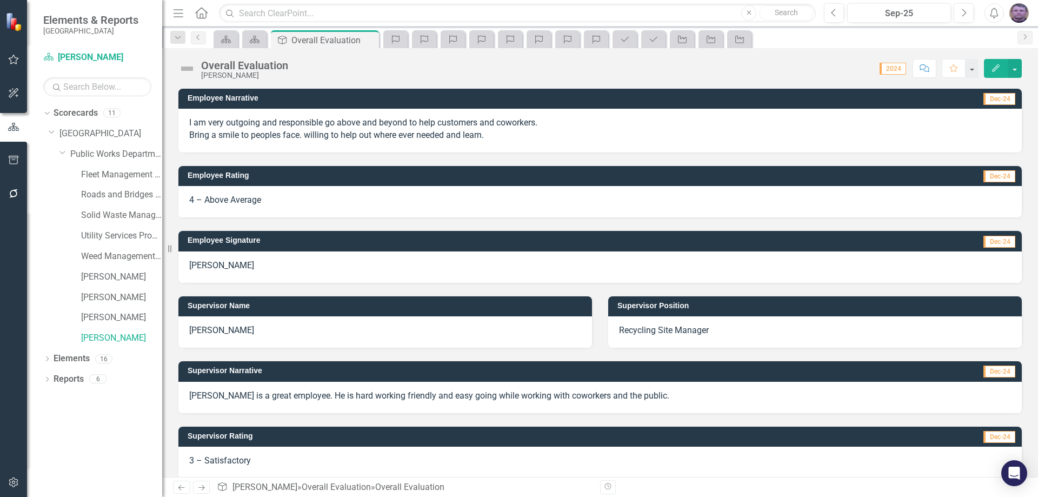
click at [234, 459] on span "3 – Satisfactory" at bounding box center [220, 460] width 62 height 10
click at [215, 460] on span "3 – Satisfactory" at bounding box center [220, 460] width 62 height 10
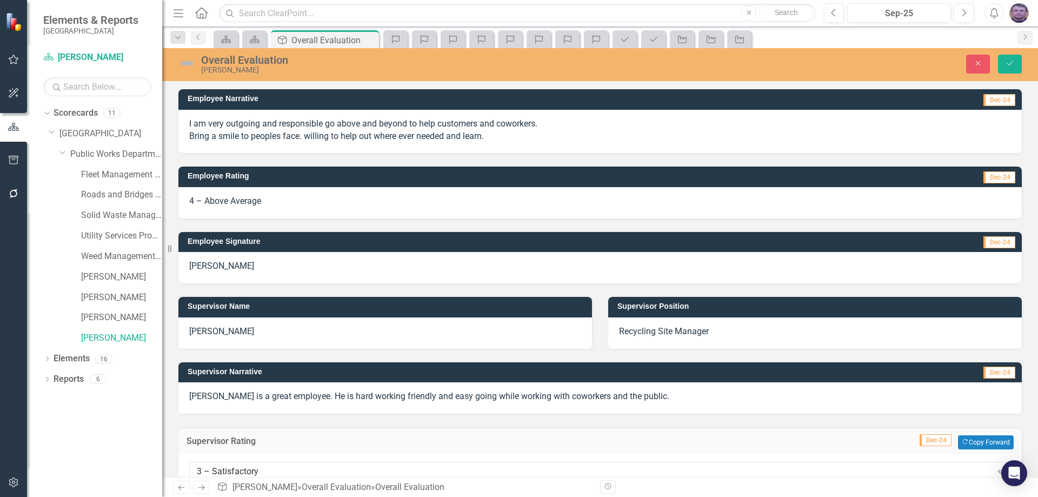
scroll to position [54, 0]
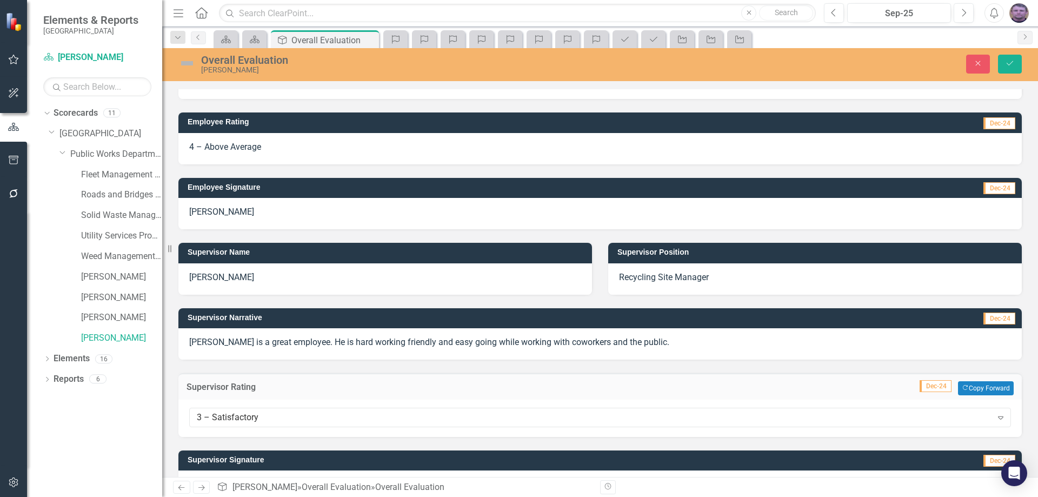
click at [651, 342] on p "Chris is a great employee. He is hard working friendly and easy going while wor…" at bounding box center [600, 342] width 822 height 12
click at [631, 342] on p "Chris is a great employee. He is hard working friendly and easy going while wor…" at bounding box center [600, 342] width 822 height 12
click at [628, 344] on p "Chris is a great employee. He is hard working friendly and easy going while wor…" at bounding box center [600, 342] width 822 height 12
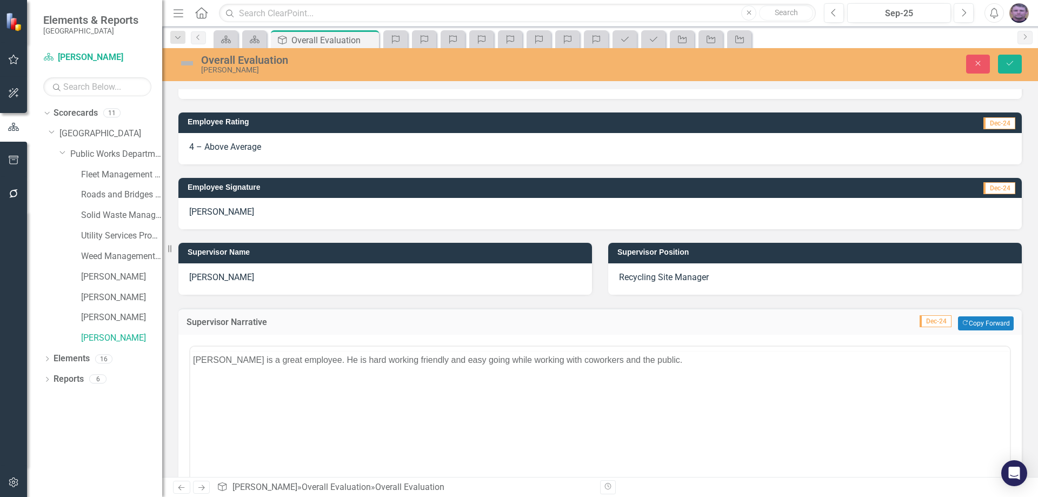
scroll to position [0, 0]
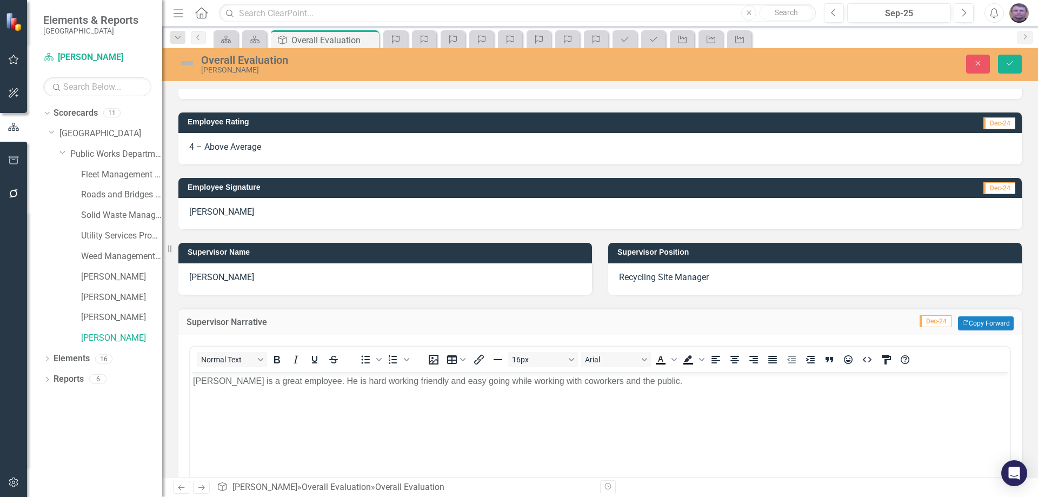
click at [637, 387] on body "Chris is a great employee. He is hard working friendly and easy going while wor…" at bounding box center [599, 452] width 819 height 162
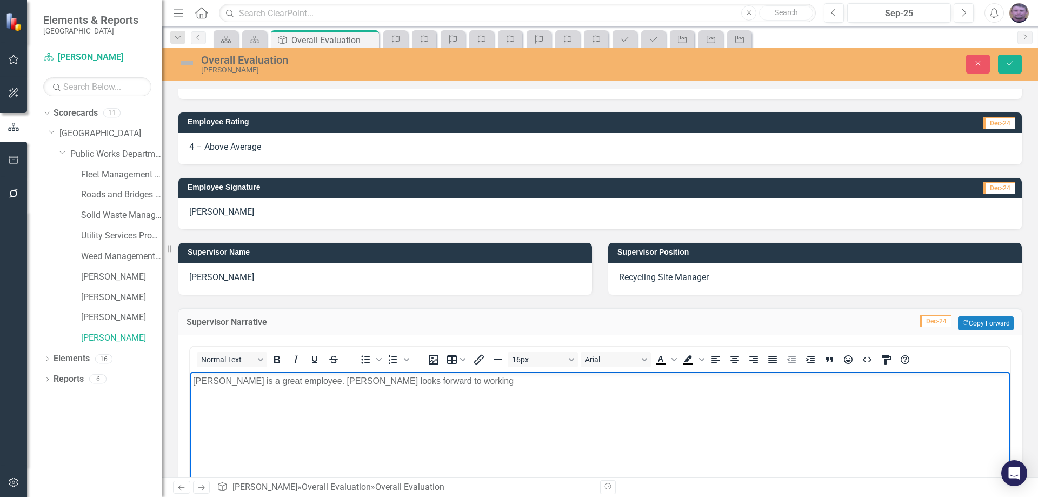
drag, startPoint x: 414, startPoint y: 384, endPoint x: 431, endPoint y: 377, distance: 18.7
click at [414, 383] on p "Chris is a great employee. Matt looks forward to working" at bounding box center [600, 380] width 814 height 13
click at [508, 383] on p "Chris is a great employee. Matt looks forward to working with him and bettering" at bounding box center [600, 380] width 814 height 13
click at [446, 381] on p "Chris is a great employee. Matt looks forward to working with him and" at bounding box center [600, 380] width 814 height 13
click at [462, 378] on p "Chris is a great employee. Matt looks forward to working with and" at bounding box center [600, 380] width 814 height 13
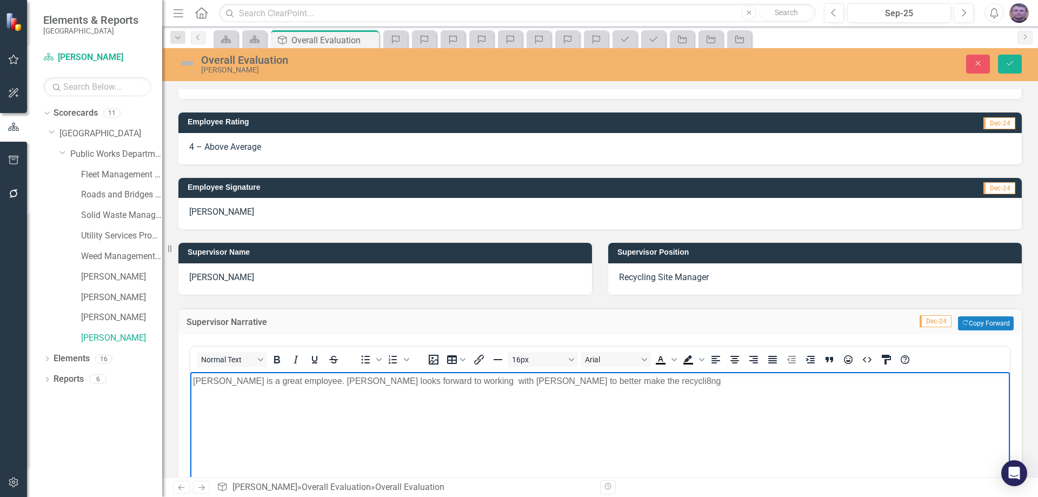
click at [555, 379] on p "Chris is a great employee. Matt looks forward to working with Chris to better m…" at bounding box center [600, 380] width 814 height 13
click at [530, 381] on p "Chris is a great employee. Matt looks forward to working with Chris to better m…" at bounding box center [600, 380] width 814 height 13
click at [748, 382] on p "Chris is a great employee. Matt looks forward to working with Chris to better m…" at bounding box center [600, 380] width 814 height 13
click at [779, 379] on p "Chris is a great employee. Matt looks forward to working with Chris to better m…" at bounding box center [600, 380] width 814 height 13
drag, startPoint x: 655, startPoint y: 381, endPoint x: 968, endPoint y: 370, distance: 312.6
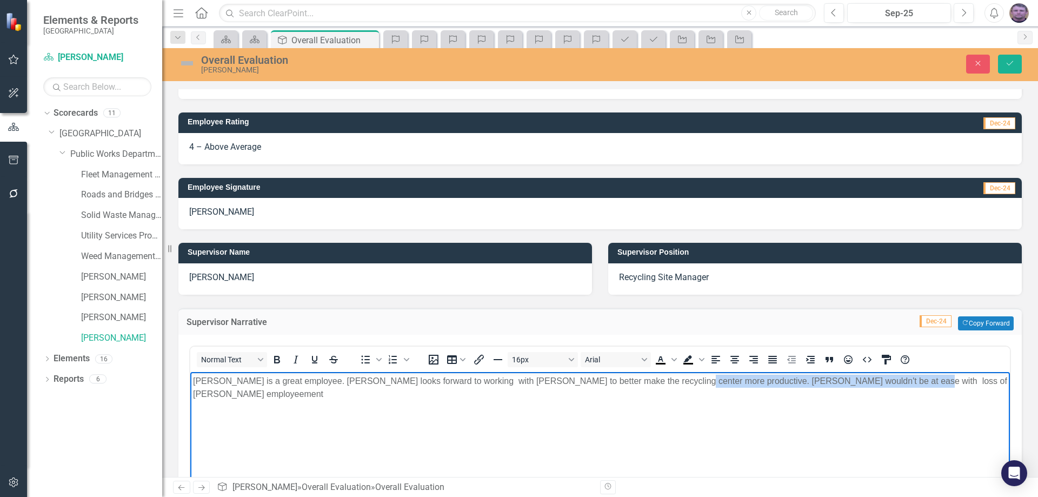
click at [968, 371] on html "Chris is a great employee. Matt looks forward to working with Chris to better m…" at bounding box center [599, 452] width 819 height 162
click at [649, 380] on p "Chris is a great employee. Matt looks forward to working with Chris to better m…" at bounding box center [600, 380] width 814 height 13
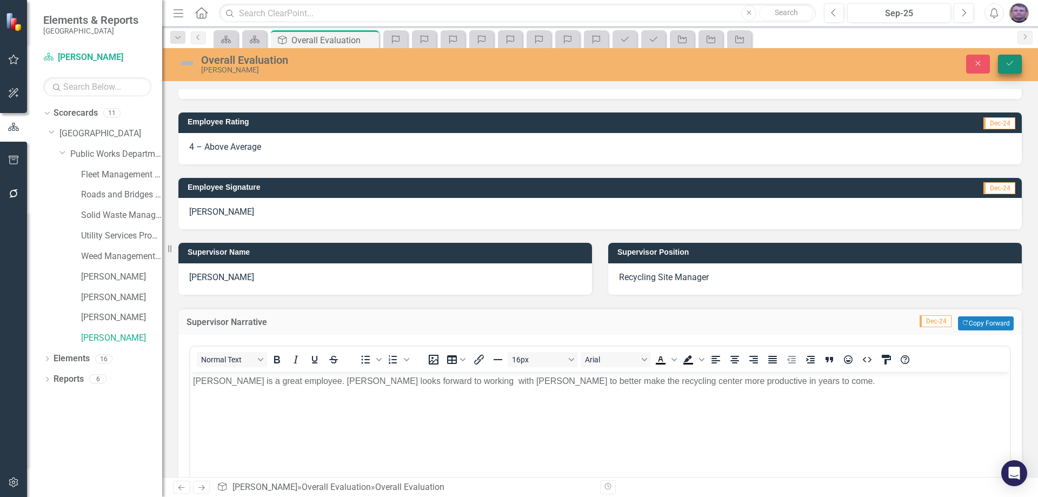
click at [1016, 68] on button "Save" at bounding box center [1010, 64] width 24 height 19
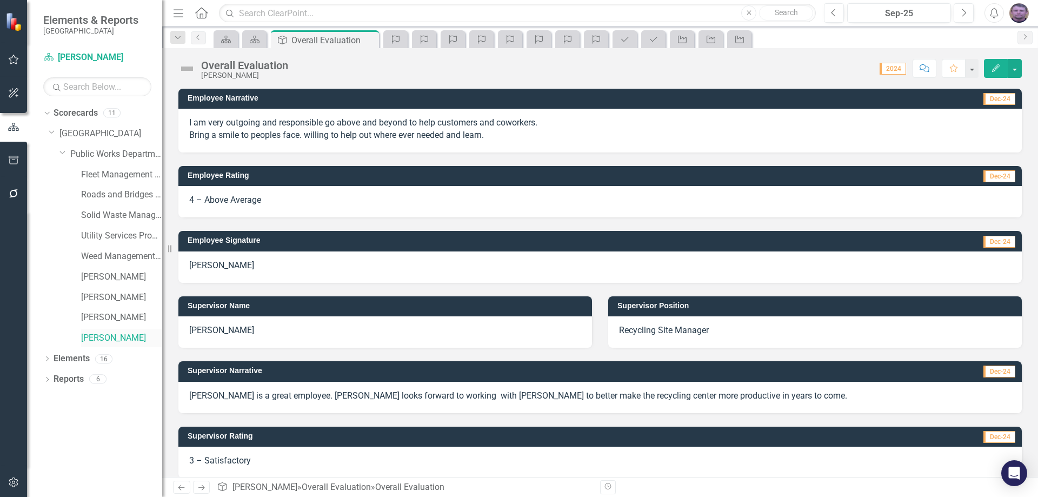
click at [102, 339] on link "[PERSON_NAME]" at bounding box center [121, 338] width 81 height 12
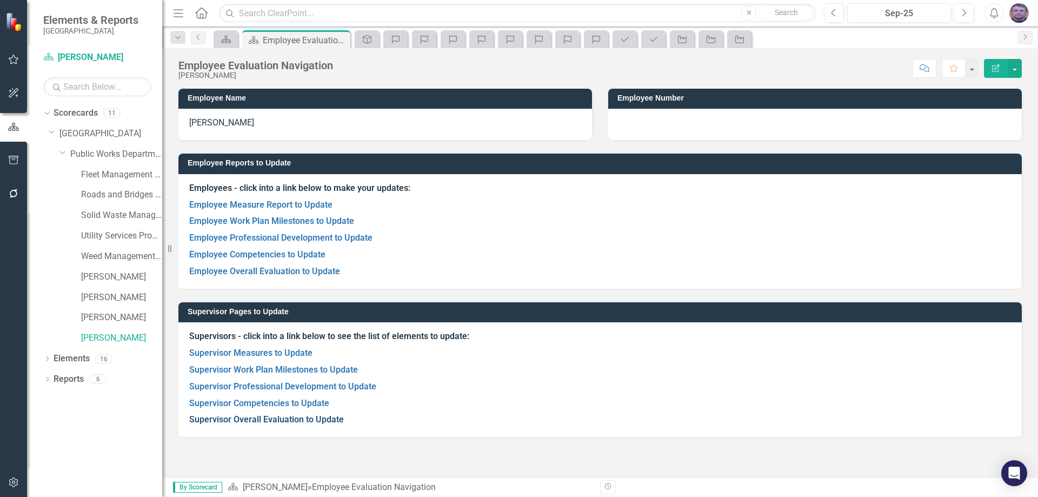
click at [271, 420] on link "Supervisor Overall Evaluation to Update" at bounding box center [266, 419] width 155 height 10
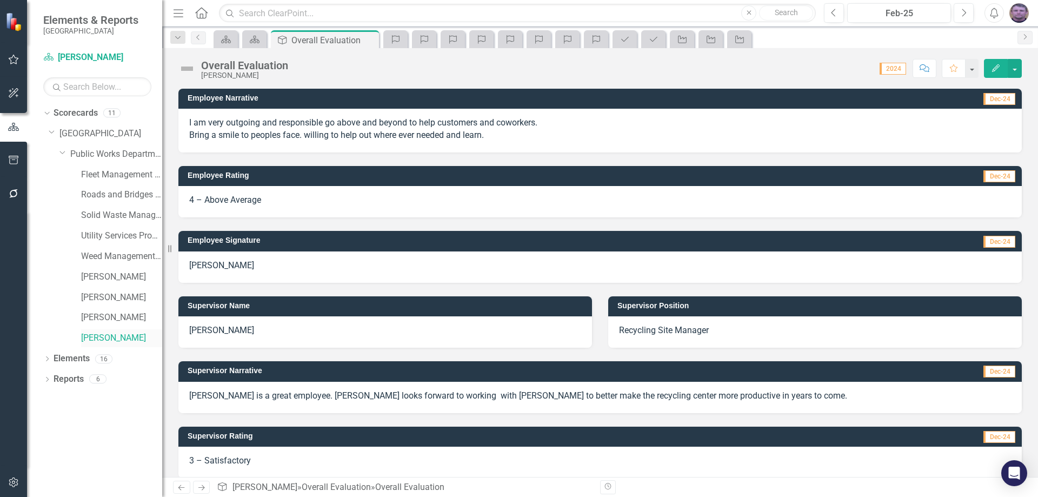
click at [104, 336] on link "[PERSON_NAME]" at bounding box center [121, 338] width 81 height 12
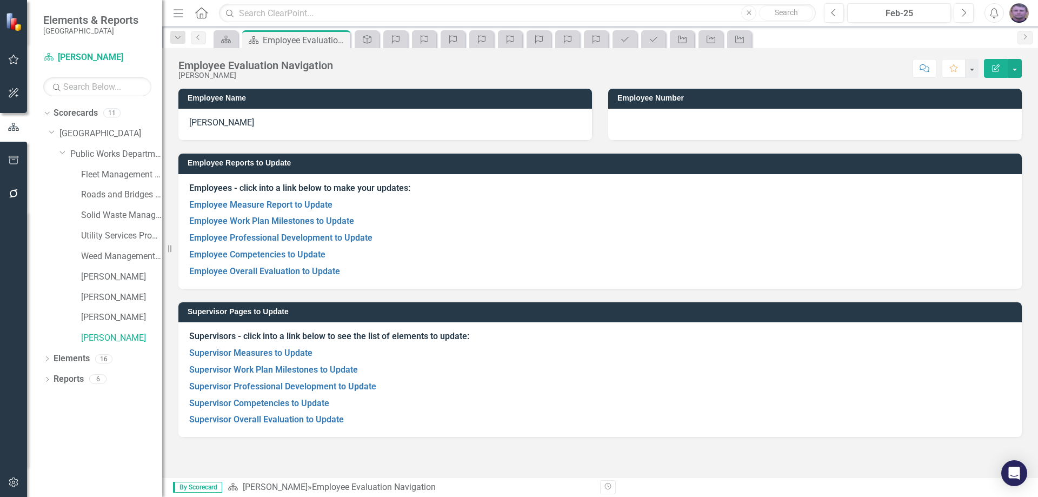
click at [999, 70] on icon "Edit Report" at bounding box center [996, 68] width 10 height 8
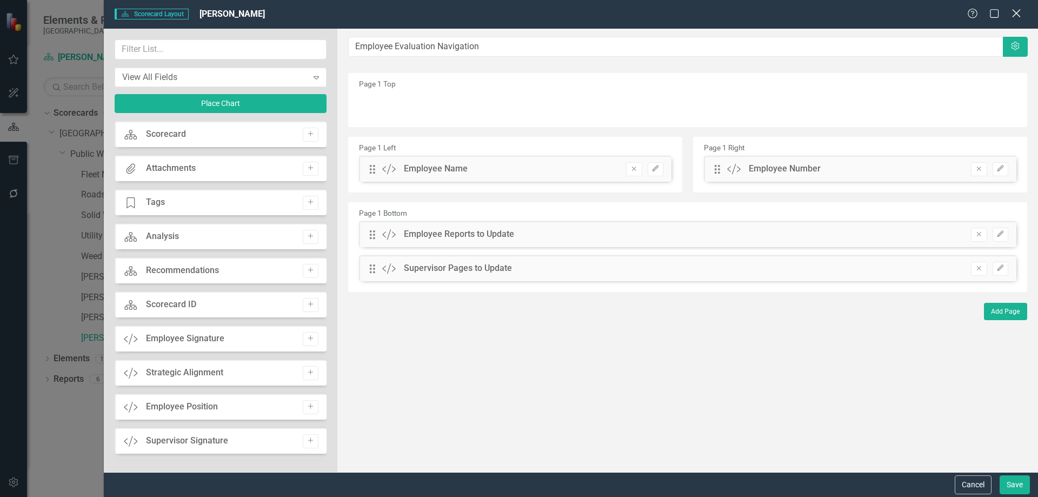
click at [1022, 15] on icon "Close" at bounding box center [1016, 13] width 14 height 10
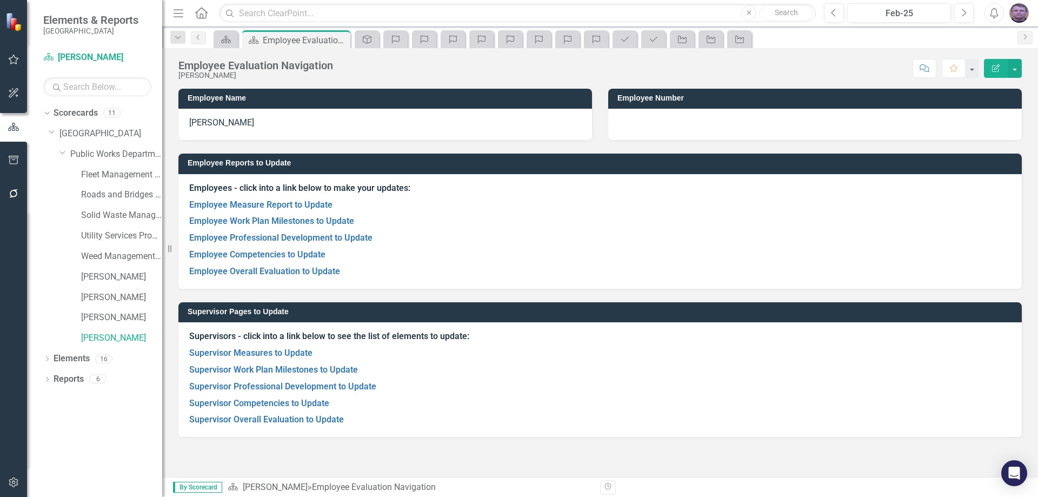
click at [991, 65] on icon "Edit Report" at bounding box center [996, 68] width 10 height 8
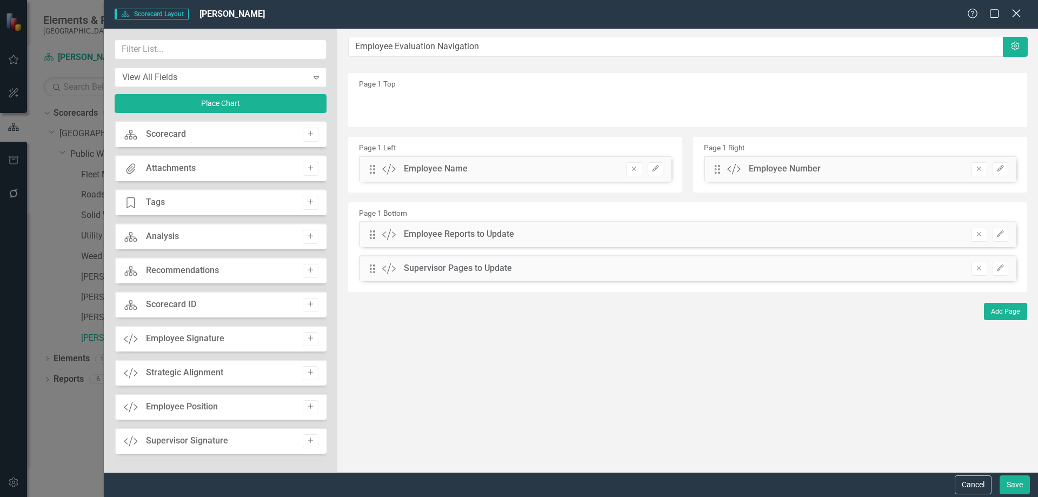
click at [1017, 12] on icon at bounding box center [1016, 13] width 8 height 8
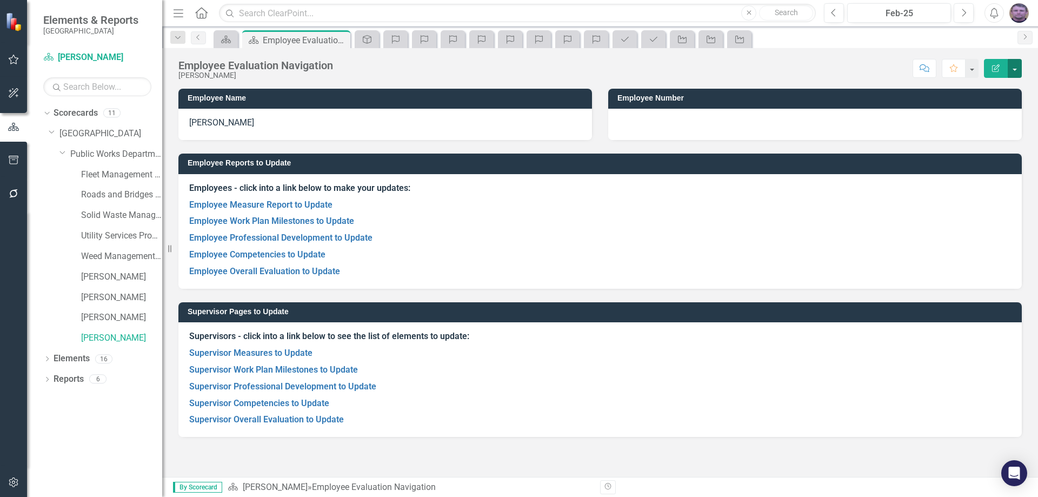
click at [1017, 68] on button "button" at bounding box center [1015, 68] width 14 height 19
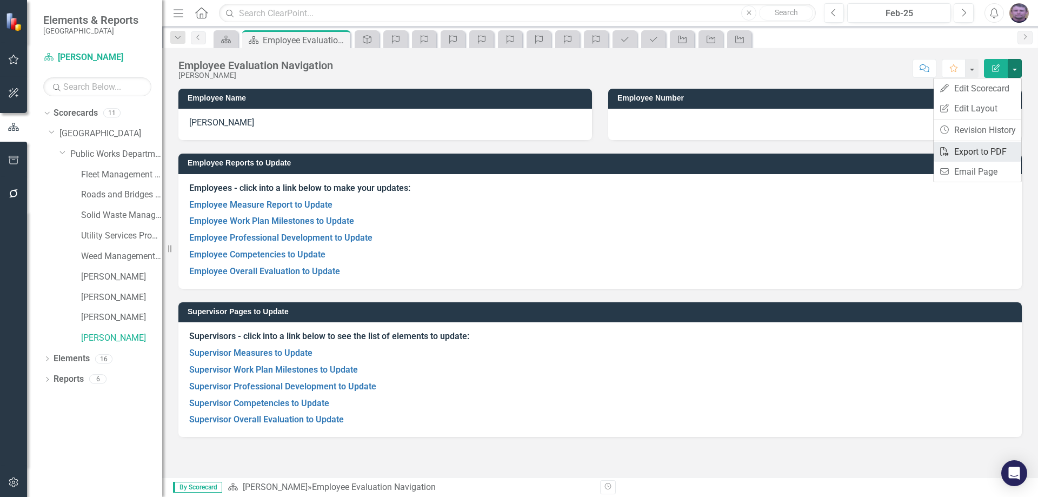
click at [968, 150] on link "PDF Export to PDF" at bounding box center [977, 152] width 88 height 20
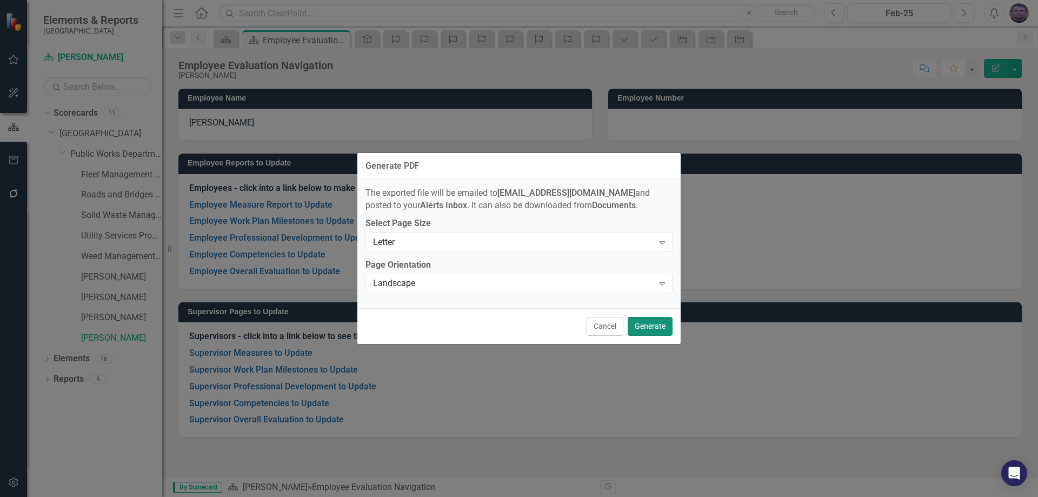
click at [648, 328] on button "Generate" at bounding box center [650, 326] width 45 height 19
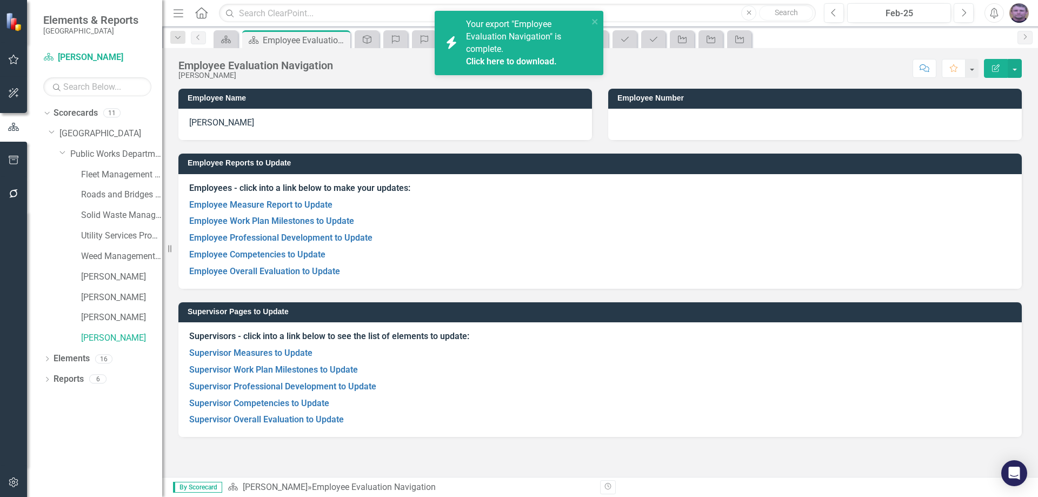
click at [491, 60] on link "Click here to download." at bounding box center [511, 61] width 91 height 10
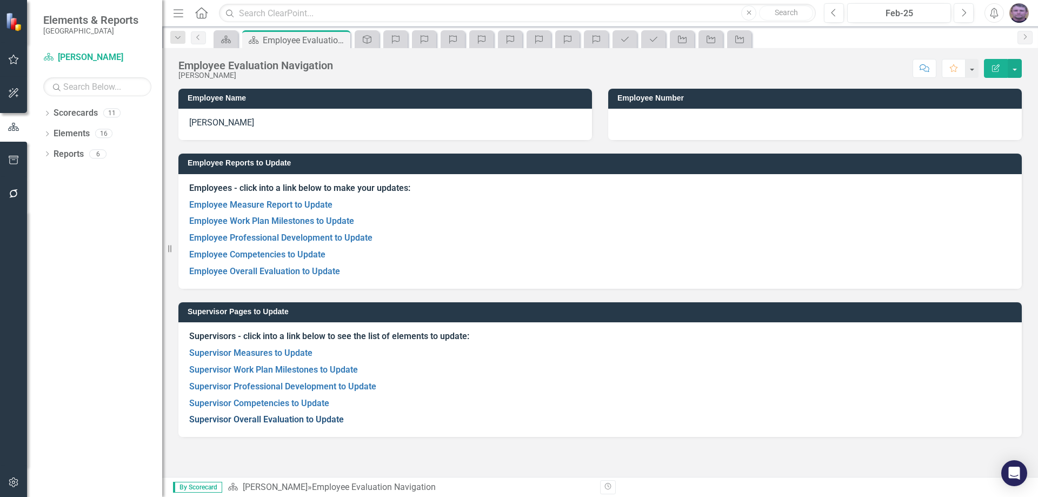
click at [242, 419] on link "Supervisor Overall Evaluation to Update" at bounding box center [266, 419] width 155 height 10
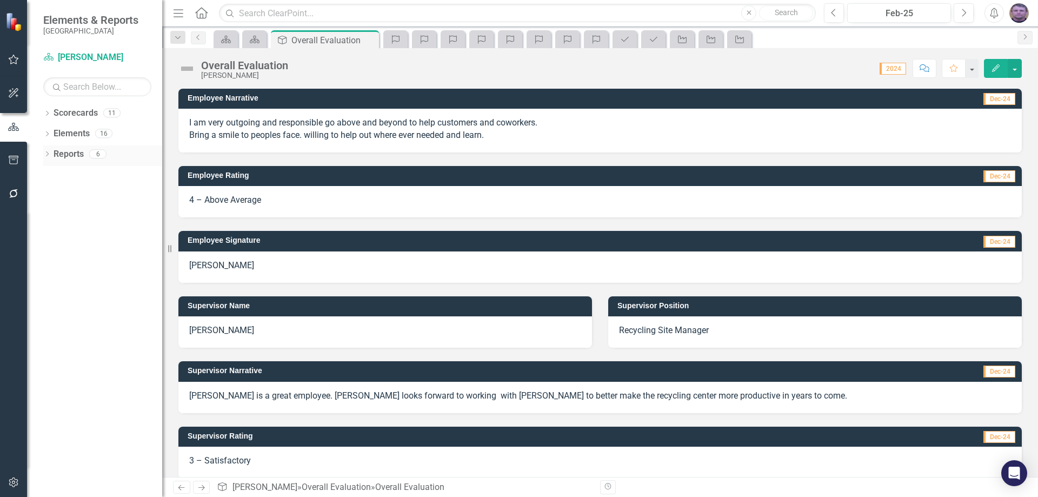
click at [57, 156] on link "Reports" at bounding box center [69, 154] width 30 height 12
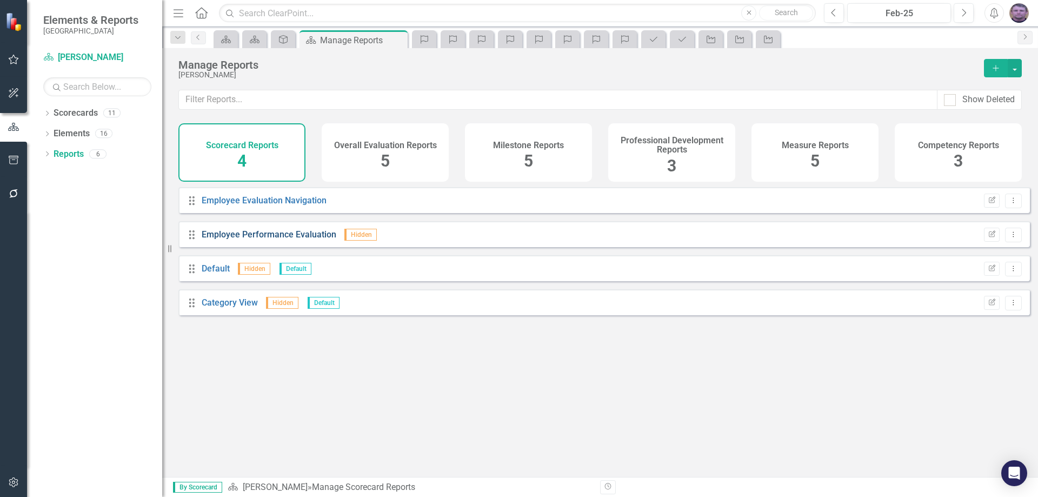
click at [312, 239] on link "Employee Performance Evaluation" at bounding box center [269, 234] width 135 height 10
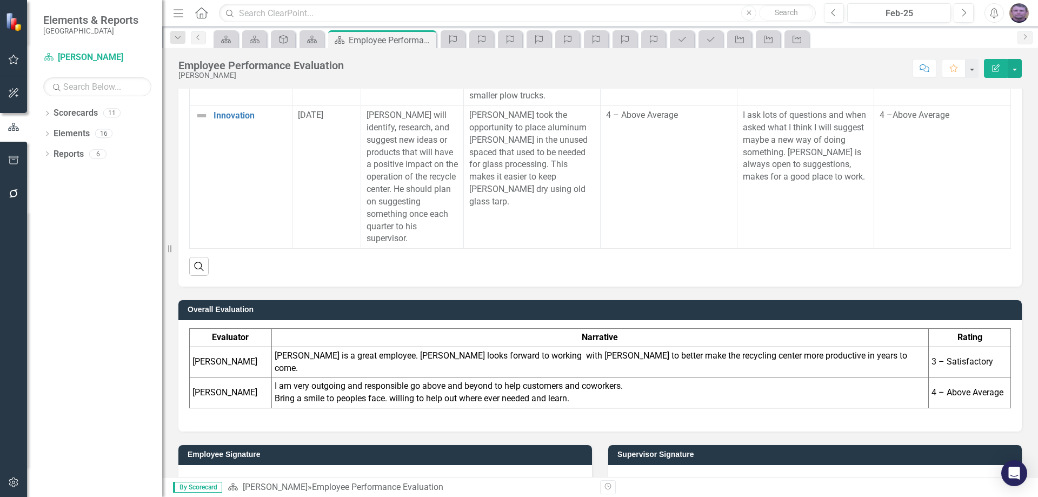
scroll to position [1508, 0]
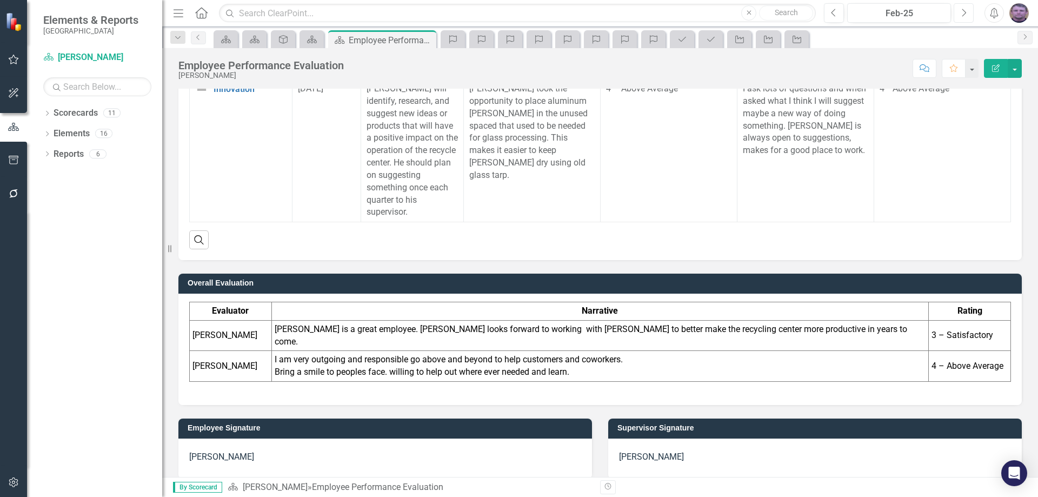
click at [965, 15] on icon "Next" at bounding box center [964, 13] width 6 height 10
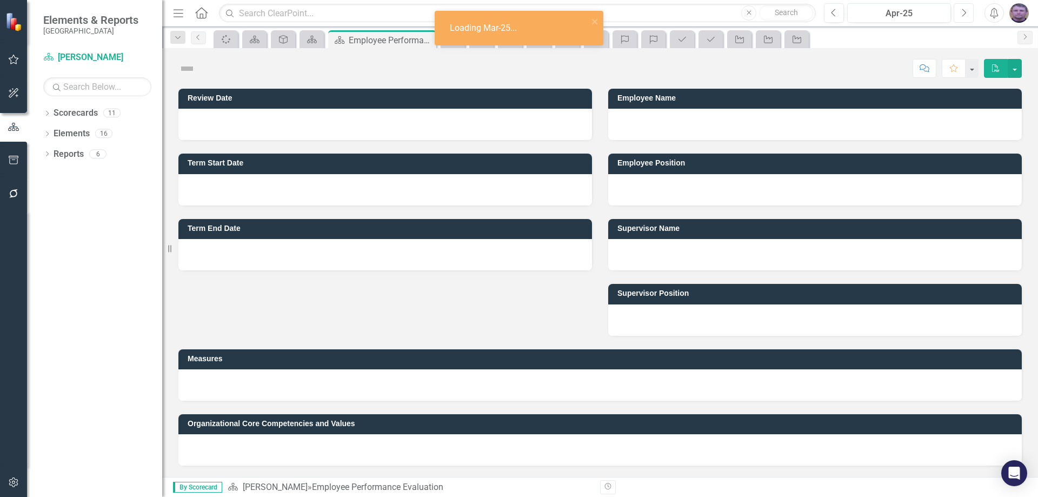
click at [965, 15] on icon "Next" at bounding box center [964, 13] width 6 height 10
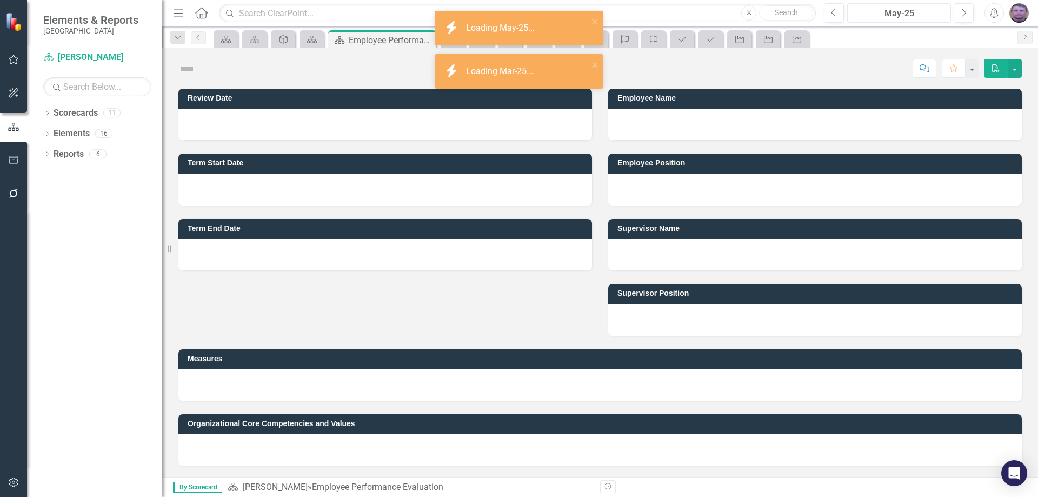
click at [903, 15] on div "May-25" at bounding box center [899, 13] width 96 height 13
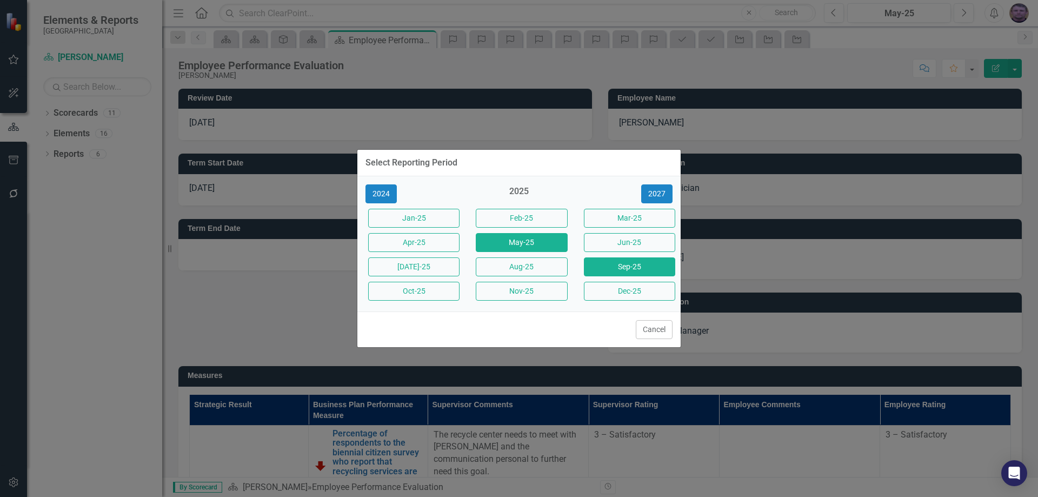
drag, startPoint x: 616, startPoint y: 266, endPoint x: 621, endPoint y: 262, distance: 6.9
click at [621, 262] on button "Sep-25" at bounding box center [629, 266] width 91 height 19
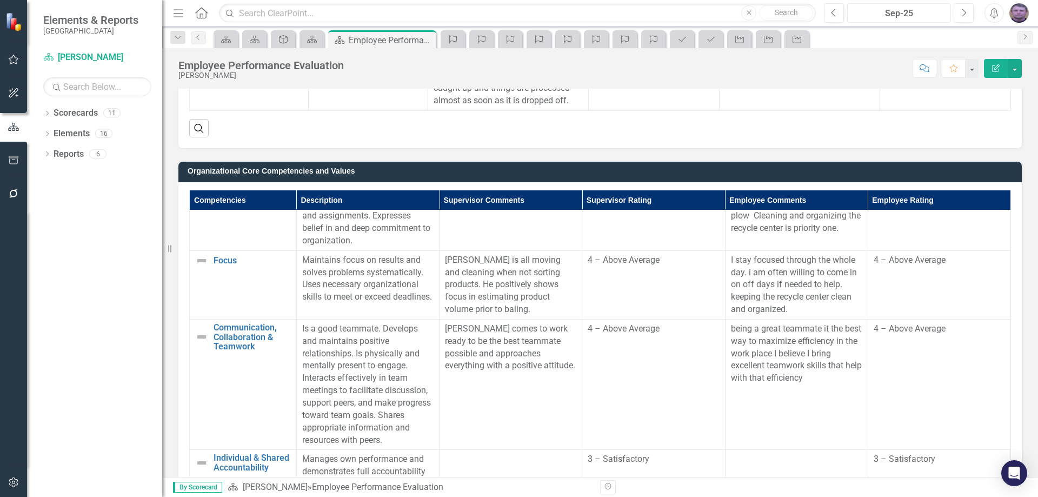
scroll to position [290, 0]
click at [915, 18] on div "Sep-25" at bounding box center [899, 13] width 96 height 13
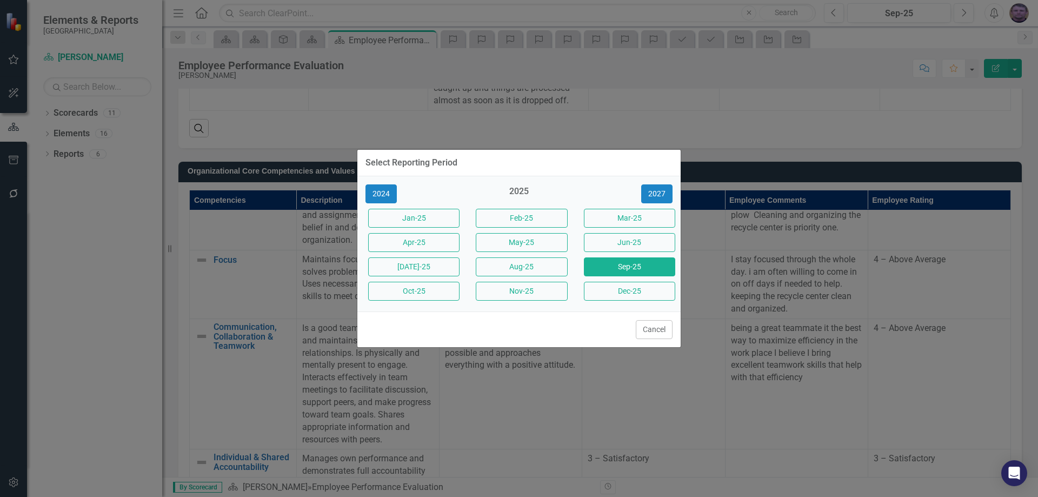
click at [525, 193] on div "2025" at bounding box center [518, 194] width 91 height 18
click at [524, 189] on div "2025" at bounding box center [518, 194] width 91 height 18
click at [614, 270] on button "Sep-25" at bounding box center [629, 266] width 91 height 19
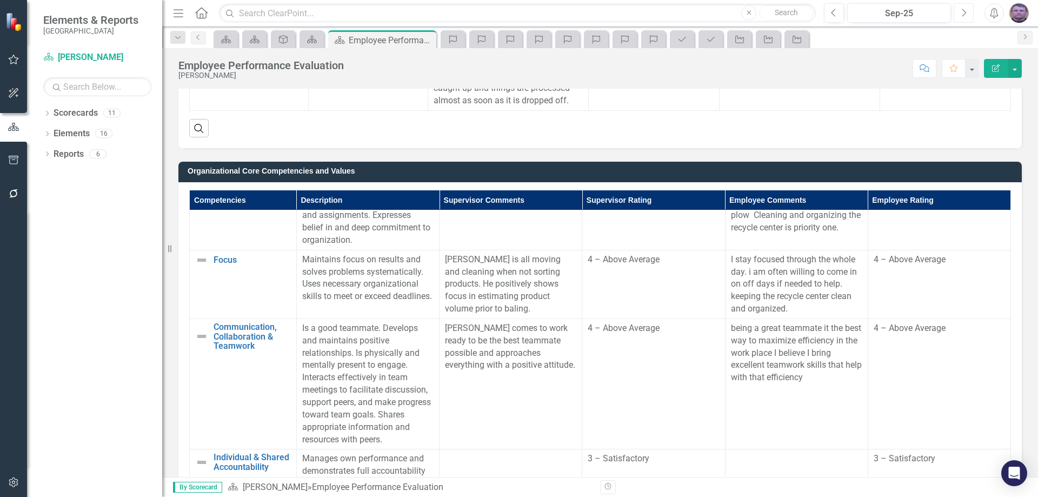
click at [967, 10] on button "Next" at bounding box center [963, 12] width 20 height 19
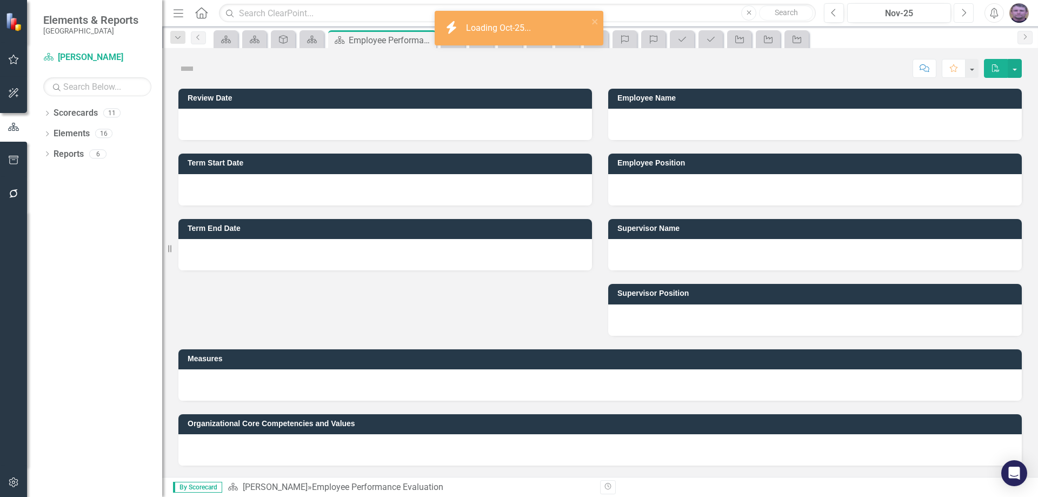
click at [967, 10] on button "Next" at bounding box center [963, 12] width 20 height 19
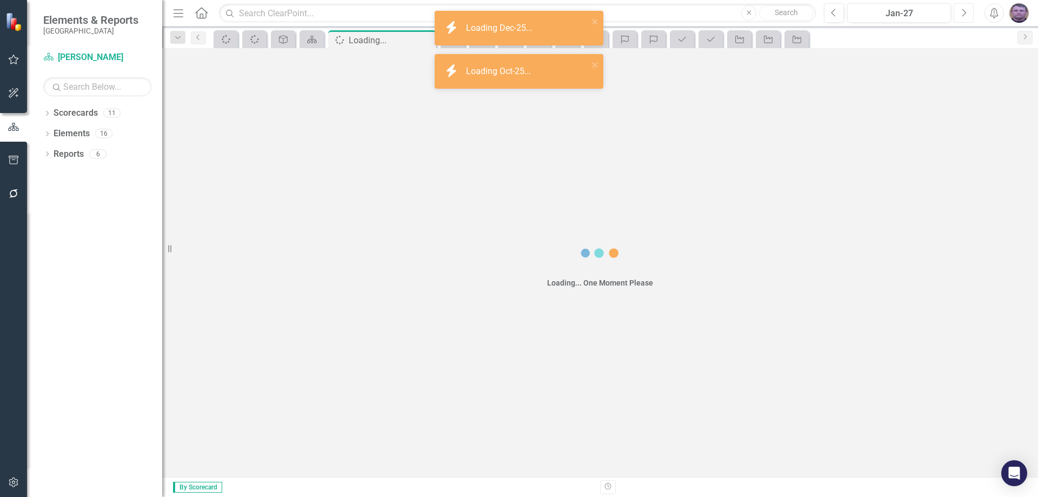
click at [967, 10] on button "Next" at bounding box center [963, 12] width 20 height 19
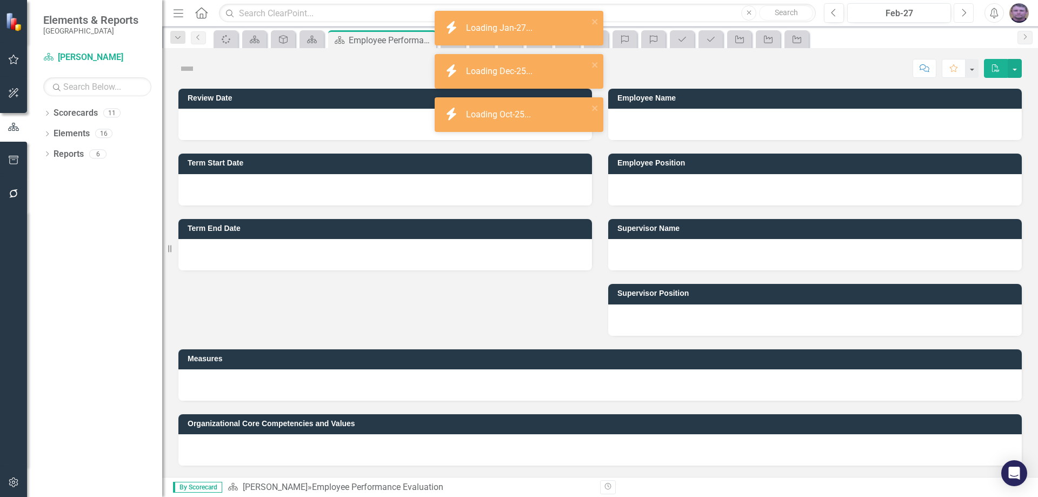
click at [967, 10] on button "Next" at bounding box center [963, 12] width 20 height 19
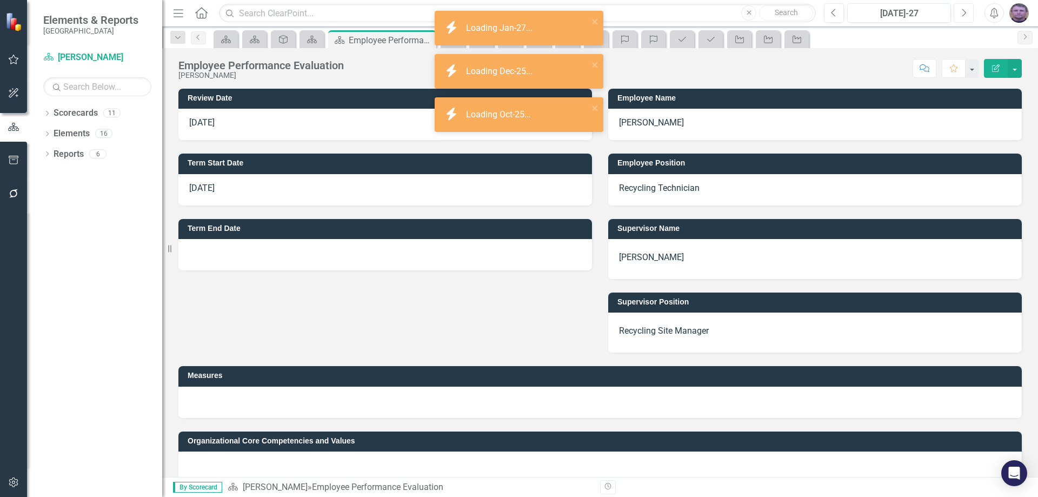
click at [967, 10] on button "Next" at bounding box center [963, 12] width 20 height 19
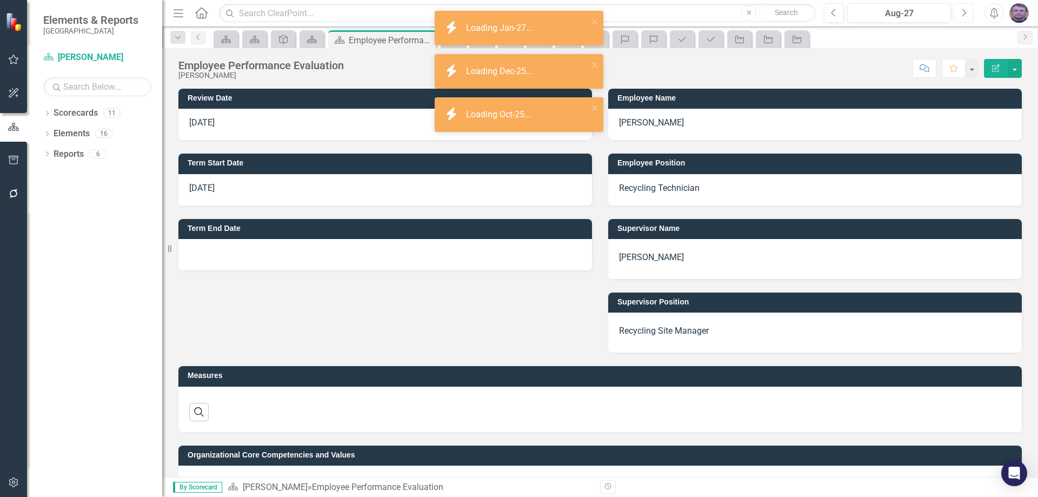
click at [967, 10] on button "Next" at bounding box center [963, 12] width 20 height 19
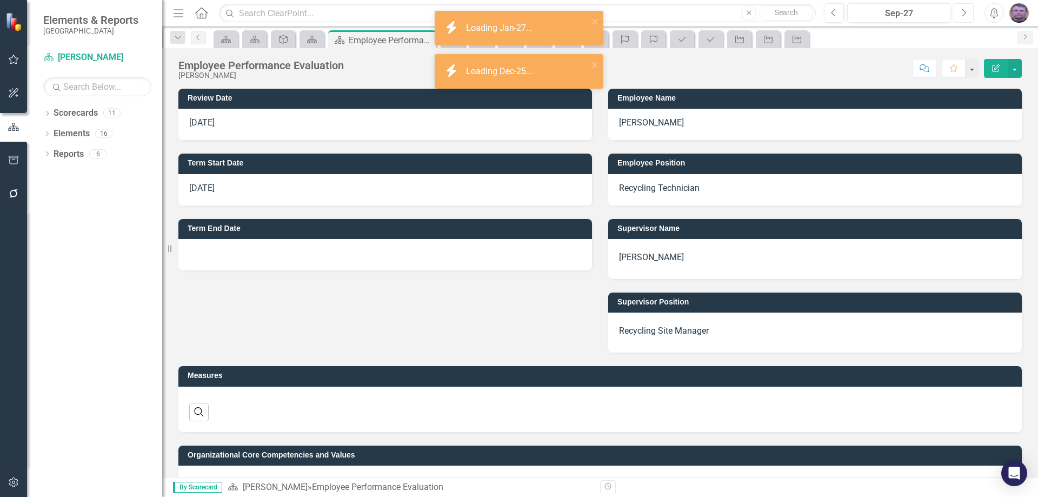
click at [967, 10] on button "Next" at bounding box center [963, 12] width 20 height 19
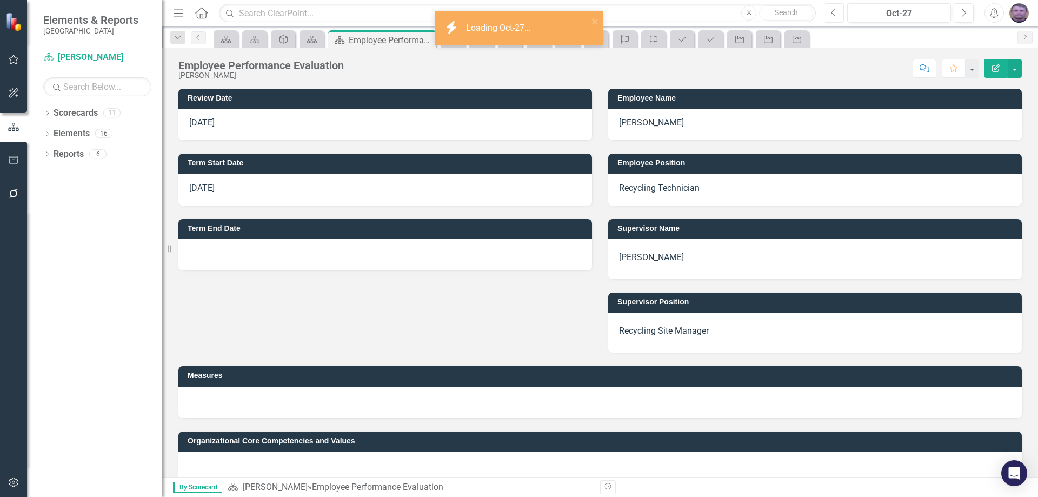
click at [838, 14] on button "Previous" at bounding box center [834, 12] width 20 height 19
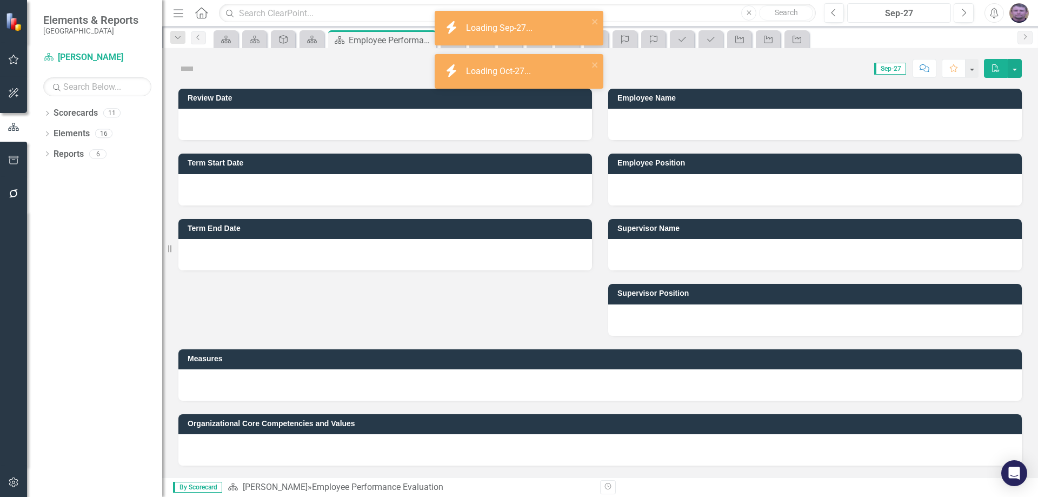
click at [895, 14] on div "Sep-27" at bounding box center [899, 13] width 96 height 13
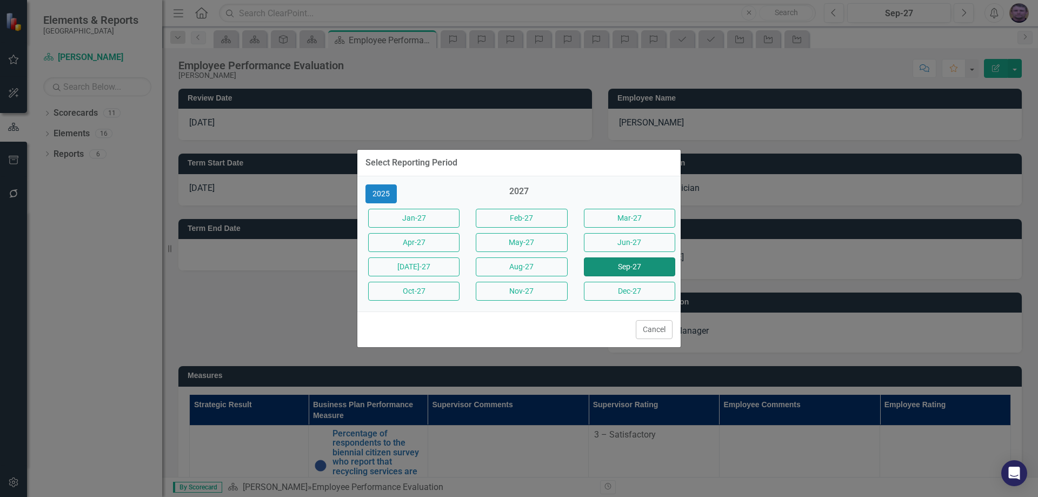
click at [594, 265] on button "Sep-27" at bounding box center [629, 266] width 91 height 19
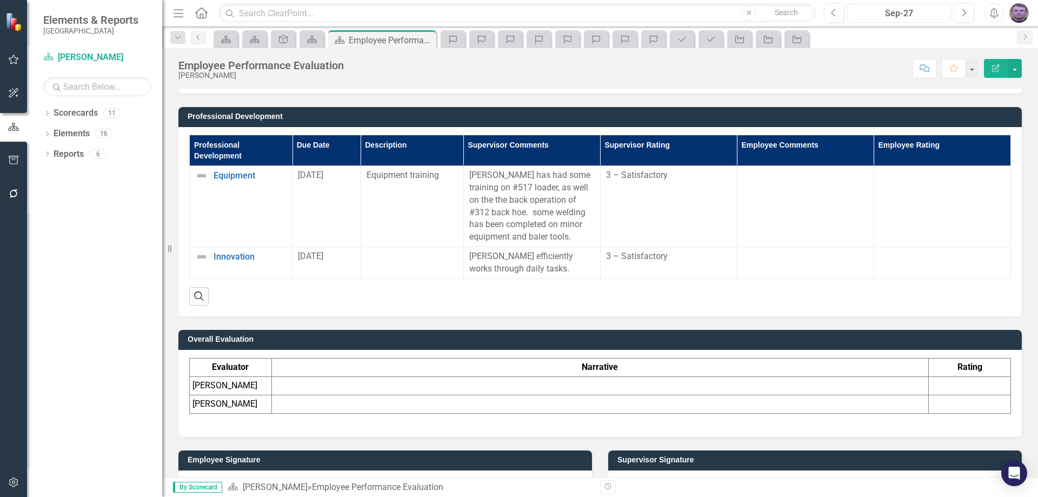
scroll to position [1399, 0]
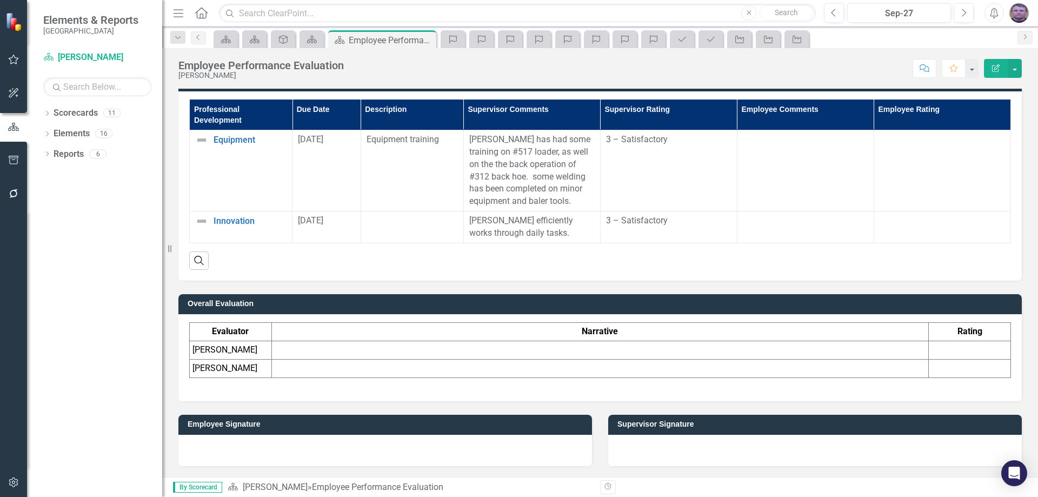
click at [324, 365] on td at bounding box center [599, 368] width 657 height 18
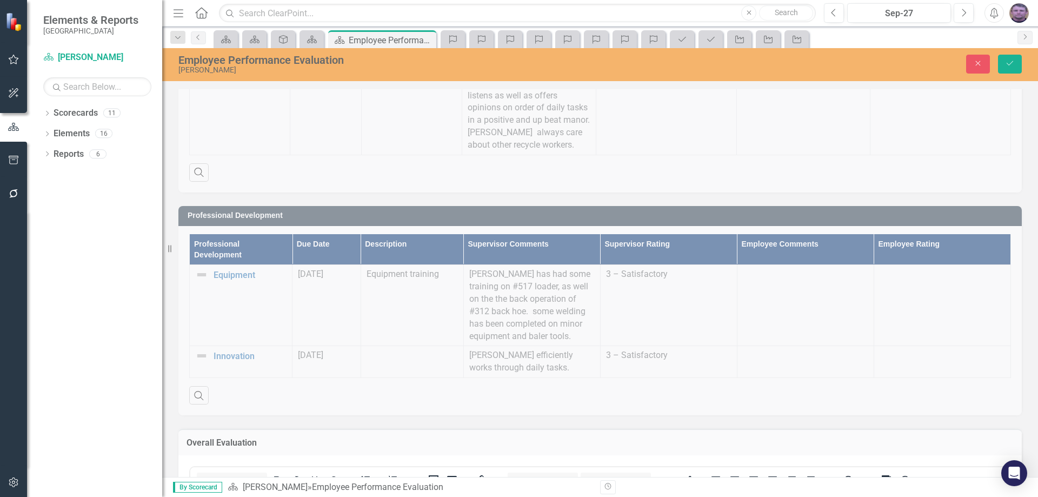
scroll to position [1252, 0]
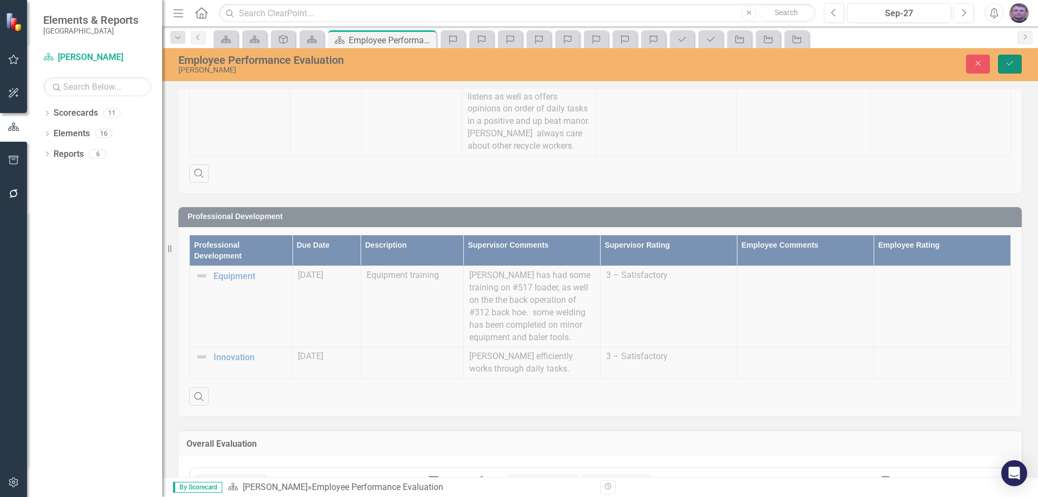
click at [1008, 66] on icon "Save" at bounding box center [1010, 63] width 10 height 8
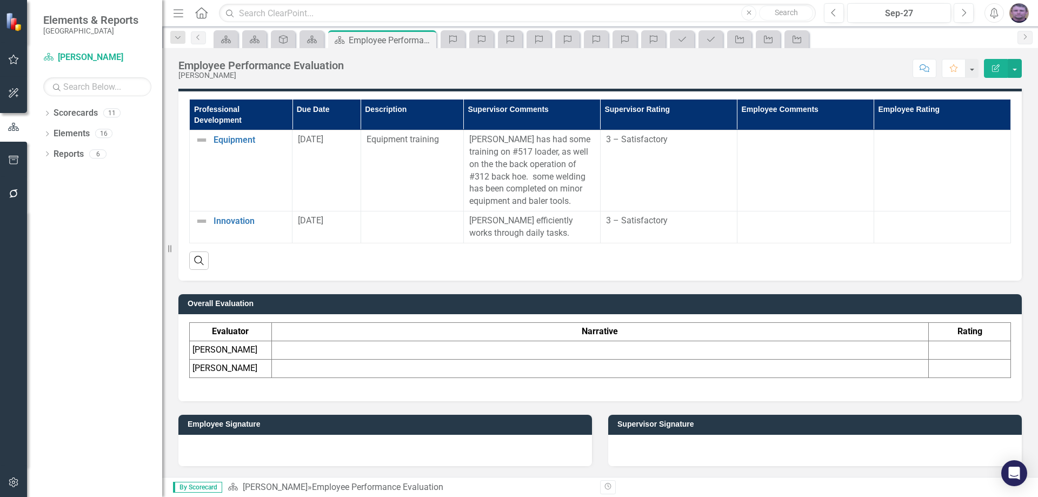
scroll to position [1399, 0]
click at [371, 350] on td at bounding box center [599, 350] width 657 height 18
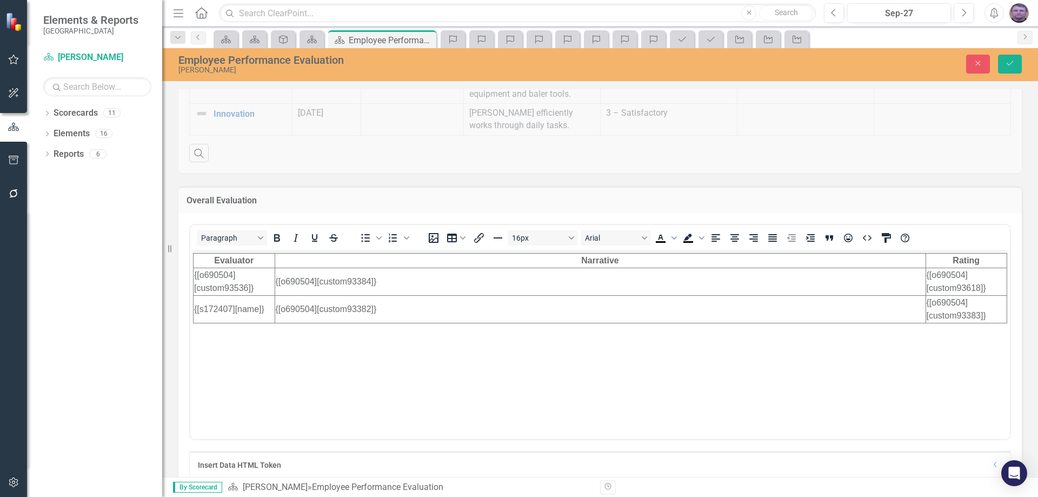
scroll to position [1508, 0]
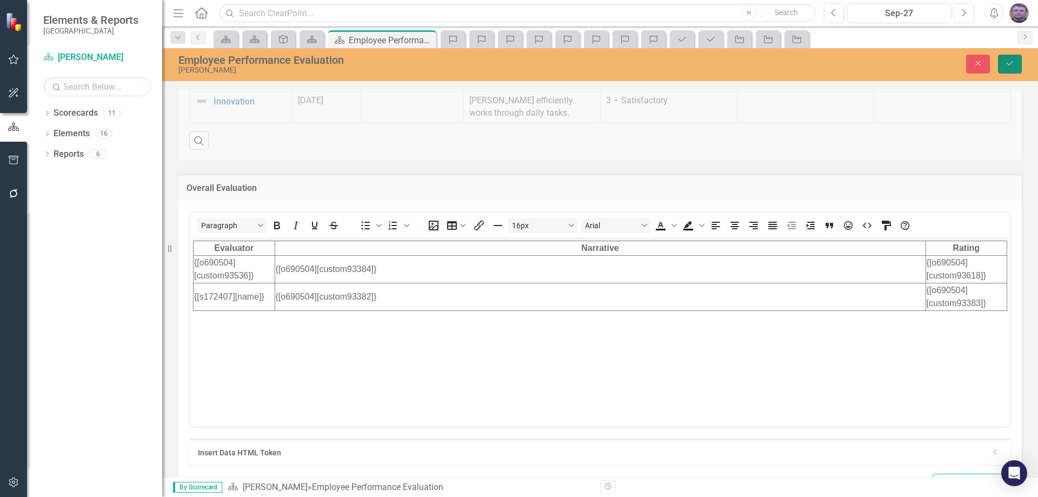
click at [1006, 63] on icon "submit" at bounding box center [1009, 63] width 6 height 4
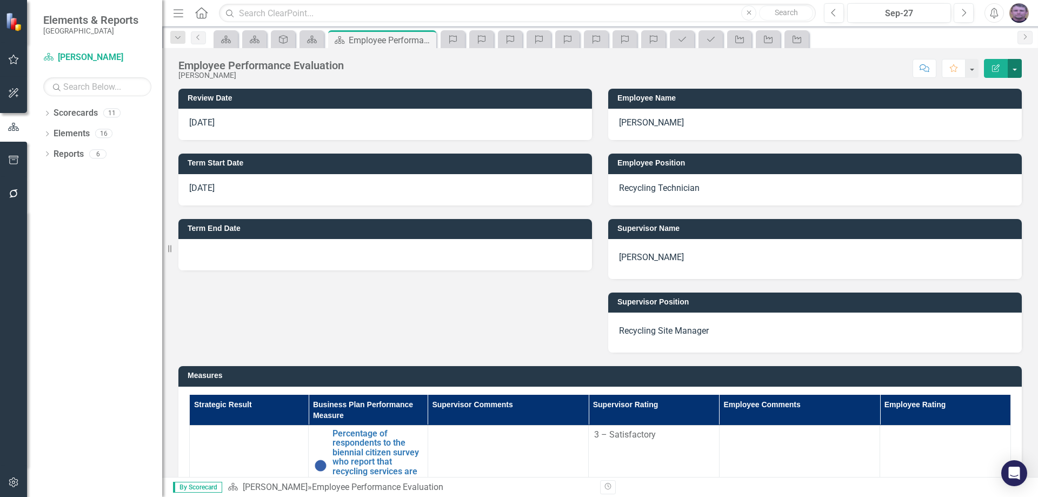
click at [1017, 70] on button "button" at bounding box center [1015, 68] width 14 height 19
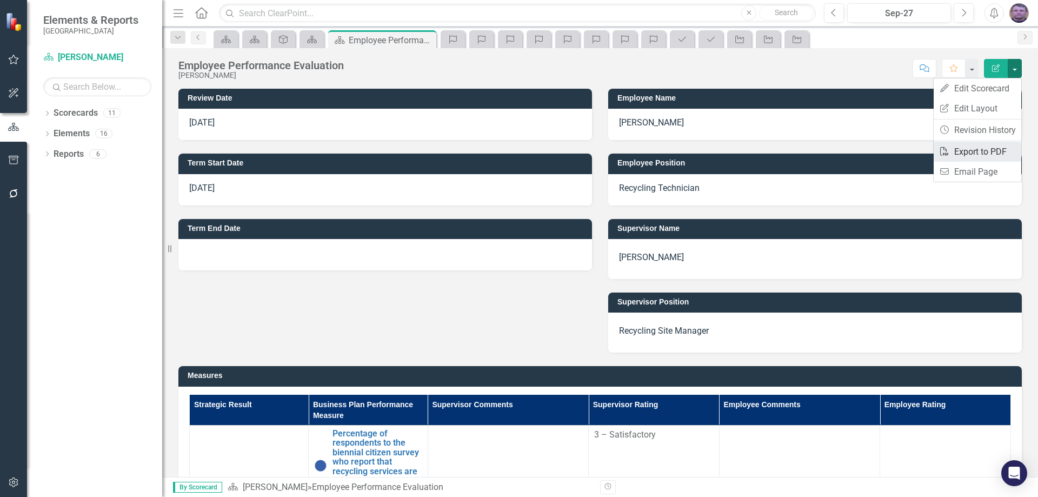
click at [996, 147] on link "PDF Export to PDF" at bounding box center [977, 152] width 88 height 20
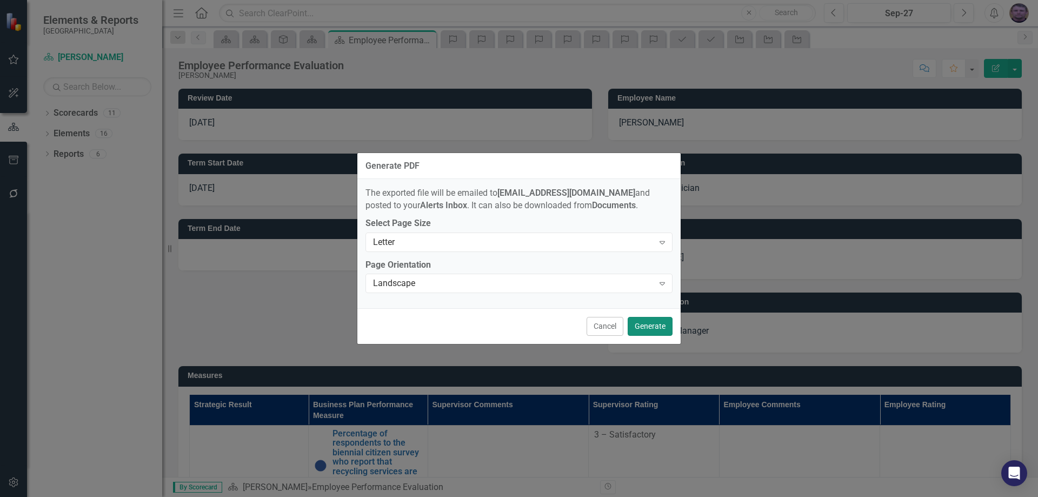
click at [644, 322] on button "Generate" at bounding box center [650, 326] width 45 height 19
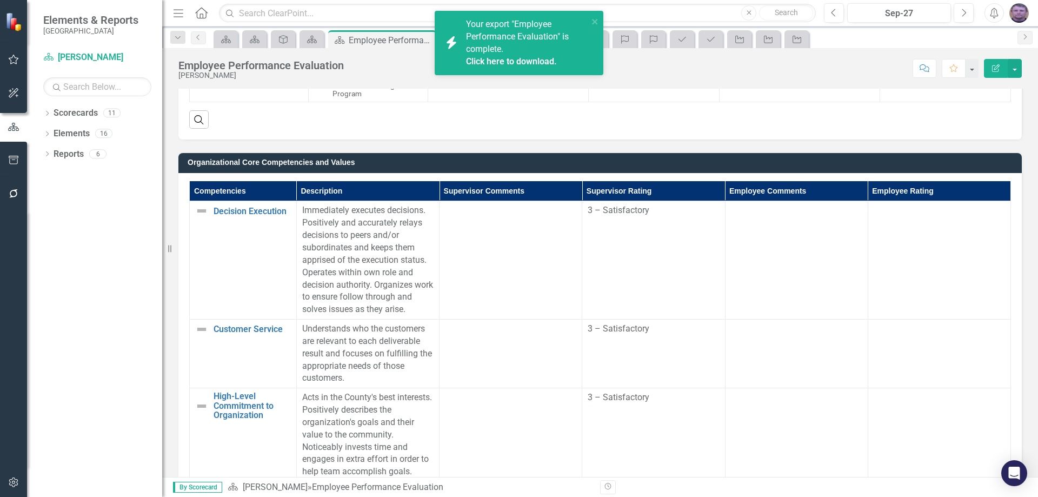
scroll to position [541, 0]
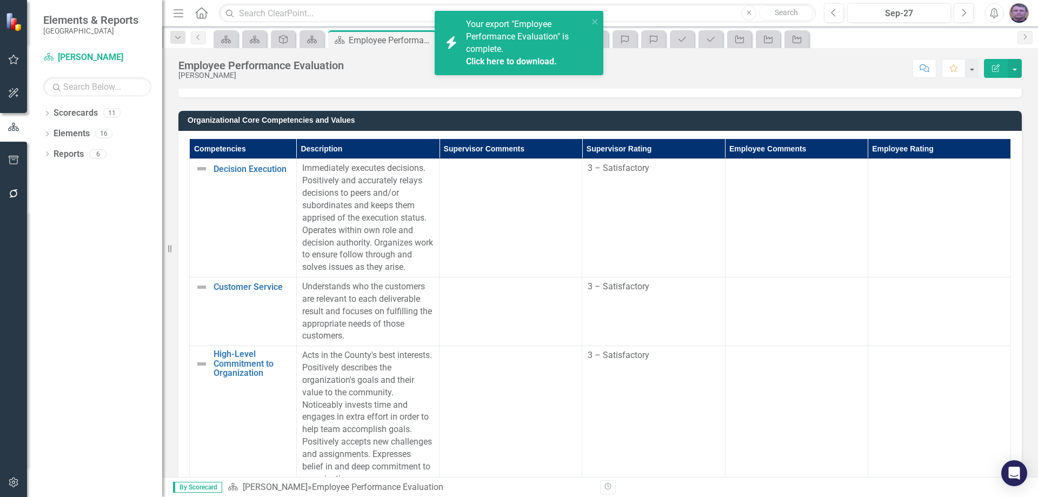
click at [523, 56] on link "Click here to download." at bounding box center [511, 61] width 91 height 10
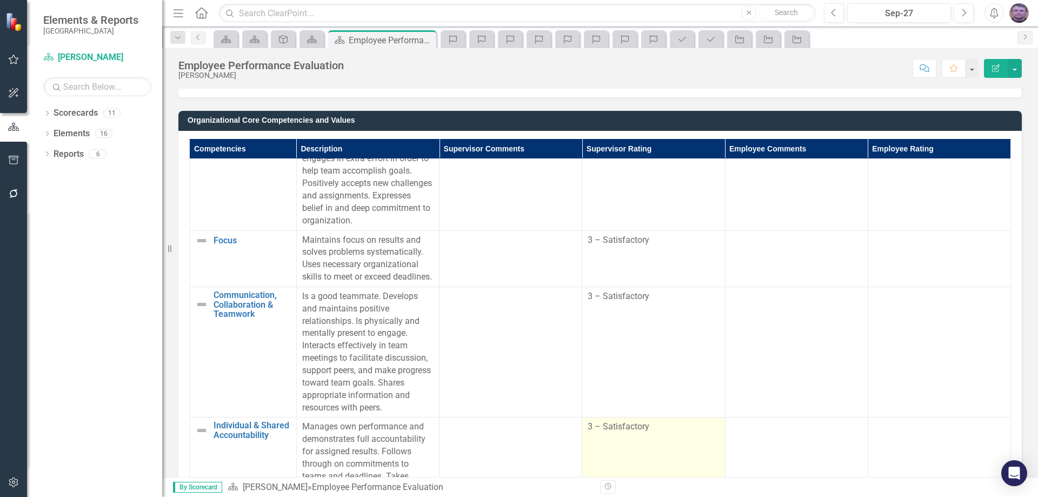
scroll to position [206, 0]
